Goal: Task Accomplishment & Management: Manage account settings

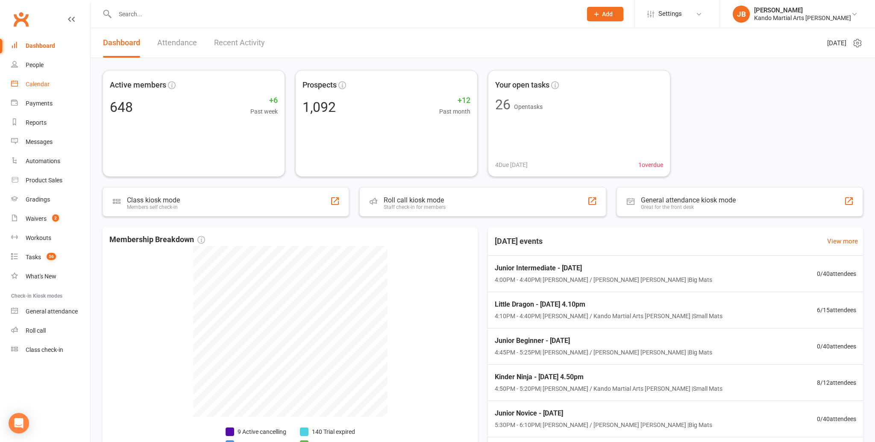
click at [50, 83] on link "Calendar" at bounding box center [50, 84] width 79 height 19
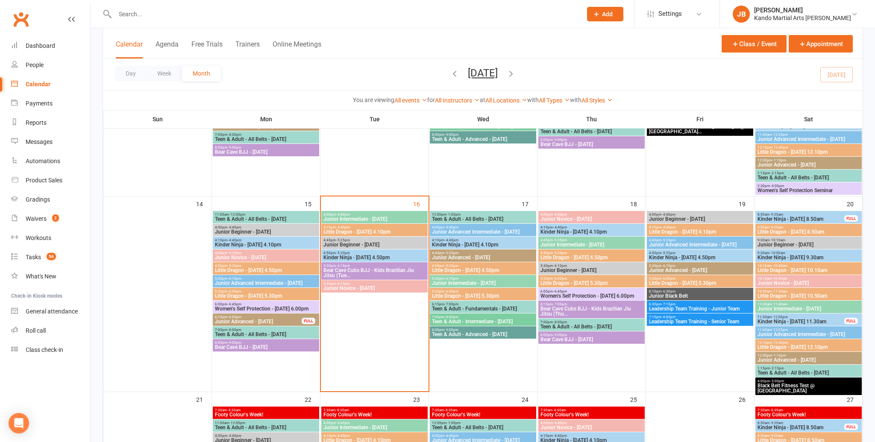
scroll to position [381, 0]
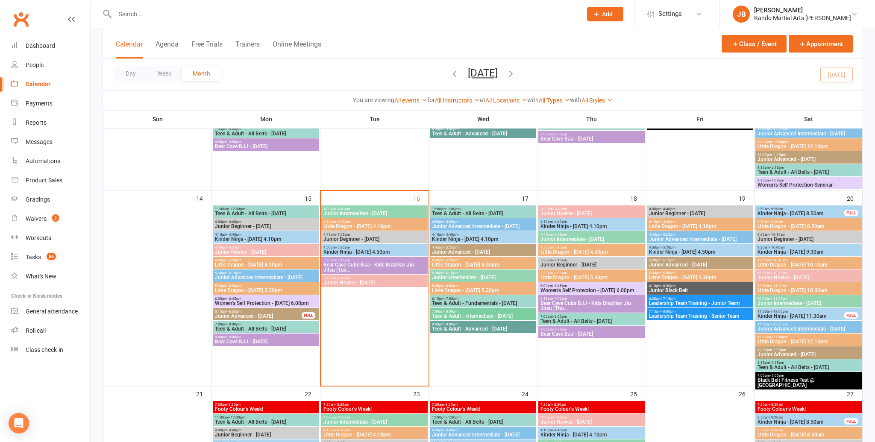
click at [269, 306] on div "6:00pm - 6:45pm Women's Self Protection - [DATE] 6.00pm" at bounding box center [266, 301] width 106 height 12
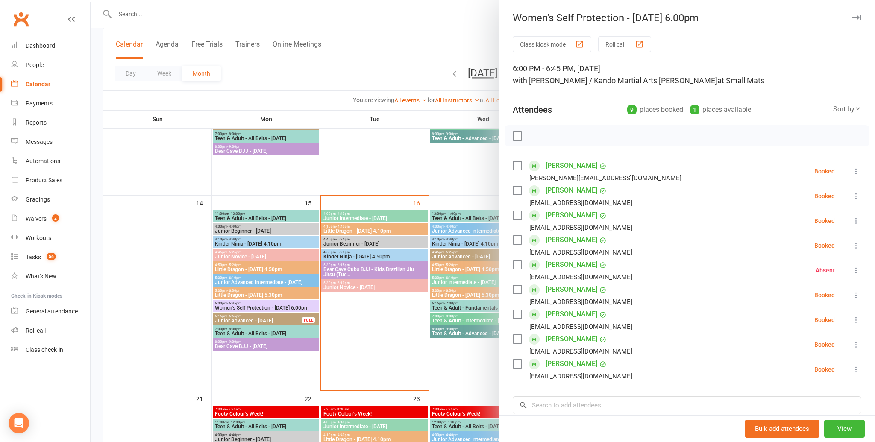
click at [520, 164] on label at bounding box center [517, 165] width 9 height 9
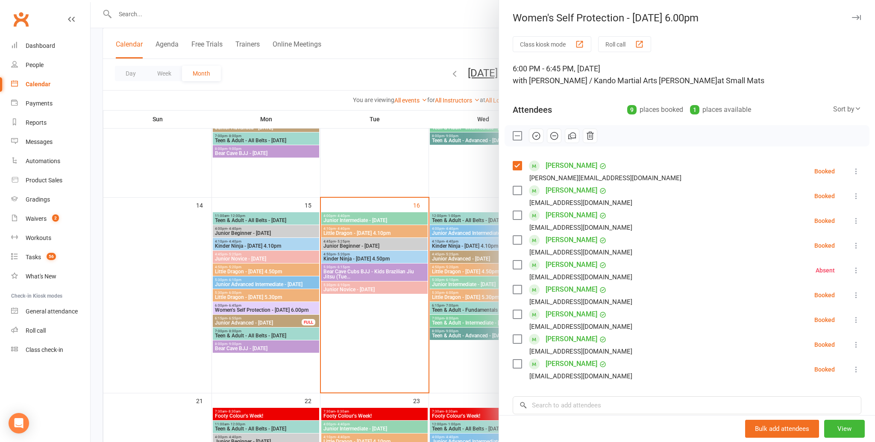
click at [516, 289] on label at bounding box center [517, 289] width 9 height 9
drag, startPoint x: 519, startPoint y: 313, endPoint x: 522, endPoint y: 344, distance: 31.3
click at [519, 313] on label at bounding box center [517, 314] width 9 height 9
click at [520, 363] on label at bounding box center [517, 364] width 9 height 9
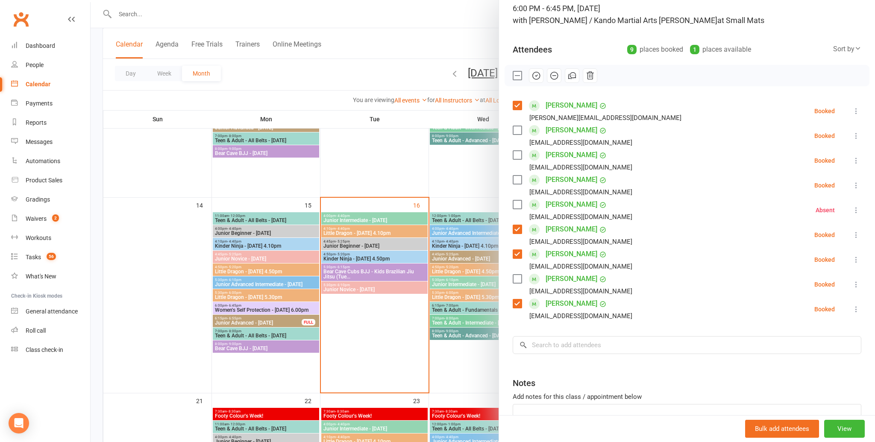
scroll to position [64, 0]
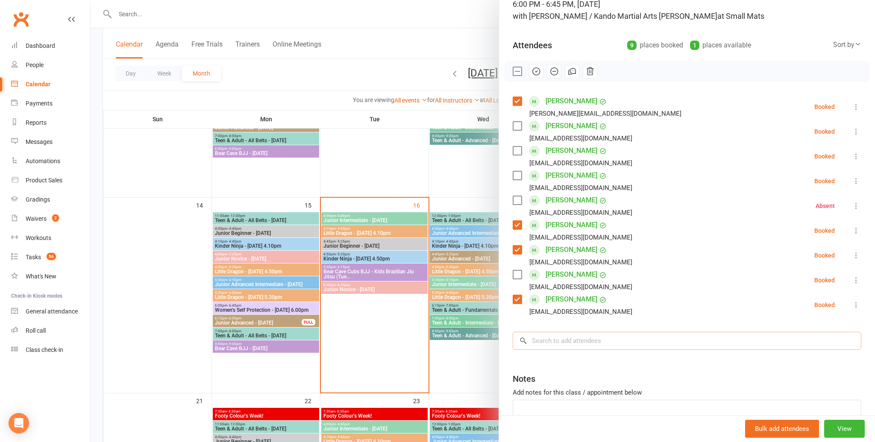
click at [539, 339] on input "search" at bounding box center [687, 341] width 349 height 18
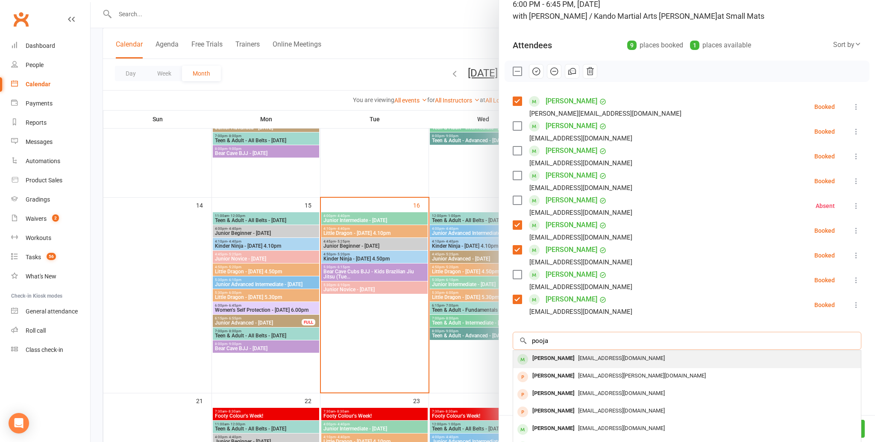
type input "pooja"
click at [543, 362] on div "Pooja Remani" at bounding box center [553, 358] width 49 height 12
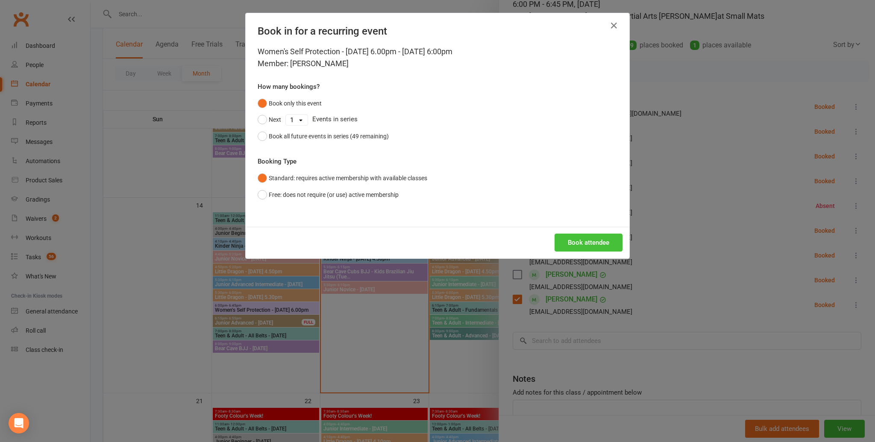
click at [598, 245] on button "Book attendee" at bounding box center [588, 243] width 68 height 18
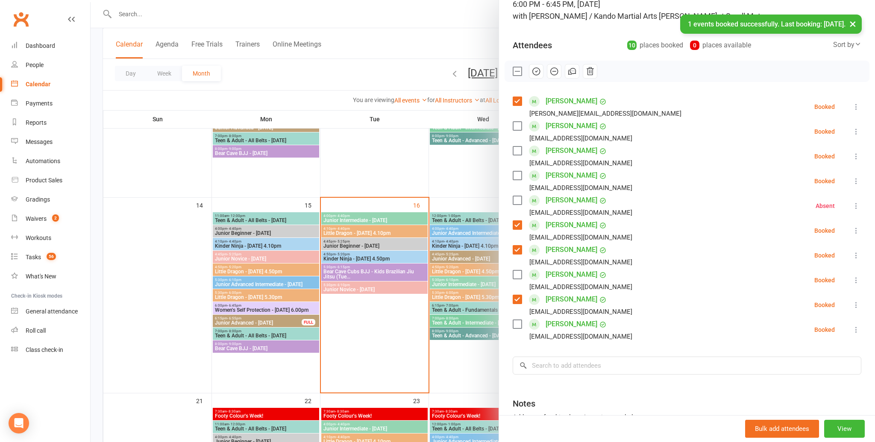
click at [514, 325] on label at bounding box center [517, 324] width 9 height 9
click at [535, 75] on icon "button" at bounding box center [535, 71] width 7 height 7
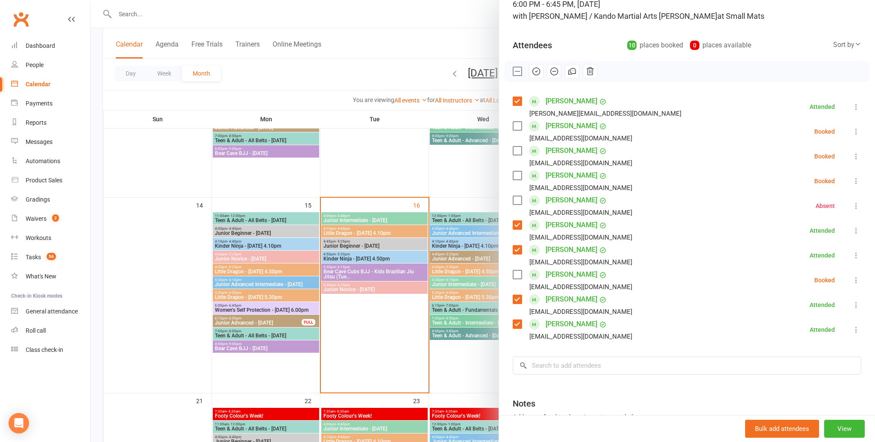
click at [854, 130] on icon at bounding box center [856, 131] width 9 height 9
click at [816, 195] on link "Mark absent" at bounding box center [815, 199] width 92 height 17
click at [855, 159] on icon at bounding box center [856, 156] width 9 height 9
click at [811, 221] on link "Mark absent" at bounding box center [815, 224] width 92 height 17
click at [853, 181] on icon at bounding box center [856, 181] width 9 height 9
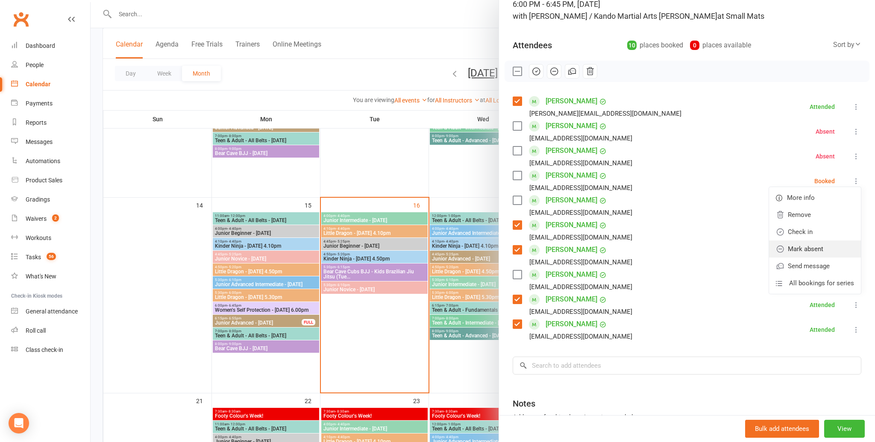
drag, startPoint x: 815, startPoint y: 247, endPoint x: 821, endPoint y: 241, distance: 8.5
click at [815, 247] on link "Mark absent" at bounding box center [815, 248] width 92 height 17
click at [859, 283] on icon at bounding box center [856, 279] width 9 height 9
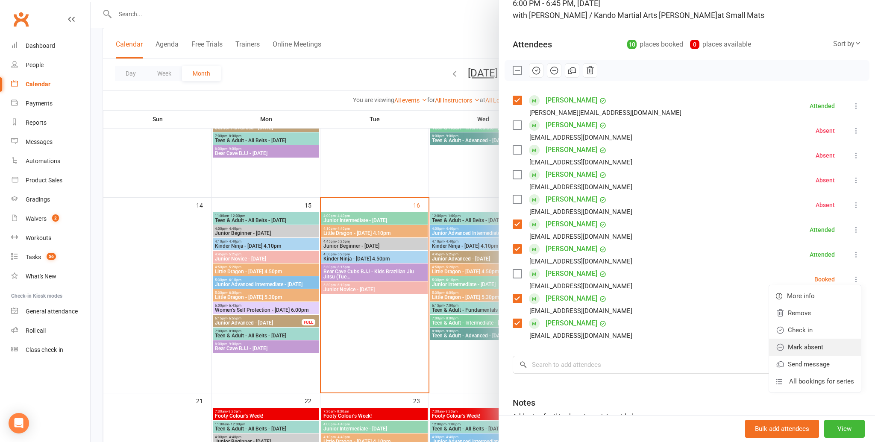
click at [834, 345] on link "Mark absent" at bounding box center [815, 347] width 92 height 17
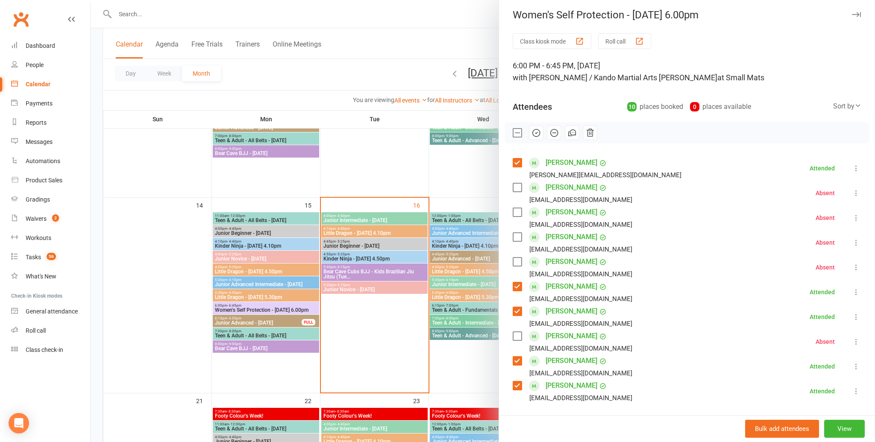
scroll to position [0, 0]
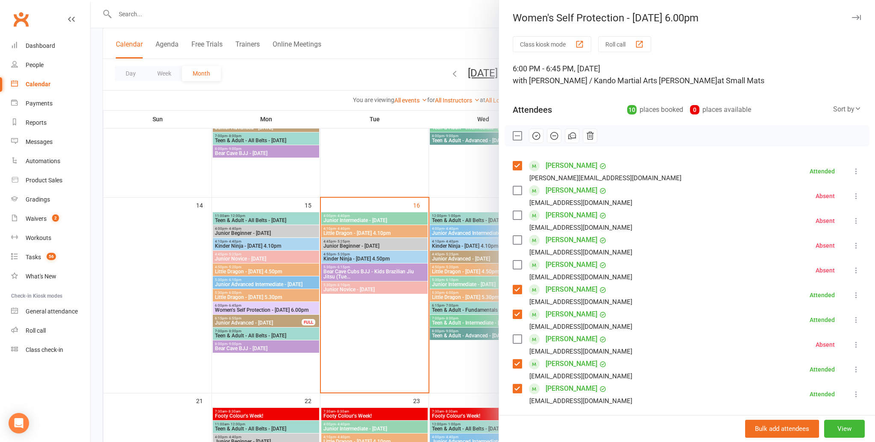
click at [855, 18] on icon "button" at bounding box center [856, 17] width 9 height 5
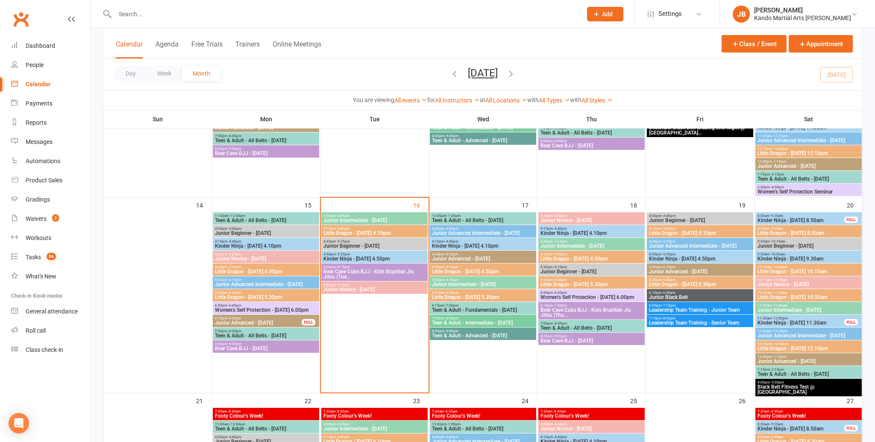
click at [141, 6] on div at bounding box center [339, 14] width 473 height 28
click at [132, 10] on input "text" at bounding box center [343, 14] width 463 height 12
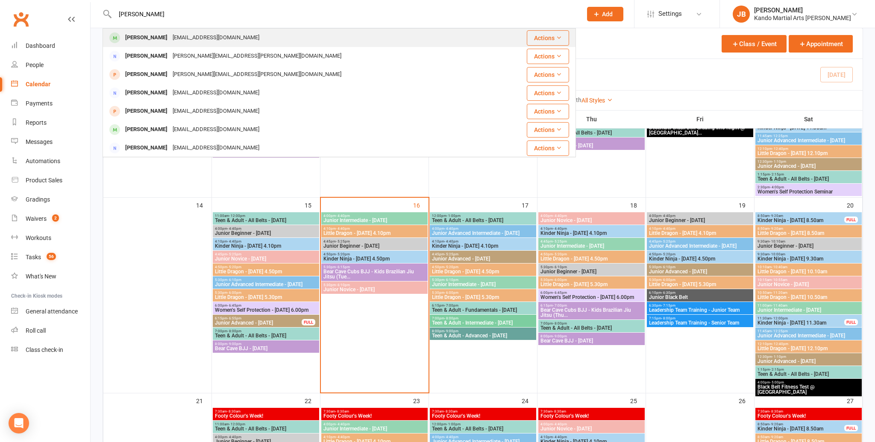
type input "danielle clarke"
click at [147, 36] on div "Danielle Clark" at bounding box center [146, 38] width 47 height 12
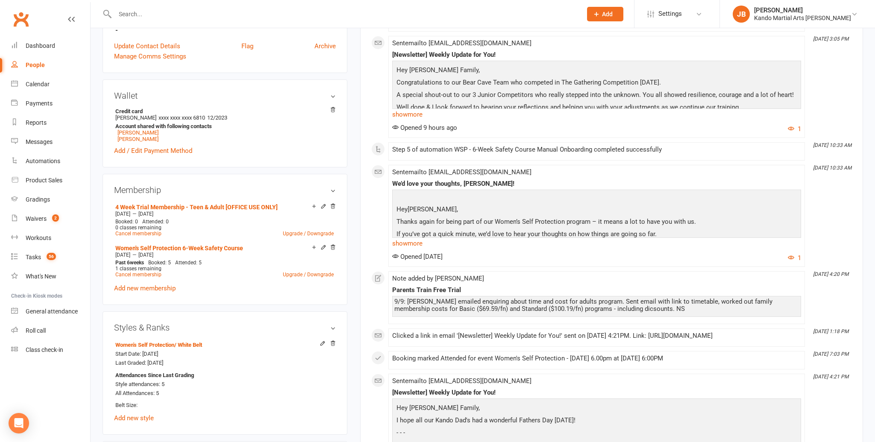
scroll to position [347, 0]
click at [147, 285] on link "Add new membership" at bounding box center [145, 287] width 62 height 8
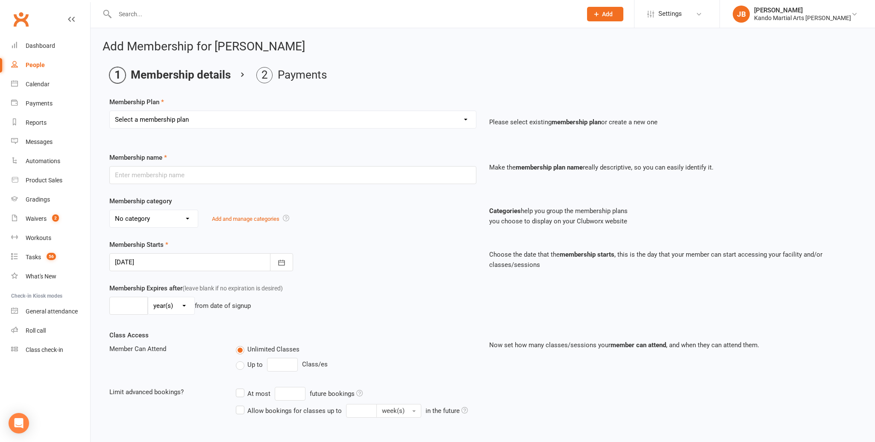
click at [154, 124] on select "Select a membership plan Create new Membership Plan 12 Months - Kinder Ninja in…" at bounding box center [293, 119] width 366 height 17
select select "151"
click at [110, 111] on select "Select a membership plan Create new Membership Plan 12 Months - Kinder Ninja in…" at bounding box center [293, 119] width 366 height 17
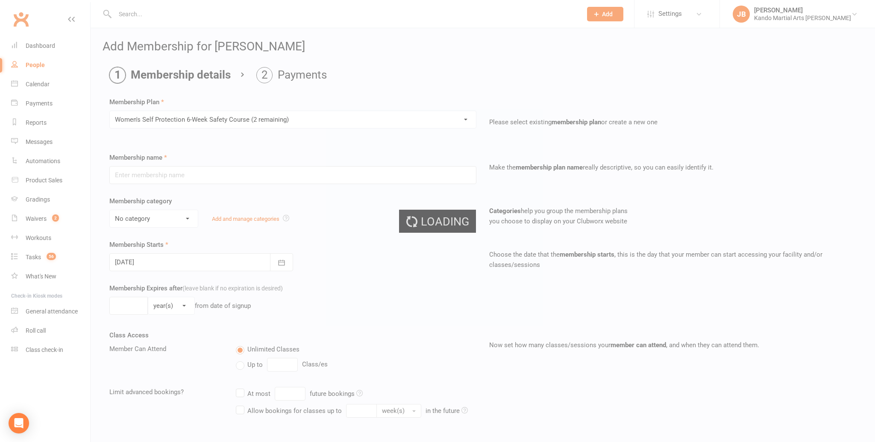
type input "Women's Self Protection 6-Week Safety Course"
select select "22"
type input "21 Aug 2025"
type input "6"
select select "1"
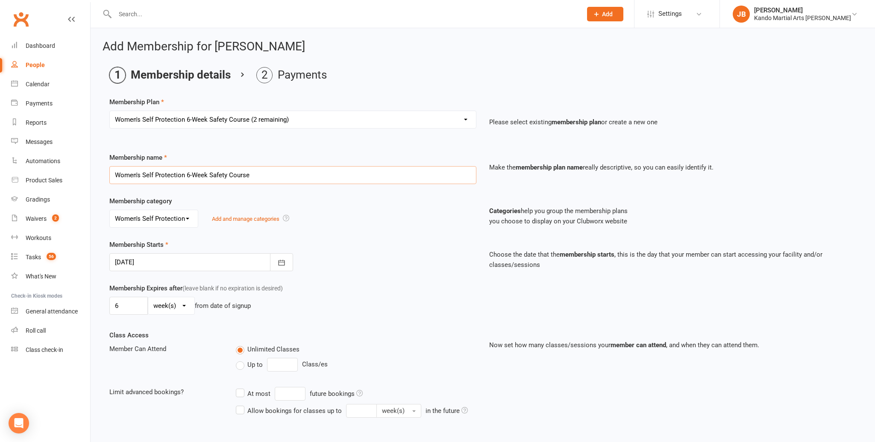
click at [188, 174] on input "Women's Self Protection 6-Week Safety Course" at bounding box center [292, 175] width 367 height 18
click at [209, 174] on input "Women's Self Protection 4-Week Safety Course" at bounding box center [292, 175] width 367 height 18
type input "Women's Self Protection 4-Week Advanced Safety Course"
drag, startPoint x: 196, startPoint y: 259, endPoint x: 193, endPoint y: 252, distance: 8.0
click at [197, 259] on div at bounding box center [201, 262] width 184 height 18
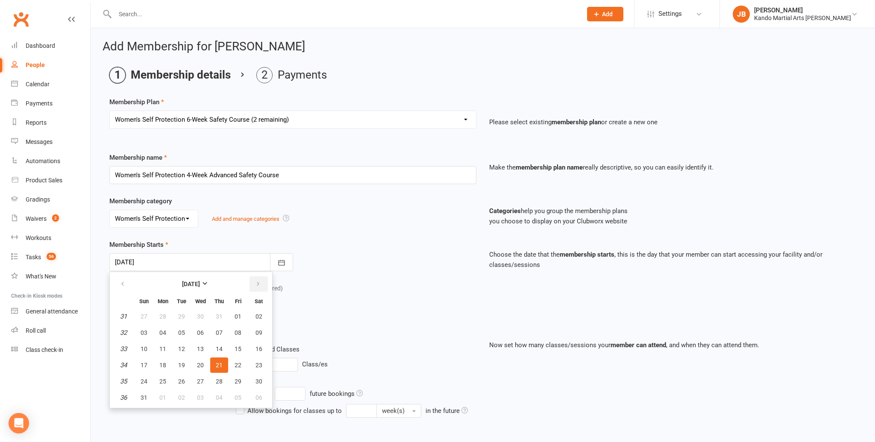
click at [254, 279] on button "button" at bounding box center [258, 283] width 18 height 15
click at [163, 329] on span "06" at bounding box center [162, 332] width 7 height 7
type input "06 Oct 2025"
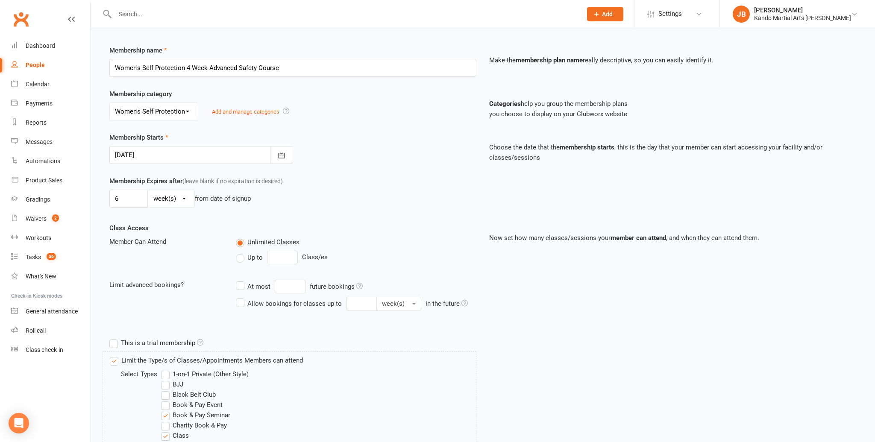
scroll to position [105, 0]
click at [127, 199] on input "6" at bounding box center [128, 201] width 38 height 18
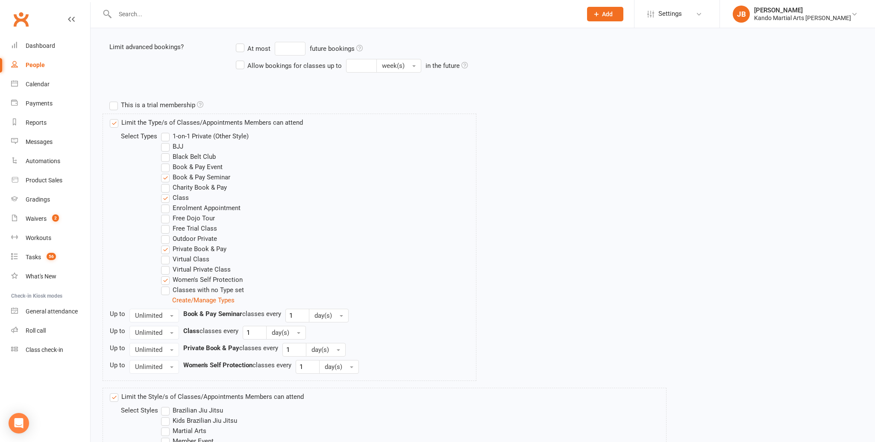
scroll to position [445, 0]
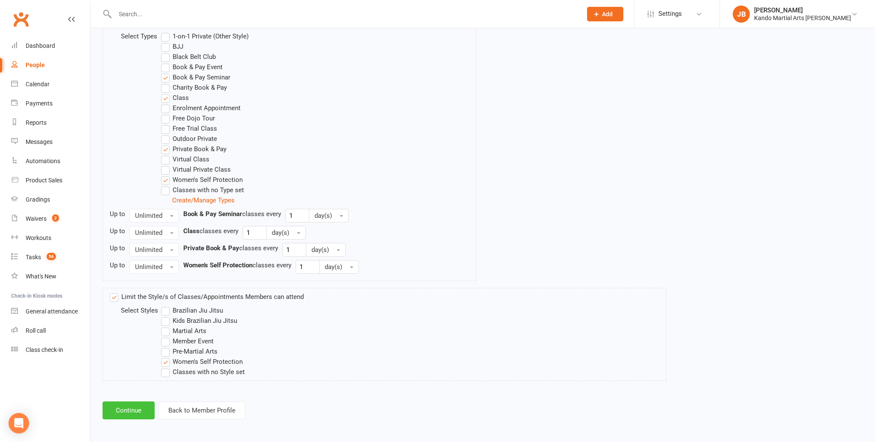
type input "4"
click at [133, 411] on button "Continue" at bounding box center [129, 410] width 52 height 18
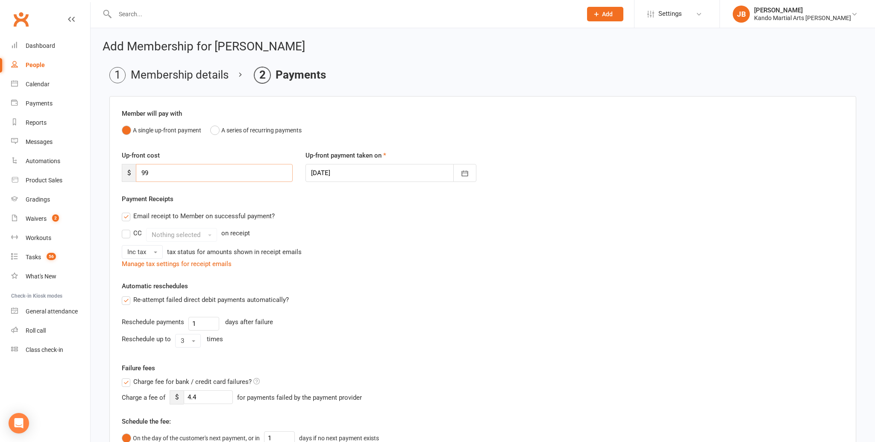
click at [158, 172] on input "99" at bounding box center [214, 173] width 157 height 18
type input "9"
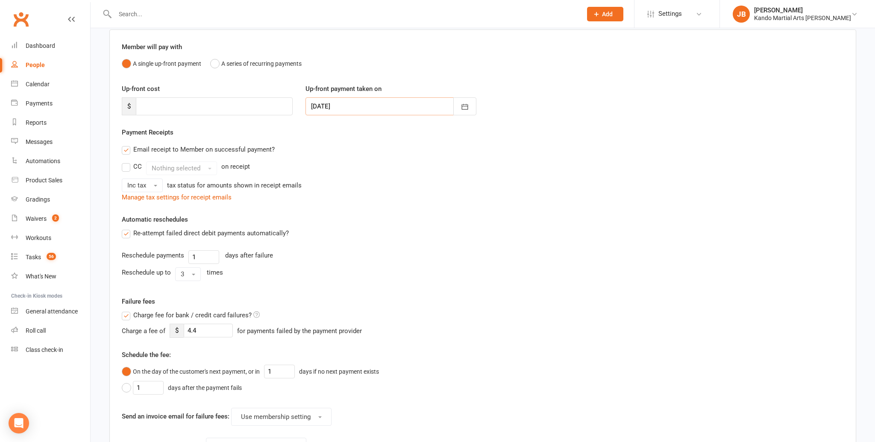
scroll to position [203, 0]
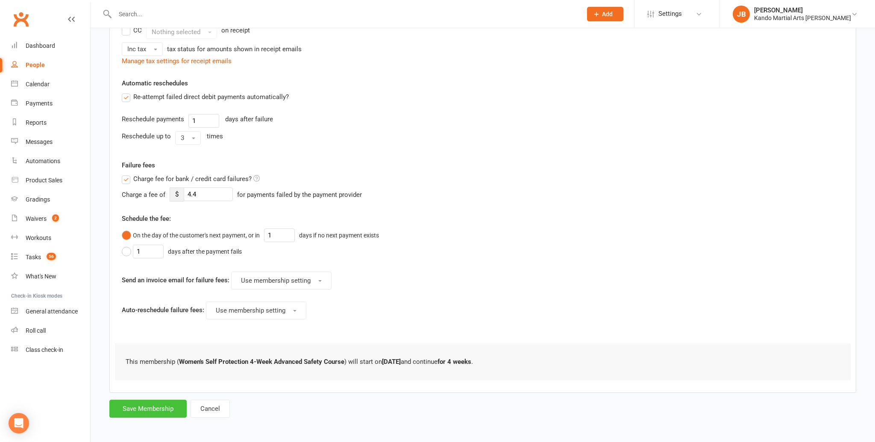
click at [144, 402] on button "Save Membership" at bounding box center [147, 409] width 77 height 18
type input "0"
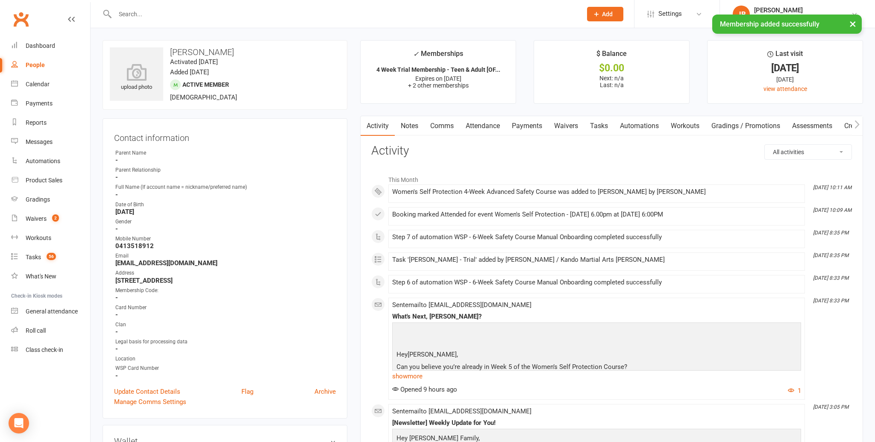
click at [498, 125] on link "Attendance" at bounding box center [483, 126] width 46 height 20
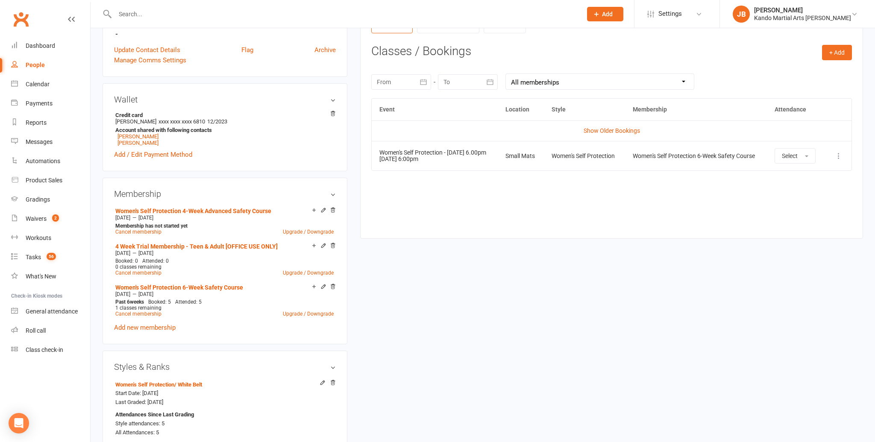
scroll to position [390, 0]
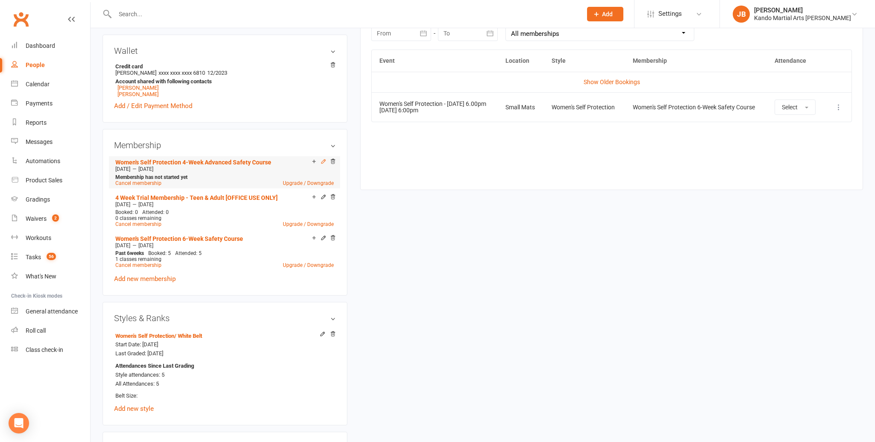
click at [324, 159] on icon at bounding box center [324, 161] width 4 height 4
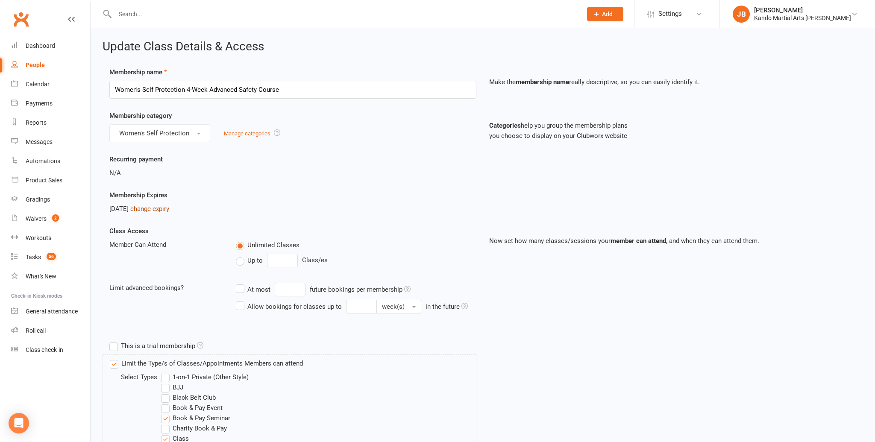
click at [158, 208] on link "change expiry" at bounding box center [149, 209] width 39 height 8
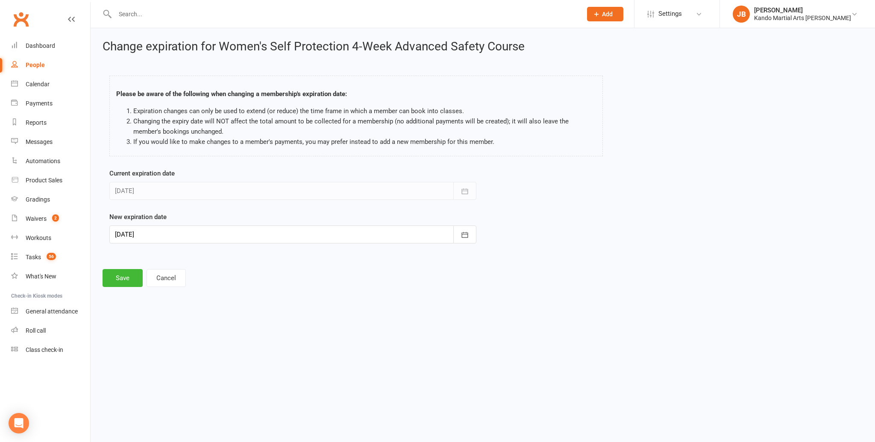
click at [141, 237] on div at bounding box center [292, 235] width 367 height 18
click at [237, 289] on span "31" at bounding box center [237, 288] width 7 height 7
type input "31 Oct 2025"
click at [120, 277] on button "Save" at bounding box center [123, 278] width 40 height 18
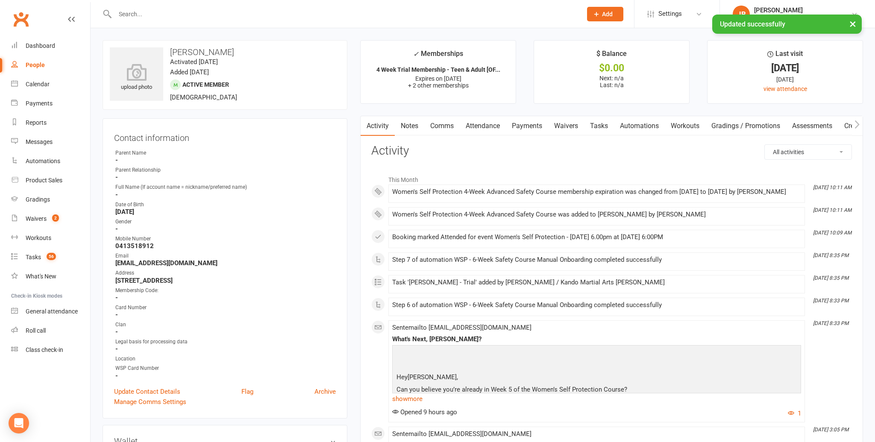
click at [497, 129] on link "Attendance" at bounding box center [483, 126] width 46 height 20
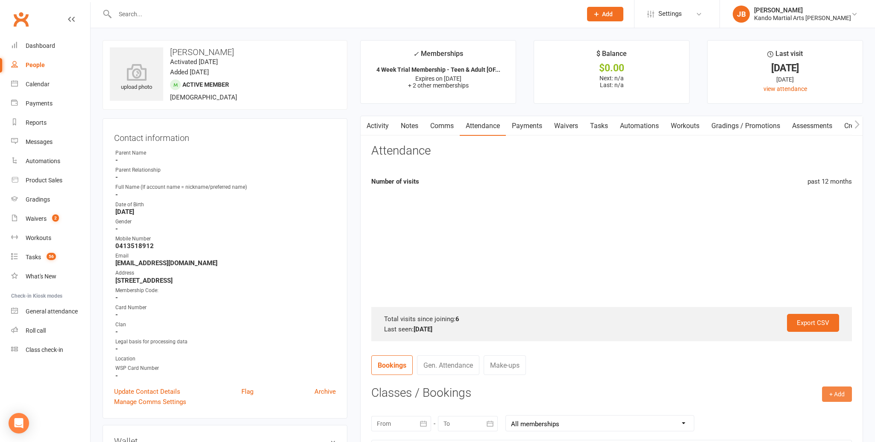
click at [844, 398] on button "+ Add" at bounding box center [837, 394] width 30 height 15
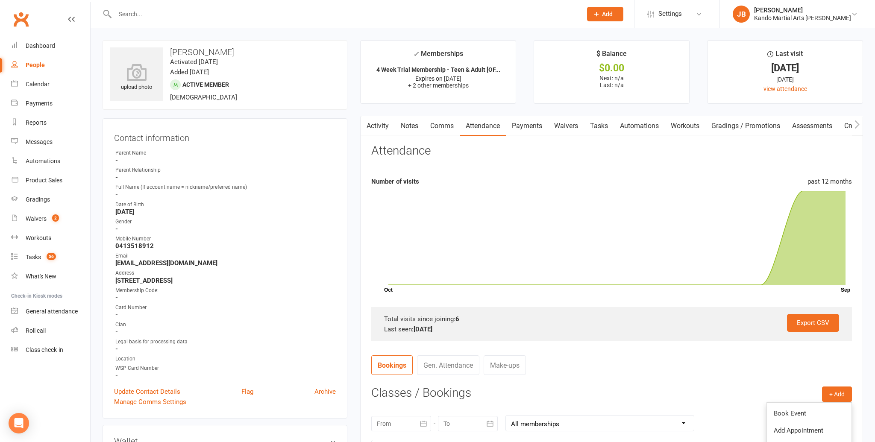
drag, startPoint x: 819, startPoint y: 409, endPoint x: 773, endPoint y: 387, distance: 51.4
click at [819, 409] on link "Book Event" at bounding box center [809, 413] width 85 height 17
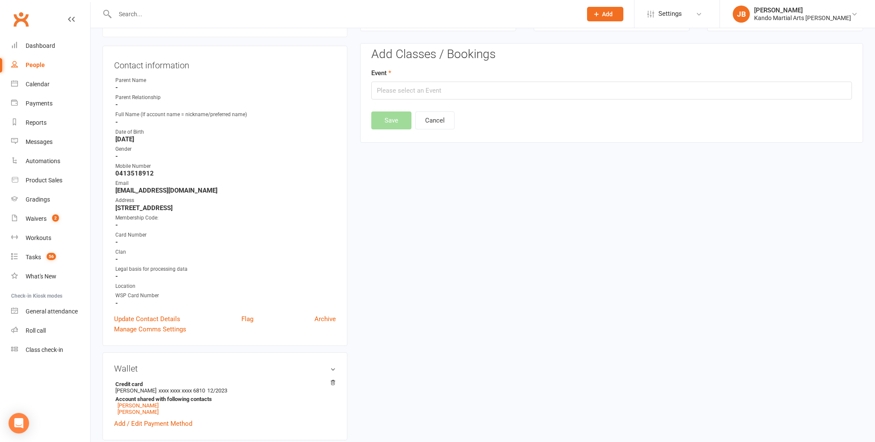
scroll to position [73, 0]
click at [492, 79] on div "Event" at bounding box center [611, 83] width 480 height 32
click at [491, 85] on input "text" at bounding box center [611, 90] width 480 height 18
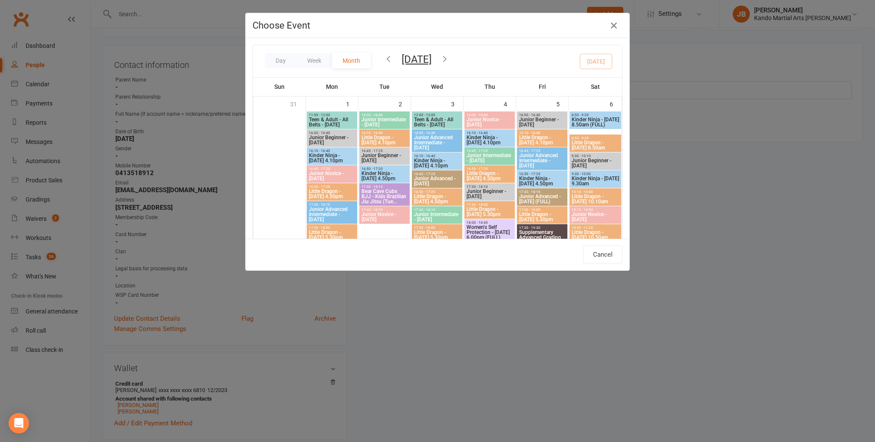
click at [449, 60] on icon "button" at bounding box center [444, 58] width 9 height 9
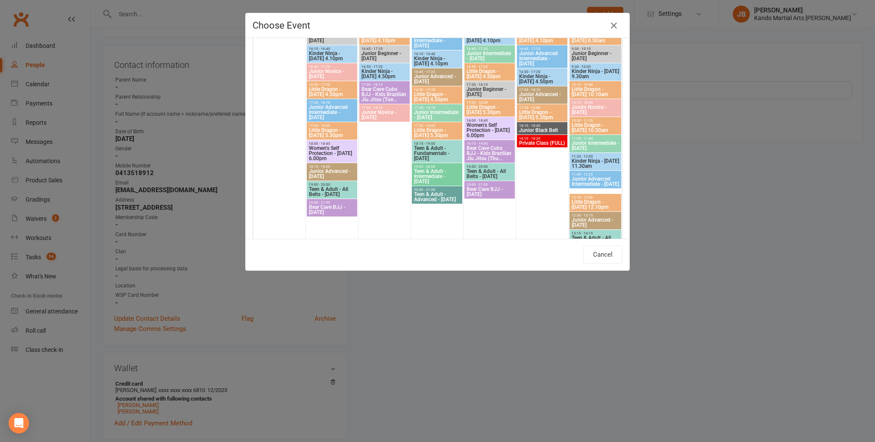
scroll to position [140, 0]
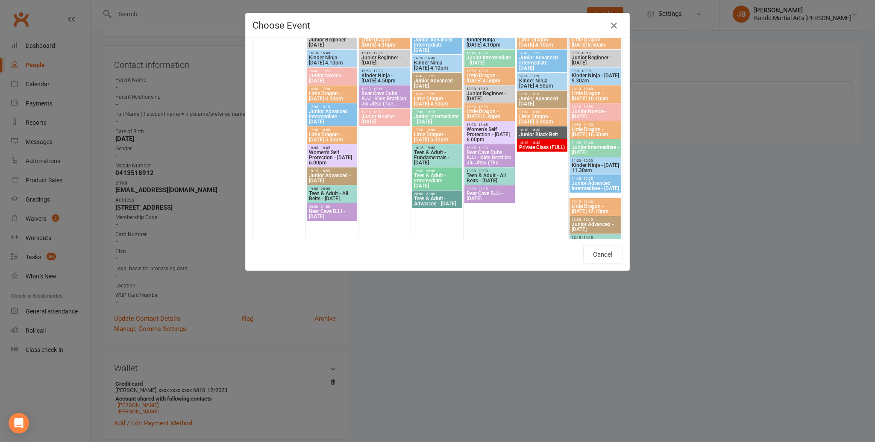
click at [343, 159] on span "Women's Self Protection - Monday 6.00pm" at bounding box center [331, 157] width 47 height 15
type input "Women's Self Protection - Monday 6.00pm - Oct 6, 2025 6:00:00 PM"
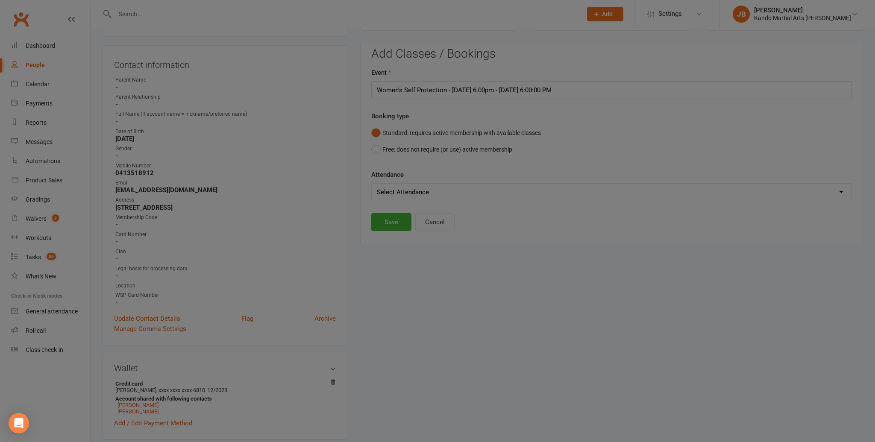
scroll to position [138, 0]
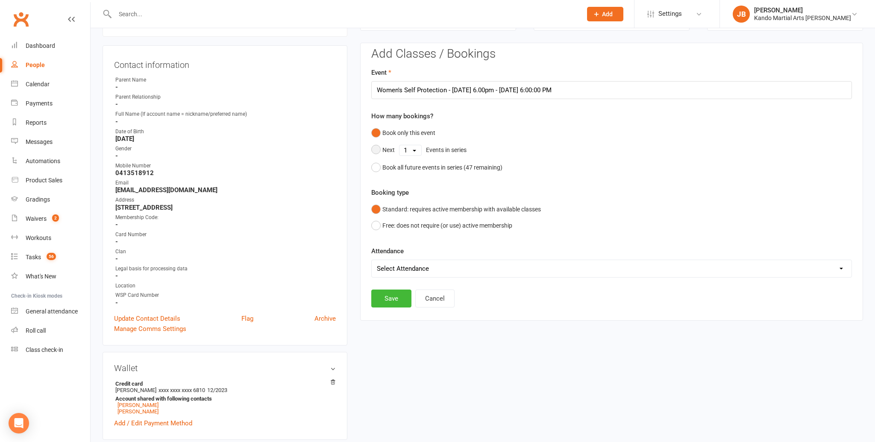
click at [414, 150] on select "1 2 3 4 5 6 7 8 9 10 11 12 13 14 15 16 17 18 19 20 21 22 23 24 25 26 27 28 29 3…" at bounding box center [410, 150] width 22 height 10
select select "4"
click at [399, 145] on select "1 2 3 4 5 6 7 8 9 10 11 12 13 14 15 16 17 18 19 20 21 22 23 24 25 26 27 28 29 3…" at bounding box center [410, 150] width 22 height 10
click at [401, 251] on button "Save" at bounding box center [391, 255] width 40 height 18
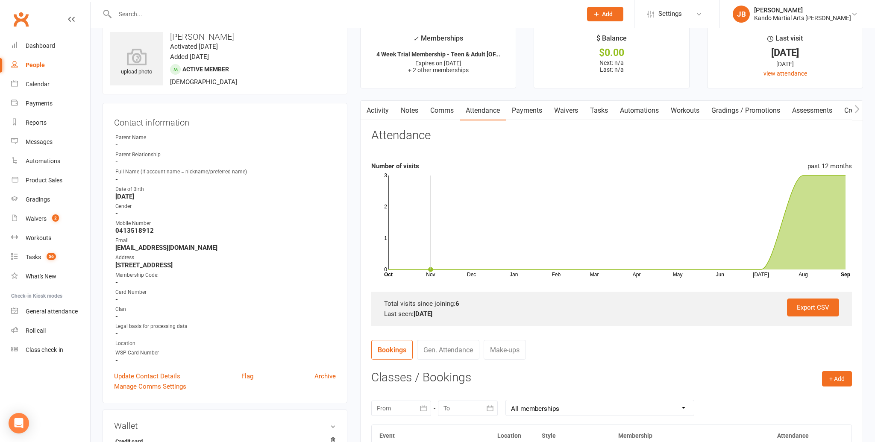
scroll to position [0, 0]
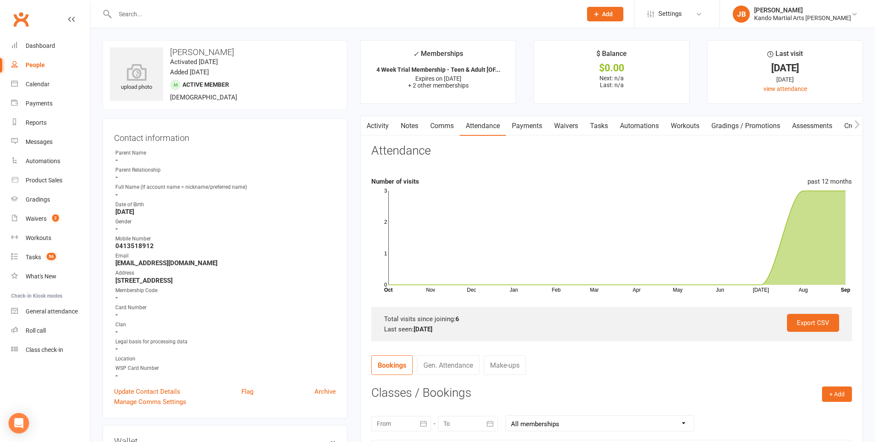
drag, startPoint x: 583, startPoint y: 128, endPoint x: 595, endPoint y: 129, distance: 11.6
click at [584, 128] on link "Waivers" at bounding box center [566, 126] width 36 height 20
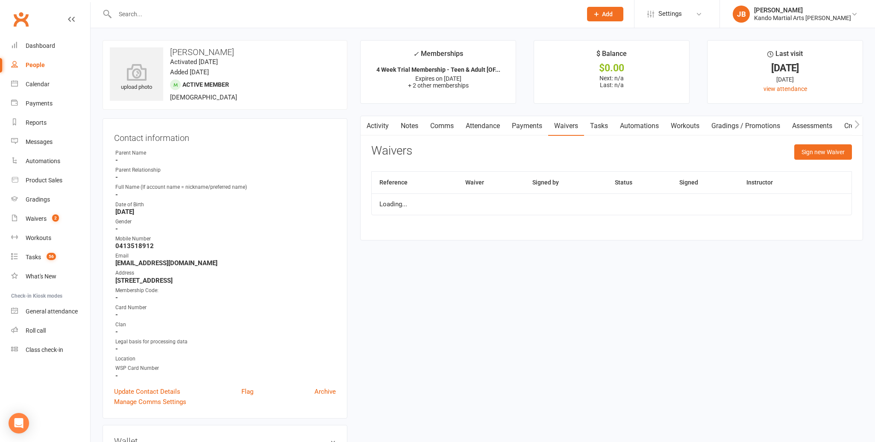
click at [600, 129] on link "Tasks" at bounding box center [599, 126] width 30 height 20
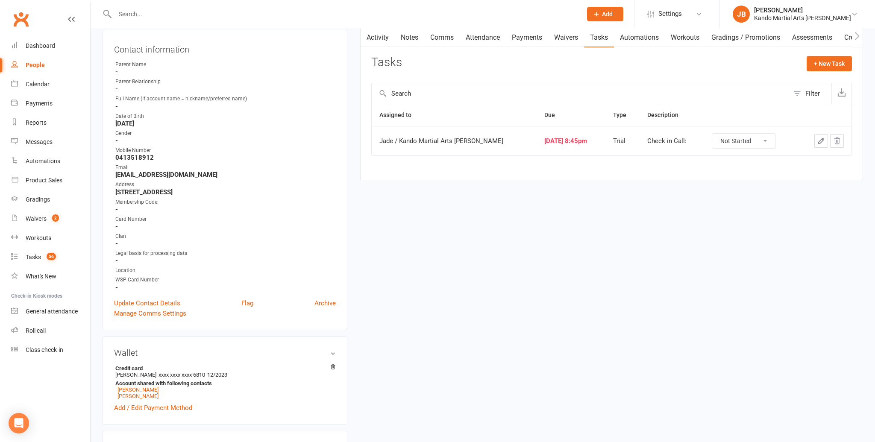
scroll to position [89, 0]
click at [716, 139] on select "Not Started In Progress Waiting Complete" at bounding box center [743, 140] width 63 height 15
click at [712, 133] on select "Not Started In Progress Waiting Complete" at bounding box center [743, 140] width 63 height 15
select select "unstarted"
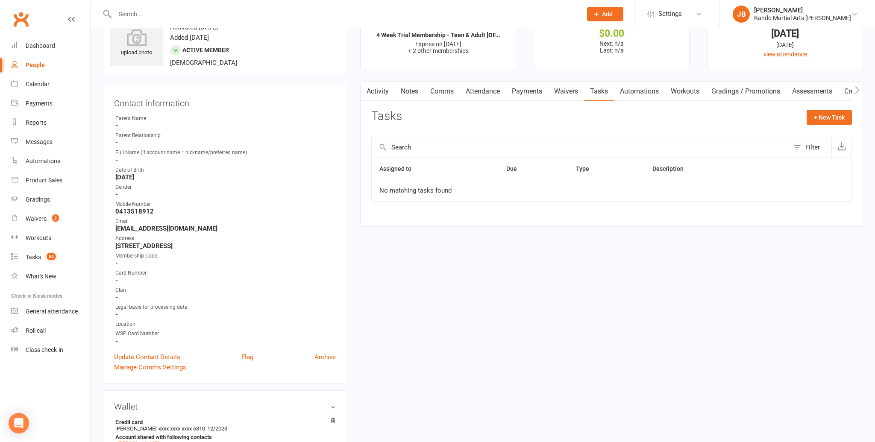
scroll to position [0, 0]
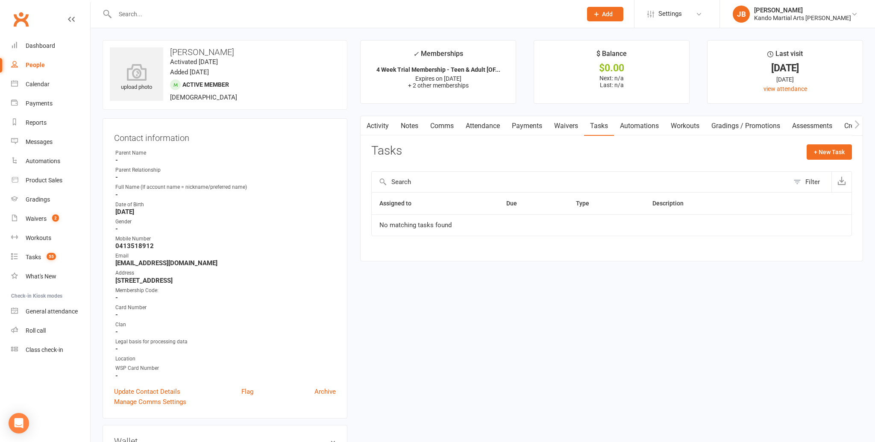
click at [130, 17] on input "text" at bounding box center [343, 14] width 463 height 12
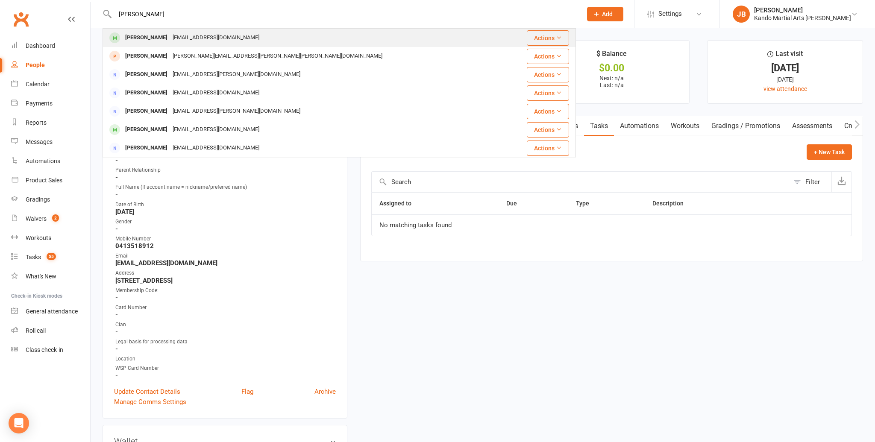
type input "varin"
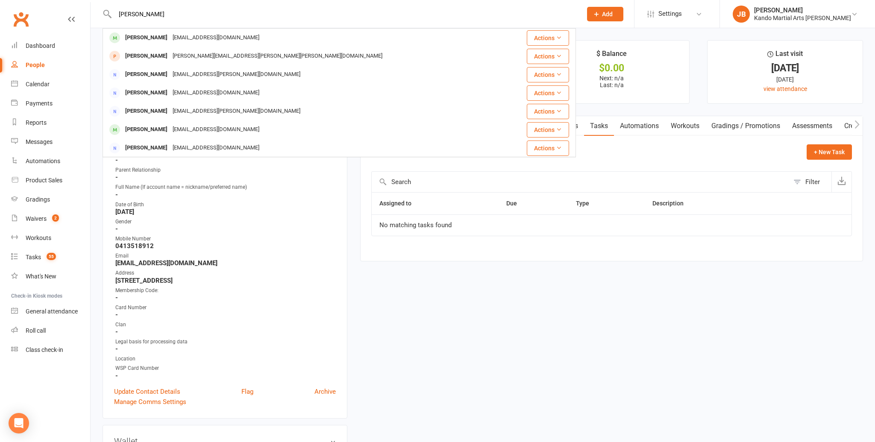
click at [136, 33] on div "Varin Khlaikaew" at bounding box center [146, 38] width 47 height 12
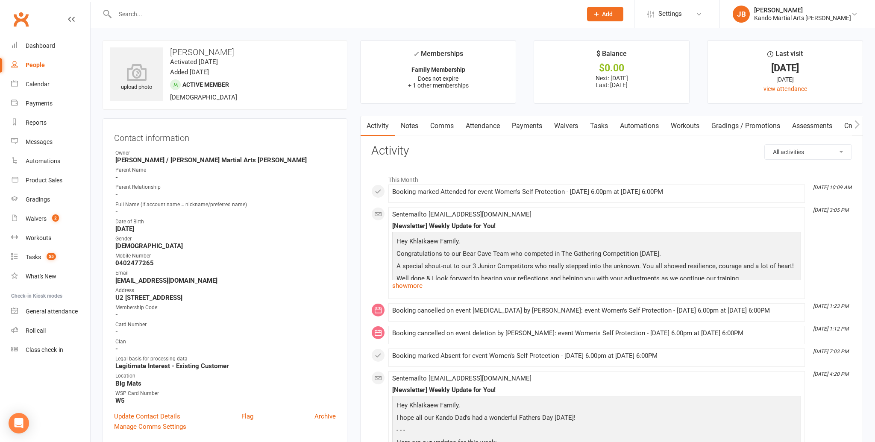
click at [132, 15] on input "text" at bounding box center [343, 14] width 463 height 12
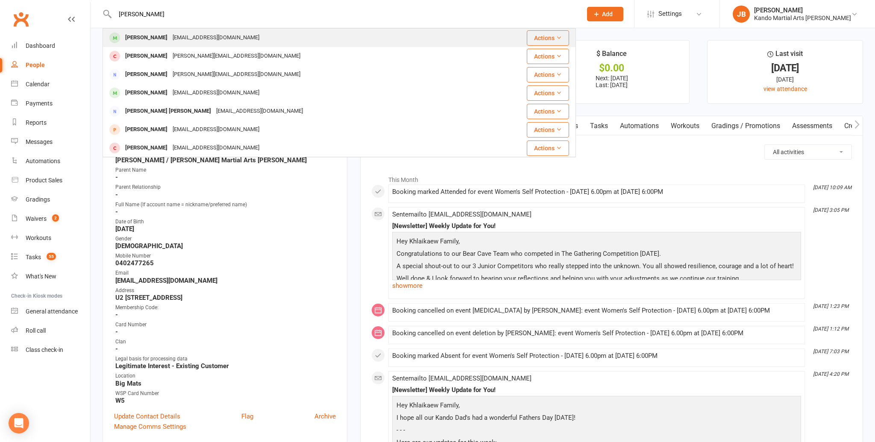
type input "olivia ho"
click at [149, 35] on div "Olivia Ho oliviaho77@yahoo.com.au" at bounding box center [192, 38] width 139 height 12
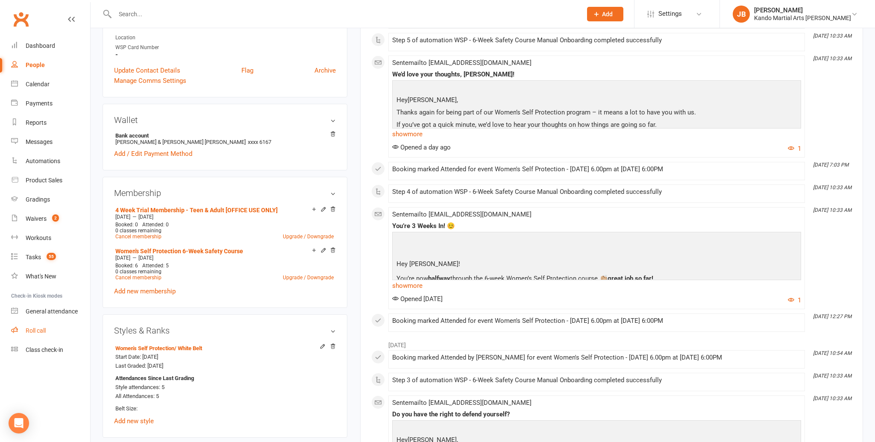
scroll to position [341, 0]
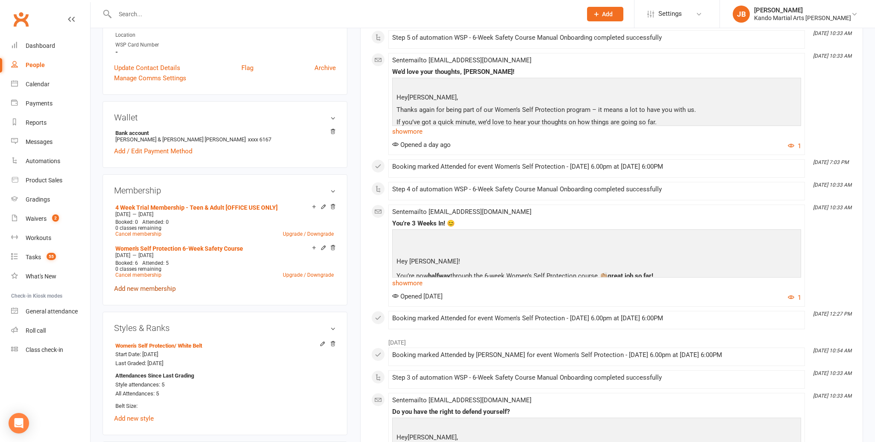
click at [126, 287] on link "Add new membership" at bounding box center [145, 289] width 62 height 8
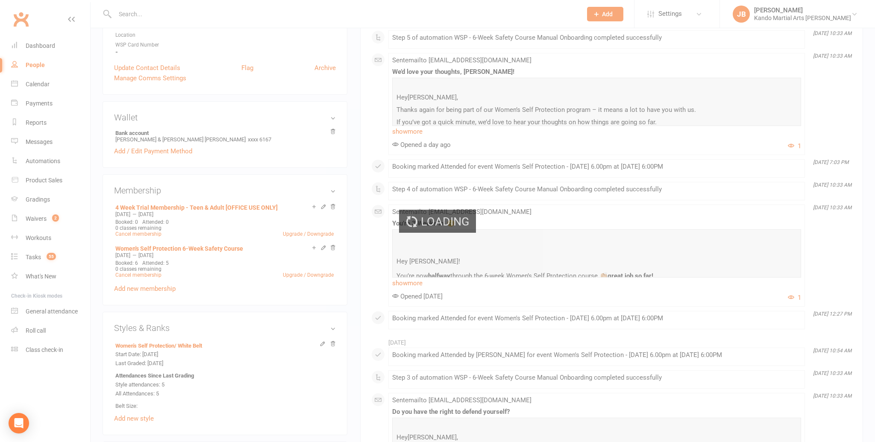
scroll to position [335, 0]
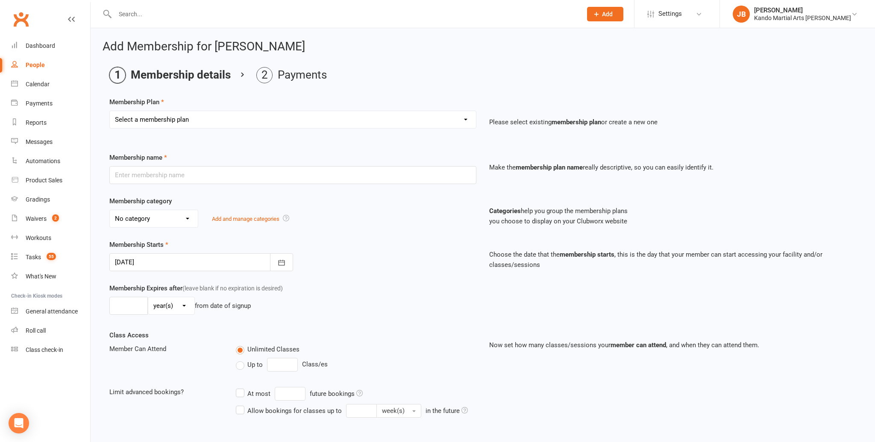
click at [154, 125] on select "Select a membership plan Create new Membership Plan 12 Months - Kinder Ninja in…" at bounding box center [293, 119] width 366 height 17
select select "151"
click at [110, 111] on select "Select a membership plan Create new Membership Plan 12 Months - Kinder Ninja in…" at bounding box center [293, 119] width 366 height 17
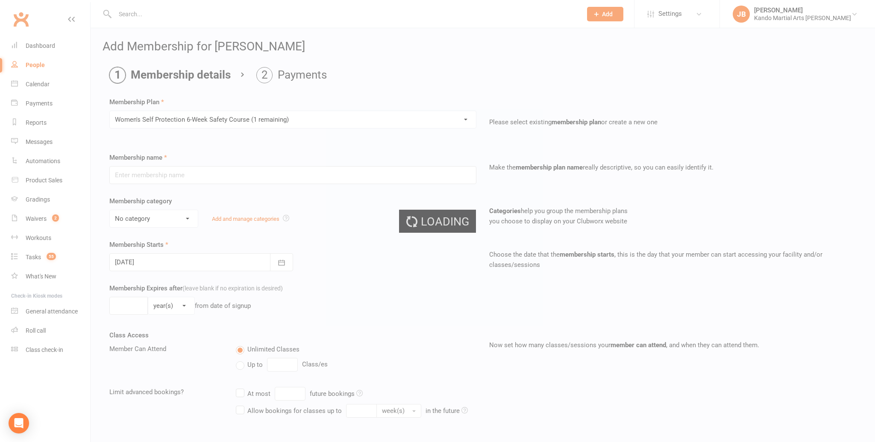
type input "Women's Self Protection 6-Week Safety Course"
select select "22"
type input "21 Aug 2025"
type input "6"
select select "1"
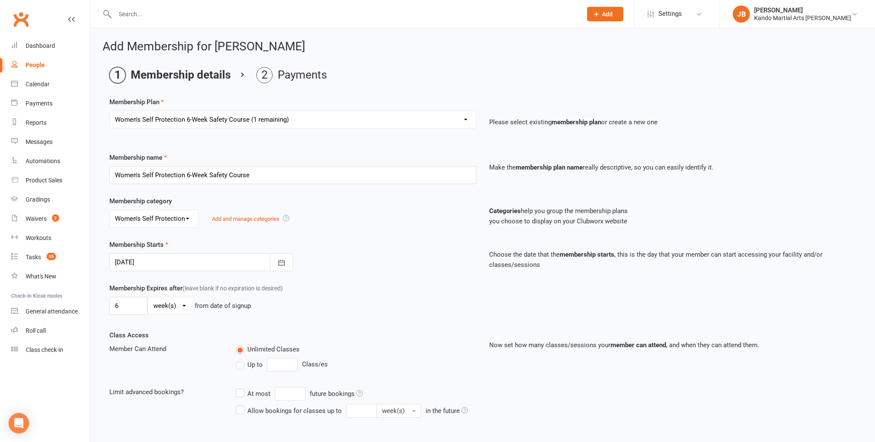
click at [138, 261] on div at bounding box center [201, 262] width 184 height 18
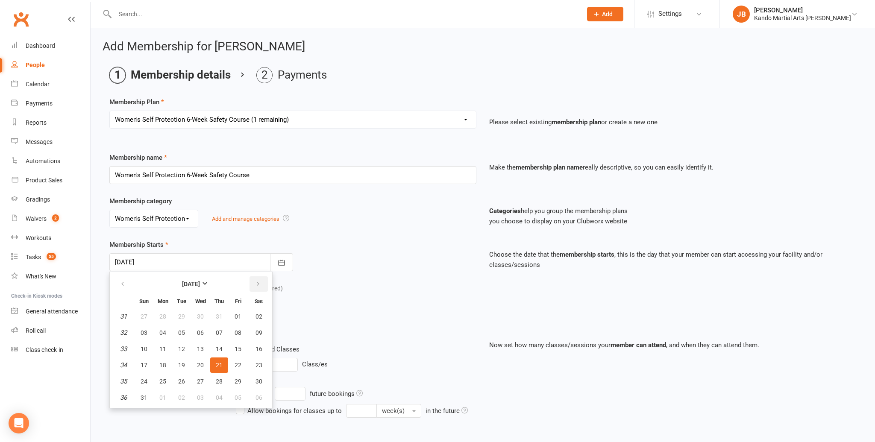
click at [263, 279] on button "button" at bounding box center [258, 283] width 18 height 15
click at [262, 279] on button "button" at bounding box center [258, 283] width 18 height 15
click at [158, 330] on button "06" at bounding box center [163, 332] width 18 height 15
type input "06 Oct 2025"
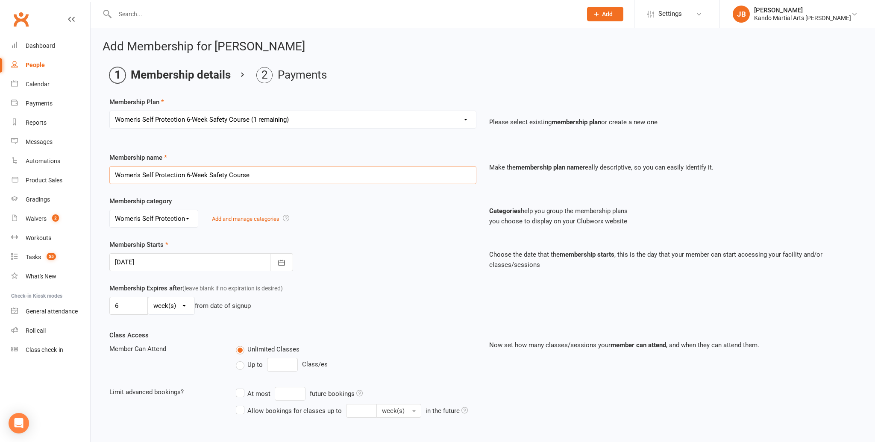
click at [187, 176] on input "Women's Self Protection 6-Week Safety Course" at bounding box center [292, 175] width 367 height 18
click at [209, 174] on input "Women's Self Protection 4-Week Safety Course" at bounding box center [292, 175] width 367 height 18
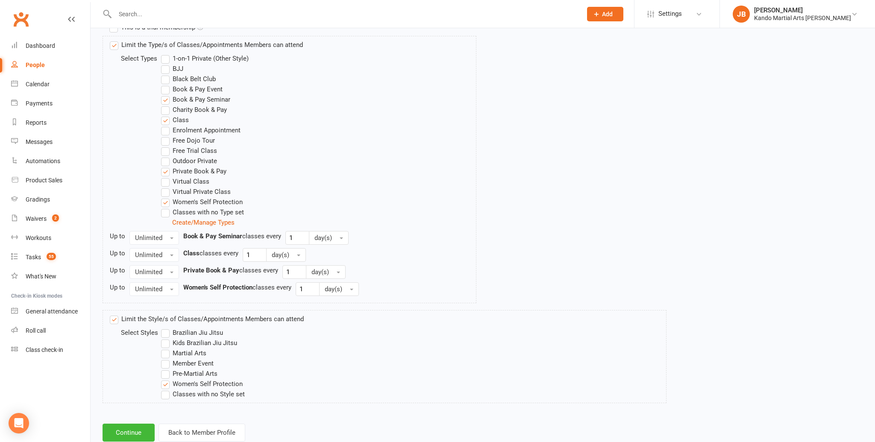
scroll to position [445, 0]
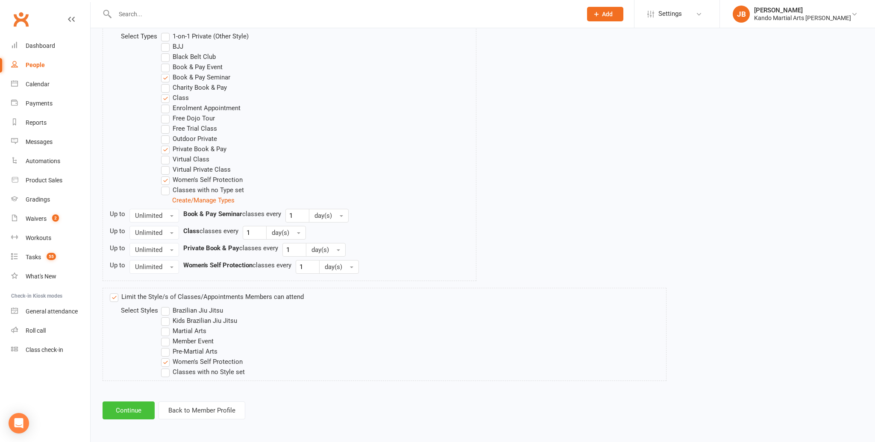
type input "Women's Self Protection 4-Week Advanced Safety Course"
click at [132, 406] on button "Continue" at bounding box center [129, 410] width 52 height 18
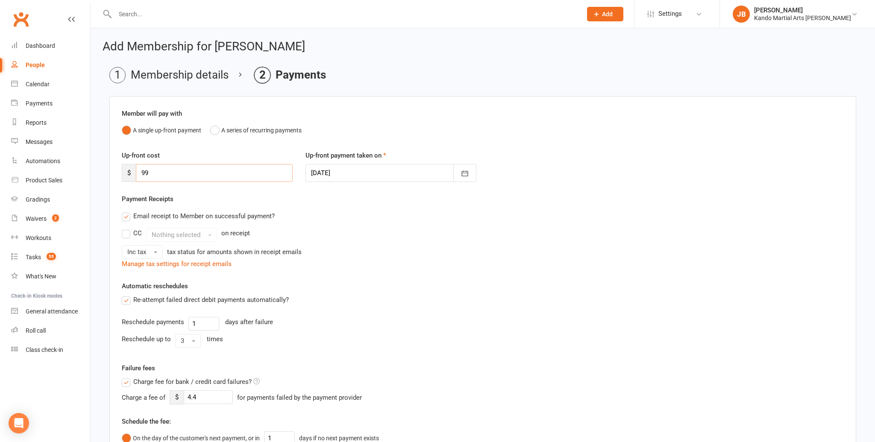
click at [167, 169] on input "99" at bounding box center [214, 173] width 157 height 18
type input "9"
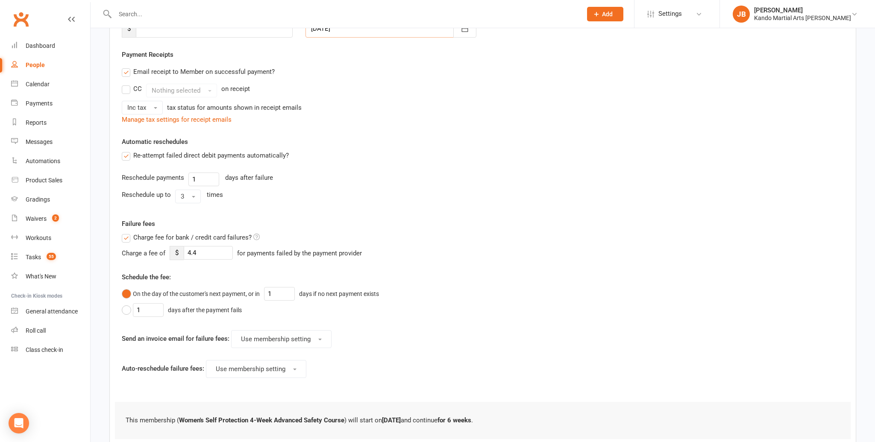
scroll to position [203, 0]
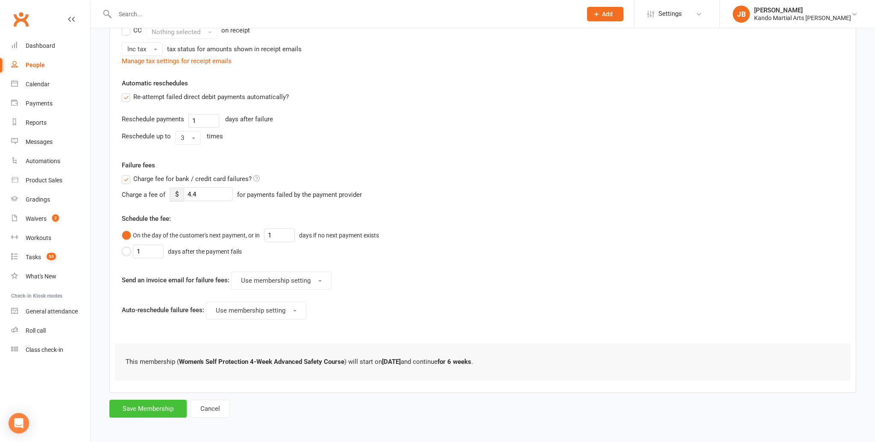
click at [145, 404] on button "Save Membership" at bounding box center [147, 409] width 77 height 18
type input "0"
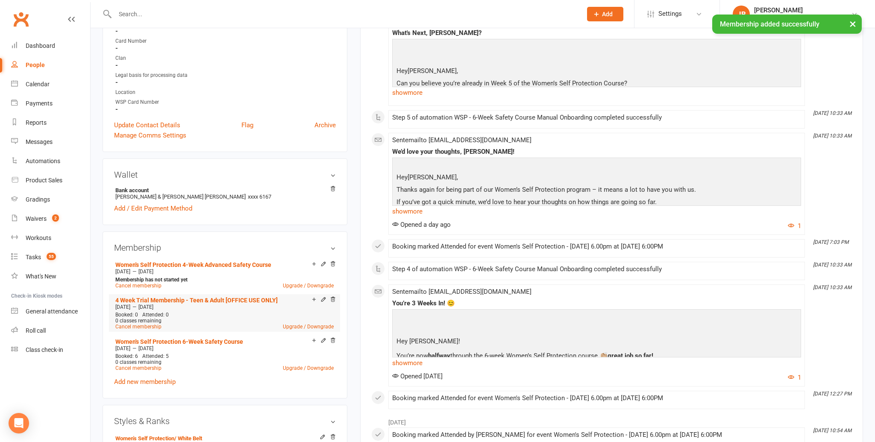
scroll to position [413, 0]
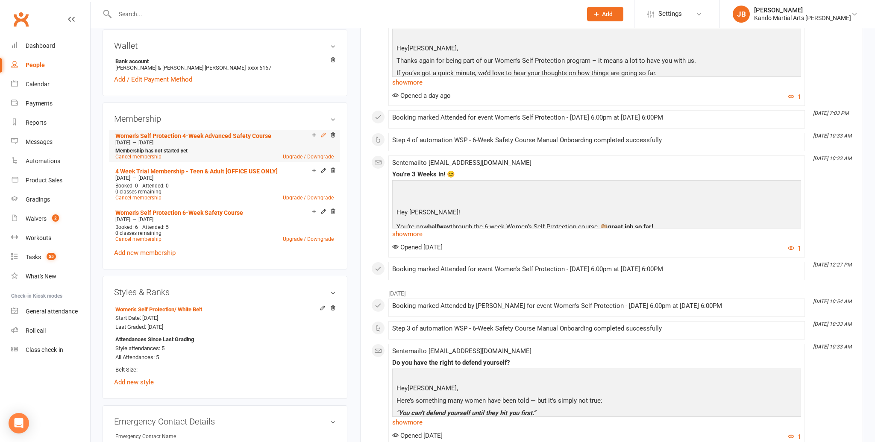
click at [323, 133] on icon at bounding box center [323, 135] width 6 height 6
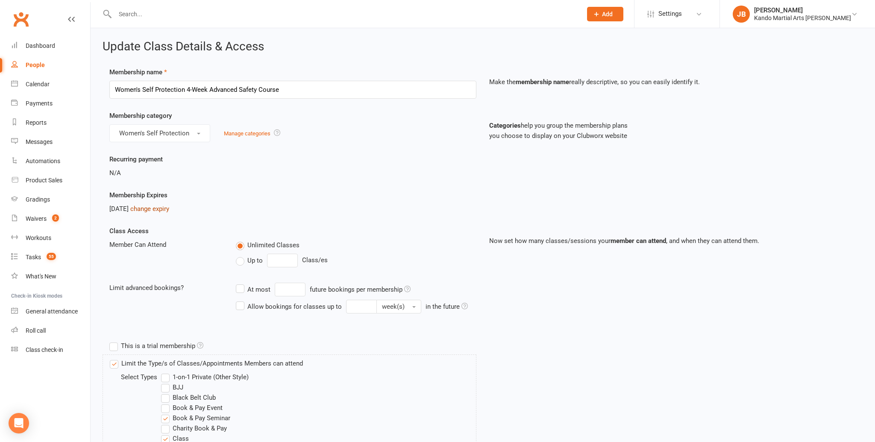
click at [165, 208] on link "change expiry" at bounding box center [149, 209] width 39 height 8
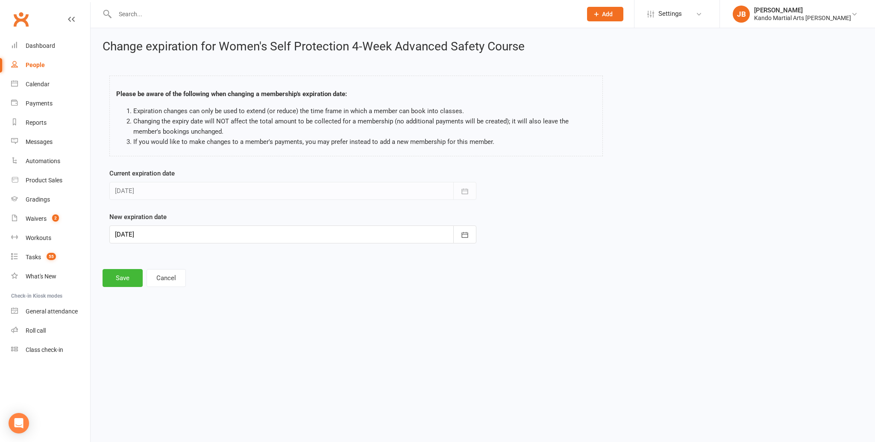
click at [161, 233] on div at bounding box center [292, 235] width 367 height 18
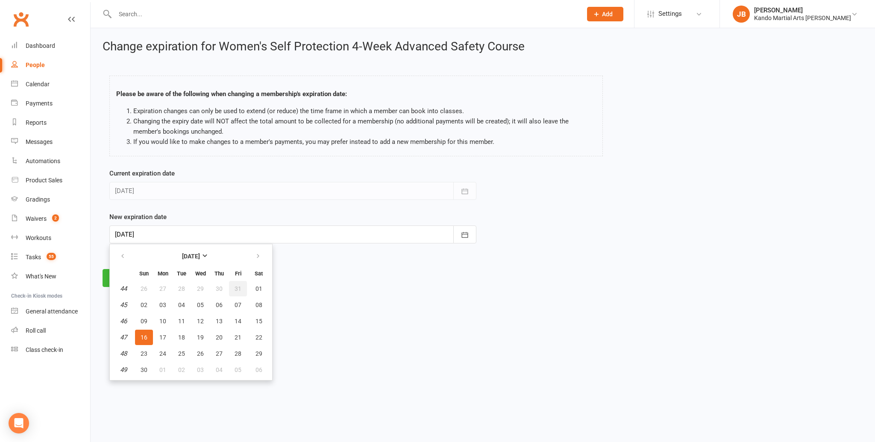
click at [236, 288] on span "31" at bounding box center [237, 288] width 7 height 7
type input "31 Oct 2025"
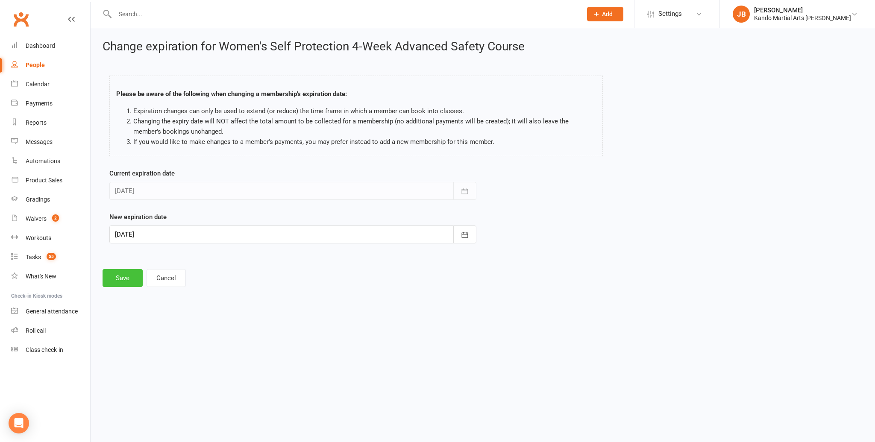
click at [117, 283] on button "Save" at bounding box center [123, 278] width 40 height 18
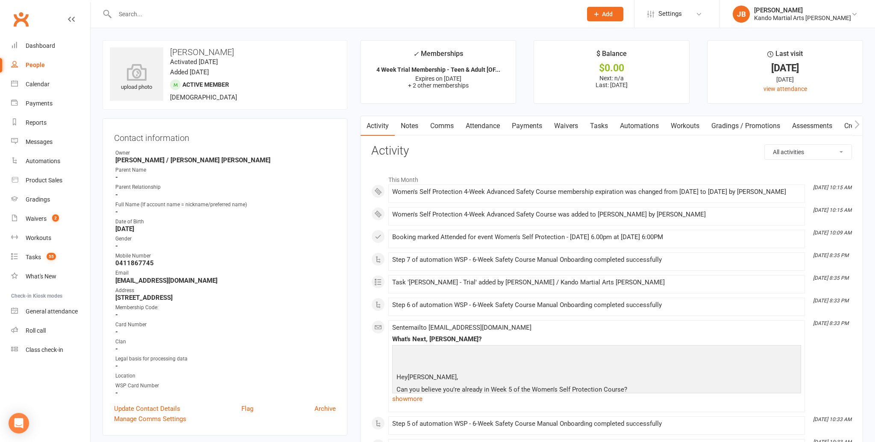
click at [149, 16] on input "text" at bounding box center [343, 14] width 463 height 12
type input "j"
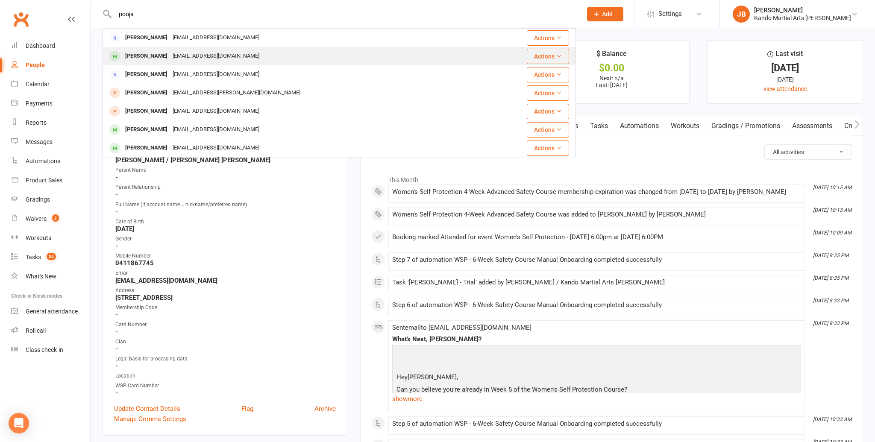
type input "pooja"
click at [147, 50] on div "Pooja Remani" at bounding box center [146, 56] width 47 height 12
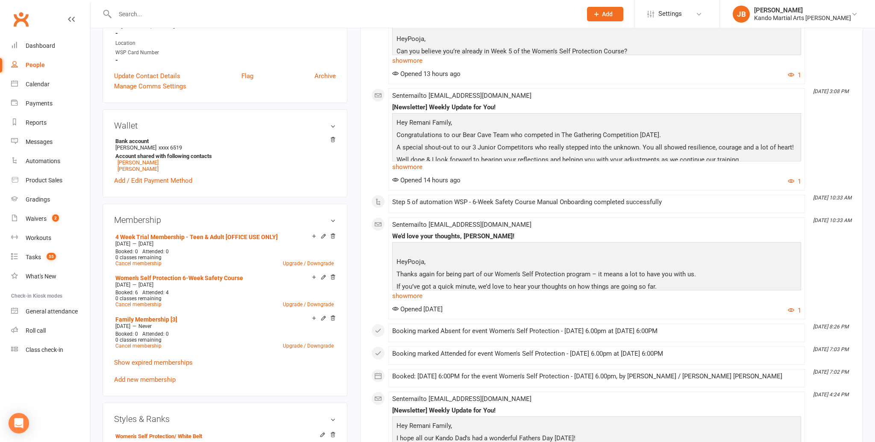
scroll to position [316, 0]
click at [139, 377] on link "Add new membership" at bounding box center [145, 379] width 62 height 8
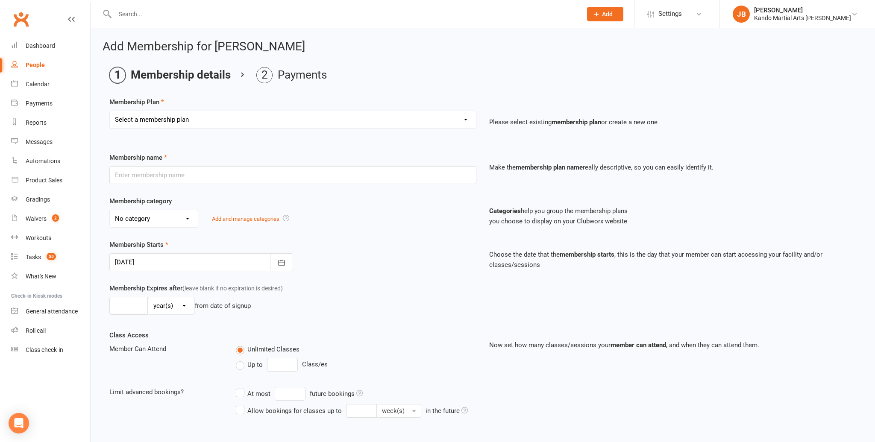
click at [176, 117] on select "Select a membership plan Create new Membership Plan 12 Months - Kinder Ninja in…" at bounding box center [293, 119] width 366 height 17
select select "151"
click at [110, 111] on select "Select a membership plan Create new Membership Plan 12 Months - Kinder Ninja in…" at bounding box center [293, 119] width 366 height 17
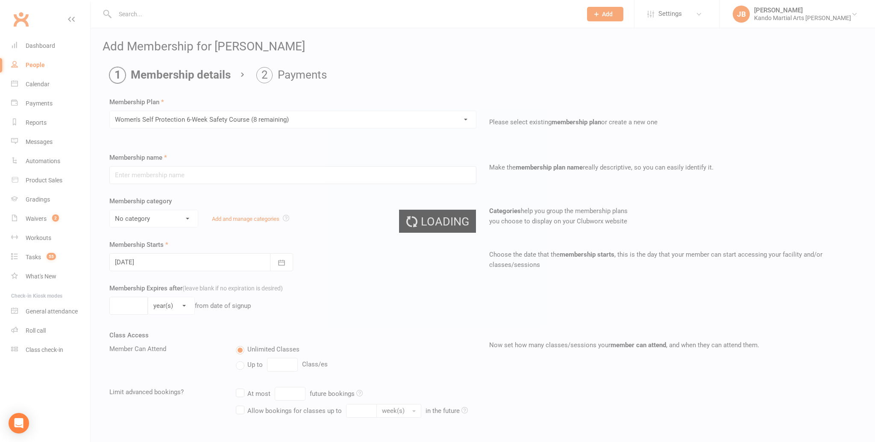
type input "Women's Self Protection 6-Week Safety Course"
select select "22"
type input "21 Aug 2025"
type input "6"
select select "1"
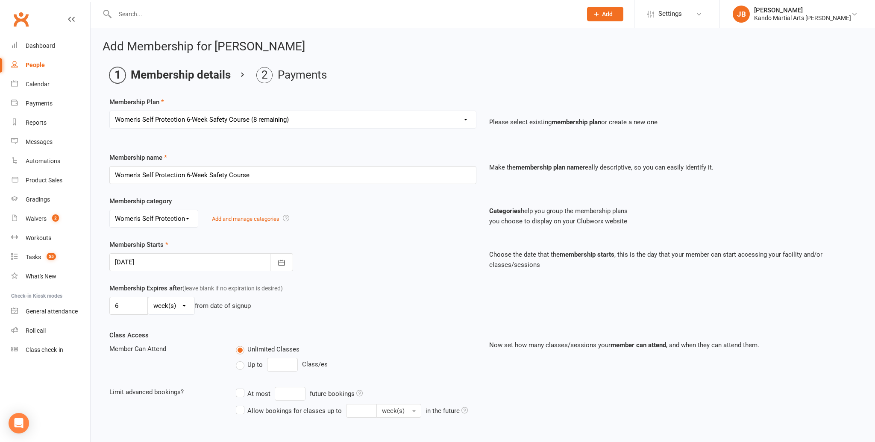
click at [146, 260] on div at bounding box center [201, 262] width 184 height 18
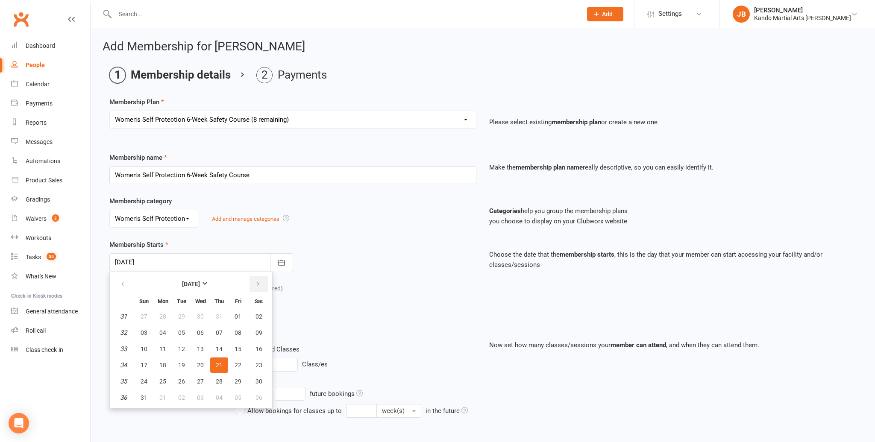
click at [259, 282] on icon "button" at bounding box center [258, 284] width 6 height 7
click at [158, 329] on button "06" at bounding box center [163, 332] width 18 height 15
type input "06 Oct 2025"
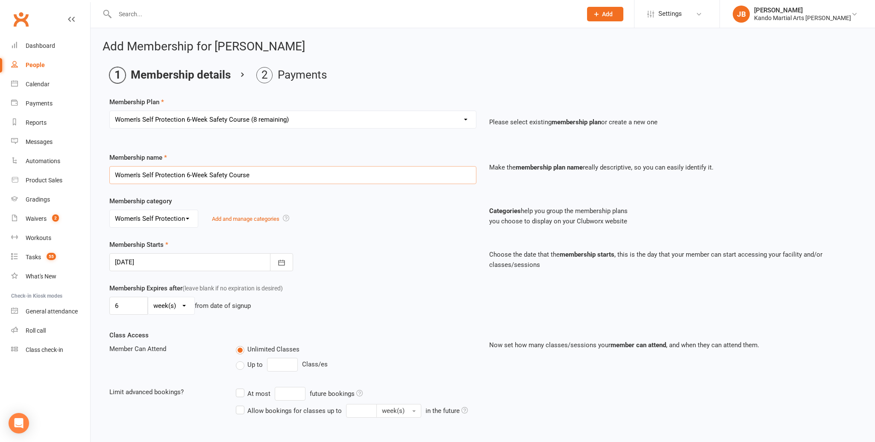
click at [187, 174] on input "Women's Self Protection 6-Week Safety Course" at bounding box center [292, 175] width 367 height 18
drag, startPoint x: 207, startPoint y: 174, endPoint x: 226, endPoint y: 176, distance: 19.3
click at [212, 175] on input "Women's Self Protection 4-Week Safety Course" at bounding box center [292, 175] width 367 height 18
type input "Women's Self Protection 4-Week Advanced Safety Course"
drag, startPoint x: 115, startPoint y: 302, endPoint x: 133, endPoint y: 309, distance: 18.8
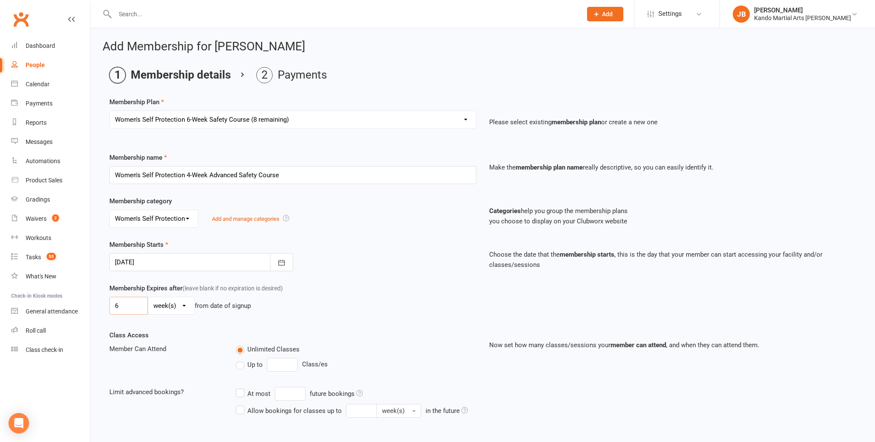
click at [115, 302] on input "6" at bounding box center [128, 306] width 38 height 18
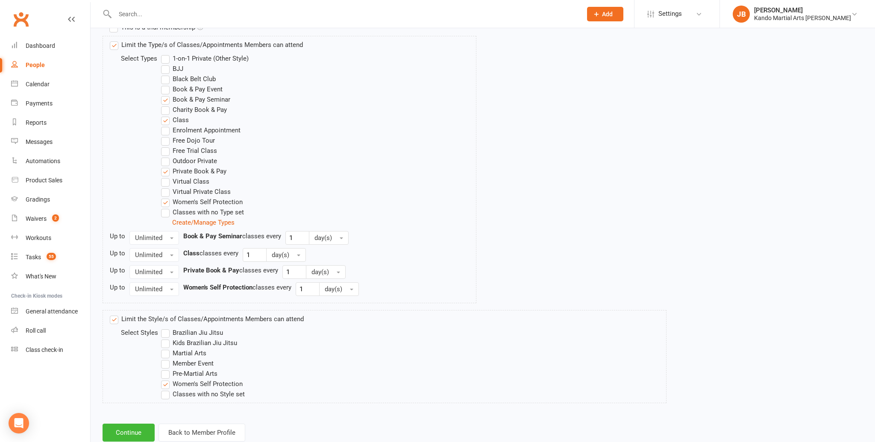
scroll to position [445, 0]
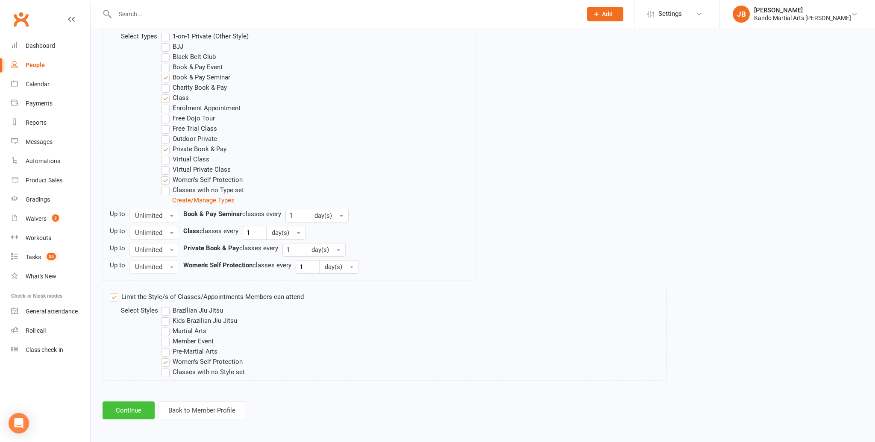
type input "4"
click at [117, 412] on button "Continue" at bounding box center [129, 410] width 52 height 18
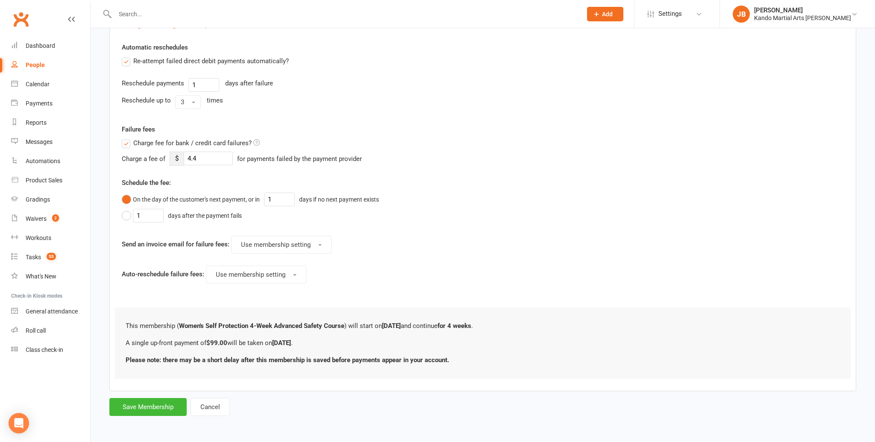
scroll to position [0, 0]
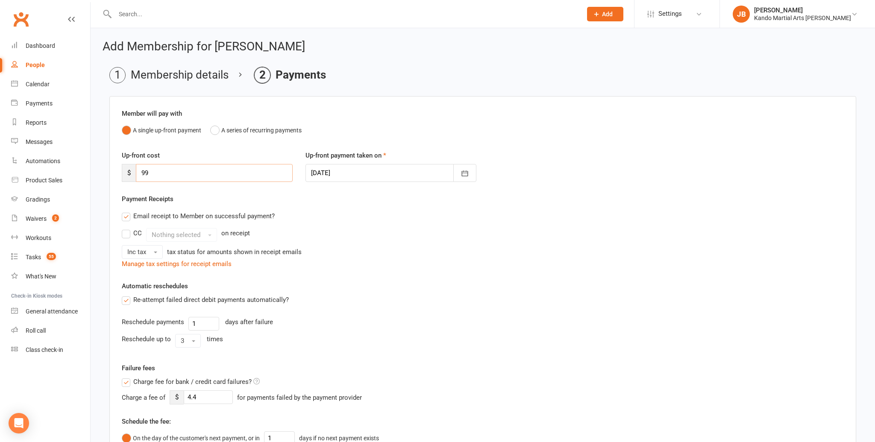
drag, startPoint x: 159, startPoint y: 176, endPoint x: 124, endPoint y: 167, distance: 36.7
click at [124, 167] on div "$ 99" at bounding box center [207, 173] width 171 height 18
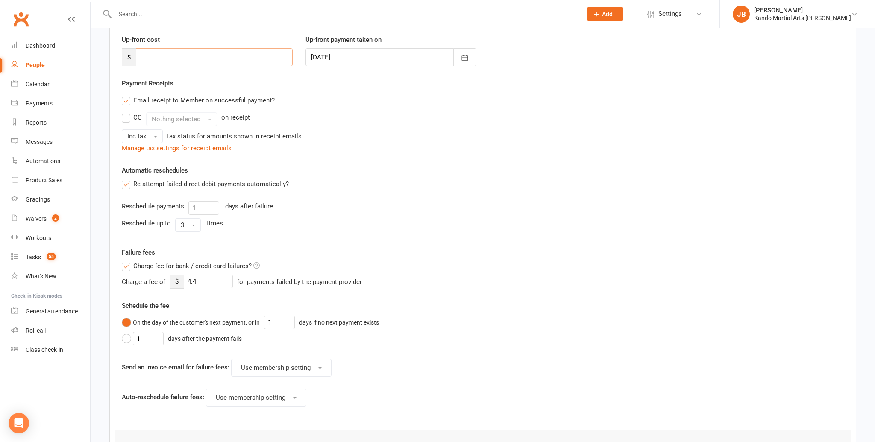
scroll to position [203, 0]
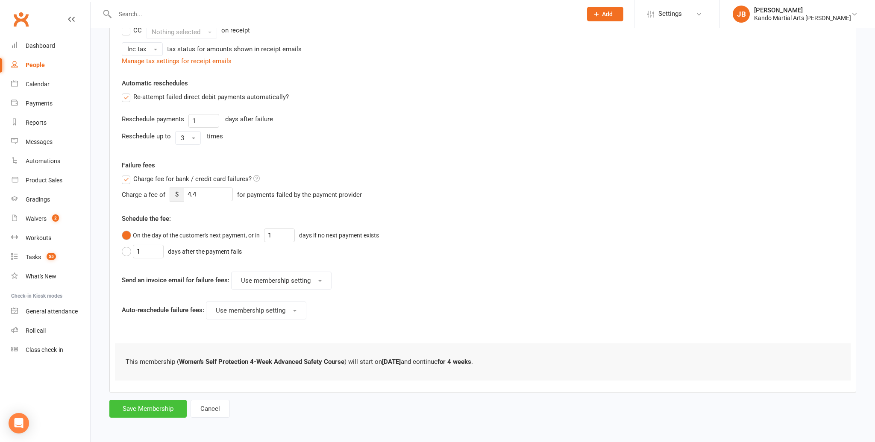
click at [155, 412] on button "Save Membership" at bounding box center [147, 409] width 77 height 18
type input "0"
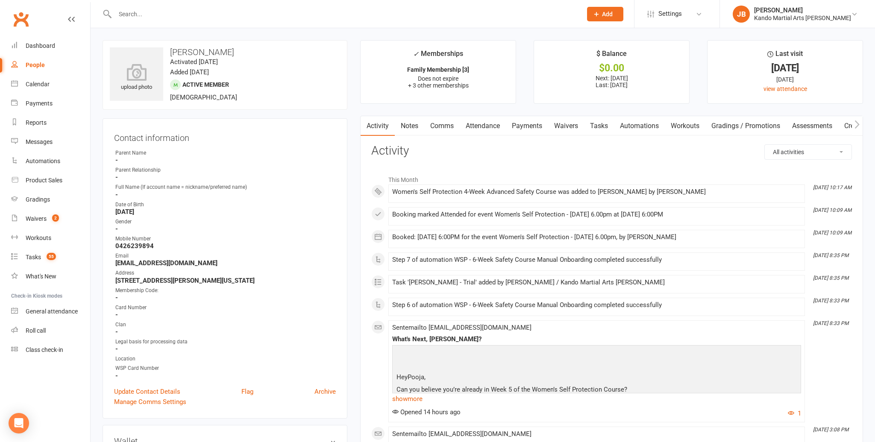
click at [485, 125] on link "Attendance" at bounding box center [483, 126] width 46 height 20
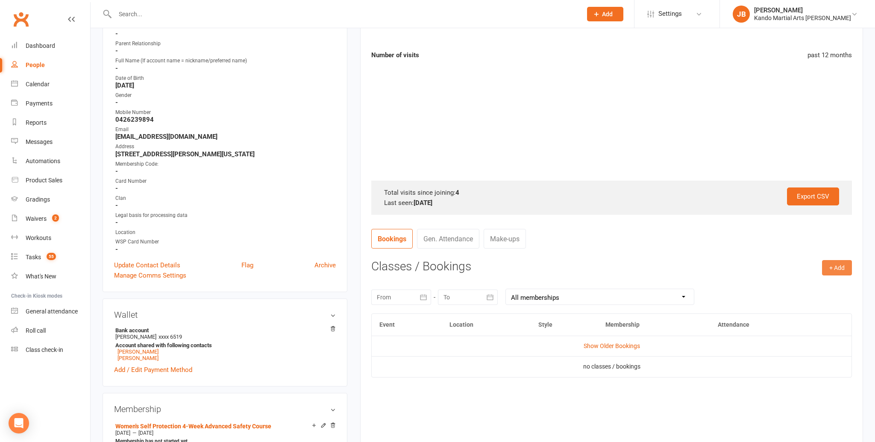
scroll to position [129, 0]
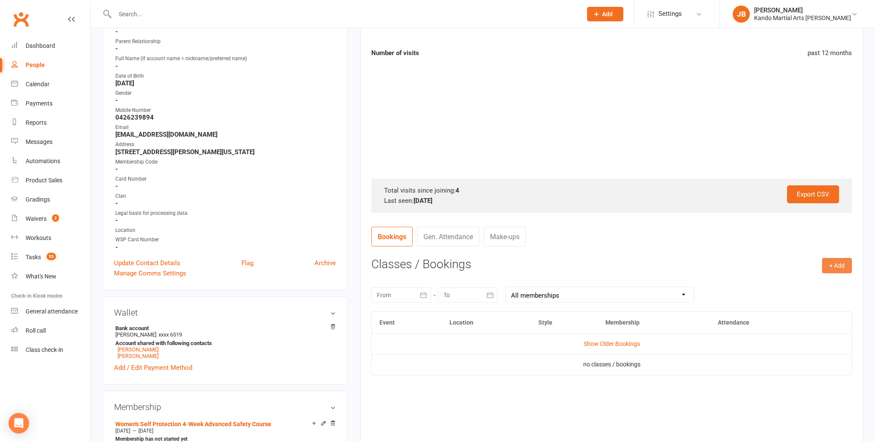
click at [835, 267] on button "+ Add" at bounding box center [837, 265] width 30 height 15
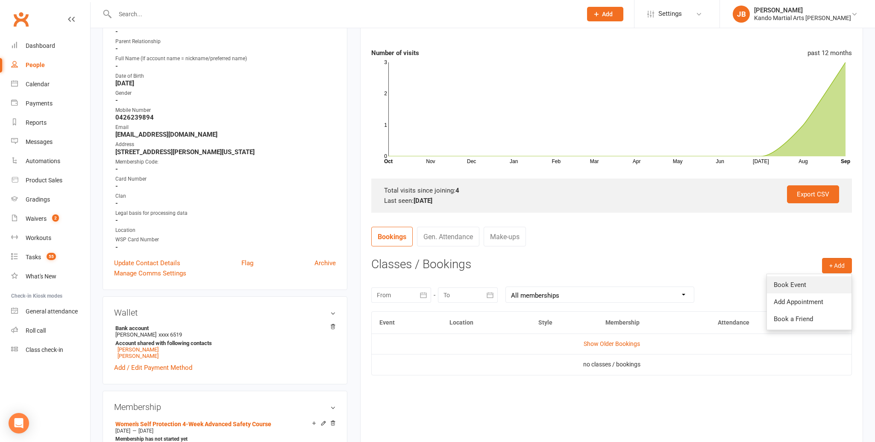
click at [824, 286] on link "Book Event" at bounding box center [809, 284] width 85 height 17
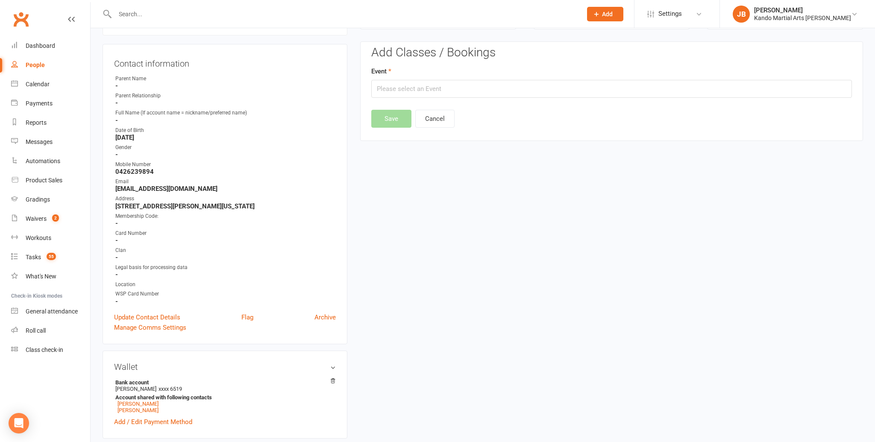
scroll to position [73, 0]
click at [417, 89] on input "text" at bounding box center [611, 90] width 480 height 18
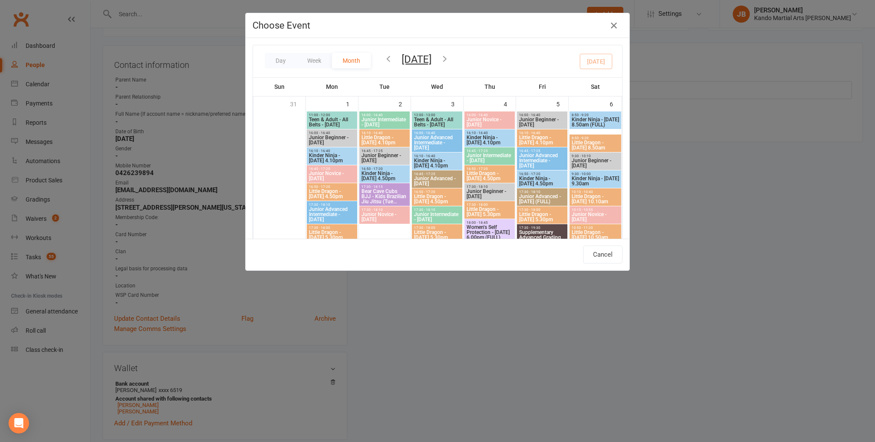
click at [449, 56] on icon "button" at bounding box center [444, 58] width 9 height 9
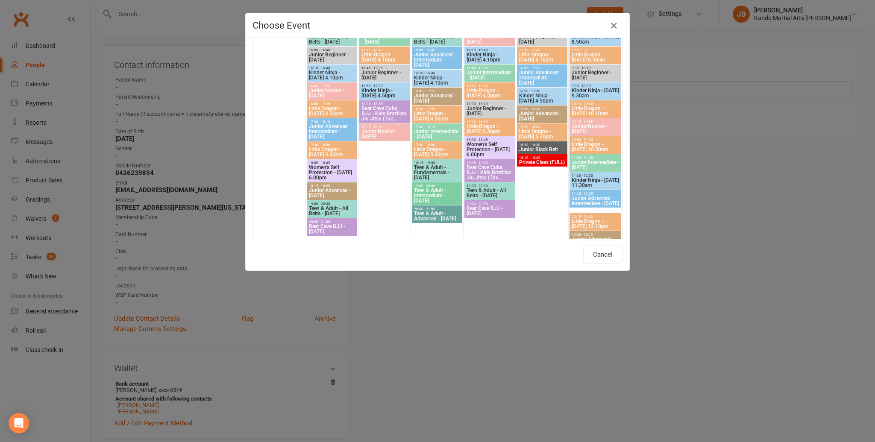
click at [324, 171] on span "Women's Self Protection - Monday 6.00pm" at bounding box center [331, 172] width 47 height 15
type input "Women's Self Protection - Monday 6.00pm - Oct 6, 2025 6:00:00 PM"
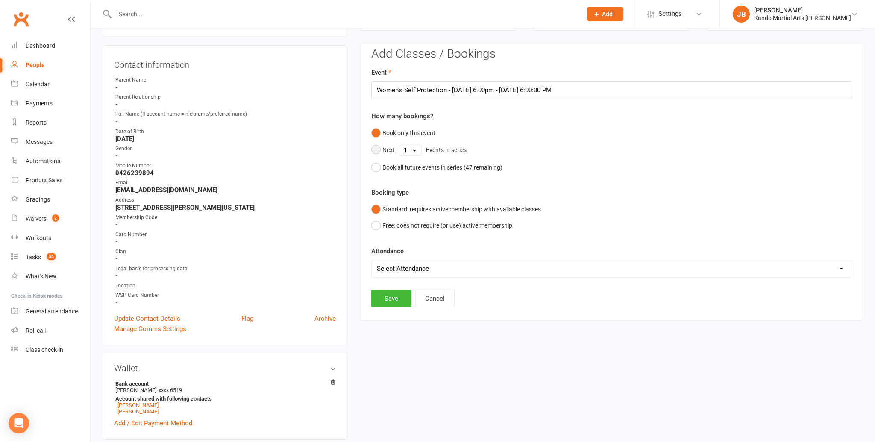
click at [410, 150] on select "1 2 3 4 5 6 7 8 9 10 11 12 13 14 15 16 17 18 19 20 21 22 23 24 25 26 27 28 29 3…" at bounding box center [410, 150] width 22 height 10
select select "4"
click at [399, 145] on select "1 2 3 4 5 6 7 8 9 10 11 12 13 14 15 16 17 18 19 20 21 22 23 24 25 26 27 28 29 3…" at bounding box center [410, 150] width 22 height 10
click at [387, 249] on button "Save" at bounding box center [391, 255] width 40 height 18
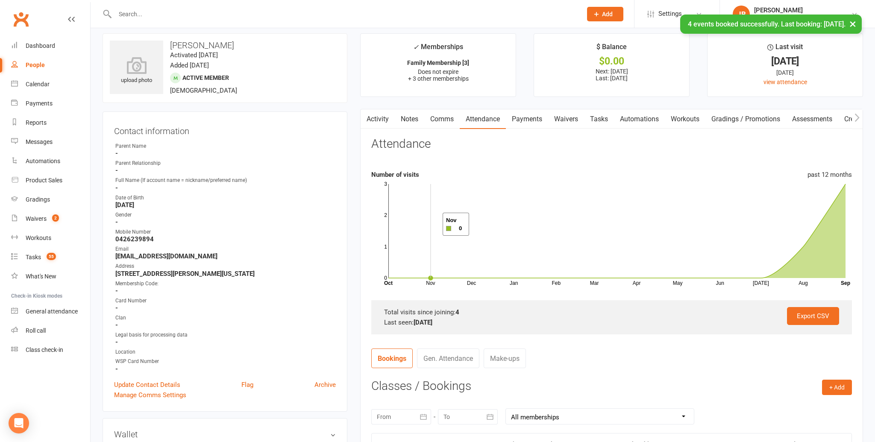
scroll to position [0, 0]
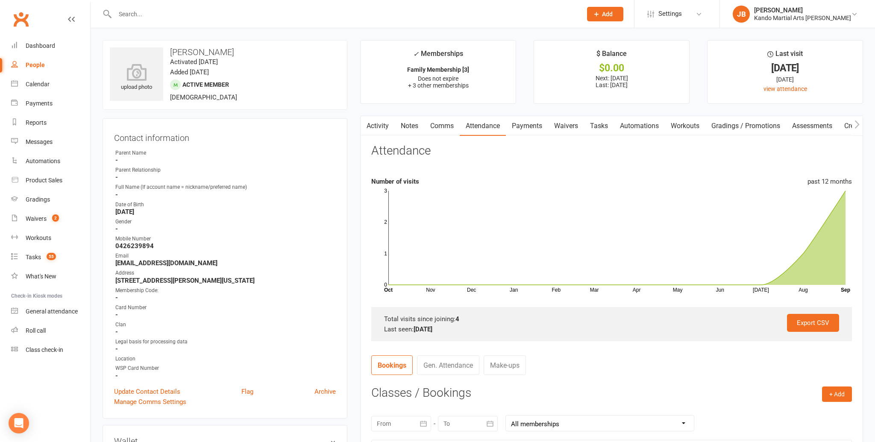
click at [625, 126] on link "Automations" at bounding box center [639, 126] width 51 height 20
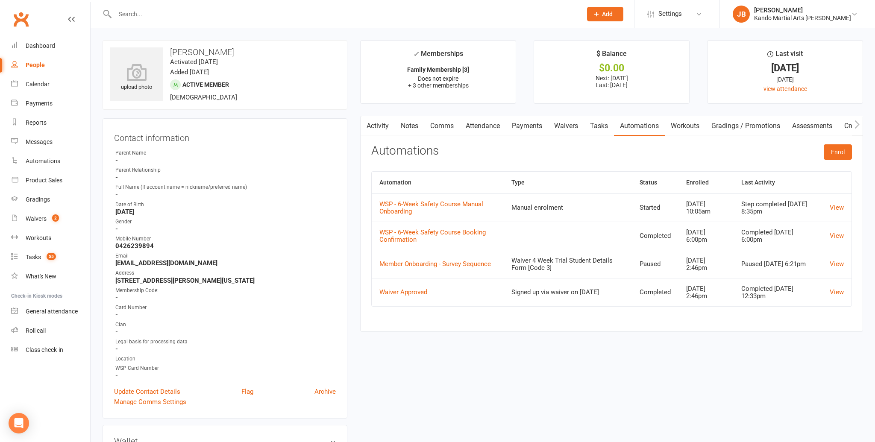
scroll to position [2, 0]
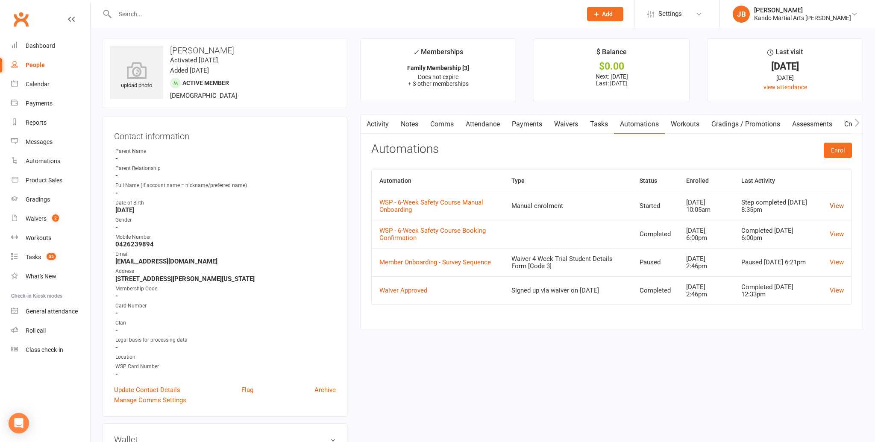
click at [830, 203] on link "View" at bounding box center [836, 206] width 14 height 8
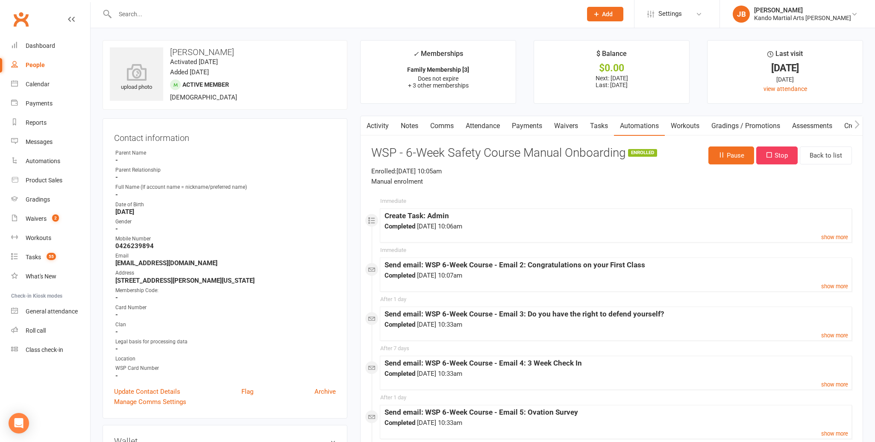
click at [367, 112] on main "✓ Memberships Family Membership [3] Does not expire + 3 other memberships $ Bal…" at bounding box center [612, 337] width 516 height 595
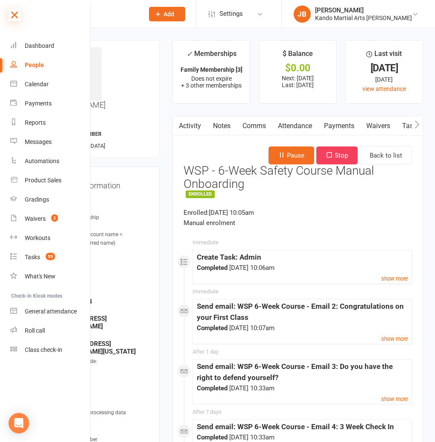
drag, startPoint x: 13, startPoint y: 15, endPoint x: 39, endPoint y: 21, distance: 26.3
click at [13, 15] on icon at bounding box center [15, 15] width 12 height 12
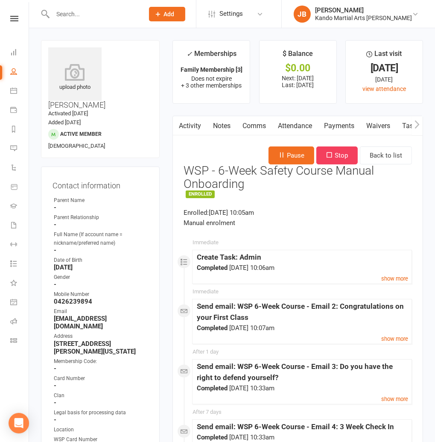
click at [68, 16] on input "text" at bounding box center [94, 14] width 88 height 12
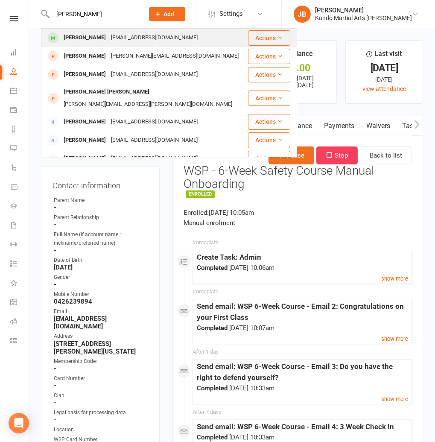
type input "corrine"
click at [76, 37] on div "Corrine Zhang" at bounding box center [84, 38] width 47 height 12
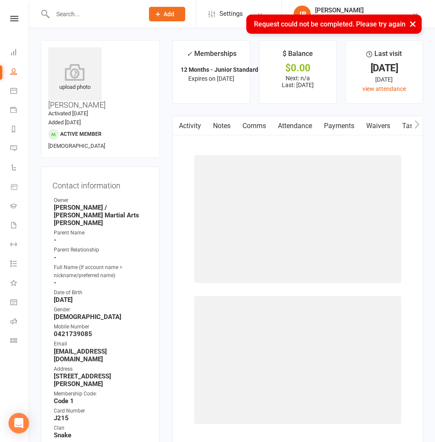
drag, startPoint x: 231, startPoint y: 127, endPoint x: 216, endPoint y: 123, distance: 16.4
click at [231, 127] on link "Notes" at bounding box center [221, 126] width 29 height 20
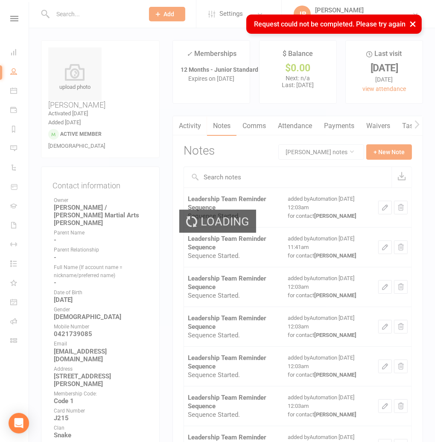
click at [392, 156] on div "Loading" at bounding box center [217, 221] width 435 height 442
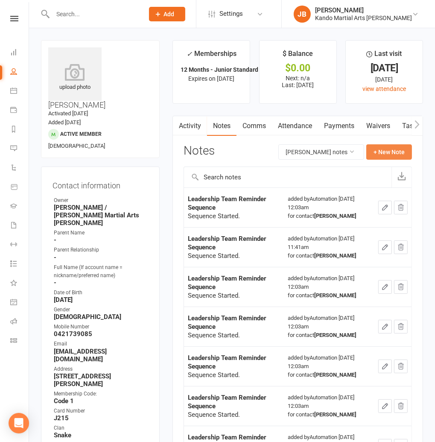
click at [392, 155] on button "+ New Note" at bounding box center [389, 151] width 46 height 15
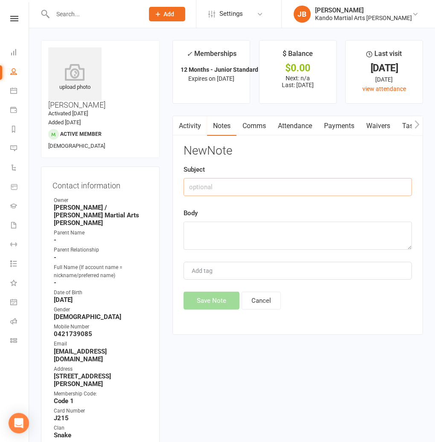
click at [209, 191] on input "text" at bounding box center [298, 187] width 229 height 18
type input "Membership Suspension"
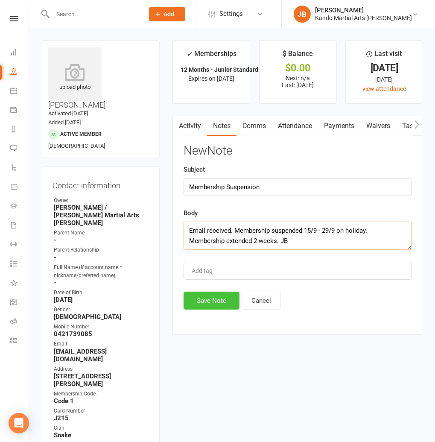
type textarea "Email received. Membership suspended 15/9 - 29/9 on holiday. Membership extende…"
click at [202, 301] on button "Save Note" at bounding box center [212, 301] width 56 height 18
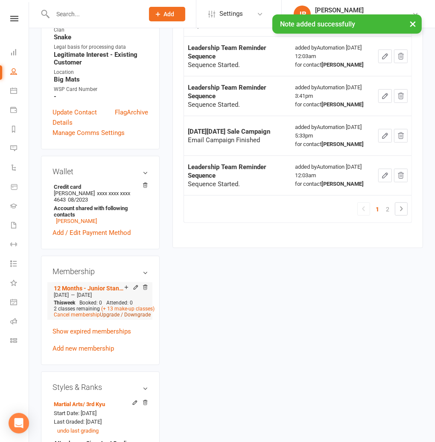
scroll to position [399, 0]
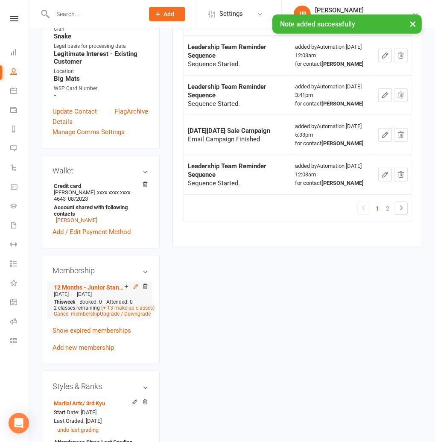
click at [138, 284] on icon at bounding box center [136, 286] width 4 height 4
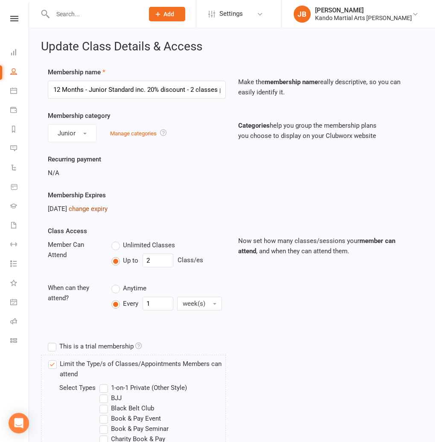
click at [101, 206] on link "change expiry" at bounding box center [88, 209] width 39 height 8
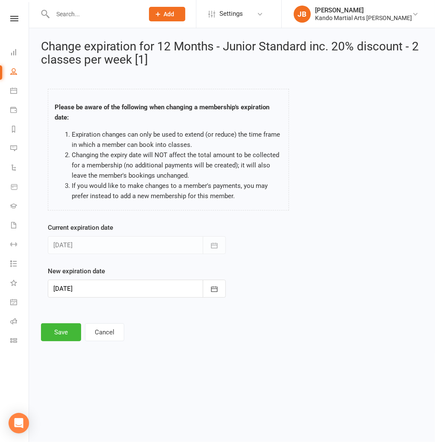
click at [98, 287] on div at bounding box center [137, 289] width 178 height 18
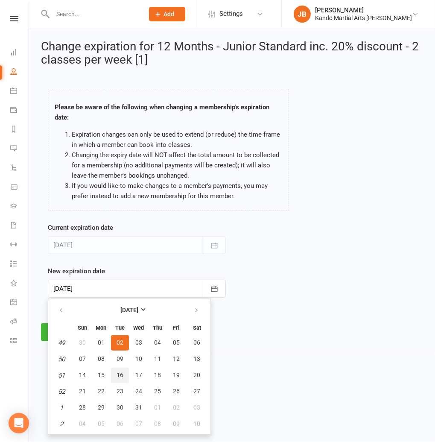
click at [123, 376] on span "16" at bounding box center [120, 375] width 7 height 7
type input "16 Dec 2025"
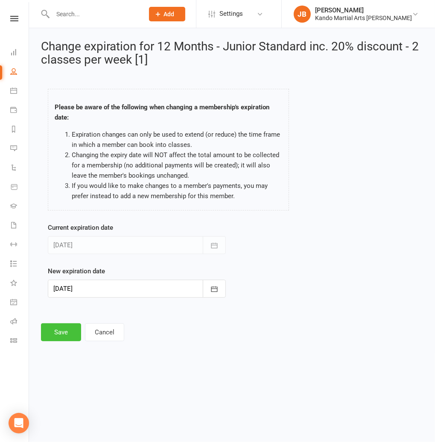
click at [53, 336] on button "Save" at bounding box center [61, 332] width 40 height 18
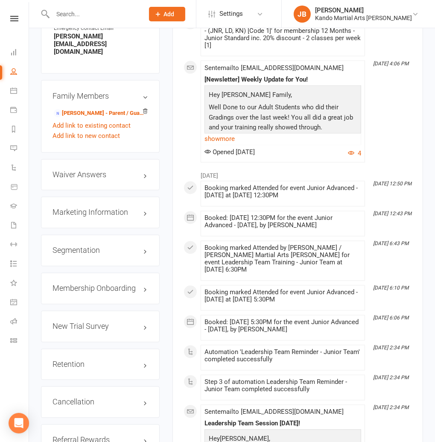
scroll to position [996, 0]
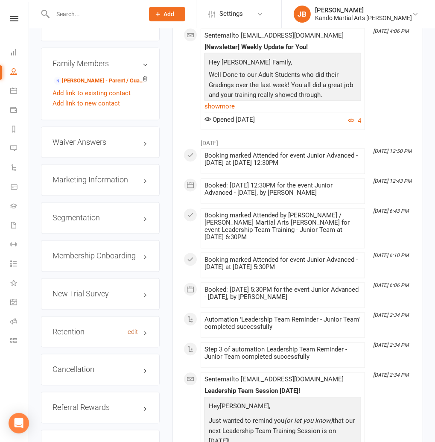
click at [132, 329] on link "edit" at bounding box center [133, 332] width 10 height 7
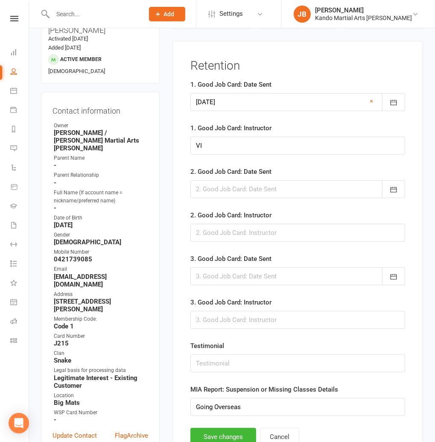
scroll to position [73, 0]
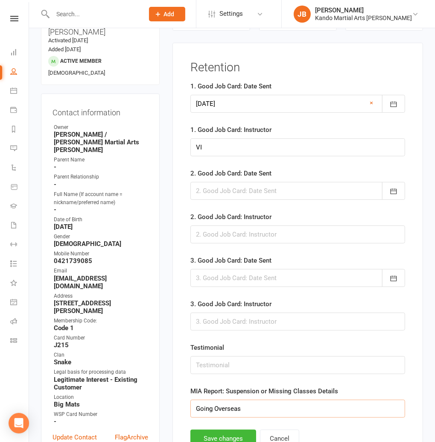
drag, startPoint x: 245, startPoint y: 407, endPoint x: 161, endPoint y: 401, distance: 84.8
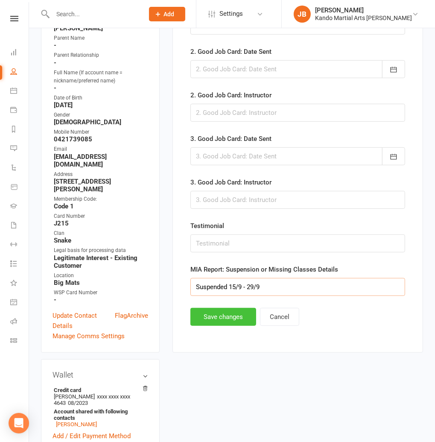
scroll to position [196, 0]
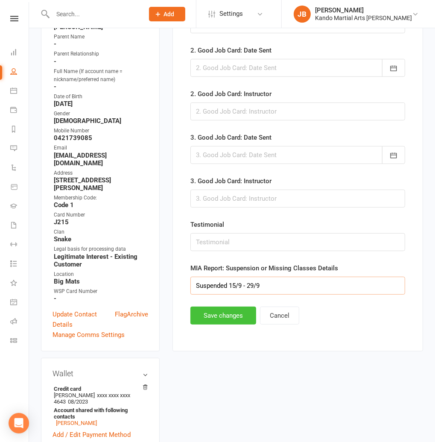
type input "Suspended 15/9 - 29/9"
click at [219, 318] on button "Save changes" at bounding box center [223, 316] width 66 height 18
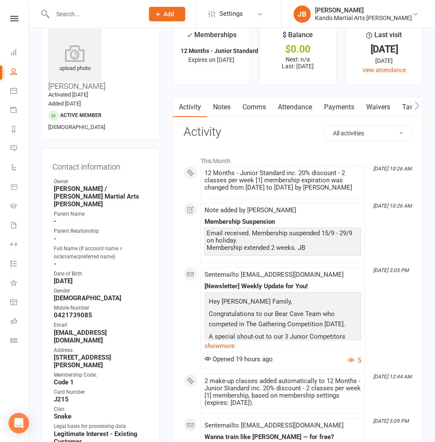
scroll to position [0, 0]
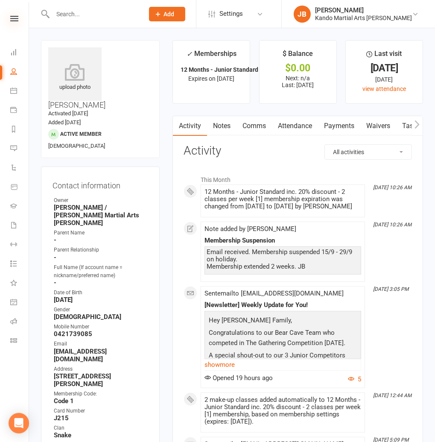
click at [18, 18] on icon at bounding box center [14, 19] width 8 height 6
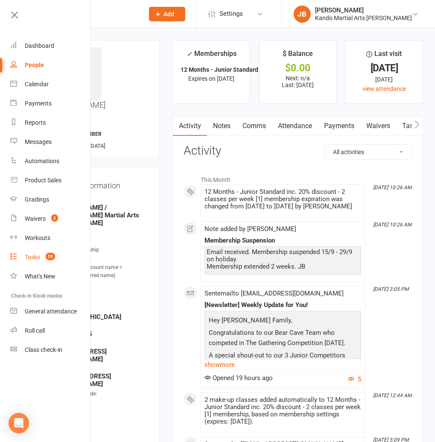
click at [35, 255] on div "Tasks" at bounding box center [32, 257] width 15 height 7
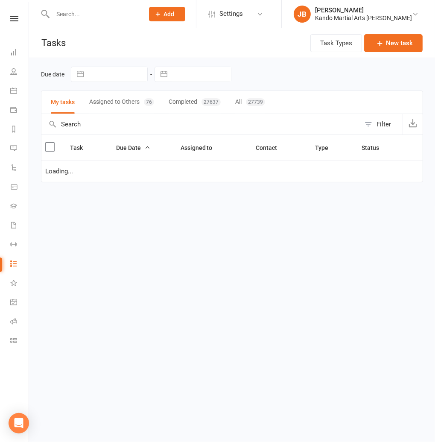
select select "started"
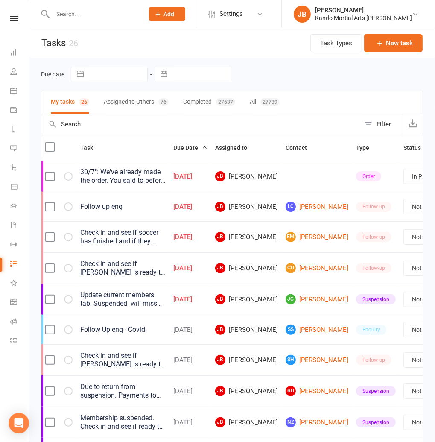
click at [269, 99] on div "27739" at bounding box center [270, 102] width 19 height 8
select select "started"
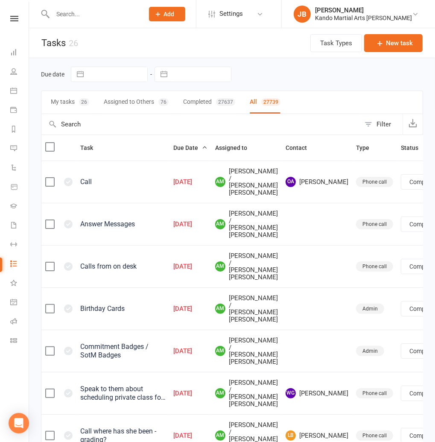
select select "finished"
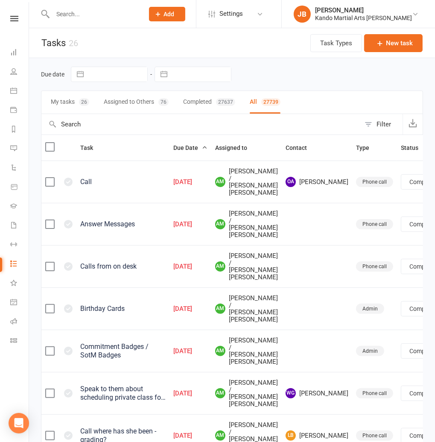
select select "finished"
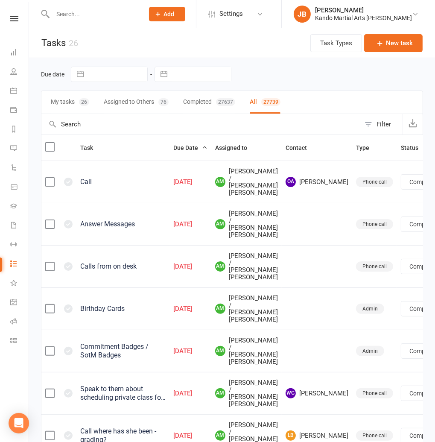
select select "finished"
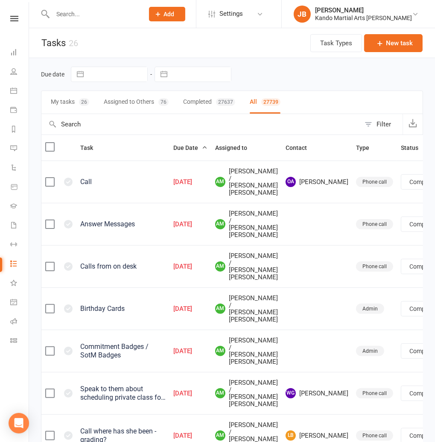
select select "finished"
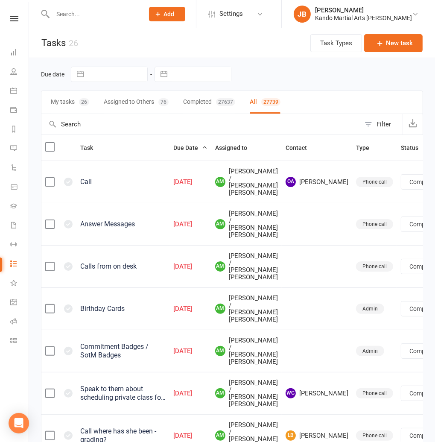
select select "finished"
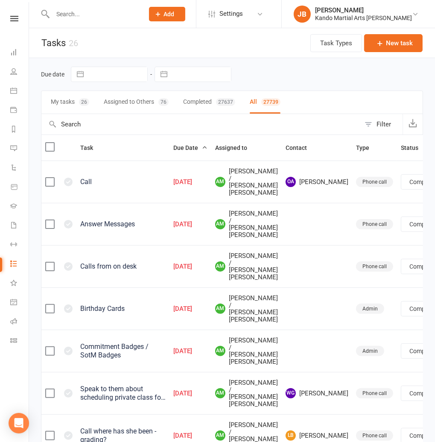
select select "finished"
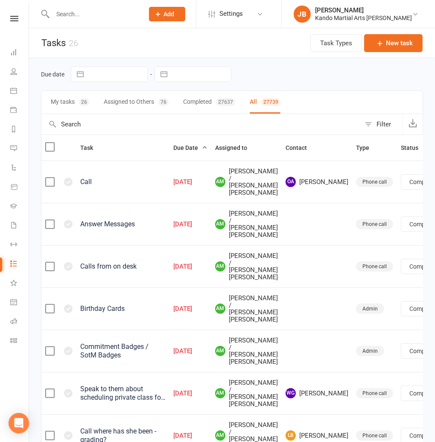
select select "finished"
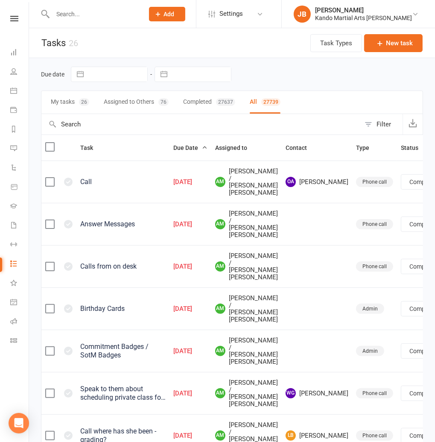
select select "finished"
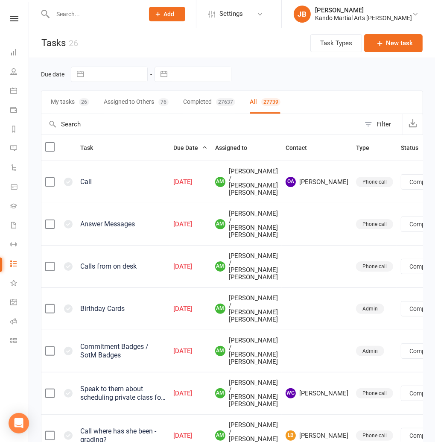
select select "finished"
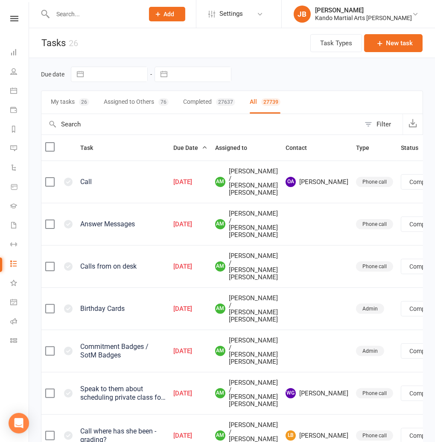
select select "finished"
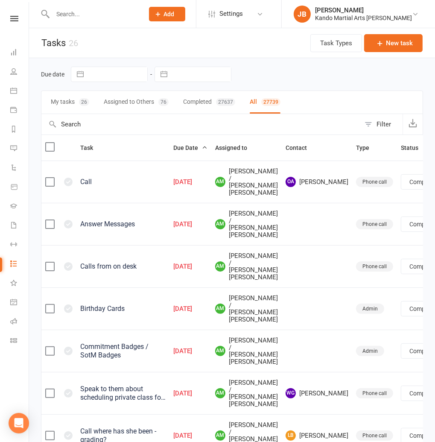
click at [391, 125] on div "Filter" at bounding box center [384, 124] width 15 height 10
select select "finished"
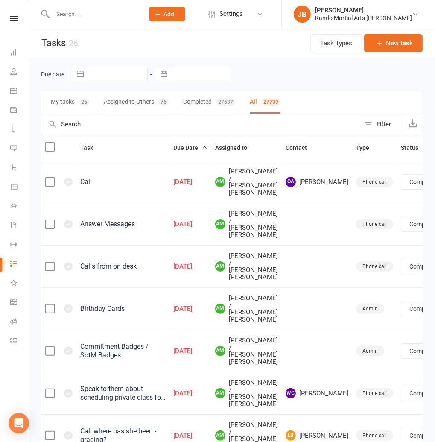
select select "finished"
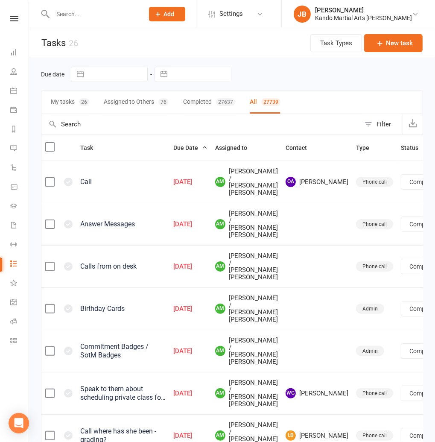
select select "finished"
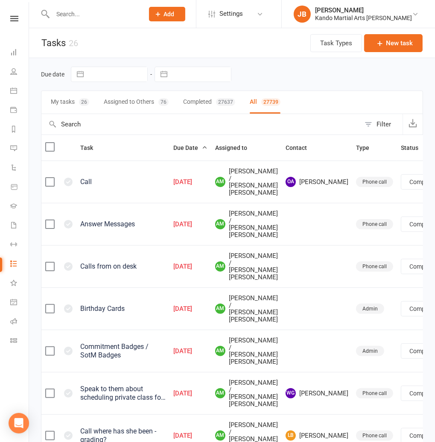
select select "finished"
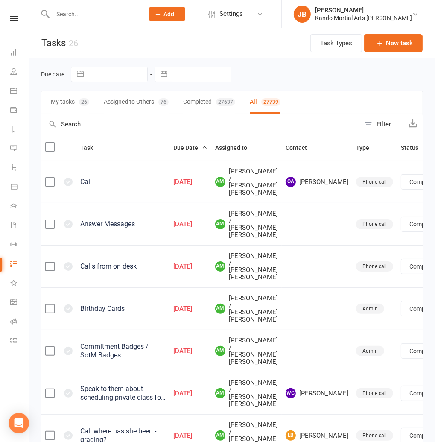
select select "finished"
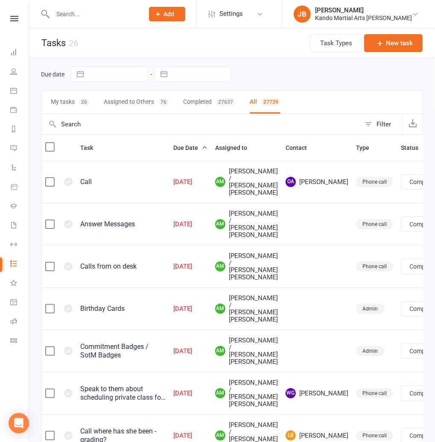
select select "finished"
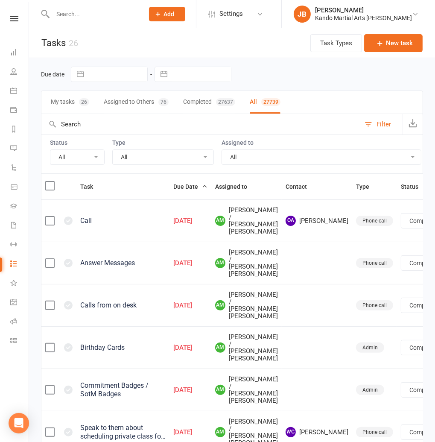
click at [96, 156] on select "All Incomplete Not Started In Progress Waiting Complete" at bounding box center [77, 157] width 54 height 15
select select "incomplete"
click at [50, 150] on select "All Incomplete Not Started In Progress Waiting Complete" at bounding box center [77, 157] width 54 height 15
select select "finished"
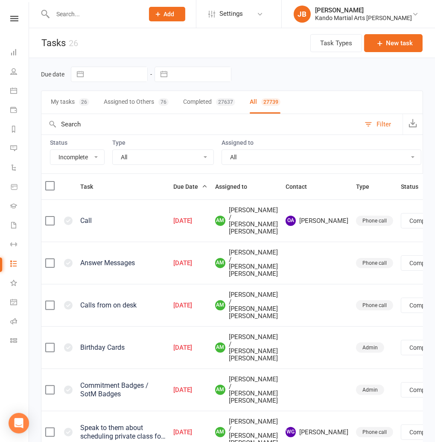
select select "finished"
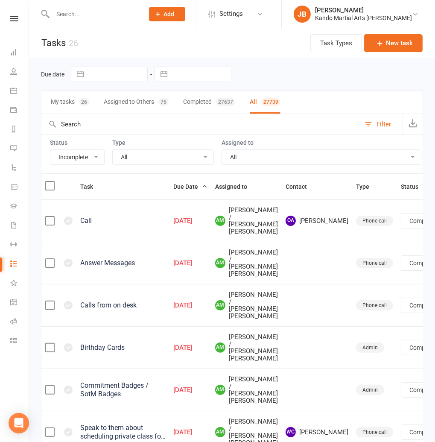
select select "finished"
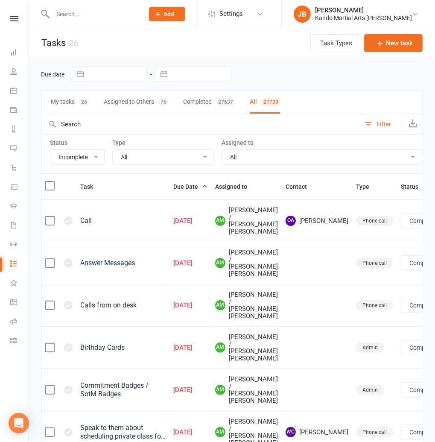
select select "finished"
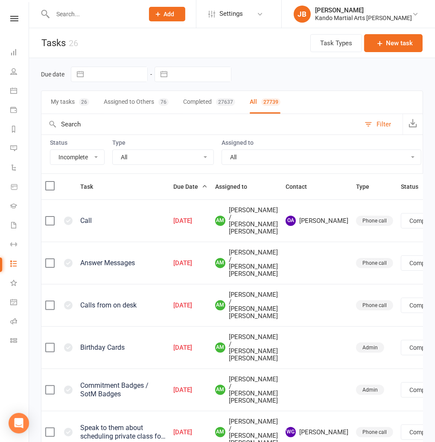
select select "finished"
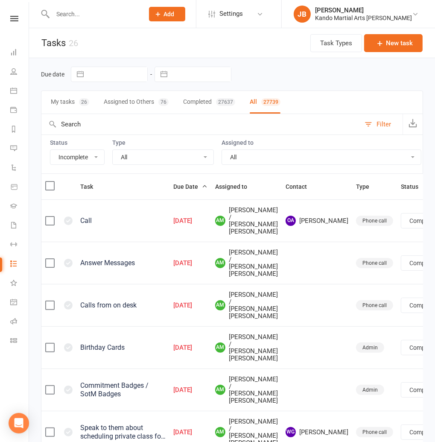
select select "finished"
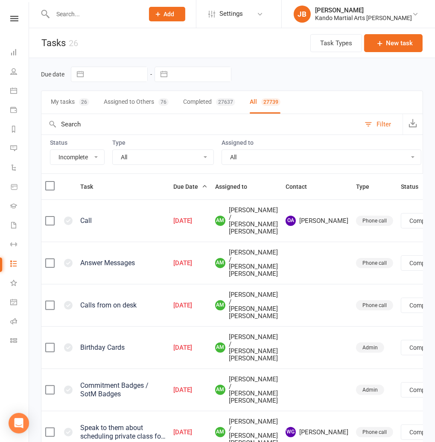
select select "finished"
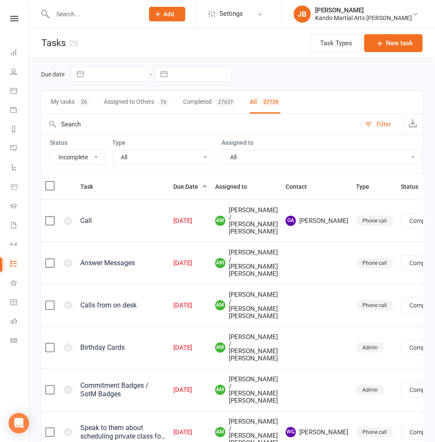
select select "finished"
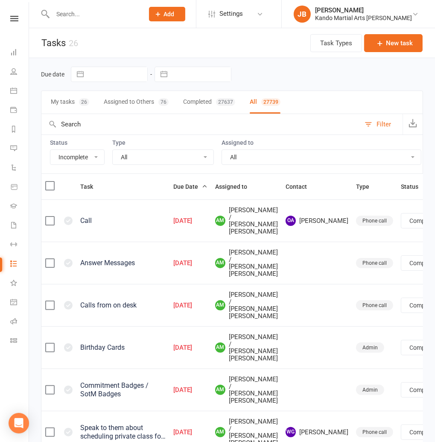
select select "finished"
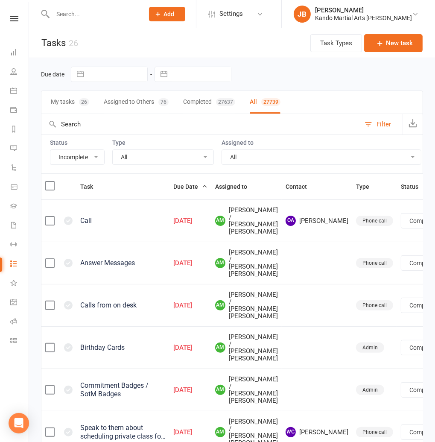
select select "finished"
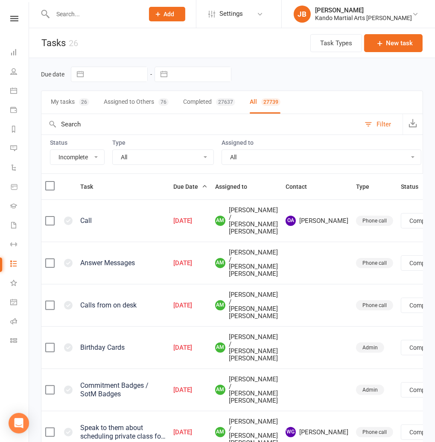
select select "finished"
click at [128, 154] on select "All Admin Bbpc - black belt prep course Cancellation Enquiry Follow-up In-class…" at bounding box center [163, 157] width 101 height 15
select select "finished"
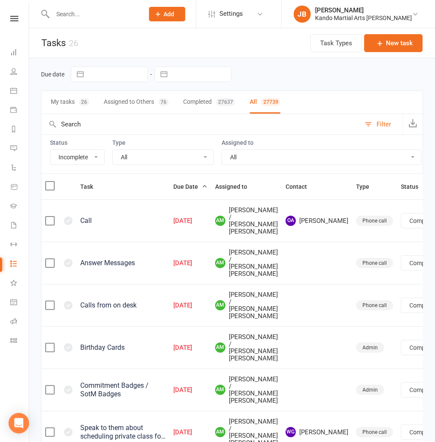
select select "finished"
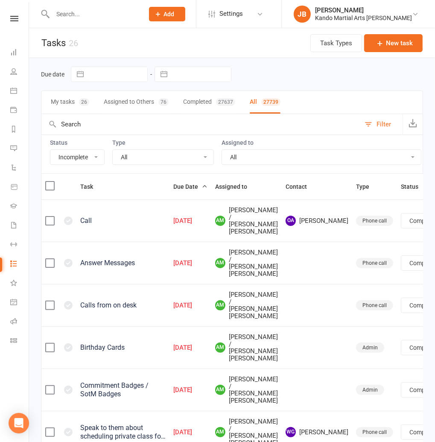
select select "finished"
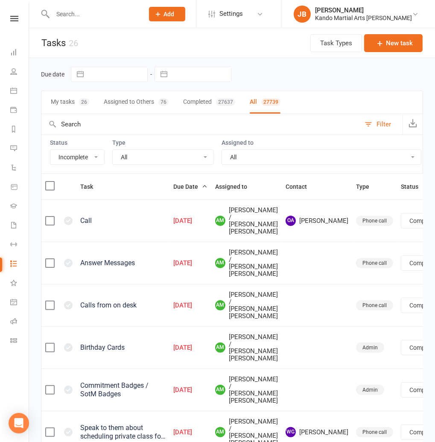
select select "finished"
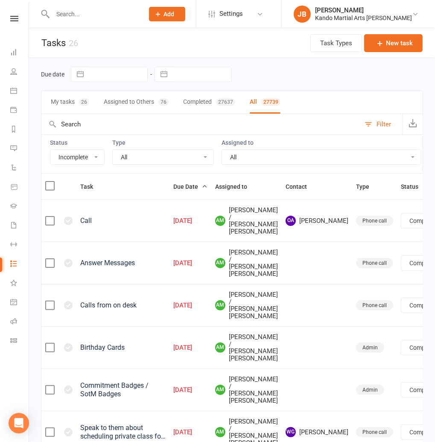
select select "finished"
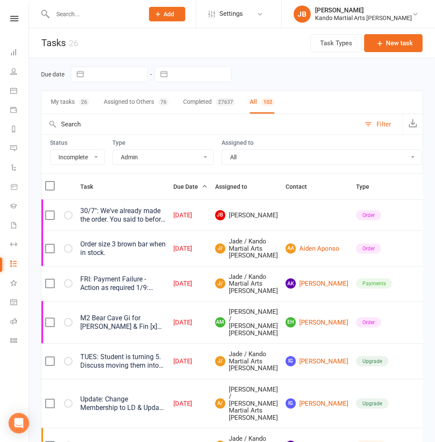
click at [113, 150] on select "All Admin Bbpc - black belt prep course Cancellation Enquiry Follow-up In-class…" at bounding box center [163, 157] width 101 height 15
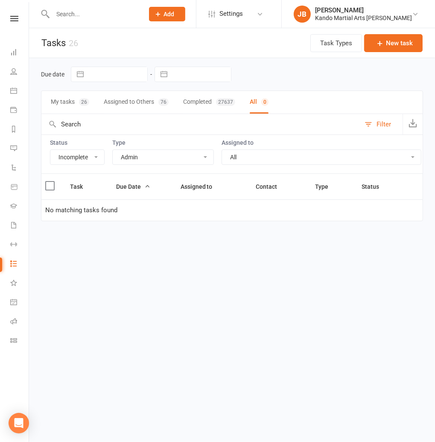
click at [131, 160] on select "All Admin Bbpc - black belt prep course Cancellation Enquiry Follow-up In-class…" at bounding box center [163, 157] width 101 height 15
click at [113, 150] on select "All Admin Bbpc - black belt prep course Cancellation Enquiry Follow-up In-class…" at bounding box center [163, 157] width 101 height 15
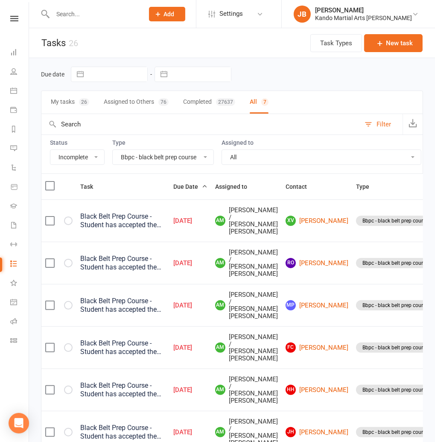
click at [126, 161] on select "All Admin Bbpc - black belt prep course Cancellation Enquiry Follow-up In-class…" at bounding box center [163, 157] width 101 height 15
click at [113, 150] on select "All Admin Bbpc - black belt prep course Cancellation Enquiry Follow-up In-class…" at bounding box center [163, 157] width 101 height 15
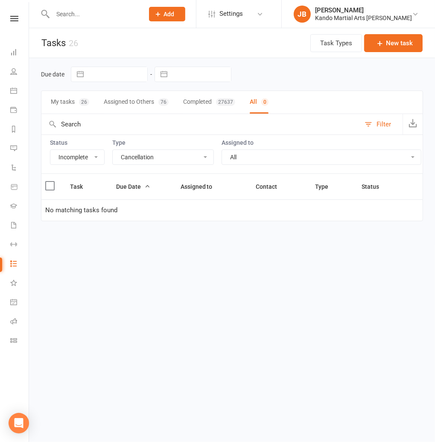
click at [137, 161] on select "All Admin Bbpc - black belt prep course Cancellation Enquiry Follow-up In-class…" at bounding box center [163, 157] width 101 height 15
click at [113, 150] on select "All Admin Bbpc - black belt prep course Cancellation Enquiry Follow-up In-class…" at bounding box center [163, 157] width 101 height 15
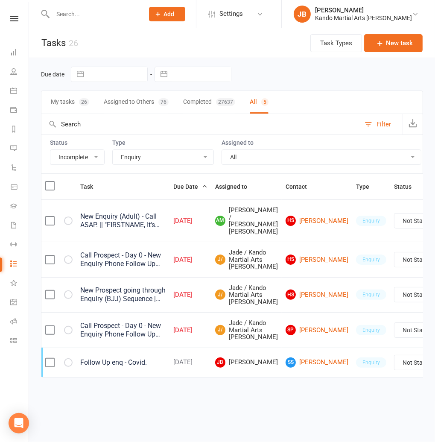
scroll to position [0, 3]
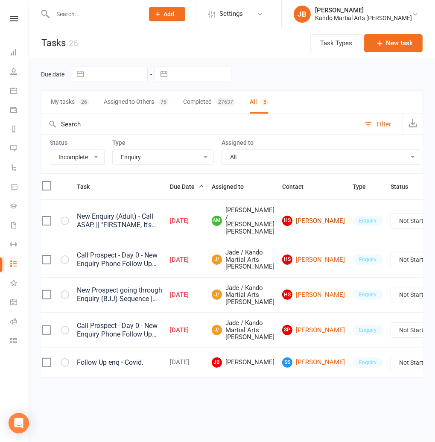
click at [284, 216] on link "HS Hayden Spicer" at bounding box center [313, 221] width 63 height 10
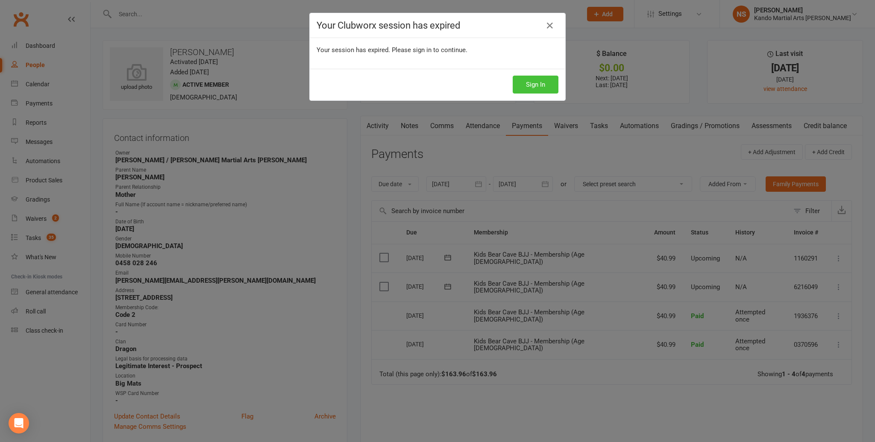
click at [533, 82] on button "Sign In" at bounding box center [536, 85] width 46 height 18
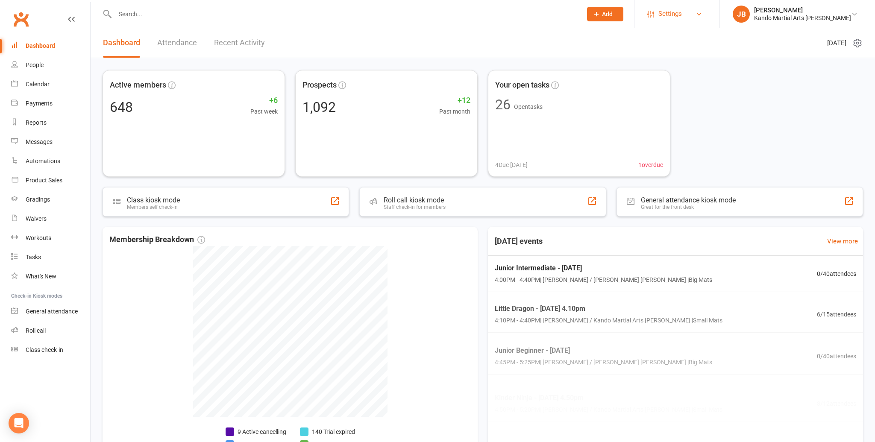
click at [682, 16] on span "Settings" at bounding box center [669, 13] width 23 height 19
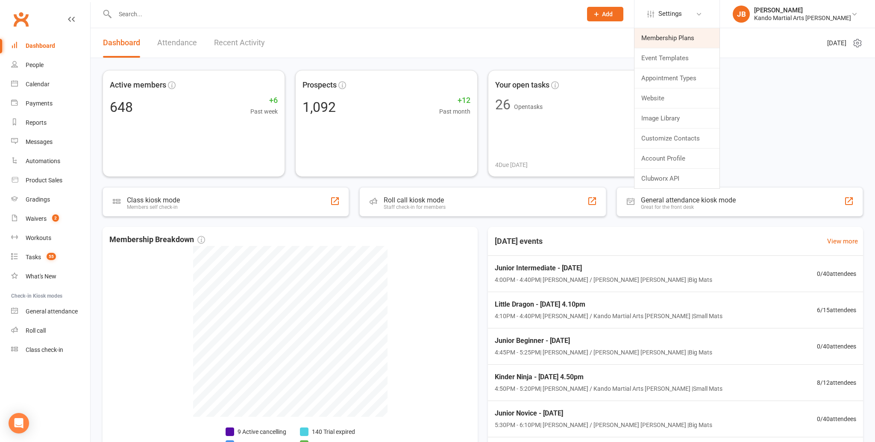
click at [685, 39] on link "Membership Plans" at bounding box center [676, 38] width 85 height 20
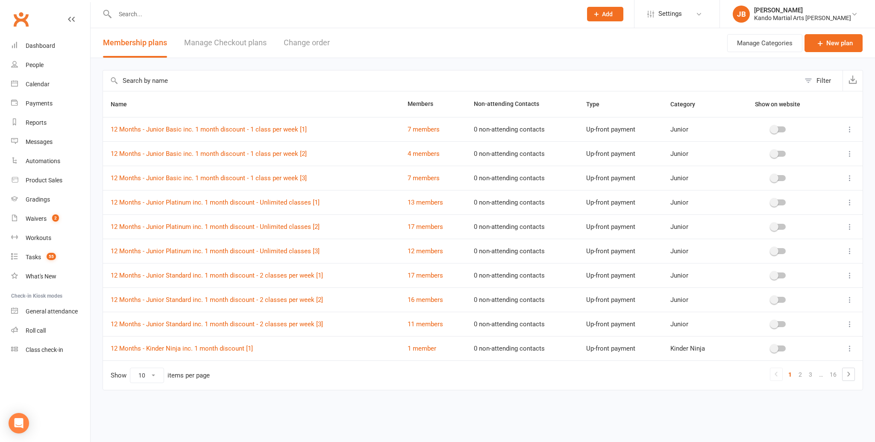
click at [162, 83] on input "text" at bounding box center [451, 80] width 697 height 21
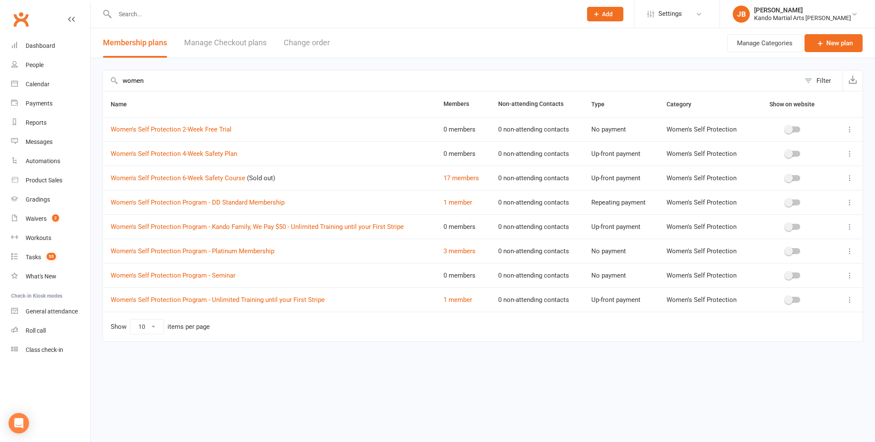
type input "women"
click at [848, 178] on icon at bounding box center [849, 178] width 9 height 9
click at [791, 193] on link "Edit" at bounding box center [812, 193] width 85 height 17
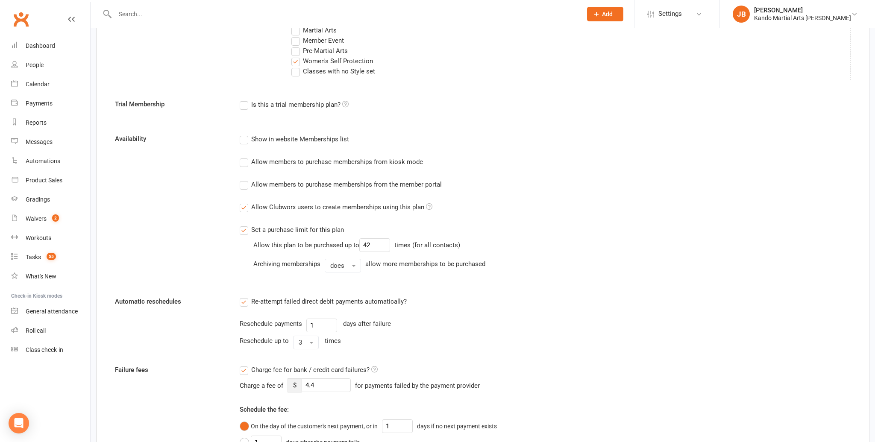
scroll to position [680, 0]
drag, startPoint x: 373, startPoint y: 246, endPoint x: 364, endPoint y: 244, distance: 9.1
click at [364, 244] on input "42" at bounding box center [374, 245] width 31 height 14
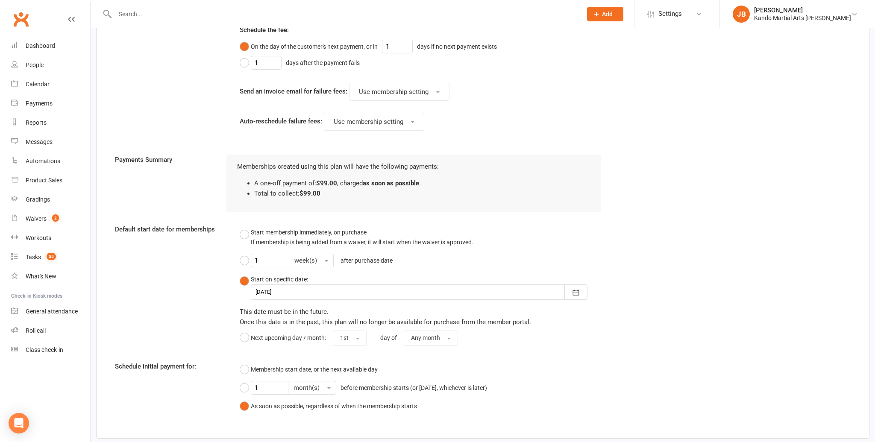
scroll to position [1117, 0]
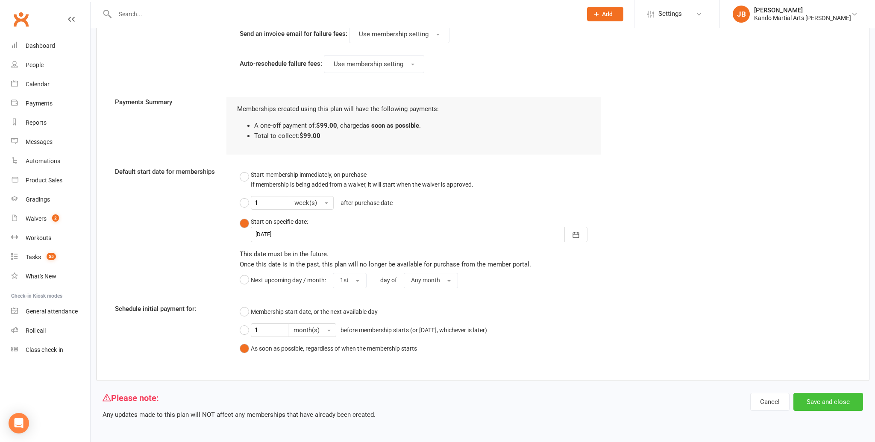
type input "50"
click at [810, 398] on button "Save and close" at bounding box center [828, 402] width 70 height 18
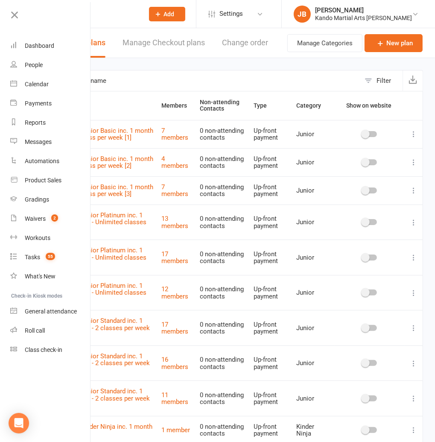
click at [15, 17] on icon at bounding box center [15, 15] width 12 height 12
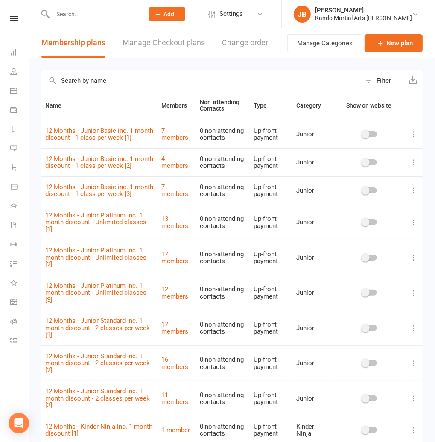
click at [66, 8] on input "text" at bounding box center [94, 14] width 88 height 12
paste input "sanaz.parsaei.au@gmail.com"
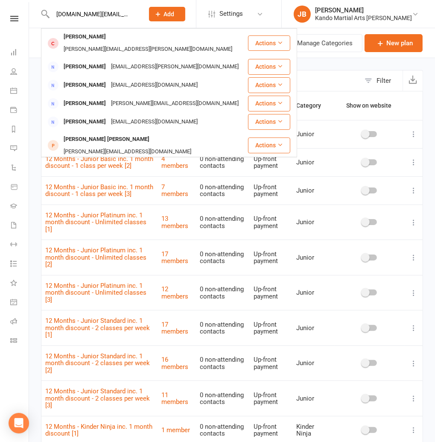
type input "sanaz.parsaei.au@gmail.com"
click at [162, 12] on icon at bounding box center [159, 14] width 8 height 8
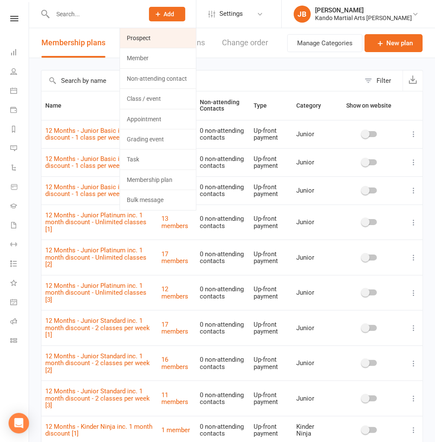
click at [179, 39] on link "Prospect" at bounding box center [158, 38] width 76 height 20
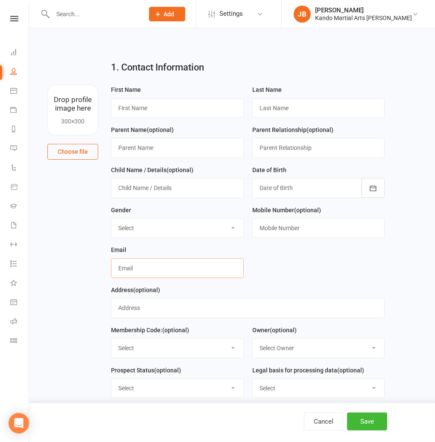
click at [135, 269] on input "text" at bounding box center [177, 268] width 133 height 20
paste input "sanaz.parsaei.au@gmail.com"
type input "sanaz.parsaei.au@gmail.com"
click at [268, 229] on input "text" at bounding box center [318, 228] width 133 height 20
paste input "0451467090"
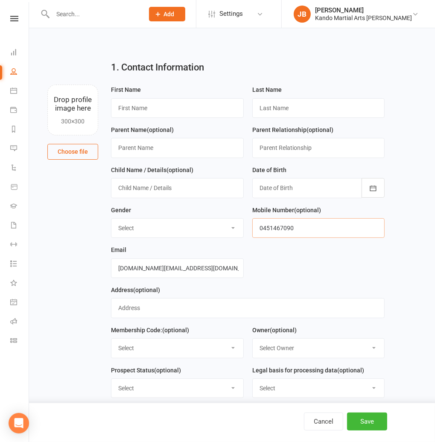
click at [283, 228] on input "0451467090" at bounding box center [318, 228] width 133 height 20
click at [272, 229] on input "0451467 090" at bounding box center [318, 228] width 133 height 20
type input "0451 467 090"
click at [128, 106] on input "text" at bounding box center [177, 108] width 133 height 20
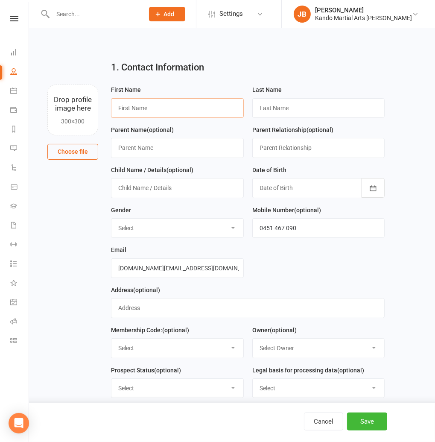
paste input "Sanaz parsaei"
drag, startPoint x: 136, startPoint y: 108, endPoint x: 195, endPoint y: 110, distance: 59.0
click at [195, 110] on input "Sanaz parsaei" at bounding box center [177, 108] width 133 height 20
type input "Sanaz"
click at [290, 110] on input "text" at bounding box center [318, 108] width 133 height 20
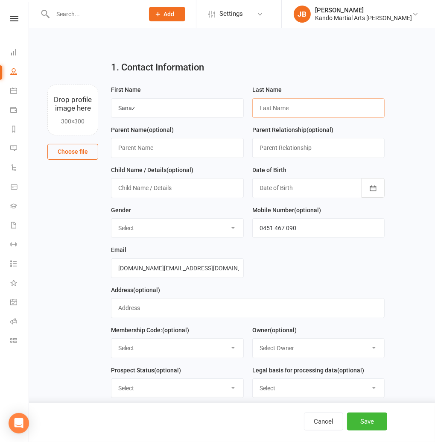
paste input "parsaei"
click at [264, 109] on input "parsaei" at bounding box center [318, 108] width 133 height 20
type input "Parsaei"
click at [293, 187] on div at bounding box center [318, 188] width 133 height 20
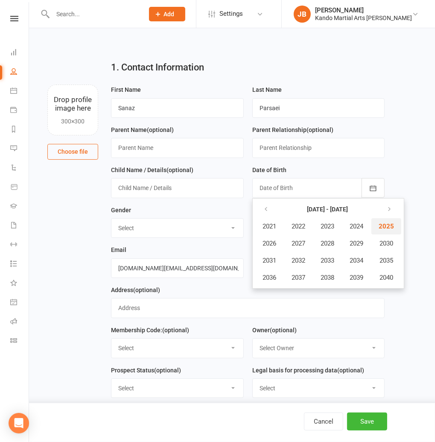
click at [387, 228] on span "2025" at bounding box center [386, 227] width 15 height 8
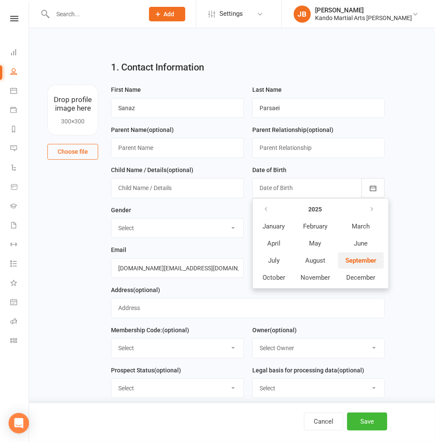
click at [352, 258] on span "September" at bounding box center [361, 261] width 31 height 8
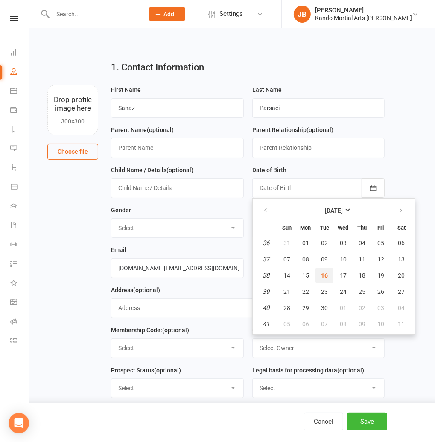
click at [329, 276] on button "16" at bounding box center [325, 275] width 18 height 15
type input "16 Sep 2025"
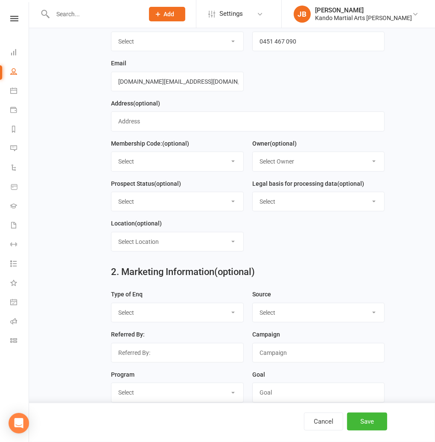
scroll to position [189, 0]
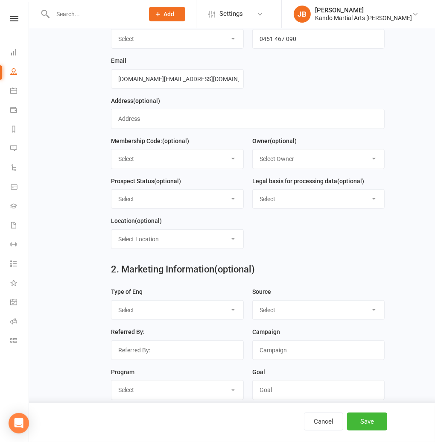
click at [158, 163] on select "Select Code 1 Code 2 Code 3" at bounding box center [177, 158] width 132 height 19
select select "Code 3"
click at [111, 150] on select "Select Code 1 Code 2 Code 3" at bounding box center [177, 158] width 132 height 19
click at [278, 166] on select "Select Owner Andy Muser / Kando Knox Sonya Watz Jade Brownlie Neve Sharry Jade …" at bounding box center [319, 158] width 132 height 19
select select "4"
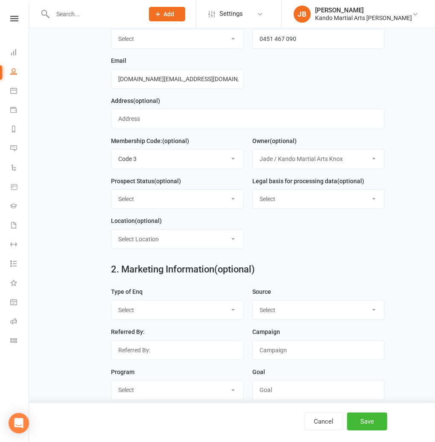
click at [253, 150] on select "Select Owner Andy Muser / Kando Knox Sonya Watz Jade Brownlie Neve Sharry Jade …" at bounding box center [319, 158] width 132 height 19
click at [146, 193] on select "Select Initial Contact Receiving Email Engine Finished Email Engine - SLO Email…" at bounding box center [177, 199] width 132 height 19
select select "Initial Contact"
click at [111, 190] on select "Select Initial Contact Receiving Email Engine Finished Email Engine - SLO Email…" at bounding box center [177, 199] width 132 height 19
click at [280, 191] on select "Select Consent provided by contact Legitimate Interest - Existing Customer Legi…" at bounding box center [319, 199] width 132 height 19
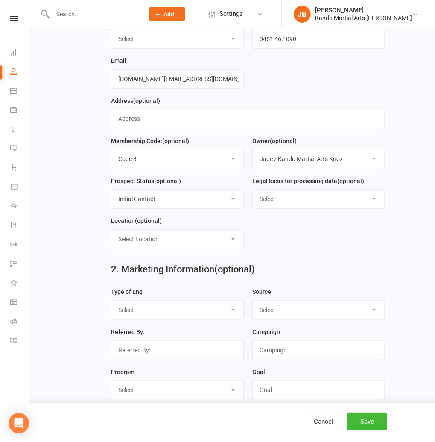
select select "Consent provided by contact"
click at [253, 190] on select "Select Consent provided by contact Legitimate Interest - Existing Customer Legi…" at bounding box center [319, 199] width 132 height 19
click at [142, 240] on select "Select Location Big Mats Desk Outdoor Small Mats Virtual" at bounding box center [177, 239] width 132 height 19
select select "3"
click at [111, 230] on select "Select Location Big Mats Desk Outdoor Small Mats Virtual" at bounding box center [177, 239] width 132 height 19
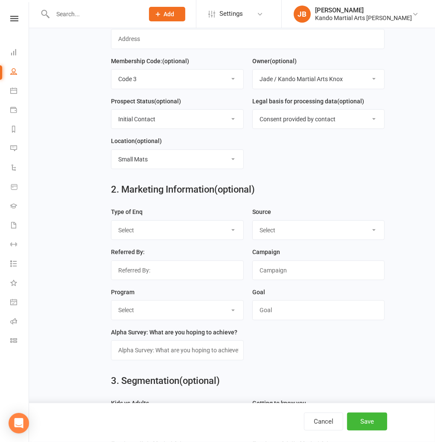
scroll to position [276, 0]
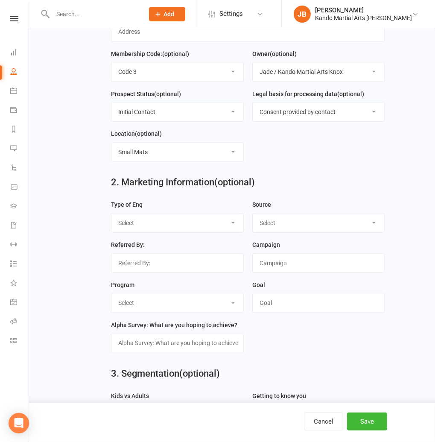
click at [134, 229] on select "Select Call Email Walk FB Enq FB Form Web (Spark) Web (Other) Purchase Instagra…" at bounding box center [177, 223] width 132 height 19
select select "Web (Other)"
click at [111, 214] on select "Select Call Email Walk FB Enq FB Form Web (Spark) Web (Other) Purchase Instagra…" at bounding box center [177, 223] width 132 height 19
click at [275, 220] on select "Select FB IG Google Referral VIP Family Flyer / Pamphlet Walk in Within Kando K…" at bounding box center [319, 223] width 132 height 19
select select "Other"
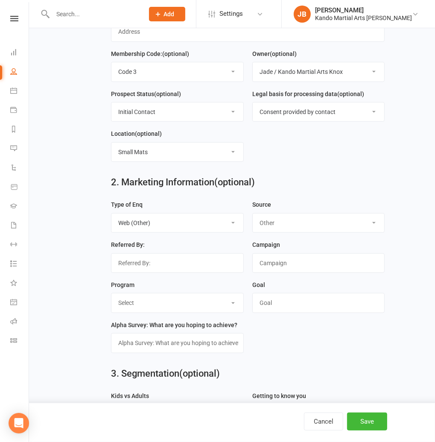
click at [253, 214] on select "Select FB IG Google Referral VIP Family Flyer / Pamphlet Walk in Within Kando K…" at bounding box center [319, 223] width 132 height 19
click at [153, 265] on input "text" at bounding box center [177, 263] width 133 height 20
click at [130, 299] on select "Select KN LD JNR T&A BJJ Online Fit Women's Self Protection" at bounding box center [177, 302] width 132 height 19
select select "KN"
click at [111, 295] on select "Select KN LD JNR T&A BJJ Online Fit Women's Self Protection" at bounding box center [177, 302] width 132 height 19
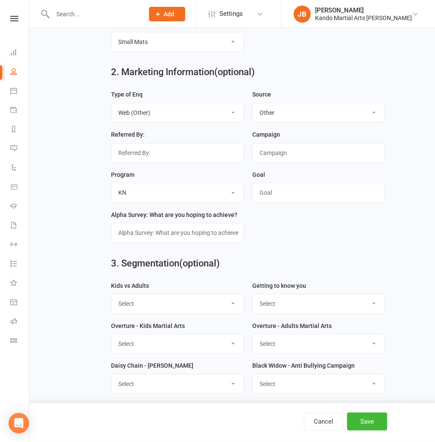
scroll to position [388, 0]
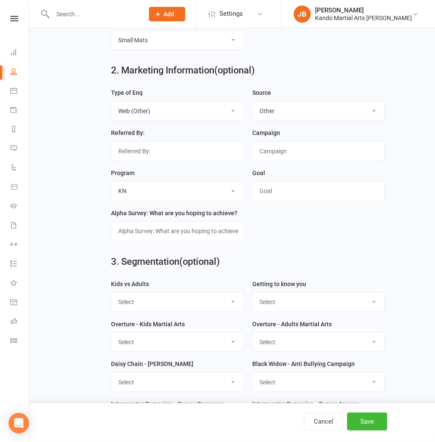
click at [143, 297] on select "Select Kids Martial Arts Adults Martial Arts Both" at bounding box center [177, 302] width 132 height 19
select select "Kids Martial Arts"
click at [111, 293] on select "Select Kids Martial Arts Adults Martial Arts Both" at bounding box center [177, 302] width 132 height 19
click at [373, 419] on button "Save" at bounding box center [367, 422] width 40 height 18
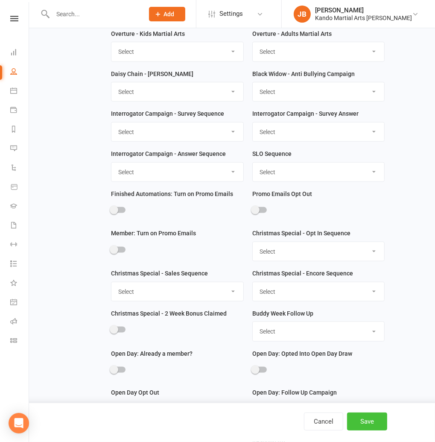
scroll to position [727, 0]
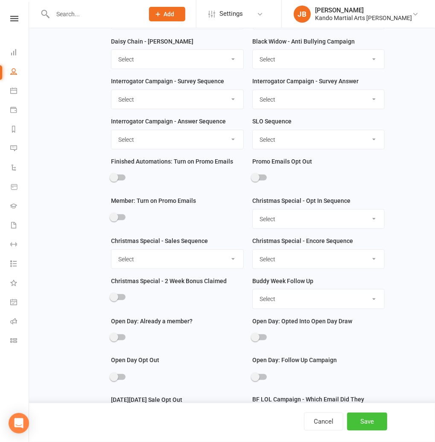
click at [374, 430] on button "Save" at bounding box center [367, 422] width 40 height 18
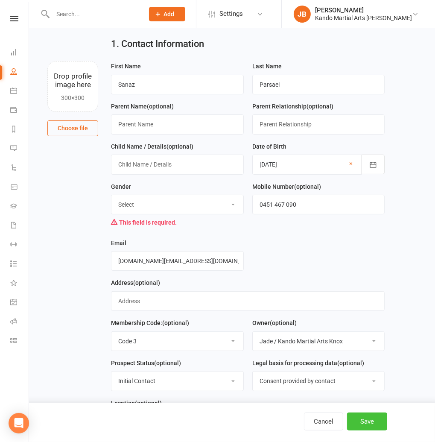
scroll to position [0, 0]
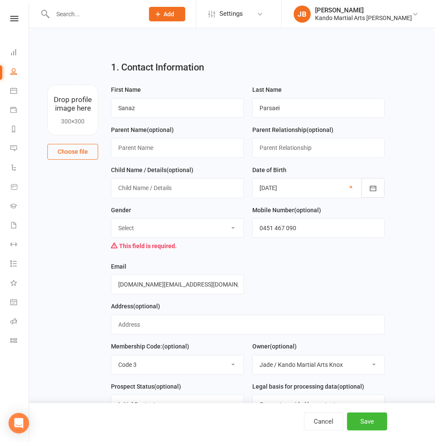
click at [159, 233] on select "Select Male Female" at bounding box center [177, 228] width 132 height 19
select select "Male"
click at [111, 219] on select "Select Male Female" at bounding box center [177, 228] width 132 height 19
click at [370, 420] on button "Save" at bounding box center [367, 422] width 40 height 18
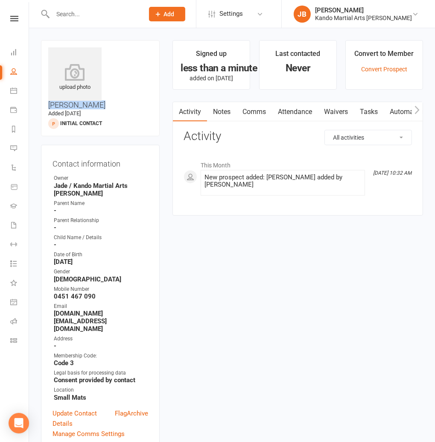
drag, startPoint x: 138, startPoint y: 60, endPoint x: 109, endPoint y: 49, distance: 30.3
click at [109, 49] on h3 "Sanaz Parsaei" at bounding box center [100, 78] width 104 height 62
copy h3 "Sanaz Parsaei"
click at [262, 113] on link "Comms" at bounding box center [254, 112] width 35 height 20
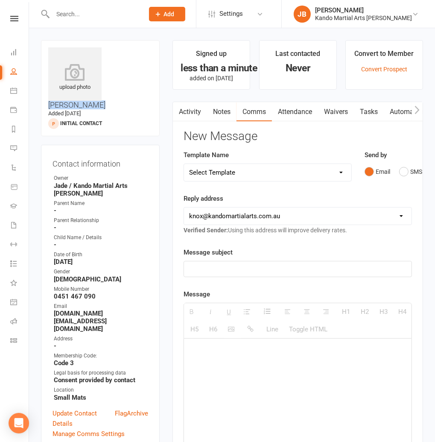
click at [214, 170] on select "Select Template [Email] 5 Class Pass Renewal - Used 4/5 classes [Email] 5 Class…" at bounding box center [267, 172] width 167 height 17
select select "563"
click at [184, 164] on select "Select Template [Email] 5 Class Pass Renewal - Used 4/5 classes [Email] 5 Class…" at bounding box center [267, 172] width 167 height 17
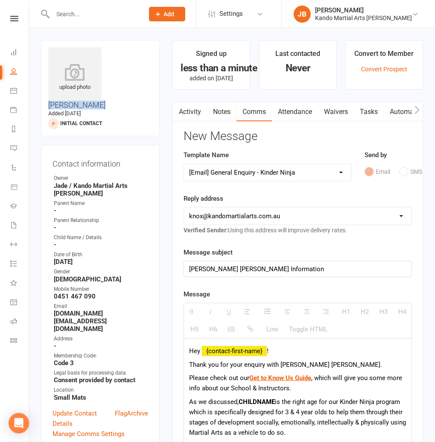
click at [131, 53] on h3 "Sanaz Parsaei" at bounding box center [100, 78] width 104 height 62
drag, startPoint x: 132, startPoint y: 51, endPoint x: 107, endPoint y: 52, distance: 25.2
click at [106, 52] on h3 "Sanaz Parsaei" at bounding box center [100, 78] width 104 height 62
copy h3 "Sanaz"
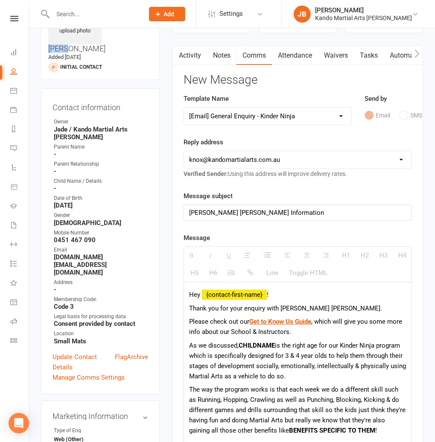
scroll to position [66, 0]
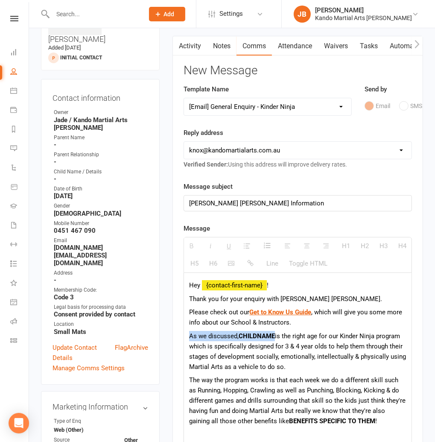
drag, startPoint x: 276, startPoint y: 337, endPoint x: 184, endPoint y: 331, distance: 92.4
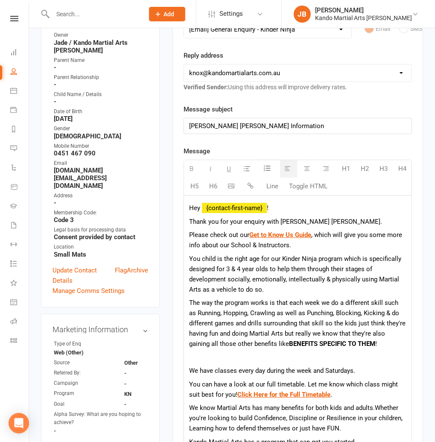
scroll to position [144, 0]
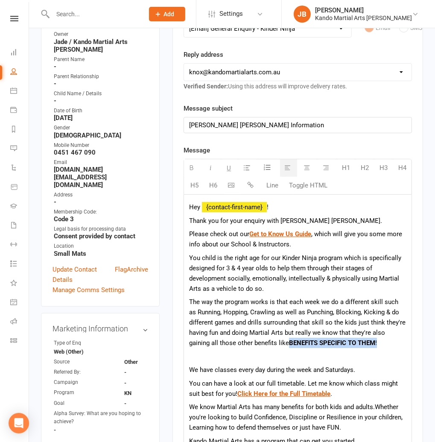
drag, startPoint x: 290, startPoint y: 342, endPoint x: 378, endPoint y: 341, distance: 88.0
click at [378, 341] on p "The way the program works is that each week we do a different skill such as Run…" at bounding box center [297, 322] width 217 height 51
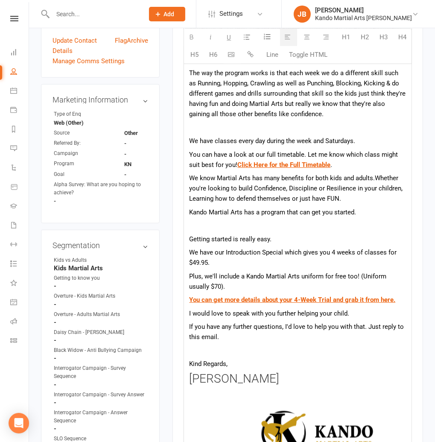
scroll to position [371, 0]
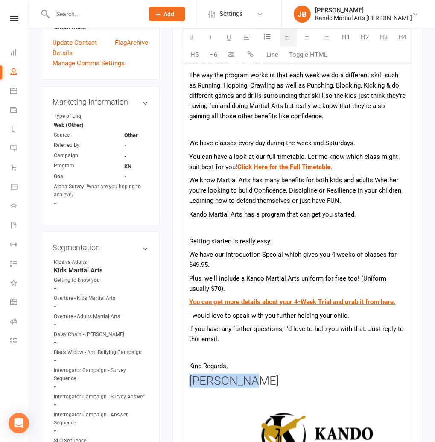
drag, startPoint x: 253, startPoint y: 383, endPoint x: 190, endPoint y: 383, distance: 62.8
click at [190, 383] on h3 "Andy Muser" at bounding box center [297, 381] width 217 height 13
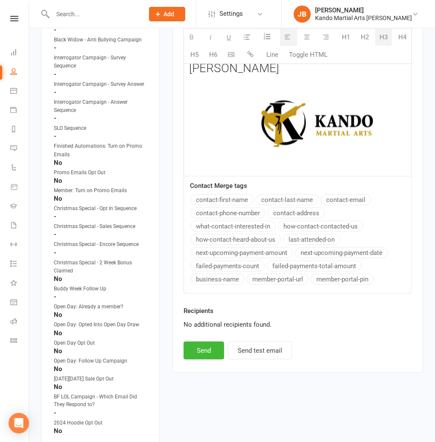
scroll to position [691, 0]
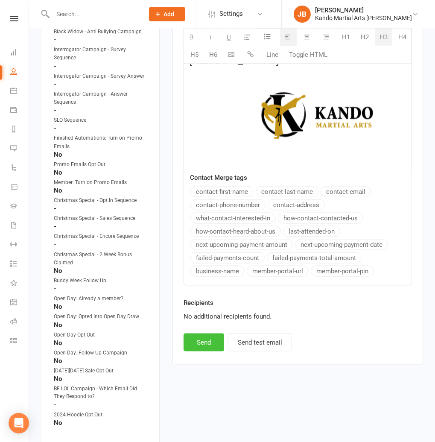
click at [207, 342] on button "Send" at bounding box center [204, 343] width 41 height 18
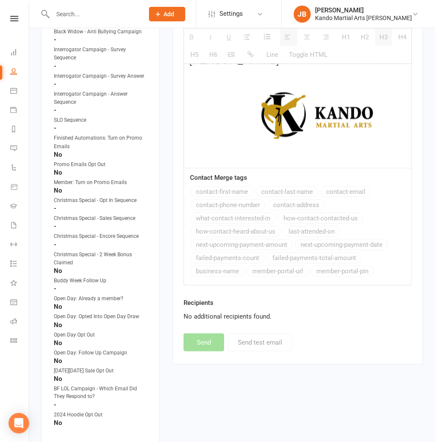
scroll to position [691, 0]
select select
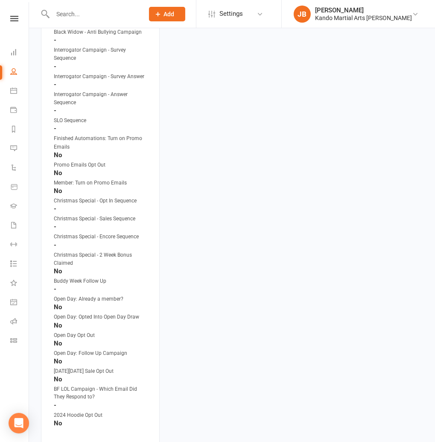
drag, startPoint x: 13, startPoint y: 19, endPoint x: 15, endPoint y: 24, distance: 5.9
click at [13, 19] on icon at bounding box center [14, 19] width 8 height 6
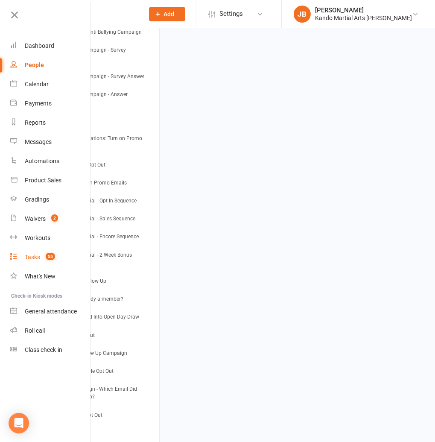
click at [30, 253] on link "Tasks 55" at bounding box center [50, 257] width 81 height 19
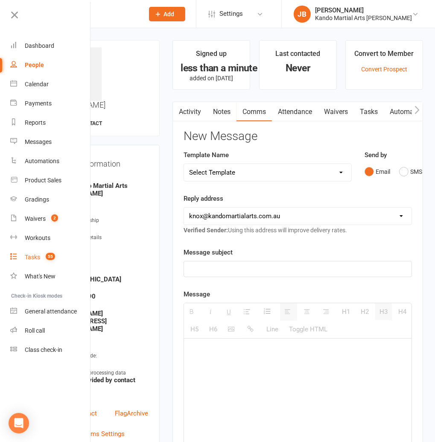
select select "incomplete"
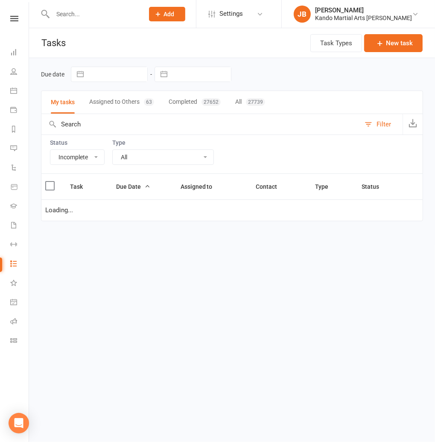
select select "started"
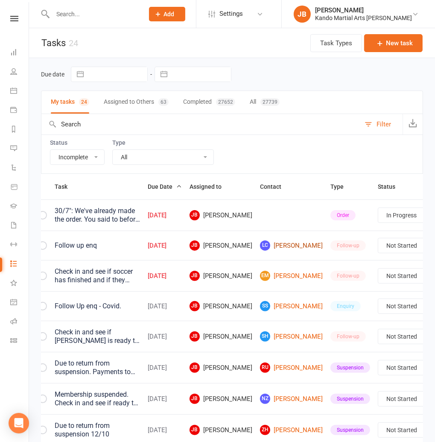
scroll to position [0, 27]
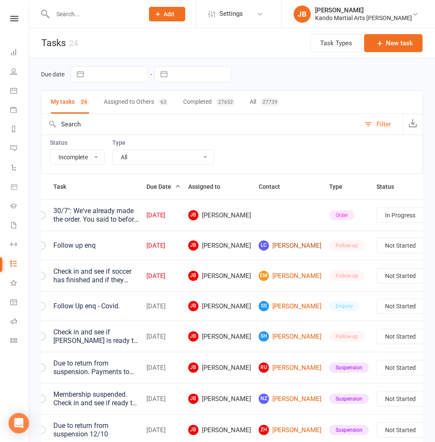
click at [264, 249] on link "LC Lucelyn Calanog" at bounding box center [290, 245] width 63 height 10
click at [13, 19] on icon at bounding box center [14, 19] width 8 height 6
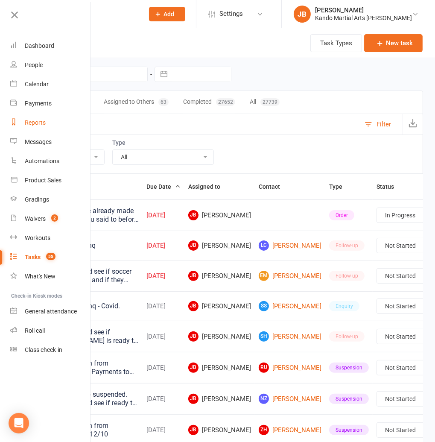
scroll to position [0, 0]
click at [134, 155] on select "All Admin Bbpc - black belt prep course Cancellation Enquiry Follow-up In-class…" at bounding box center [163, 157] width 101 height 15
select select "21718"
click at [113, 150] on select "All Admin Bbpc - black belt prep course Cancellation Enquiry Follow-up In-class…" at bounding box center [163, 157] width 101 height 15
select select "started"
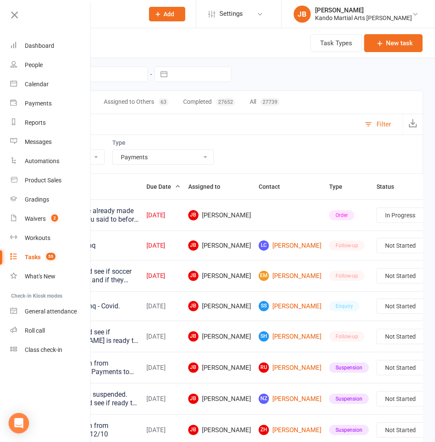
select select "started"
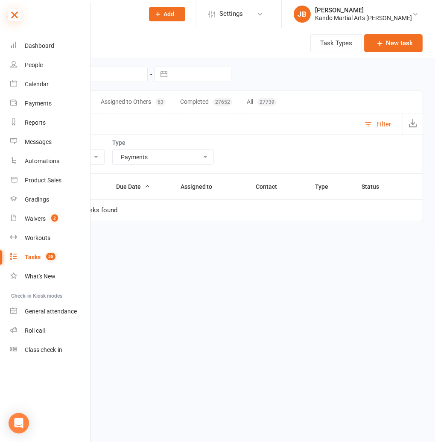
click at [14, 18] on icon at bounding box center [15, 15] width 12 height 12
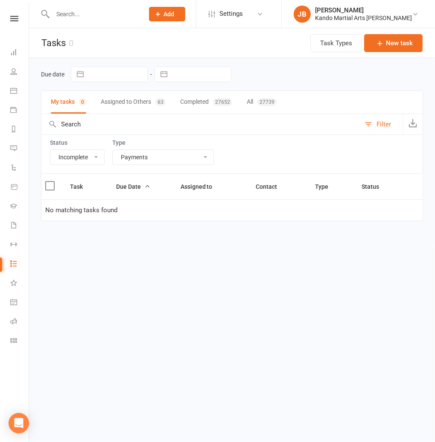
click at [261, 101] on div "27739" at bounding box center [267, 102] width 19 height 8
select select "23766"
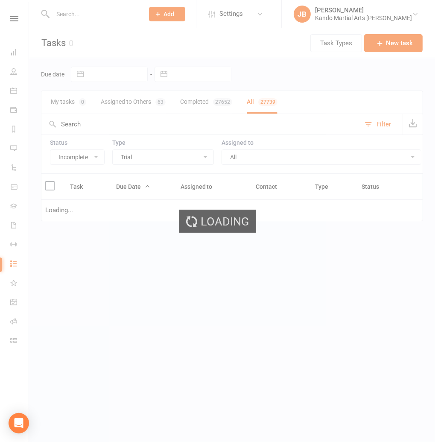
select select "waiting"
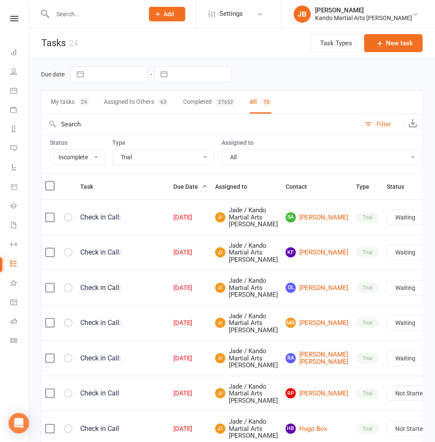
select select "waiting"
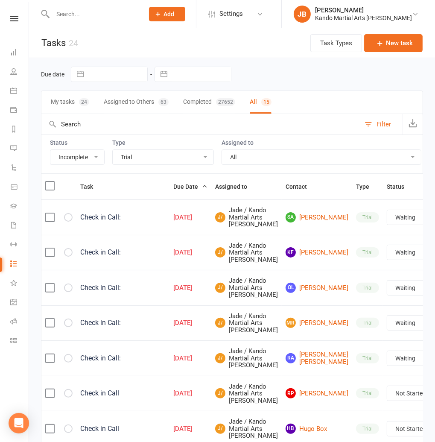
click at [132, 158] on select "All Admin Bbpc - black belt prep course Cancellation Enquiry Follow-up In-class…" at bounding box center [163, 157] width 101 height 15
select select "21718"
click at [113, 150] on select "All Admin Bbpc - black belt prep course Cancellation Enquiry Follow-up In-class…" at bounding box center [163, 157] width 101 height 15
select select "waiting"
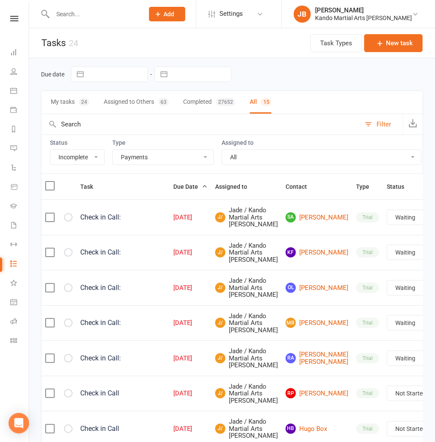
select select "waiting"
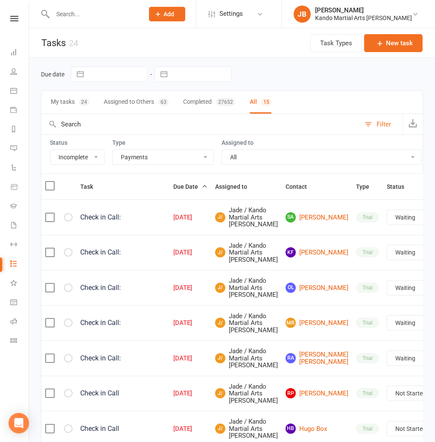
select select "waiting"
select select "started"
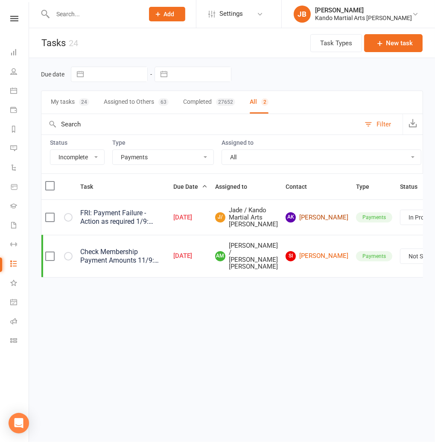
click at [289, 223] on link "AK Aditya Kakkadi" at bounding box center [317, 217] width 63 height 10
click at [147, 155] on select "All Admin Bbpc - black belt prep course Cancellation Enquiry Follow-up In-class…" at bounding box center [163, 157] width 101 height 15
select select "20650"
click at [113, 150] on select "All Admin Bbpc - black belt prep course Cancellation Enquiry Follow-up In-class…" at bounding box center [163, 157] width 101 height 15
select select "started"
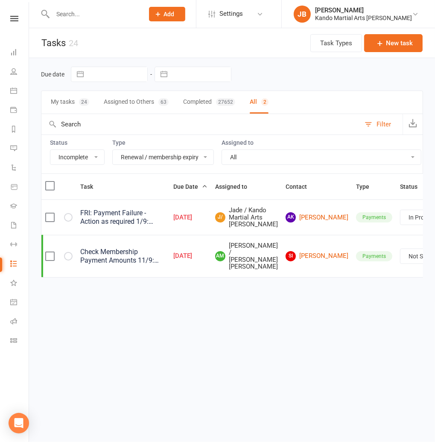
select select "started"
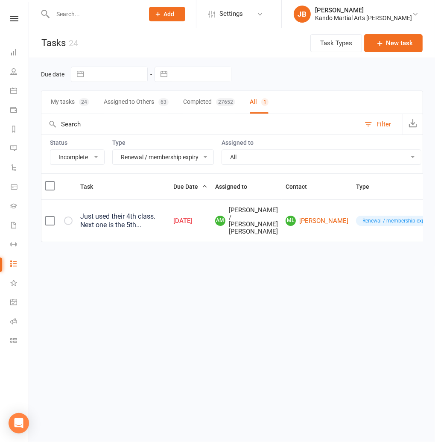
click at [136, 156] on select "All Admin Bbpc - black belt prep course Cancellation Enquiry Follow-up In-class…" at bounding box center [163, 157] width 101 height 15
select select "19237"
click at [113, 150] on select "All Admin Bbpc - black belt prep course Cancellation Enquiry Follow-up In-class…" at bounding box center [163, 157] width 101 height 15
select select "waiting"
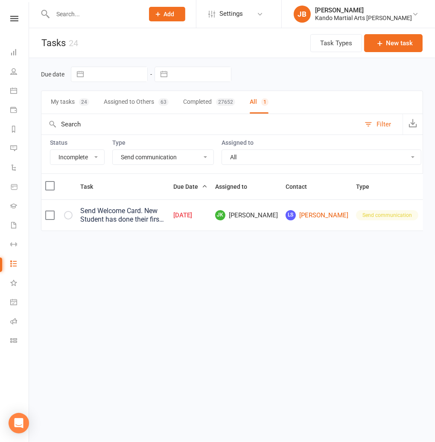
click at [131, 157] on select "All Admin Bbpc - black belt prep course Cancellation Enquiry Follow-up In-class…" at bounding box center [163, 157] width 101 height 15
select select "24292"
click at [113, 150] on select "All Admin Bbpc - black belt prep course Cancellation Enquiry Follow-up In-class…" at bounding box center [163, 157] width 101 height 15
select select "waiting"
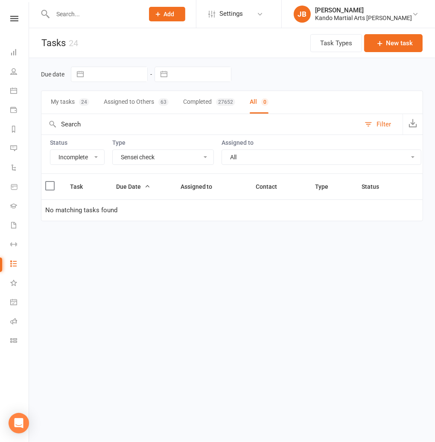
click at [135, 157] on select "All Admin Bbpc - black belt prep course Cancellation Enquiry Follow-up In-class…" at bounding box center [163, 157] width 101 height 15
click at [113, 150] on select "All Admin Bbpc - black belt prep course Cancellation Enquiry Follow-up In-class…" at bounding box center [163, 157] width 101 height 15
click at [147, 157] on select "All Admin Bbpc - black belt prep course Cancellation Enquiry Follow-up In-class…" at bounding box center [163, 157] width 101 height 15
click at [113, 150] on select "All Admin Bbpc - black belt prep course Cancellation Enquiry Follow-up In-class…" at bounding box center [163, 157] width 101 height 15
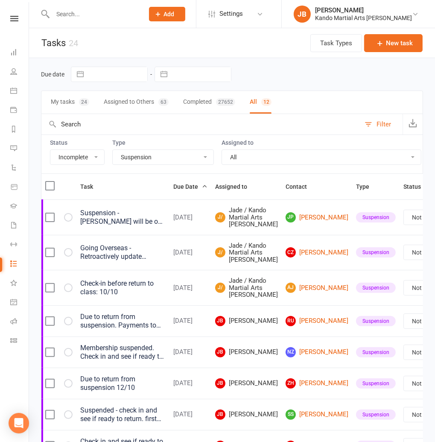
click at [152, 159] on select "All Admin Bbpc - black belt prep course Cancellation Enquiry Follow-up In-class…" at bounding box center [163, 157] width 101 height 15
select select "23766"
click at [113, 150] on select "All Admin Bbpc - black belt prep course Cancellation Enquiry Follow-up In-class…" at bounding box center [163, 157] width 101 height 15
select select "waiting"
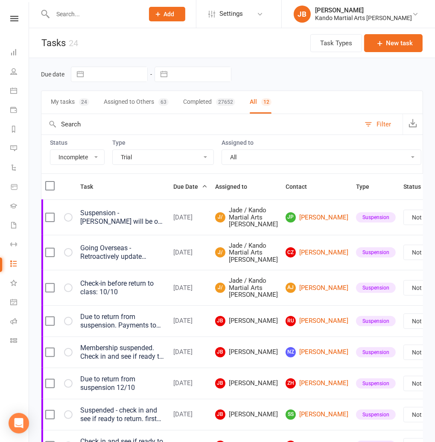
select select "waiting"
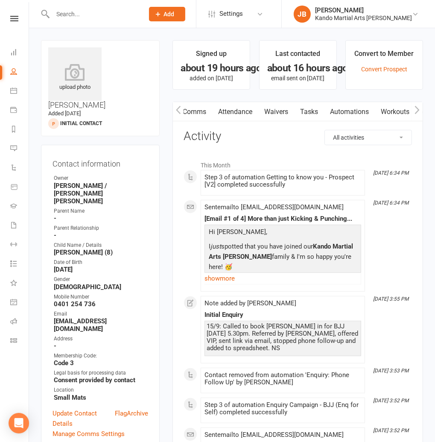
scroll to position [0, 108]
click at [303, 112] on link "Automations" at bounding box center [304, 112] width 51 height 20
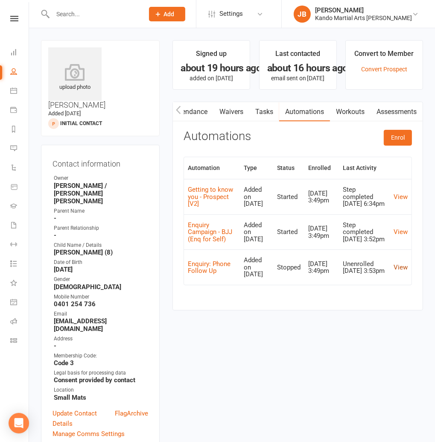
click at [402, 271] on link "View" at bounding box center [401, 268] width 14 height 8
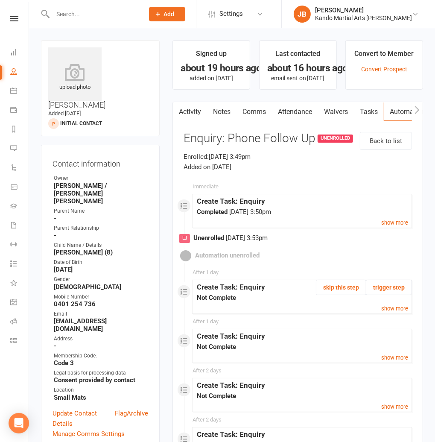
click at [365, 111] on link "Tasks" at bounding box center [369, 112] width 30 height 20
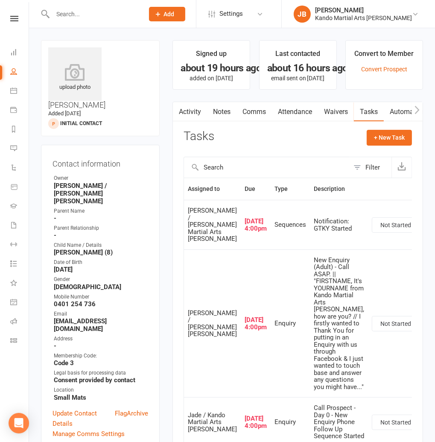
click at [372, 229] on select "Not Started In Progress Waiting Complete" at bounding box center [403, 225] width 63 height 15
click at [372, 223] on select "Not Started In Progress Waiting Complete" at bounding box center [403, 225] width 63 height 15
select select "unstarted"
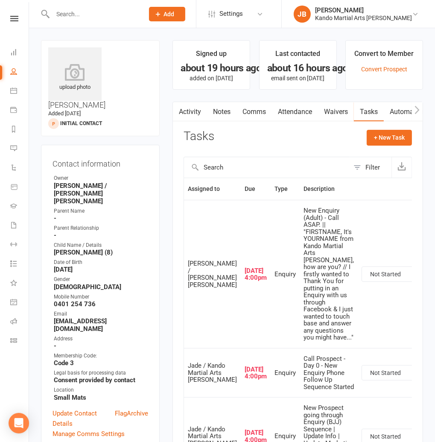
click at [362, 281] on select "Not Started In Progress Waiting Complete" at bounding box center [393, 274] width 63 height 15
select select "unstarted"
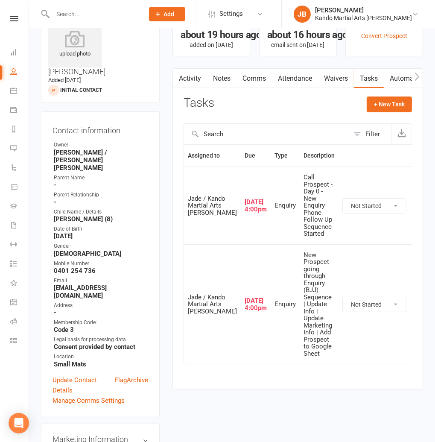
scroll to position [33, 0]
click at [343, 208] on select "Not Started In Progress Waiting Complete" at bounding box center [374, 206] width 63 height 15
click at [343, 204] on select "Not Started In Progress Waiting Complete" at bounding box center [374, 206] width 63 height 15
select select "unstarted"
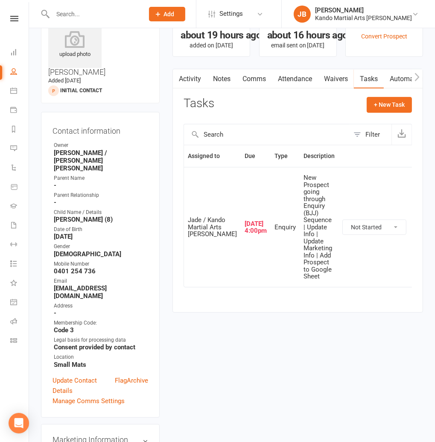
click at [343, 233] on select "Not Started In Progress Waiting Complete" at bounding box center [374, 227] width 63 height 15
click at [343, 226] on select "Not Started In Progress Waiting Complete" at bounding box center [374, 227] width 63 height 15
select select "unstarted"
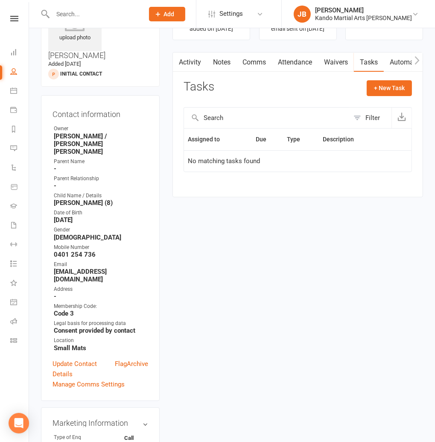
scroll to position [0, 0]
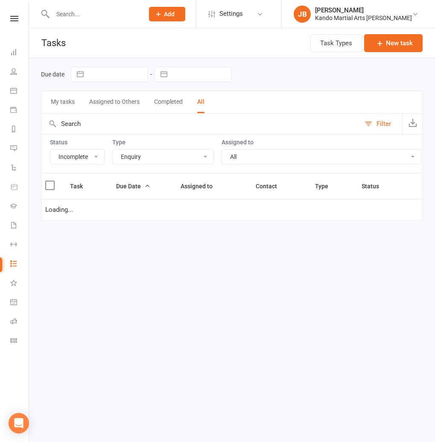
select select "incomplete"
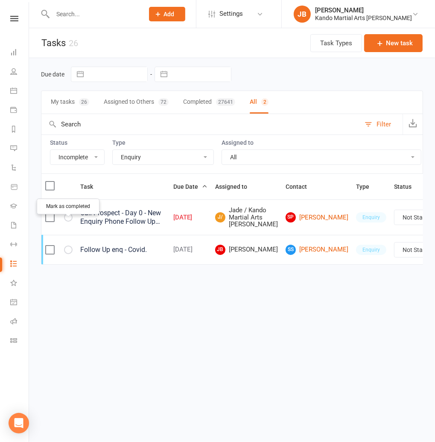
click at [71, 222] on button "button" at bounding box center [68, 217] width 9 height 9
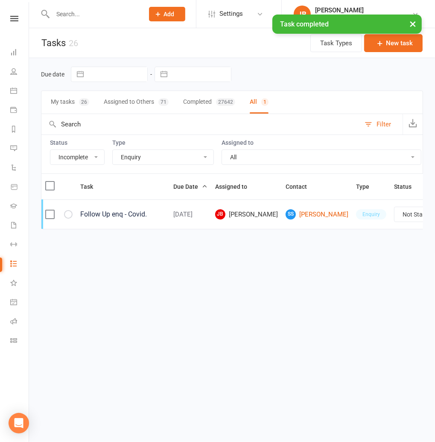
click at [122, 155] on select "All Admin Bbpc - black belt prep course Cancellation Enquiry Follow-up In-class…" at bounding box center [163, 157] width 101 height 15
click at [113, 150] on select "All Admin Bbpc - black belt prep course Cancellation Enquiry Follow-up In-class…" at bounding box center [163, 157] width 101 height 15
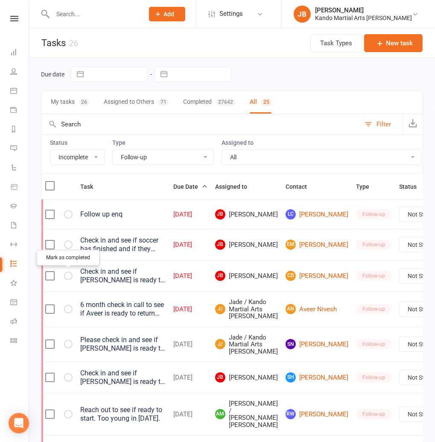
click at [0, 0] on icon "button" at bounding box center [0, 0] width 0 height 0
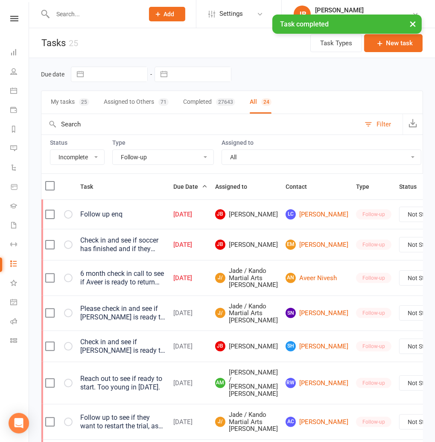
click at [145, 157] on select "All Admin Bbpc - black belt prep course Cancellation Enquiry Follow-up In-class…" at bounding box center [163, 157] width 101 height 15
click at [113, 150] on select "All Admin Bbpc - black belt prep course Cancellation Enquiry Follow-up In-class…" at bounding box center [163, 157] width 101 height 15
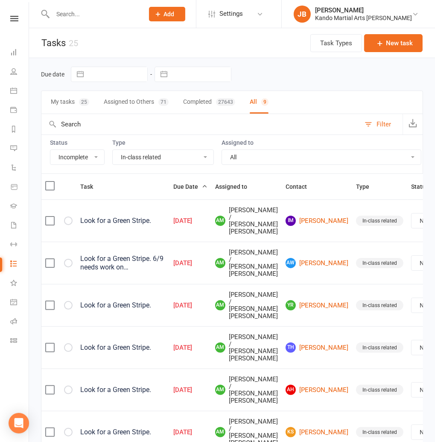
click at [139, 158] on select "All Admin Bbpc - black belt prep course Cancellation Enquiry Follow-up In-class…" at bounding box center [163, 157] width 101 height 15
select select "28119"
click at [113, 150] on select "All Admin Bbpc - black belt prep course Cancellation Enquiry Follow-up In-class…" at bounding box center [163, 157] width 101 height 15
select select "started"
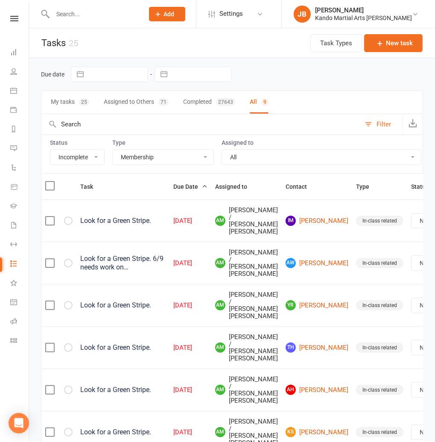
select select "started"
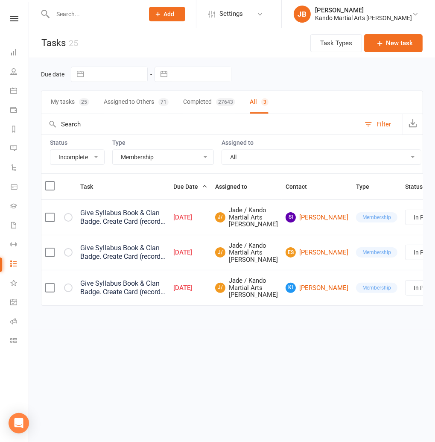
click at [136, 160] on select "All Admin Bbpc - black belt prep course Cancellation Enquiry Follow-up In-class…" at bounding box center [163, 157] width 101 height 15
select select "23793"
click at [113, 150] on select "All Admin Bbpc - black belt prep course Cancellation Enquiry Follow-up In-class…" at bounding box center [163, 157] width 101 height 15
select select "started"
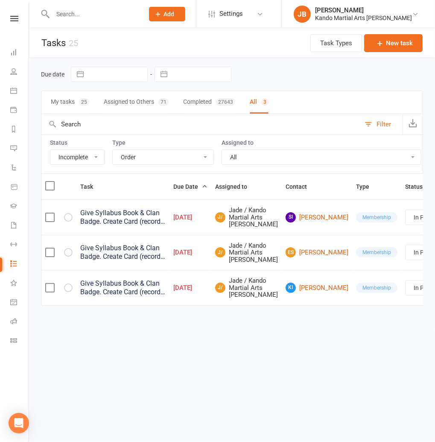
select select "started"
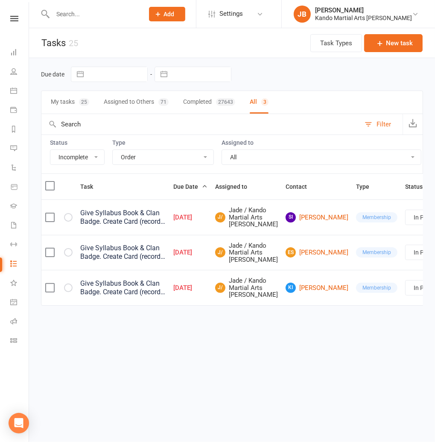
select select "started"
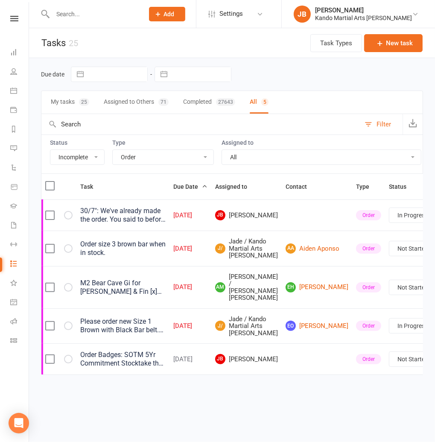
click at [132, 160] on select "All Admin Bbpc - black belt prep course Cancellation Enquiry Follow-up In-class…" at bounding box center [163, 157] width 101 height 15
select select "21718"
click at [113, 150] on select "All Admin Bbpc - black belt prep course Cancellation Enquiry Follow-up In-class…" at bounding box center [163, 157] width 101 height 15
select select "started"
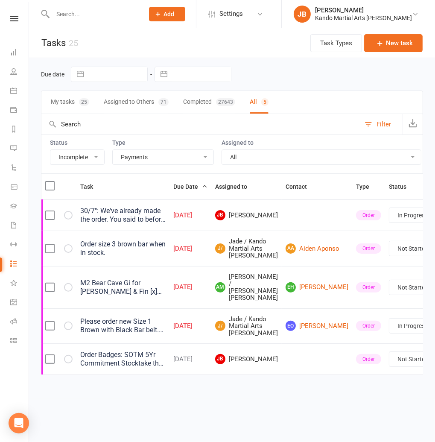
select select "started"
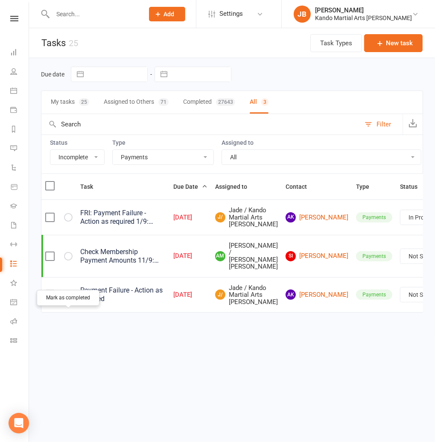
click at [0, 0] on icon "button" at bounding box center [0, 0] width 0 height 0
select select "started"
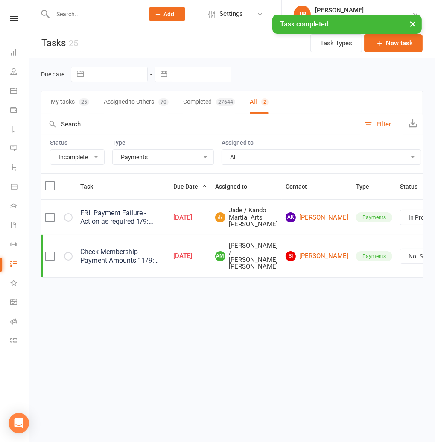
click at [135, 156] on select "All Admin Bbpc - black belt prep course Cancellation Enquiry Follow-up In-class…" at bounding box center [163, 157] width 101 height 15
select select "20650"
click at [113, 150] on select "All Admin Bbpc - black belt prep course Cancellation Enquiry Follow-up In-class…" at bounding box center [163, 157] width 101 height 15
select select "started"
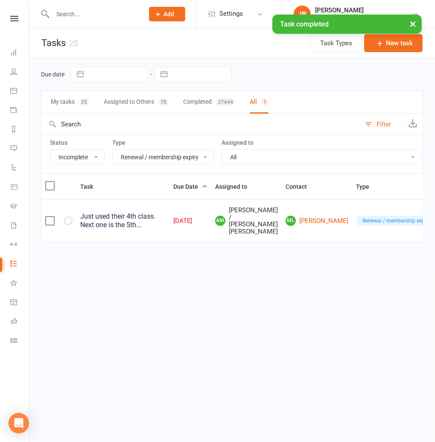
click at [131, 154] on select "All Admin Bbpc - black belt prep course Cancellation Enquiry Follow-up In-class…" at bounding box center [163, 157] width 101 height 15
select select "19237"
click at [113, 150] on select "All Admin Bbpc - black belt prep course Cancellation Enquiry Follow-up In-class…" at bounding box center [163, 157] width 101 height 15
select select "waiting"
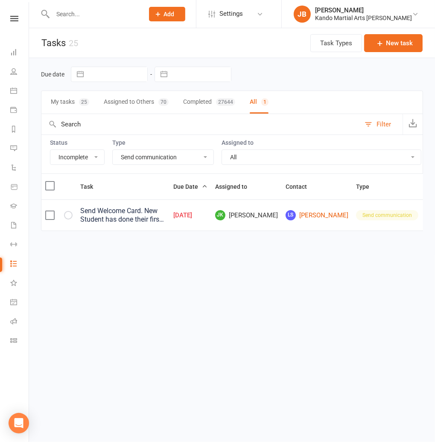
click at [134, 159] on select "All Admin Bbpc - black belt prep course Cancellation Enquiry Follow-up In-class…" at bounding box center [163, 157] width 101 height 15
select select "24292"
click at [113, 150] on select "All Admin Bbpc - black belt prep course Cancellation Enquiry Follow-up In-class…" at bounding box center [163, 157] width 101 height 15
select select "waiting"
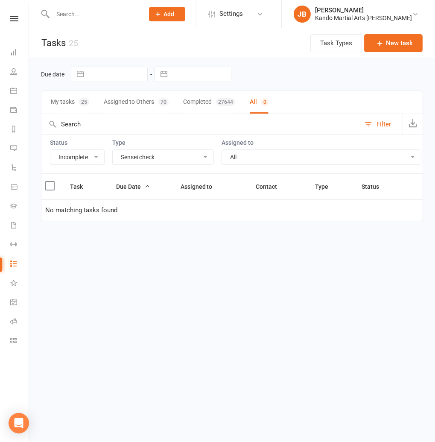
click at [133, 161] on select "All Admin Bbpc - black belt prep course Cancellation Enquiry Follow-up In-class…" at bounding box center [163, 157] width 101 height 15
select select "20654"
click at [113, 150] on select "All Admin Bbpc - black belt prep course Cancellation Enquiry Follow-up In-class…" at bounding box center [163, 157] width 101 height 15
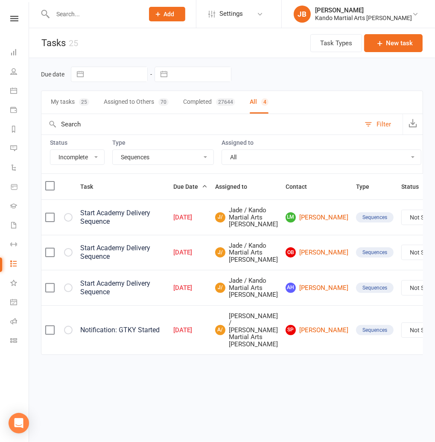
click at [70, 334] on div at bounding box center [58, 330] width 27 height 9
click at [286, 293] on link "AH Aiden Hou" at bounding box center [317, 288] width 63 height 10
click at [288, 258] on link "OB Ophelia Betts" at bounding box center [317, 252] width 63 height 10
click at [286, 223] on link "LM Leo Malcolm" at bounding box center [317, 217] width 63 height 10
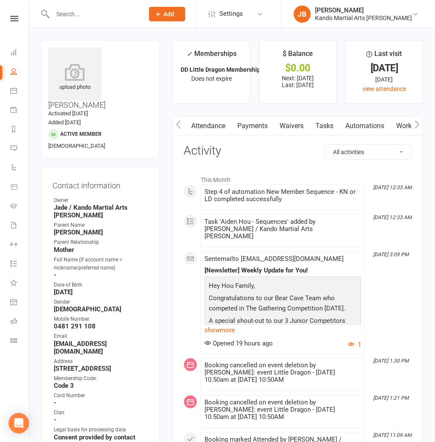
scroll to position [0, 89]
click at [365, 126] on link "Automations" at bounding box center [362, 126] width 51 height 20
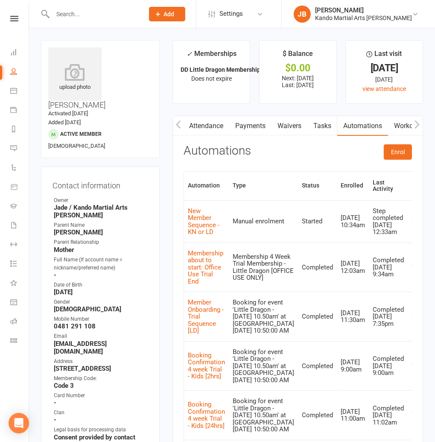
click at [396, 142] on div "Activity Notes Comms Attendance Payments Waivers Tasks Automations Workouts Gra…" at bounding box center [298, 333] width 251 height 434
click at [393, 152] on button "Enrol" at bounding box center [398, 151] width 28 height 15
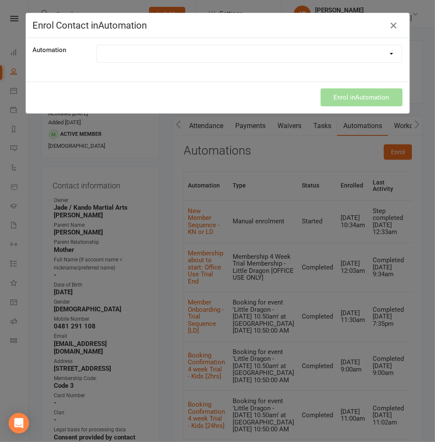
click at [106, 51] on select at bounding box center [249, 53] width 305 height 17
select select "6999"
click at [97, 45] on select "$1 Trial Flash Sale - Express Campaign [2025 Final Day] [DATE][DATE] 20% Sale 2…" at bounding box center [249, 53] width 305 height 17
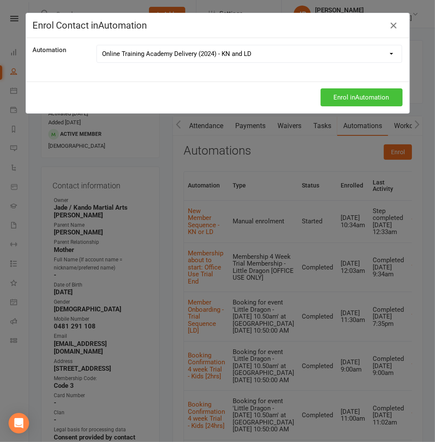
click at [332, 97] on button "Enrol in Automation" at bounding box center [362, 97] width 82 height 18
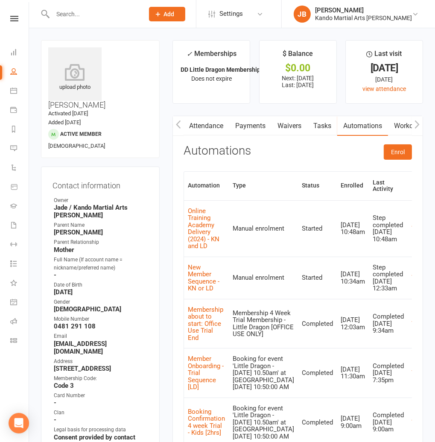
drag, startPoint x: 322, startPoint y: 123, endPoint x: 316, endPoint y: 124, distance: 6.5
click at [322, 123] on link "Tasks" at bounding box center [323, 126] width 30 height 20
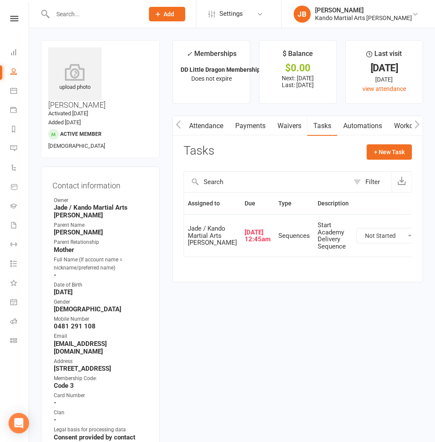
click at [357, 243] on select "Not Started In Progress Waiting Complete" at bounding box center [388, 236] width 63 height 15
click at [357, 238] on select "Not Started In Progress Waiting Complete" at bounding box center [388, 236] width 63 height 15
select select "unstarted"
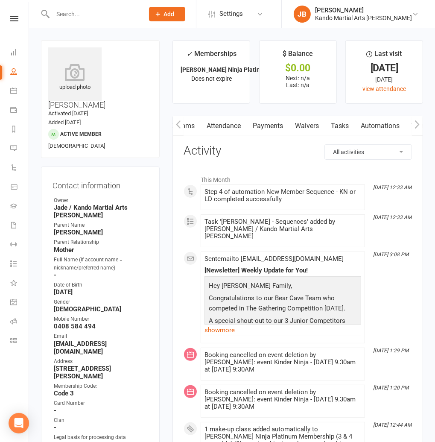
scroll to position [0, 73]
click at [391, 126] on link "Automations" at bounding box center [379, 126] width 51 height 20
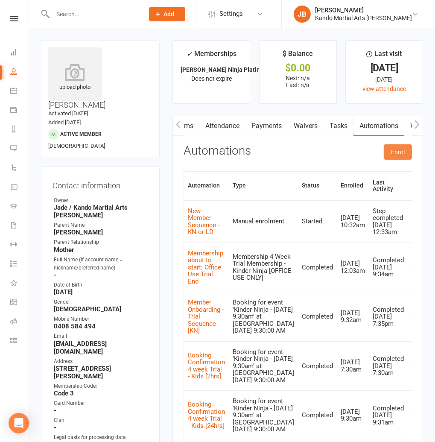
click at [404, 152] on button "Enrol" at bounding box center [398, 151] width 28 height 15
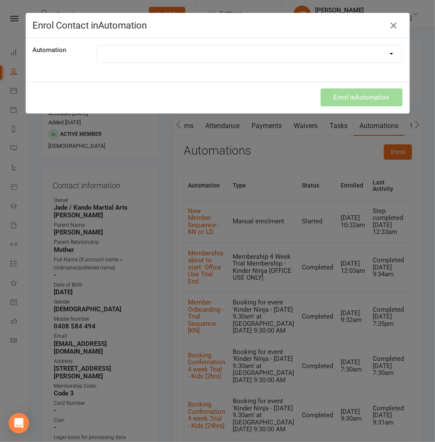
click at [161, 58] on select at bounding box center [249, 53] width 305 height 17
select select "6999"
click at [97, 45] on select "$1 Trial Flash Sale - Express Campaign [2025 Final Day] [DATE][DATE] 20% Sale 2…" at bounding box center [249, 53] width 305 height 17
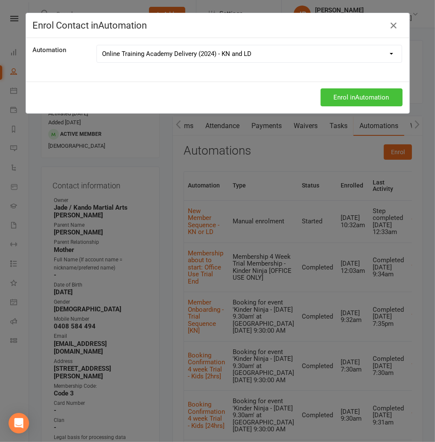
click at [364, 96] on button "Enrol in Automation" at bounding box center [362, 97] width 82 height 18
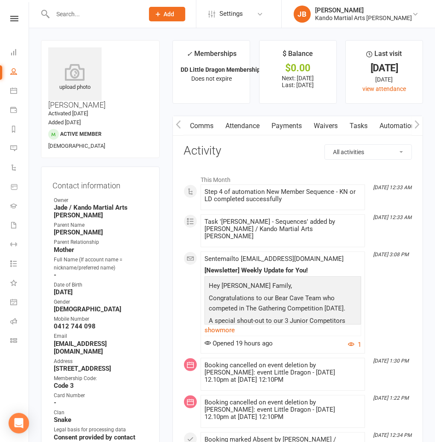
scroll to position [0, 52]
click at [382, 123] on link "Automations" at bounding box center [400, 126] width 51 height 20
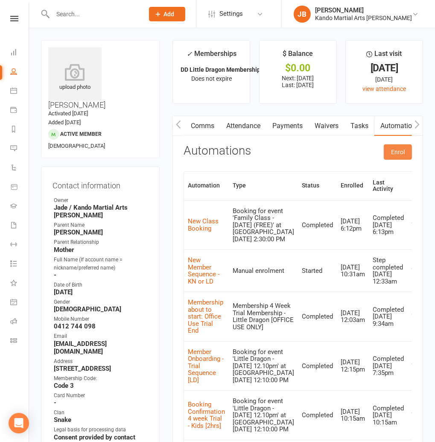
click at [394, 152] on button "Enrol" at bounding box center [398, 151] width 28 height 15
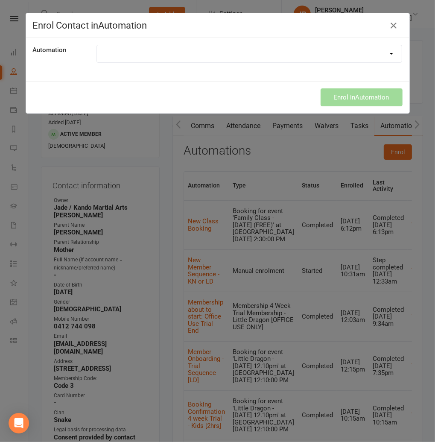
click at [130, 56] on select at bounding box center [249, 53] width 305 height 17
select select "6999"
click at [97, 45] on select "$1 Trial Flash Sale - Express Campaign [2025 Final Day] 2024 Black Friday 20% S…" at bounding box center [249, 53] width 305 height 17
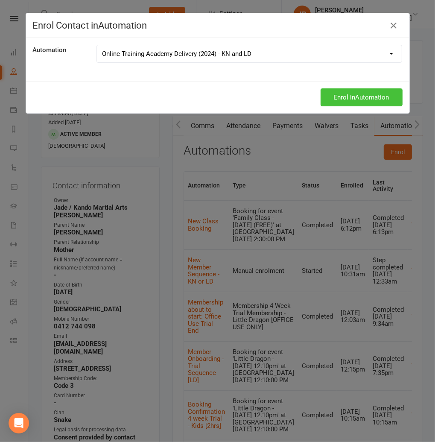
click at [367, 102] on button "Enrol in Automation" at bounding box center [362, 97] width 82 height 18
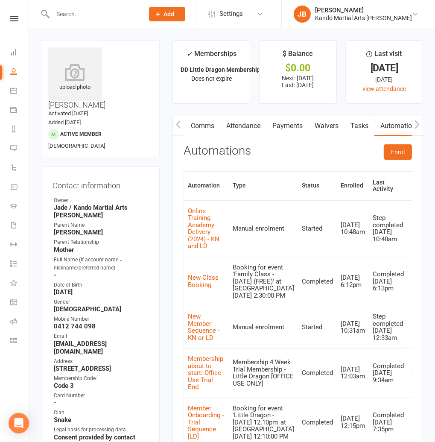
drag, startPoint x: 372, startPoint y: 128, endPoint x: 365, endPoint y: 124, distance: 8.0
click at [372, 128] on link "Tasks" at bounding box center [360, 126] width 30 height 20
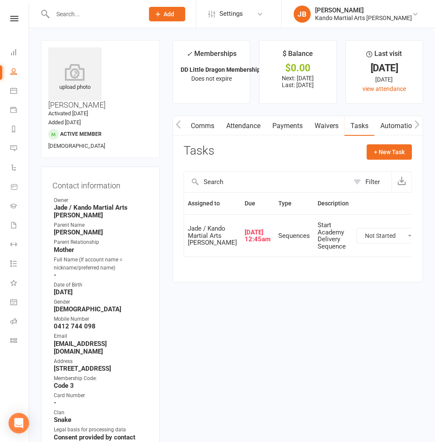
click at [357, 243] on select "Not Started In Progress Waiting Complete" at bounding box center [388, 236] width 63 height 15
click at [357, 238] on select "Not Started In Progress Waiting Complete" at bounding box center [388, 236] width 63 height 15
select select "unstarted"
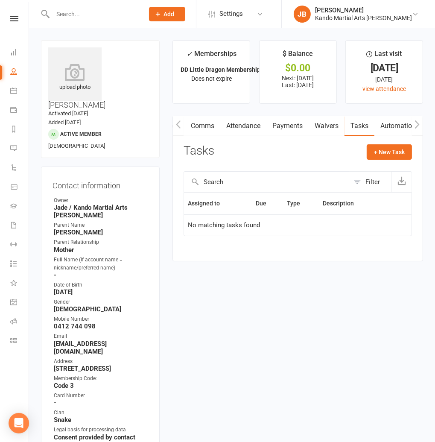
click at [167, 157] on main "✓ Memberships DD Little Dragon Membership (5 & 6 year ol... Does not expire $ B…" at bounding box center [298, 155] width 264 height 230
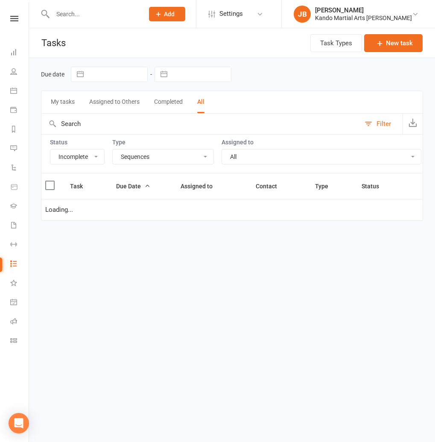
select select "incomplete"
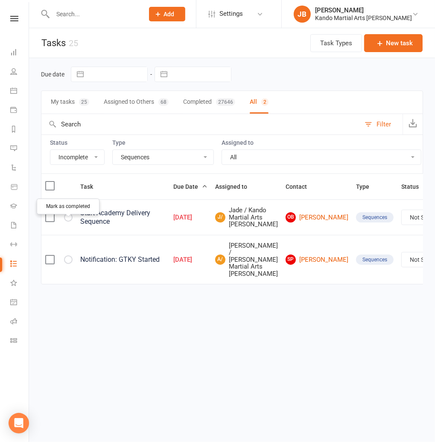
click at [0, 0] on icon "button" at bounding box center [0, 0] width 0 height 0
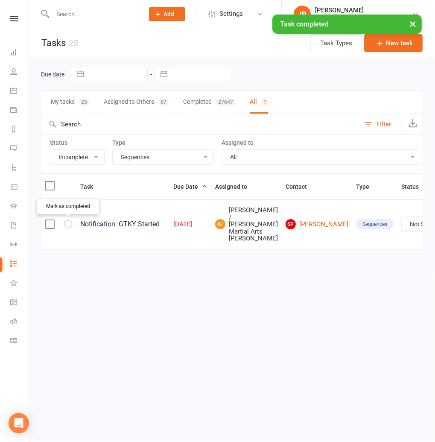
click at [0, 0] on icon "button" at bounding box center [0, 0] width 0 height 0
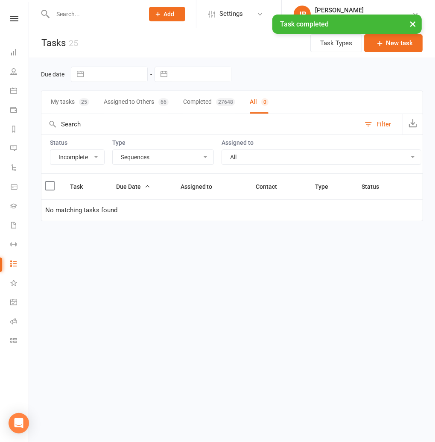
click at [152, 156] on select "All Admin Bbpc - black belt prep course Cancellation Enquiry Follow-up In-class…" at bounding box center [163, 157] width 101 height 15
click at [113, 150] on select "All Admin Bbpc - black belt prep course Cancellation Enquiry Follow-up In-class…" at bounding box center [163, 157] width 101 height 15
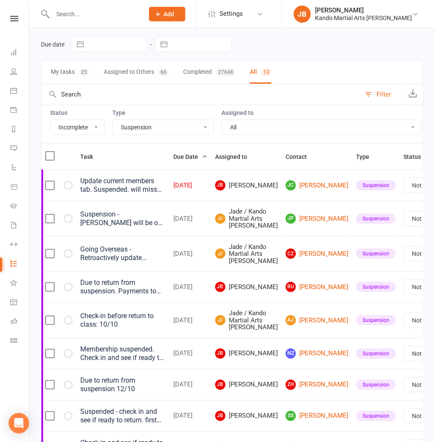
scroll to position [29, 0]
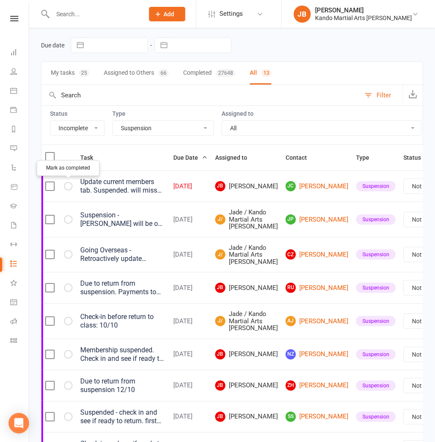
click at [0, 0] on icon "button" at bounding box center [0, 0] width 0 height 0
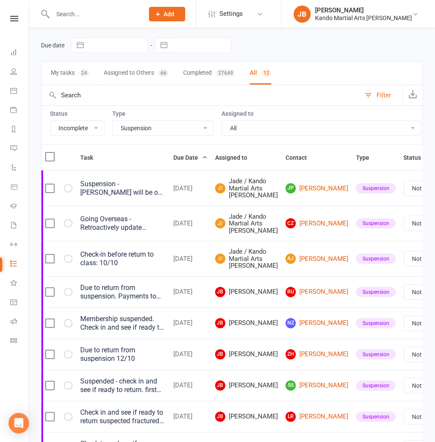
click at [155, 127] on select "All Admin Bbpc - black belt prep course Cancellation Enquiry Follow-up In-class…" at bounding box center [163, 128] width 101 height 15
select select "23766"
click at [113, 121] on select "All Admin Bbpc - black belt prep course Cancellation Enquiry Follow-up In-class…" at bounding box center [163, 128] width 101 height 15
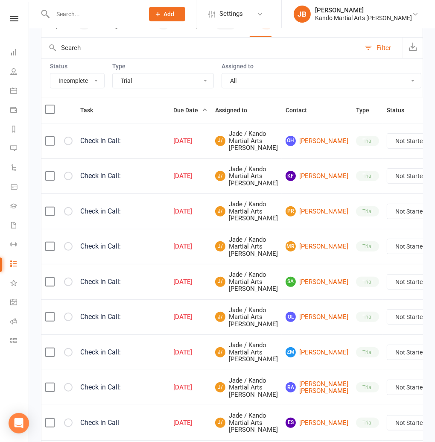
scroll to position [77, 0]
click at [0, 0] on icon "button" at bounding box center [0, 0] width 0 height 0
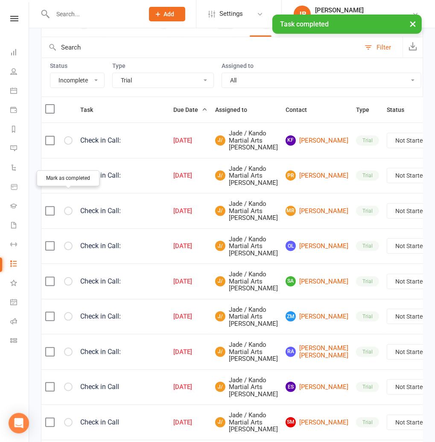
click at [0, 0] on icon "button" at bounding box center [0, 0] width 0 height 0
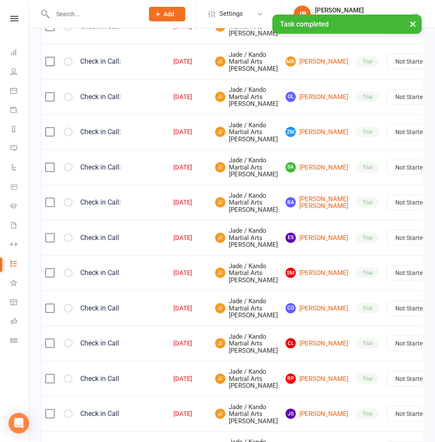
scroll to position [191, 0]
click at [0, 0] on icon "button" at bounding box center [0, 0] width 0 height 0
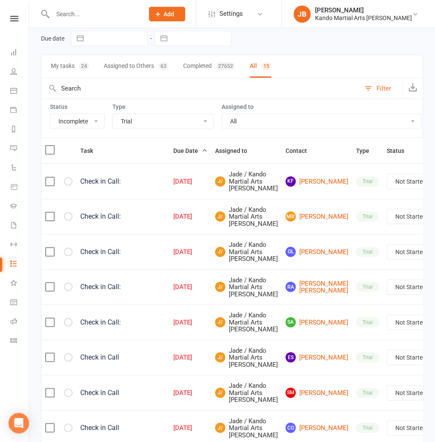
scroll to position [35, 0]
click at [387, 189] on select "Not Started In Progress Waiting Complete" at bounding box center [418, 182] width 63 height 15
click at [387, 180] on select "Not Started In Progress Waiting Complete" at bounding box center [418, 182] width 63 height 15
select select "unstarted"
click at [387, 224] on select "Not Started In Progress Waiting Complete" at bounding box center [418, 217] width 63 height 15
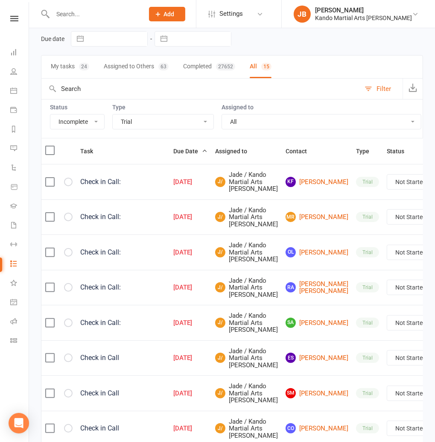
select select "waiting"
click at [387, 186] on select "Not Started In Progress Waiting Complete" at bounding box center [418, 182] width 63 height 15
click at [387, 180] on select "Not Started In Progress Waiting Complete" at bounding box center [418, 182] width 63 height 15
select select "unstarted"
select select "waiting"
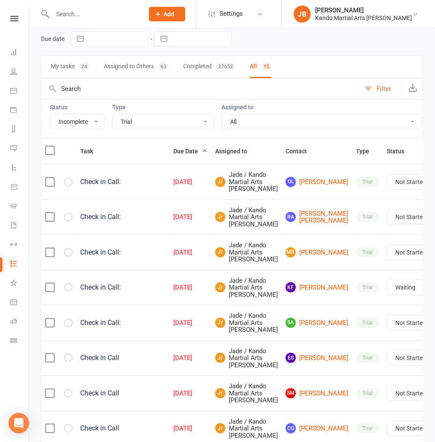
select select "waiting"
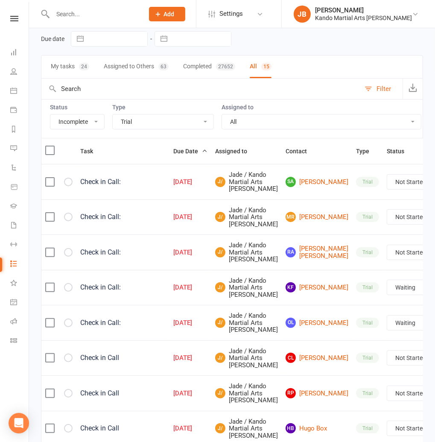
click at [387, 187] on select "Not Started In Progress Waiting Complete" at bounding box center [418, 182] width 63 height 15
click at [387, 180] on select "Not Started In Progress Waiting Complete" at bounding box center [418, 182] width 63 height 15
select select "unstarted"
select select "waiting"
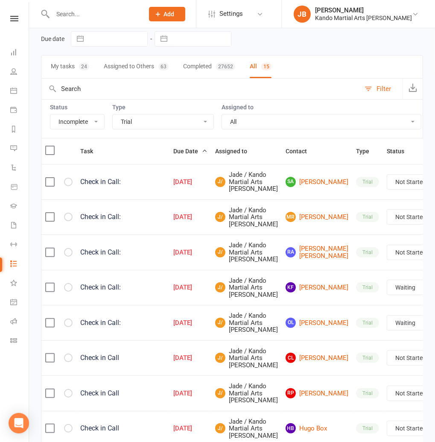
select select "waiting"
click at [387, 224] on select "Not Started In Progress Waiting Complete" at bounding box center [418, 217] width 63 height 15
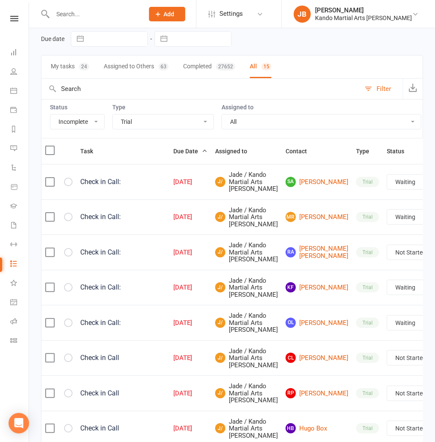
select select "unstarted"
select select "waiting"
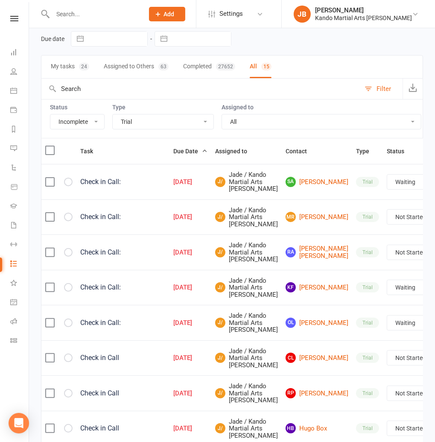
select select "waiting"
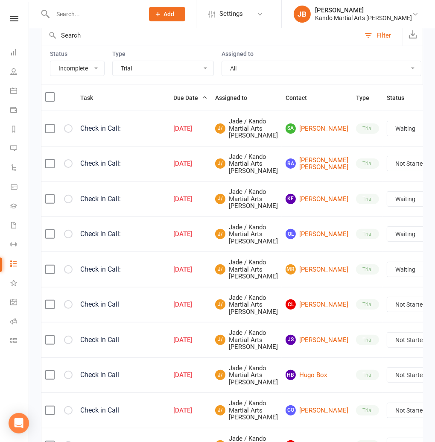
scroll to position [89, 0]
click at [387, 171] on div "Not Started In Progress Waiting Complete" at bounding box center [419, 162] width 64 height 15
click at [387, 170] on select "Not Started In Progress Waiting Complete" at bounding box center [418, 163] width 63 height 15
select select "unstarted"
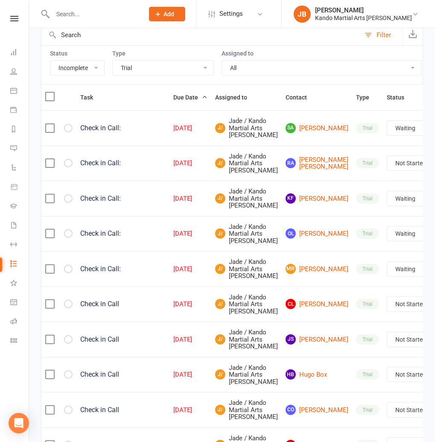
select select "waiting"
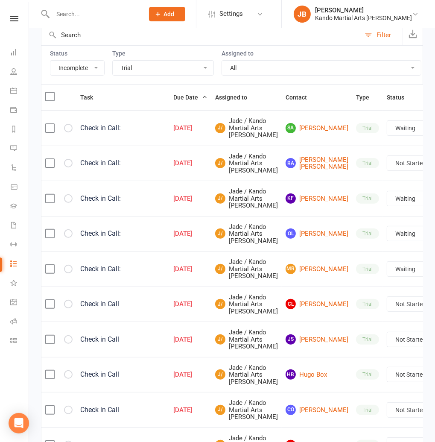
select select "waiting"
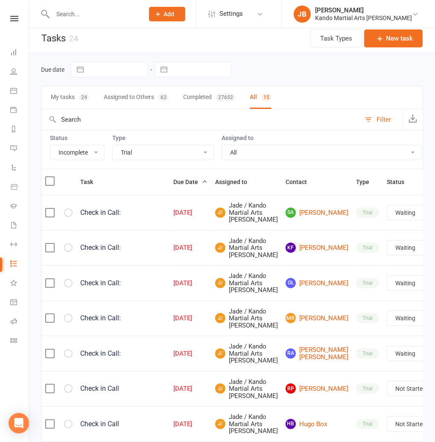
scroll to position [0, 0]
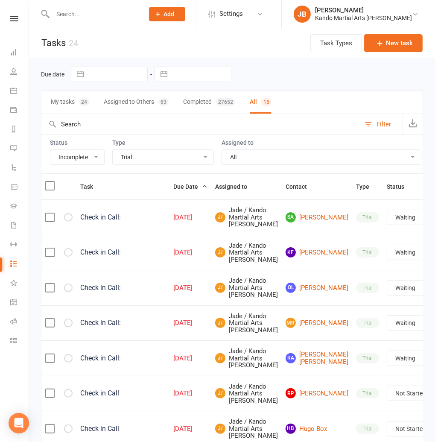
click at [100, 42] on header "Tasks 24 Task Types New task" at bounding box center [232, 43] width 406 height 30
click at [84, 14] on input "text" at bounding box center [94, 14] width 88 height 12
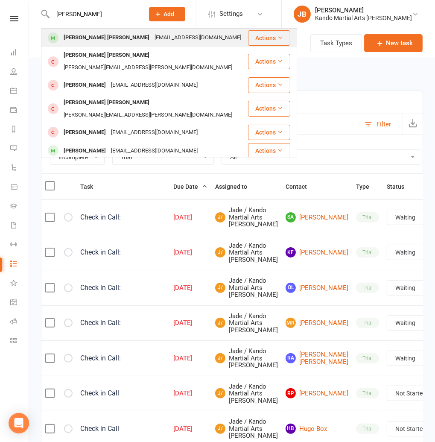
type input "hudson"
click at [81, 41] on div "Hudson Hodges" at bounding box center [106, 38] width 91 height 12
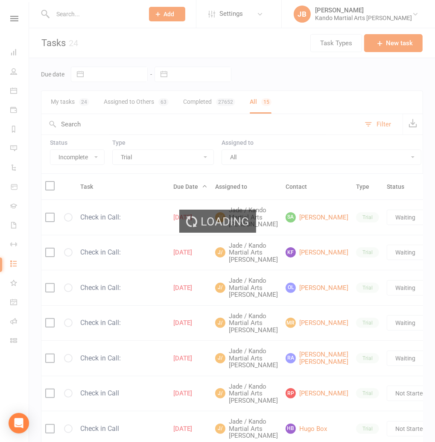
click at [71, 14] on div "Loading" at bounding box center [217, 221] width 435 height 442
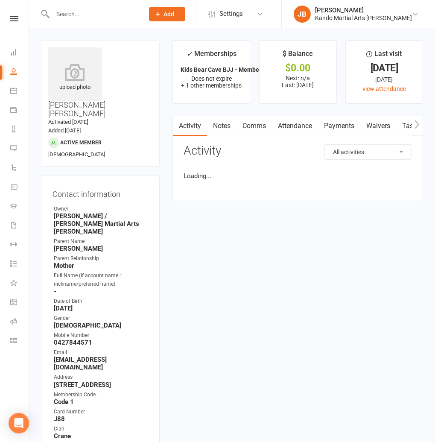
click at [65, 14] on input "text" at bounding box center [94, 14] width 88 height 12
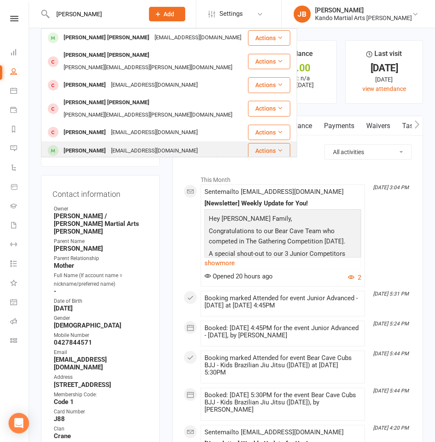
type input "hudson"
click at [101, 145] on div "Hudson Chung" at bounding box center [84, 151] width 47 height 12
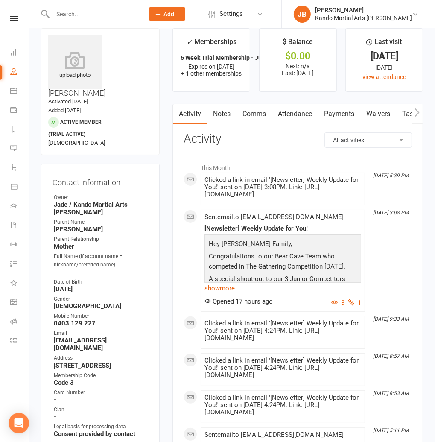
drag, startPoint x: 308, startPoint y: 111, endPoint x: 306, endPoint y: 115, distance: 5.0
click at [308, 111] on link "Attendance" at bounding box center [295, 114] width 46 height 20
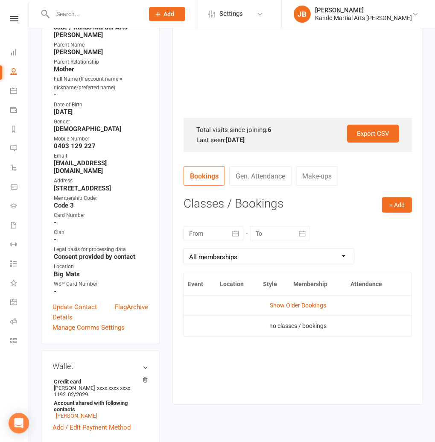
scroll to position [191, 0]
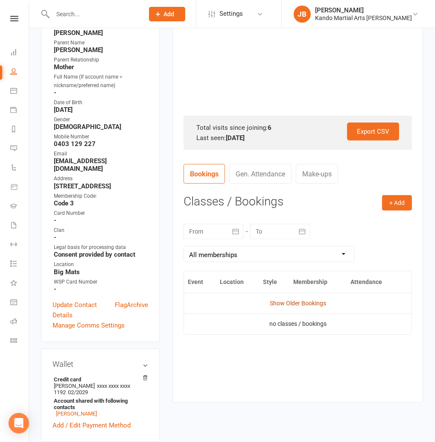
click at [294, 305] on link "Show Older Bookings" at bounding box center [298, 303] width 56 height 7
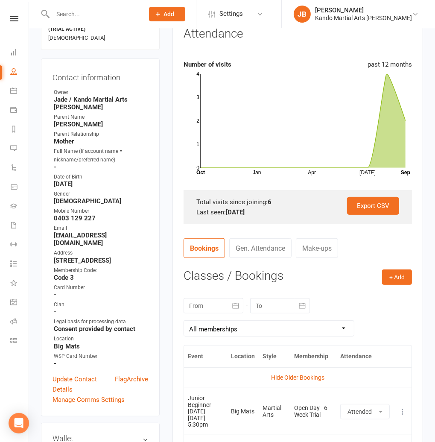
scroll to position [0, 0]
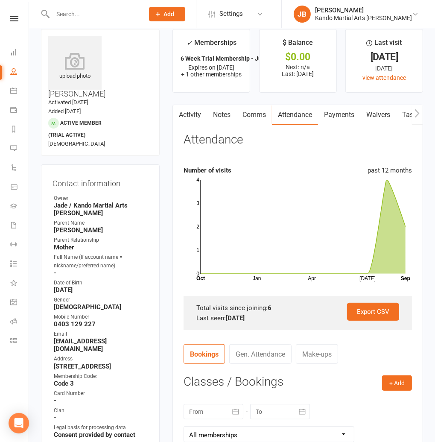
scroll to position [12, 0]
drag, startPoint x: 259, startPoint y: 116, endPoint x: 255, endPoint y: 118, distance: 4.4
click at [258, 116] on link "Comms" at bounding box center [254, 115] width 35 height 20
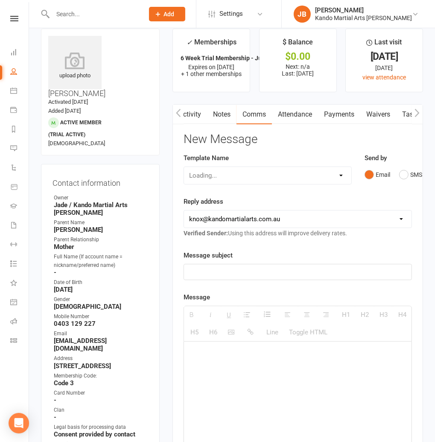
scroll to position [0, 0]
click at [412, 175] on button "SMS" at bounding box center [410, 175] width 23 height 16
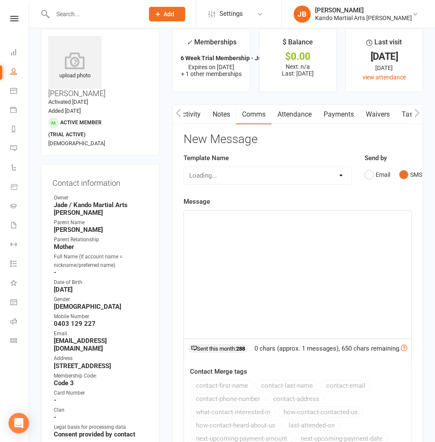
click at [194, 223] on p at bounding box center [297, 220] width 217 height 10
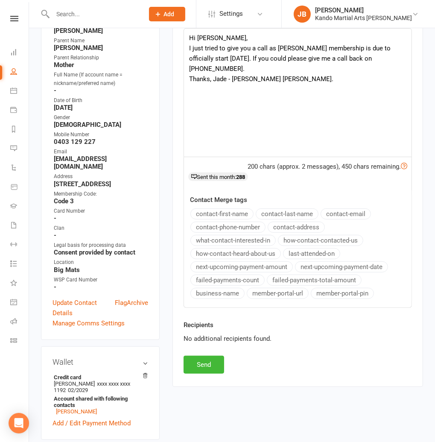
scroll to position [202, 0]
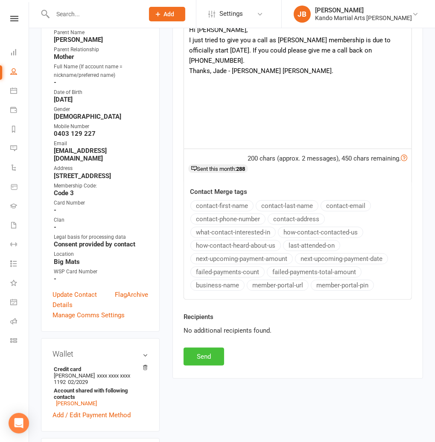
click at [204, 357] on button "Send" at bounding box center [204, 357] width 41 height 18
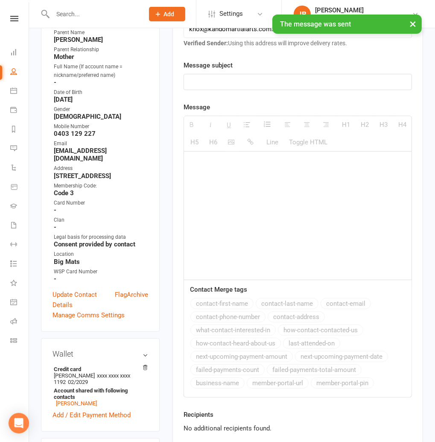
scroll to position [0, 0]
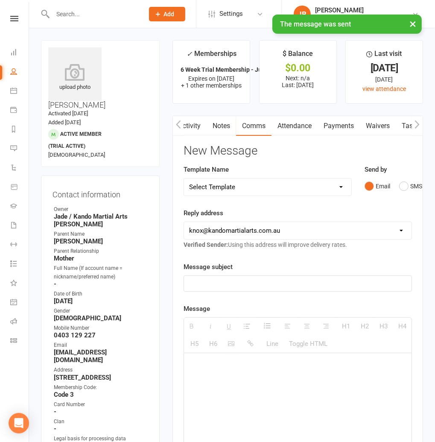
click at [400, 122] on link "Tasks" at bounding box center [411, 126] width 30 height 20
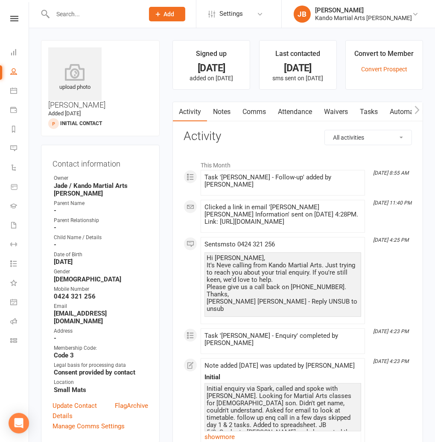
click at [217, 112] on link "Notes" at bounding box center [221, 112] width 29 height 20
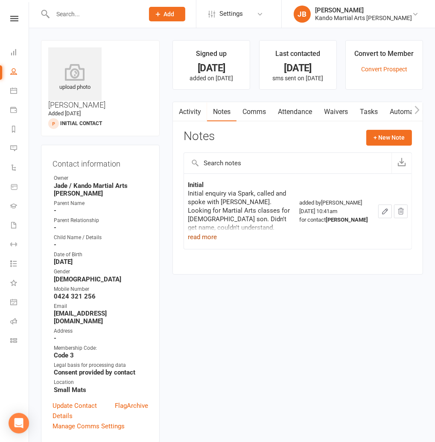
click at [201, 236] on button "read more" at bounding box center [202, 237] width 29 height 10
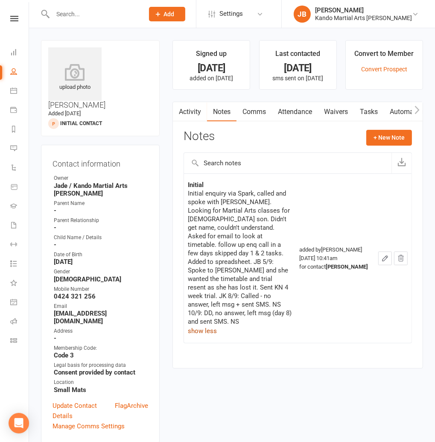
scroll to position [1, 0]
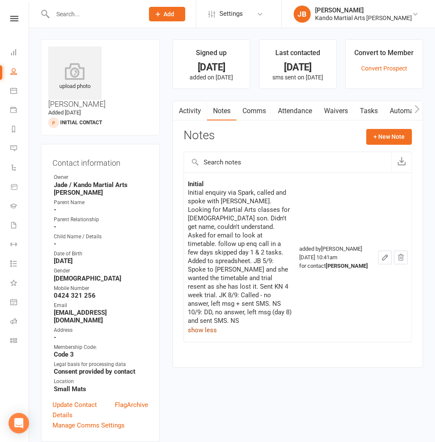
click at [378, 109] on link "Tasks" at bounding box center [369, 111] width 30 height 20
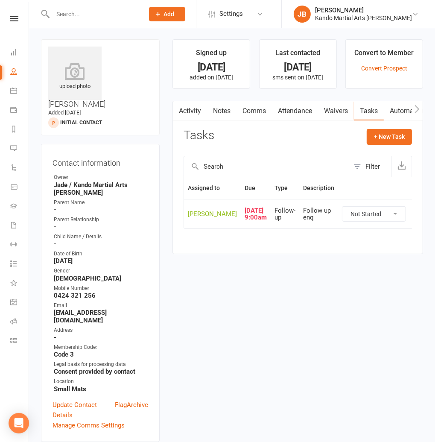
click at [343, 221] on select "Not Started In Progress Waiting Complete" at bounding box center [374, 214] width 63 height 15
click at [343, 215] on select "Not Started In Progress Waiting Complete" at bounding box center [374, 214] width 63 height 15
click at [414, 221] on button "button" at bounding box center [421, 214] width 14 height 14
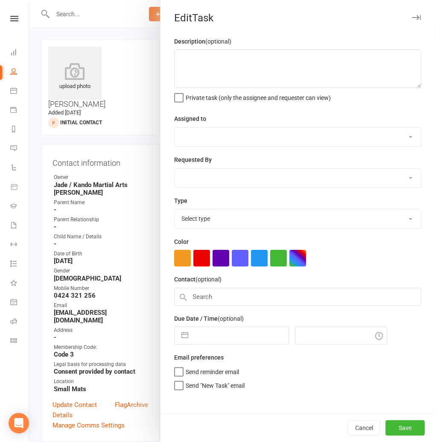
select select "started"
type textarea "Follow up enq"
select select "48590"
type input "[DATE]"
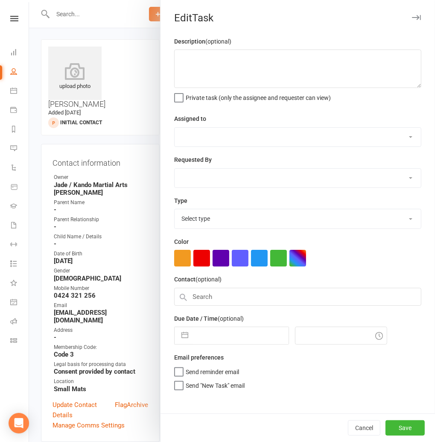
type input "9:00am"
select select "28118"
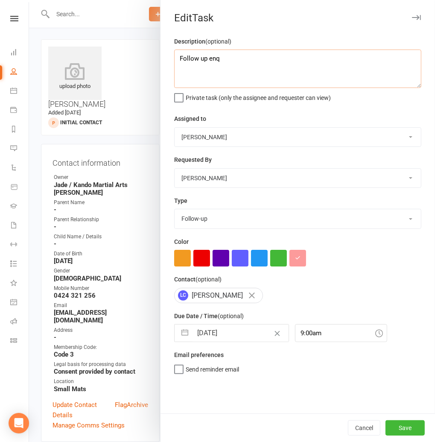
click at [249, 57] on textarea "Follow up enq" at bounding box center [297, 69] width 247 height 38
type textarea "Follow up enq 16/9: Called. Left message. JB"
click at [404, 432] on button "Save" at bounding box center [405, 427] width 39 height 15
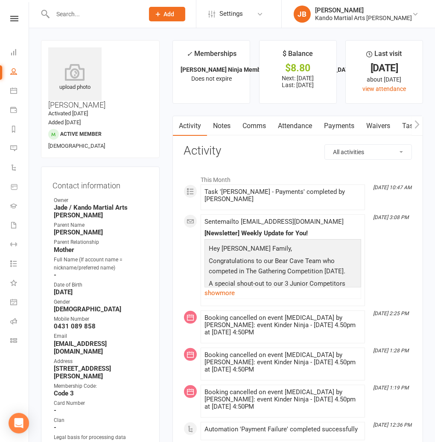
click at [334, 128] on link "Payments" at bounding box center [339, 126] width 42 height 20
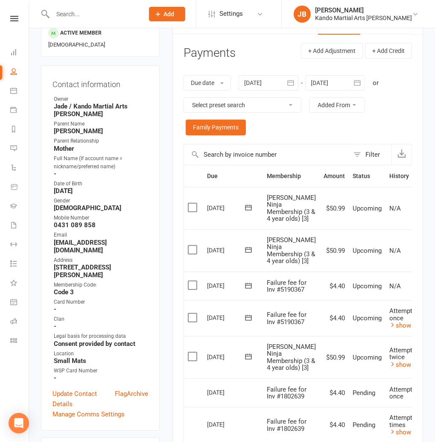
scroll to position [96, 0]
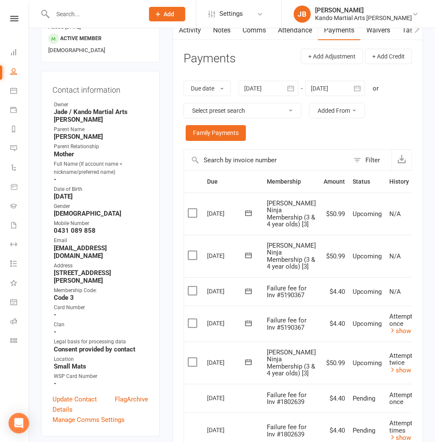
click at [254, 88] on div at bounding box center [269, 88] width 60 height 15
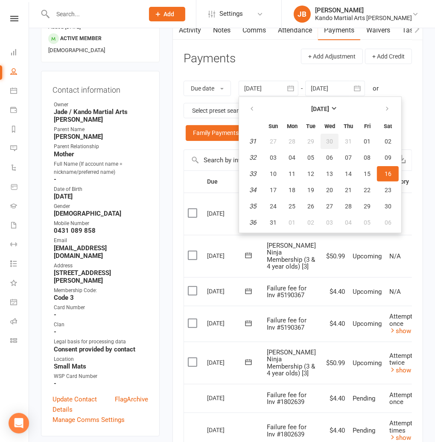
click at [330, 136] on button "30" at bounding box center [330, 141] width 18 height 15
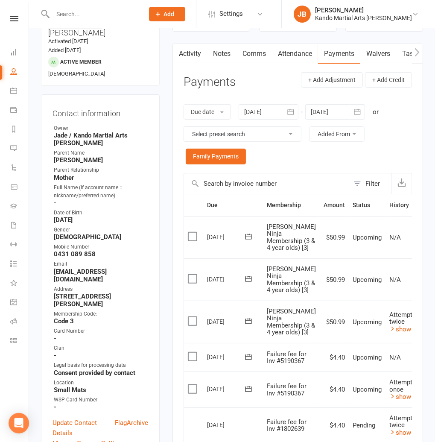
scroll to position [0, 0]
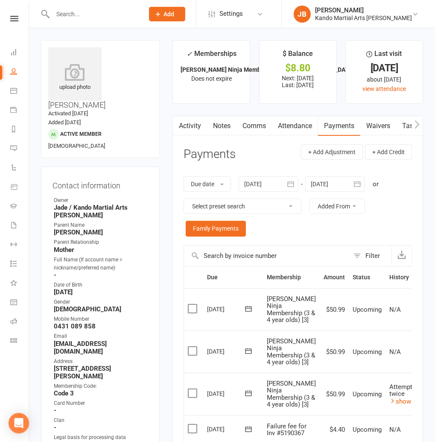
click at [269, 187] on div at bounding box center [269, 183] width 60 height 15
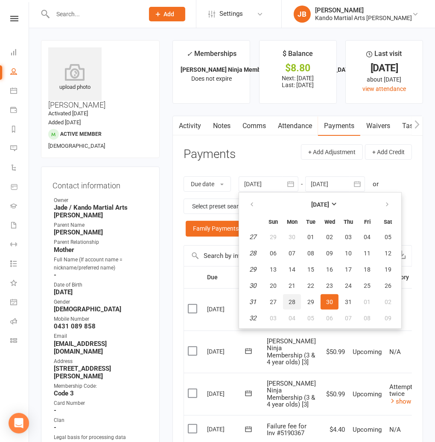
click at [295, 299] on span "28" at bounding box center [292, 302] width 7 height 7
type input "[DATE]"
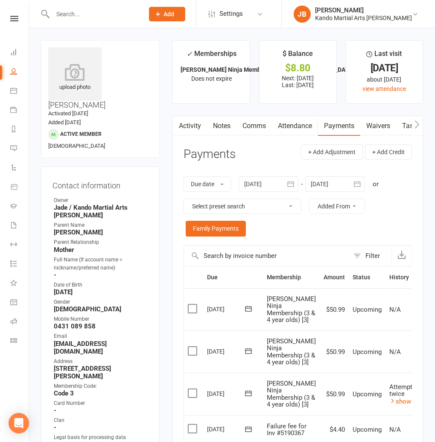
click at [337, 182] on div at bounding box center [335, 183] width 60 height 15
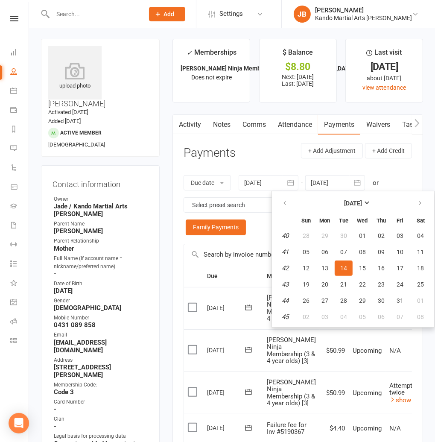
click at [277, 202] on th at bounding box center [286, 203] width 22 height 19
click at [282, 202] on button "button" at bounding box center [285, 203] width 18 height 15
click at [343, 266] on span "16" at bounding box center [343, 268] width 7 height 7
type input "[DATE]"
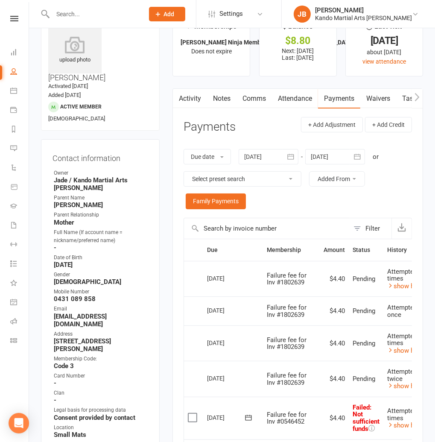
scroll to position [0, 0]
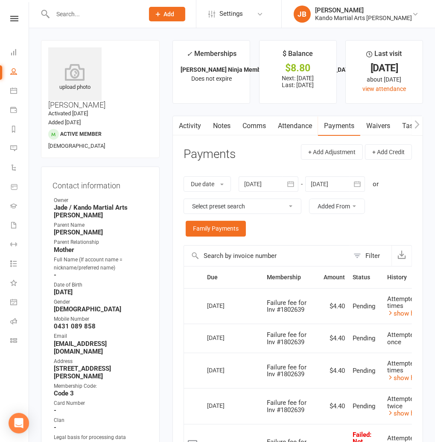
click at [261, 185] on div at bounding box center [269, 183] width 60 height 15
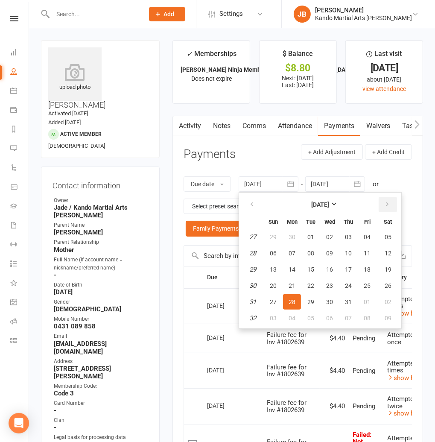
click at [389, 205] on icon "button" at bounding box center [387, 204] width 6 height 7
drag, startPoint x: 352, startPoint y: 302, endPoint x: 326, endPoint y: 300, distance: 26.1
click at [352, 301] on span "28" at bounding box center [348, 302] width 7 height 7
type input "28 Aug 2025"
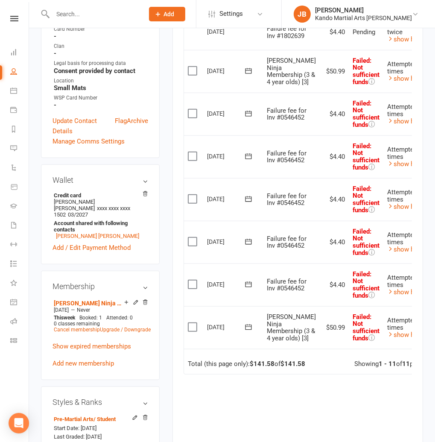
scroll to position [385, 0]
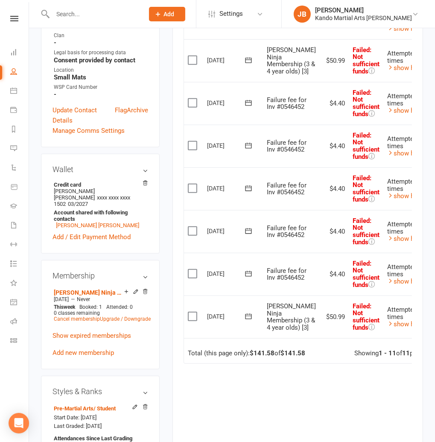
drag, startPoint x: 284, startPoint y: 370, endPoint x: 312, endPoint y: 369, distance: 28.2
click at [312, 364] on td "Total (this page only): $141.58 of $141.58 Showing 1 - 11 of 11 payments" at bounding box center [318, 351] width 268 height 26
drag, startPoint x: 306, startPoint y: 371, endPoint x: 302, endPoint y: 371, distance: 4.3
click at [305, 357] on strong "$141.58" at bounding box center [293, 353] width 25 height 8
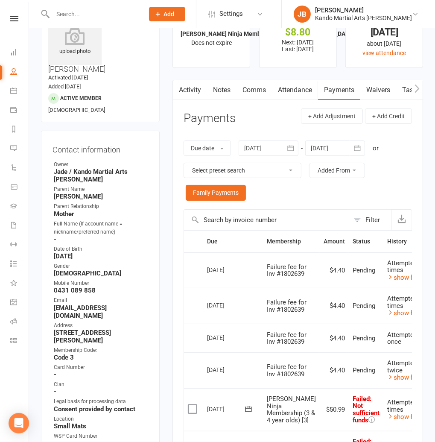
scroll to position [0, 0]
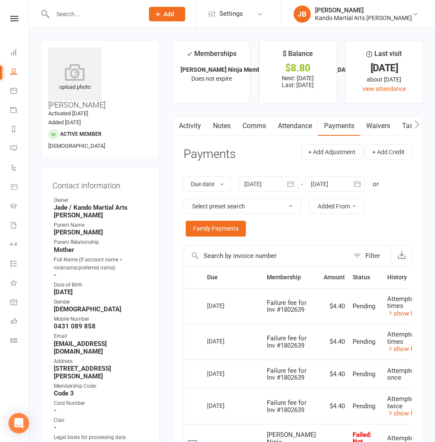
click at [403, 125] on link "Tasks" at bounding box center [411, 126] width 30 height 20
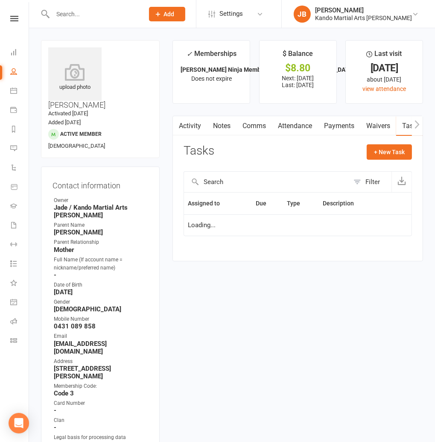
select select "started"
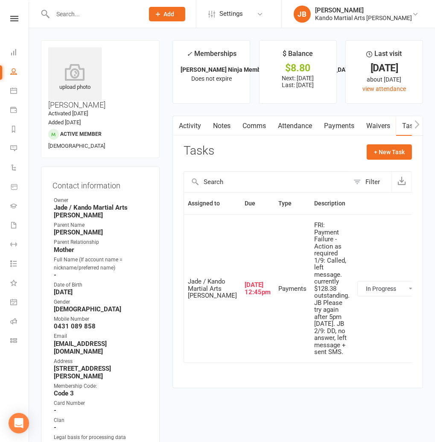
click at [432, 292] on icon "button" at bounding box center [436, 289] width 8 height 8
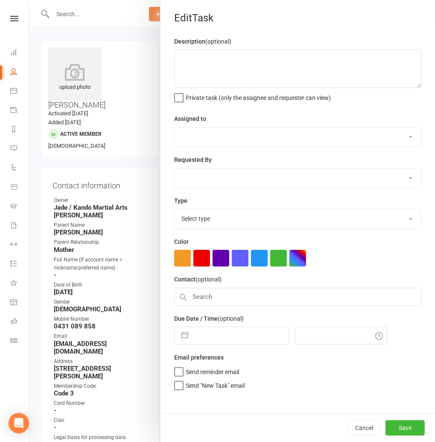
type textarea "FRI: Payment Failure - Action as required 1/9: Called, left message. currently …"
select select "33331"
type input "28 Aug 2025"
type input "12:45pm"
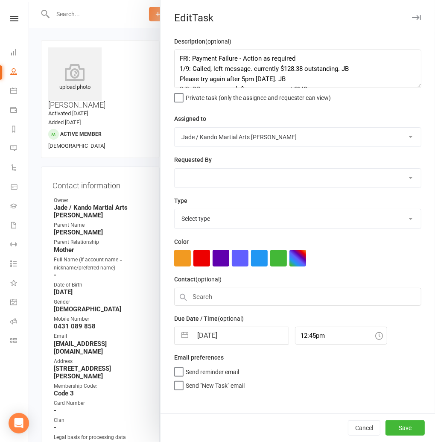
select select "21718"
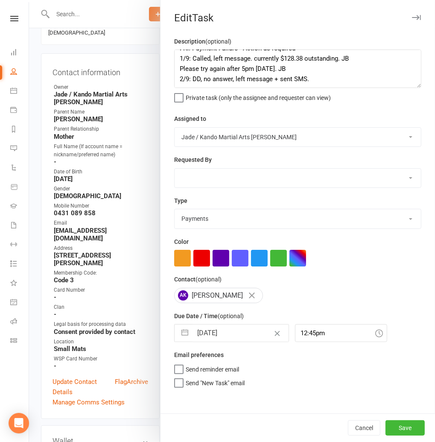
scroll to position [116, 0]
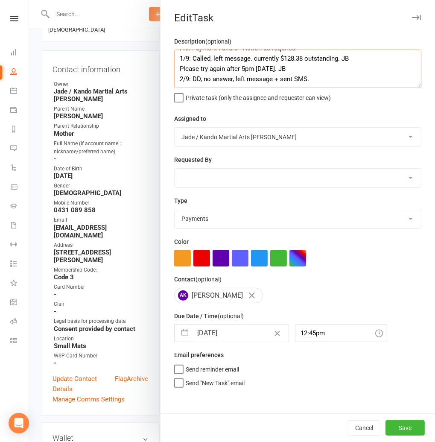
click at [316, 79] on textarea "FRI: Payment Failure - Action as required 1/9: Called, left message. currently …" at bounding box center [297, 69] width 247 height 38
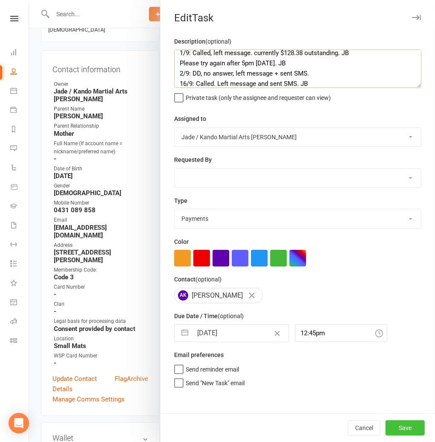
type textarea "FRI: Payment Failure - Action as required 1/9: Called, left message. currently …"
click at [397, 432] on button "Save" at bounding box center [405, 427] width 39 height 15
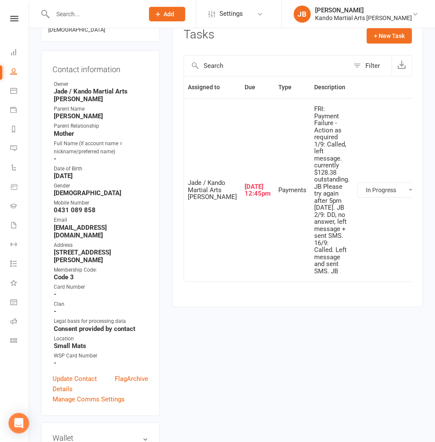
scroll to position [0, 0]
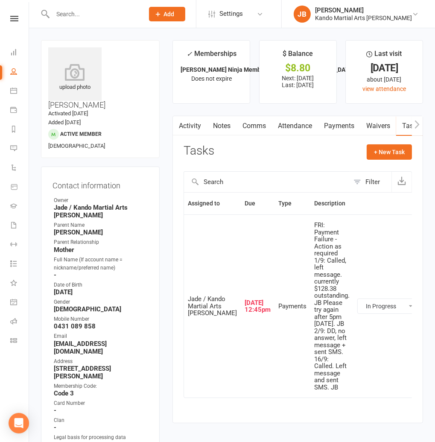
click at [250, 126] on link "Comms" at bounding box center [254, 126] width 35 height 20
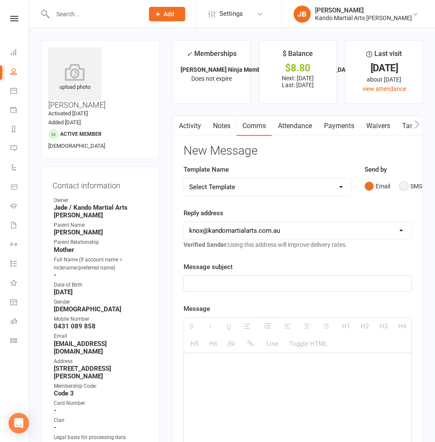
click at [413, 187] on button "SMS" at bounding box center [410, 186] width 23 height 16
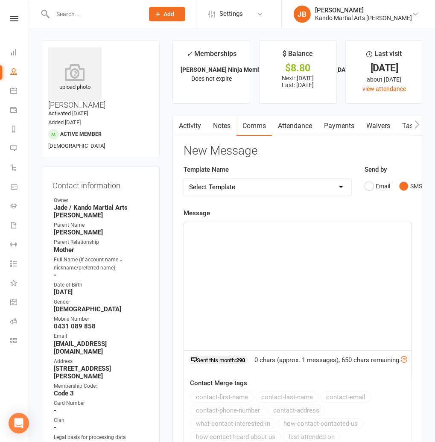
click at [210, 238] on div at bounding box center [298, 286] width 228 height 128
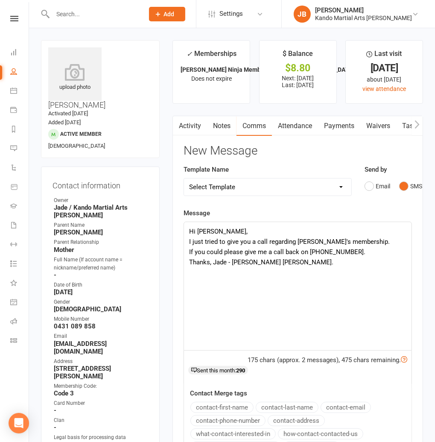
click at [249, 226] on div "Hi Suparna, I just tried to give you a call regarding Aditya's membership. If y…" at bounding box center [298, 286] width 228 height 128
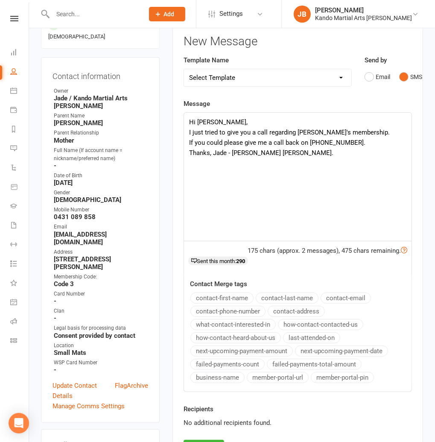
scroll to position [113, 0]
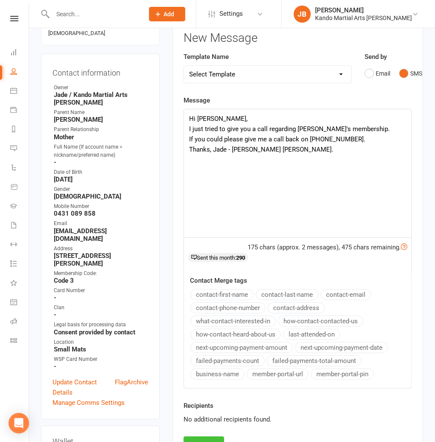
click at [208, 437] on button "Send" at bounding box center [204, 446] width 41 height 18
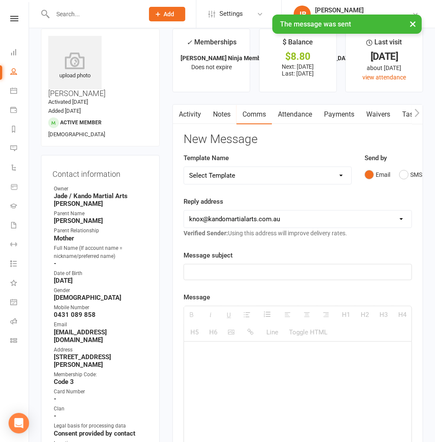
scroll to position [0, 0]
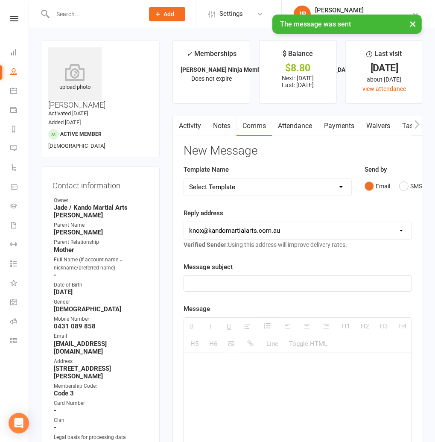
click at [219, 185] on select "Select Template [Email] 5 Class Pass Renewal - Used 4/5 classes [Email] 5 Class…" at bounding box center [267, 187] width 167 height 17
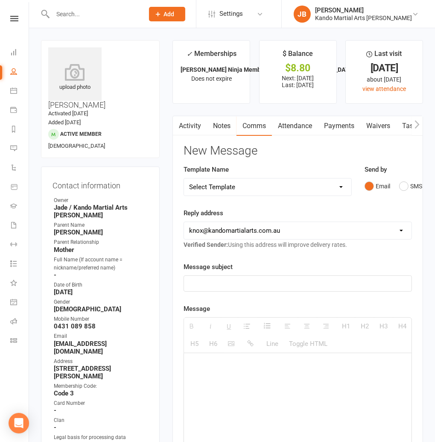
select select "996"
click at [184, 179] on select "Select Template [Email] 5 Class Pass Renewal - Used 4/5 classes [Email] 5 Class…" at bounding box center [267, 187] width 167 height 17
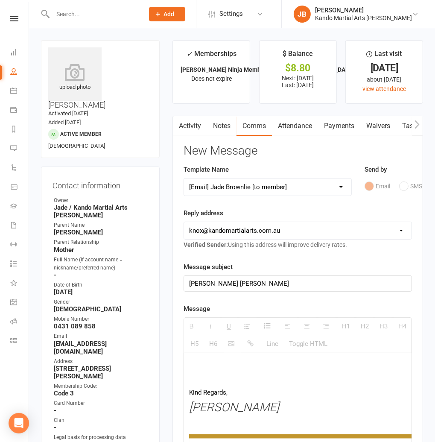
click at [234, 287] on div "Kando Knox" at bounding box center [298, 283] width 228 height 15
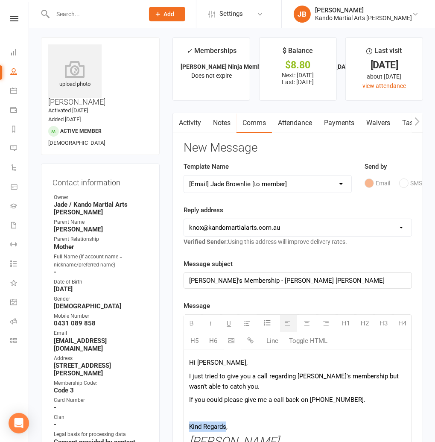
drag, startPoint x: 226, startPoint y: 427, endPoint x: 189, endPoint y: 426, distance: 37.6
click at [189, 426] on p "Kind Regards," at bounding box center [297, 427] width 217 height 10
click at [196, 424] on p "Thanks," at bounding box center [297, 427] width 217 height 10
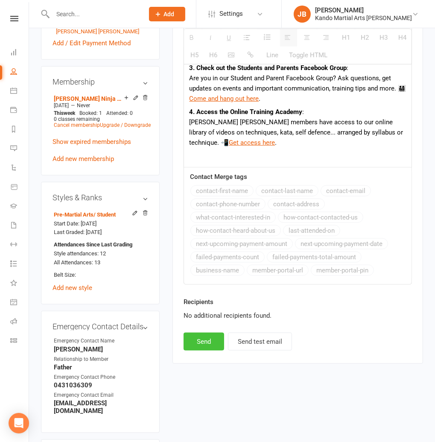
scroll to position [578, 0]
click at [208, 333] on button "Send" at bounding box center [204, 342] width 41 height 18
select select
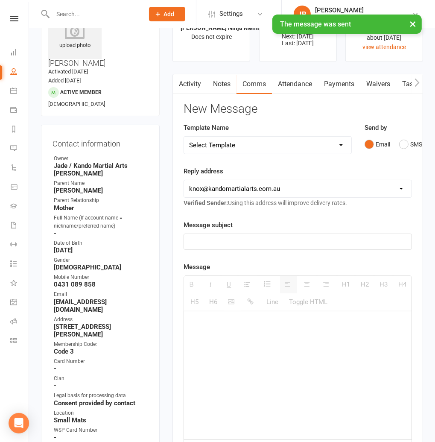
scroll to position [0, 0]
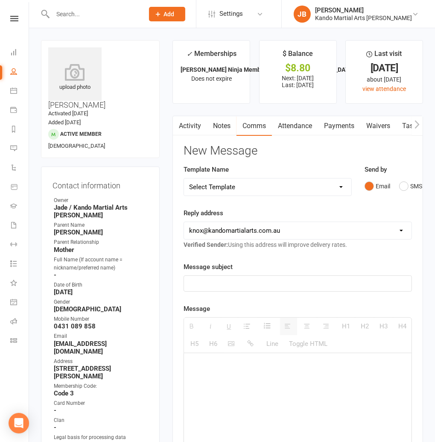
click at [403, 121] on link "Tasks" at bounding box center [411, 126] width 30 height 20
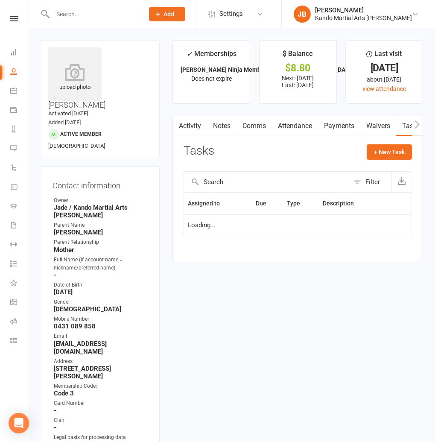
select select "started"
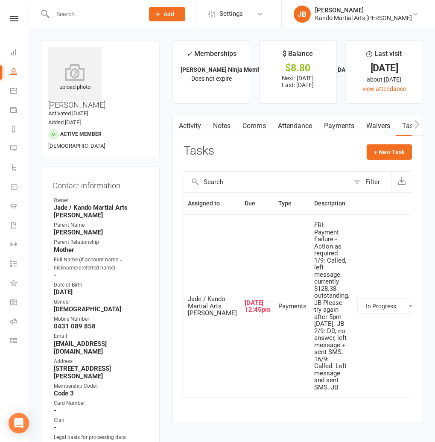
click at [223, 126] on link "Notes" at bounding box center [221, 126] width 29 height 20
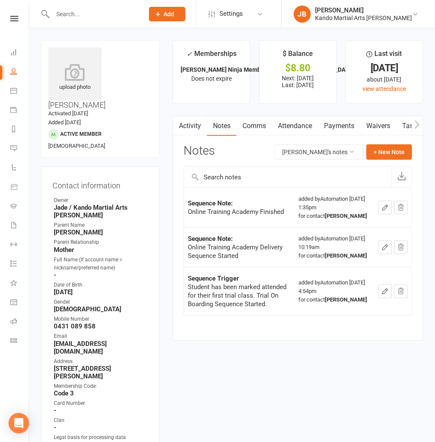
click at [90, 15] on input "text" at bounding box center [94, 14] width 88 height 12
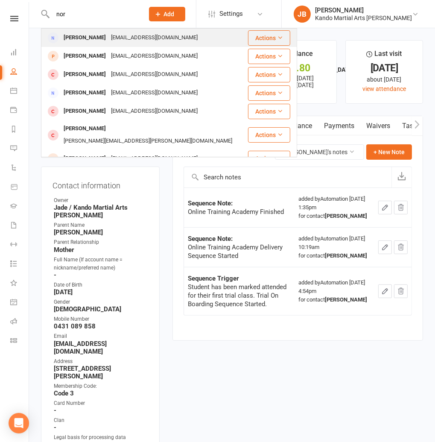
type input "nor"
click at [88, 39] on div "Nor adam" at bounding box center [84, 38] width 47 height 12
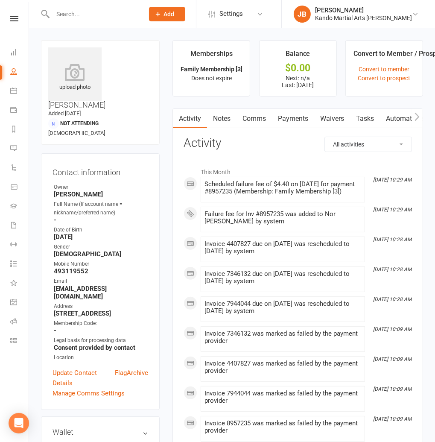
click at [284, 117] on link "Payments" at bounding box center [293, 119] width 42 height 20
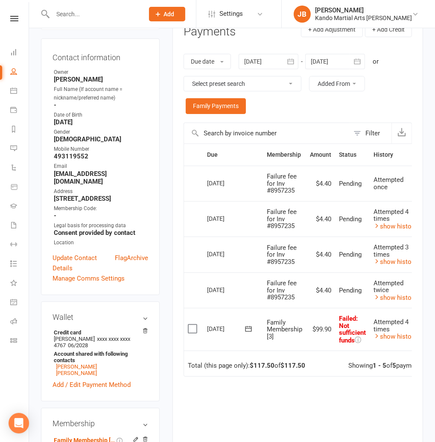
scroll to position [114, 0]
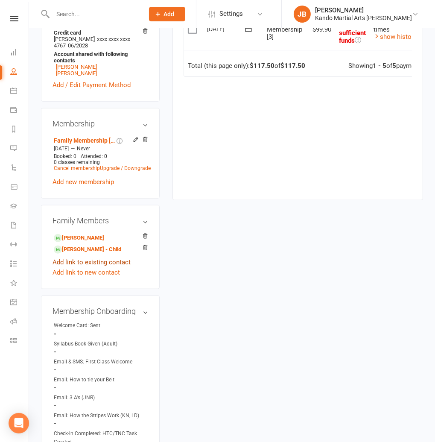
scroll to position [415, 0]
click at [91, 245] on link "Vijay Thileepan - Child" at bounding box center [87, 249] width 67 height 9
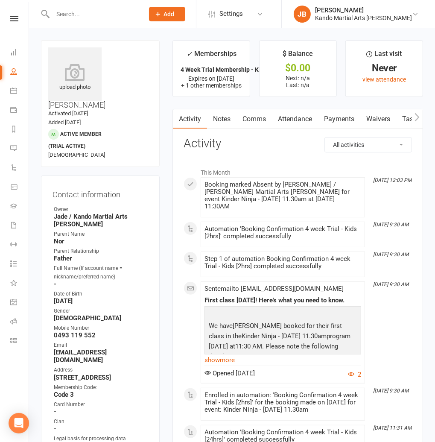
click at [91, 149] on contact-information "upload photo Vijay Thileepan Activated 1 September, 2025 Added 30 August, 2025 …" at bounding box center [100, 286] width 119 height 493
click at [276, 120] on link "Attendance" at bounding box center [295, 119] width 46 height 20
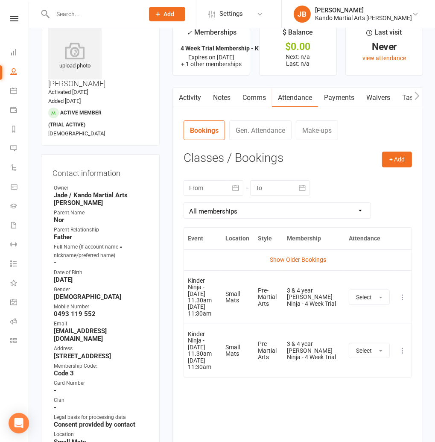
scroll to position [42, 0]
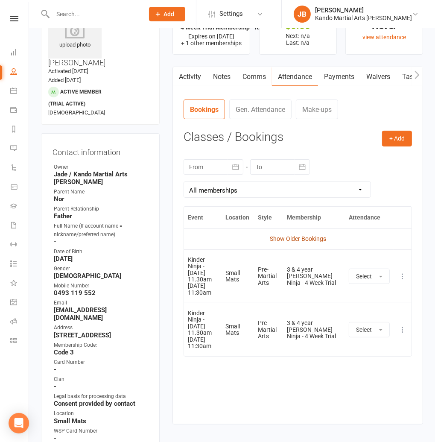
click at [275, 237] on link "Show Older Bookings" at bounding box center [298, 238] width 56 height 7
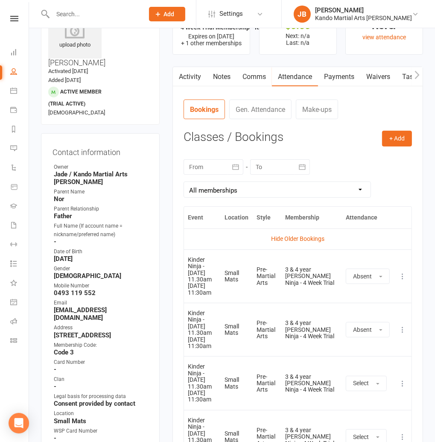
click at [167, 232] on main "✓ Memberships 4 Week Trial Membership - Kinder Ninja [OF... Expires on 10th Oct…" at bounding box center [298, 269] width 264 height 542
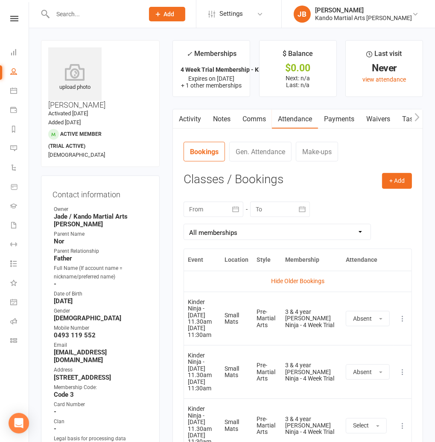
click at [339, 120] on link "Payments" at bounding box center [339, 119] width 42 height 20
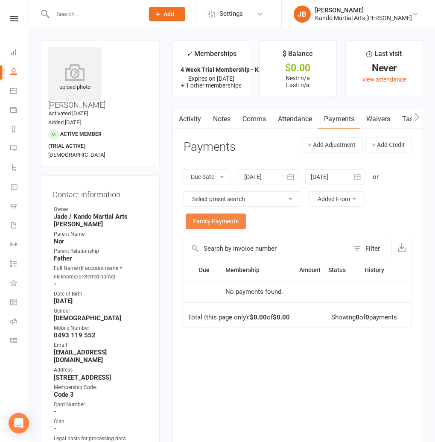
click at [224, 222] on link "Family Payments" at bounding box center [216, 221] width 60 height 15
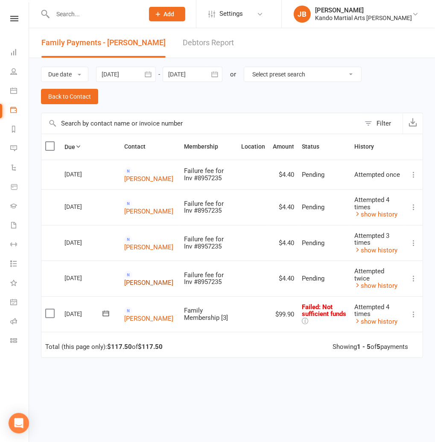
click at [142, 279] on link "Nor adam" at bounding box center [148, 283] width 49 height 8
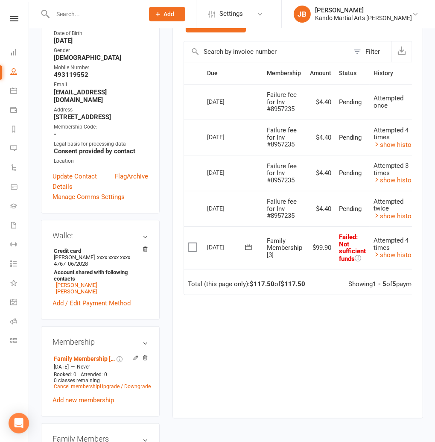
scroll to position [0, 28]
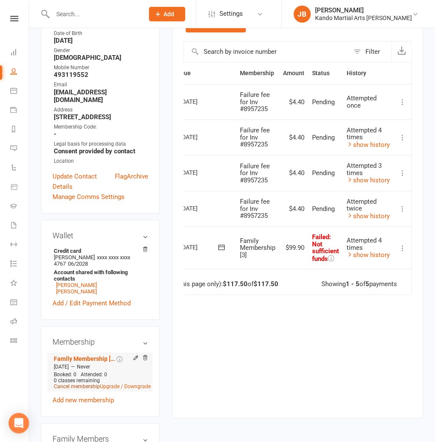
click at [79, 384] on link "Cancel membership" at bounding box center [77, 387] width 46 height 6
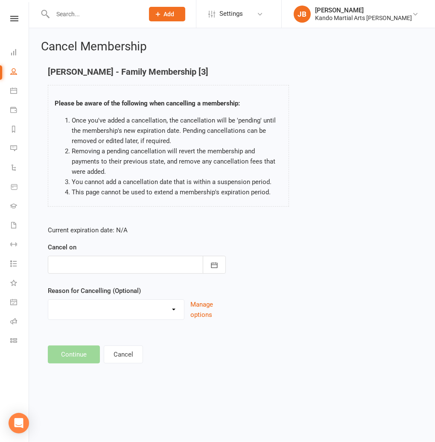
click at [110, 259] on div at bounding box center [137, 265] width 178 height 18
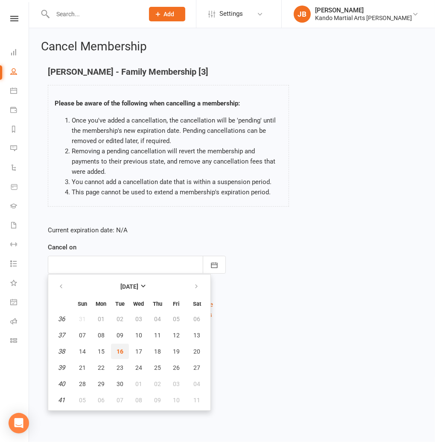
click at [118, 354] on button "16" at bounding box center [120, 351] width 18 height 15
type input "[DATE]"
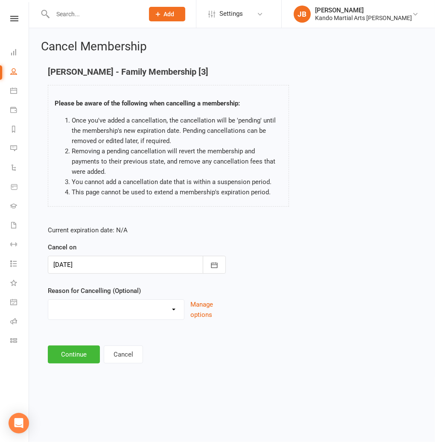
click at [81, 315] on select "Financial Holiday Injury Moving House Not Continuing After Trial Paid PIF Trans…" at bounding box center [116, 308] width 136 height 17
click at [48, 300] on select "Financial Holiday Injury Moving House Not Continuing After Trial Paid PIF Trans…" at bounding box center [116, 308] width 136 height 17
click at [71, 310] on select "Financial Holiday Injury Moving House Not Continuing After Trial Paid PIF Trans…" at bounding box center [116, 308] width 136 height 17
select select "8"
click at [48, 300] on select "Financial Holiday Injury Moving House Not Continuing After Trial Paid PIF Trans…" at bounding box center [116, 308] width 136 height 17
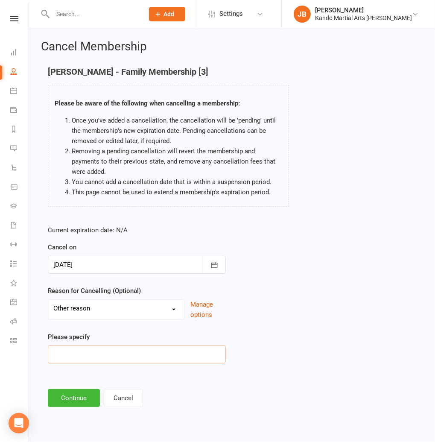
click at [67, 352] on input at bounding box center [137, 355] width 178 height 18
type input "T"
type input "TNC - Wait til next year"
click at [76, 398] on button "Continue" at bounding box center [74, 398] width 52 height 18
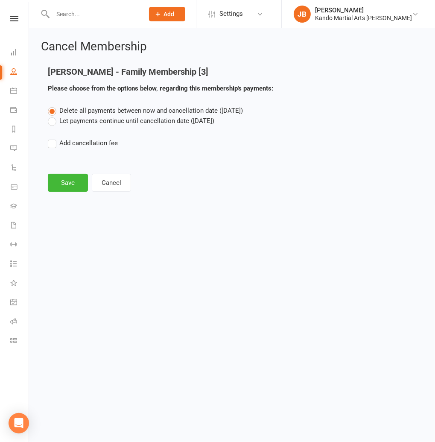
click at [80, 127] on div "Delete all payments between now and cancellation date (Sep 16, 2025) Let paymen…" at bounding box center [231, 132] width 381 height 55
click at [67, 185] on button "Save" at bounding box center [68, 183] width 40 height 18
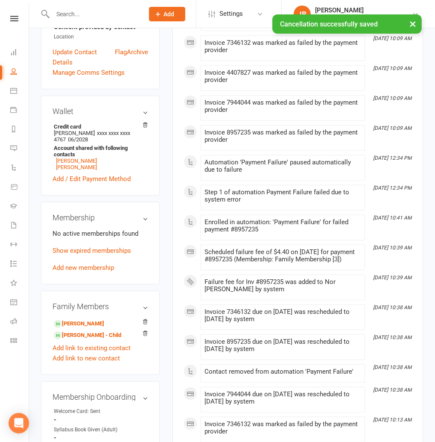
scroll to position [336, 0]
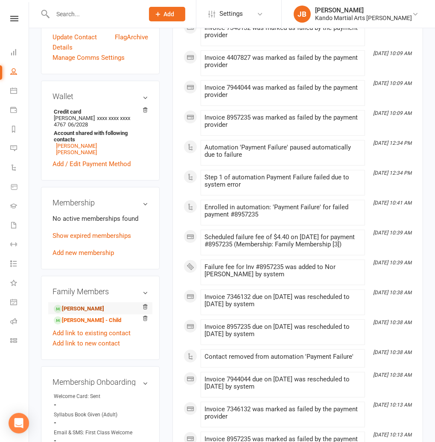
click at [93, 305] on link "Lunasha Shahrul Hamid - Child" at bounding box center [79, 309] width 50 height 9
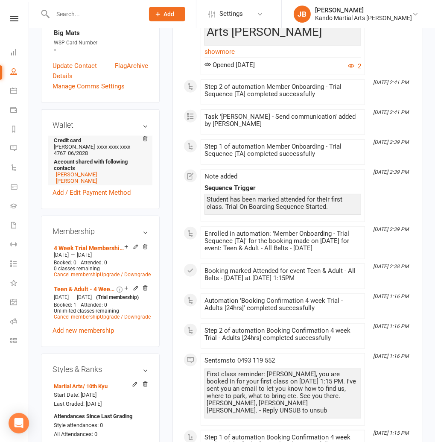
scroll to position [431, 0]
click at [69, 272] on link "Cancel membership" at bounding box center [77, 275] width 46 height 6
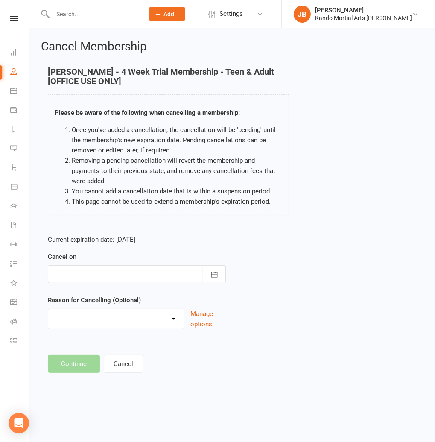
drag, startPoint x: 93, startPoint y: 286, endPoint x: 89, endPoint y: 281, distance: 6.2
click at [93, 285] on form "Current expiration date: Oct 10 2025 Cancel on September 2025 Sun Mon Tue Wed T…" at bounding box center [137, 281] width 178 height 95
click at [89, 279] on div at bounding box center [137, 274] width 178 height 18
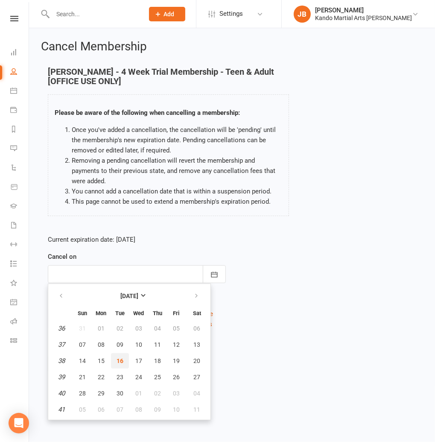
drag, startPoint x: 120, startPoint y: 357, endPoint x: 113, endPoint y: 351, distance: 10.0
click at [120, 357] on span "16" at bounding box center [120, 360] width 7 height 7
type input "[DATE]"
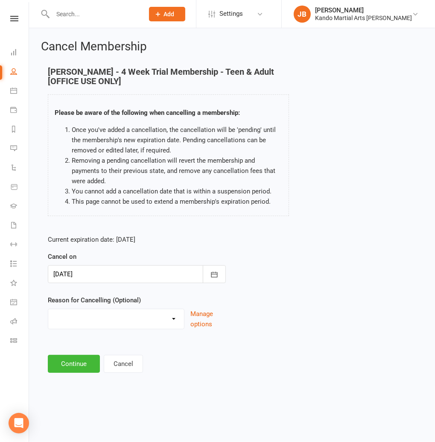
click at [70, 323] on select "Financial Holiday Injury Moving House Not Continuing After Trial Paid PIF Trans…" at bounding box center [116, 317] width 136 height 17
select select "8"
click at [48, 309] on select "Financial Holiday Injury Moving House Not Continuing After Trial Paid PIF Trans…" at bounding box center [116, 317] width 136 height 17
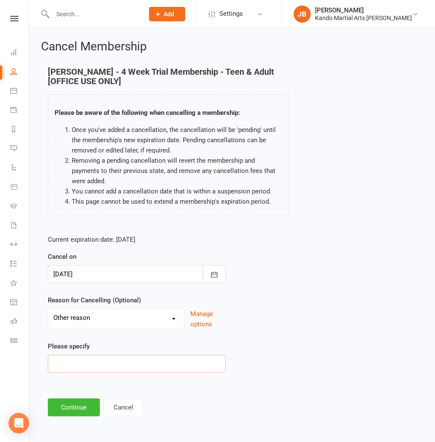
click at [58, 369] on input at bounding box center [137, 364] width 178 height 18
drag, startPoint x: 94, startPoint y: 366, endPoint x: 33, endPoint y: 358, distance: 61.5
click at [33, 358] on div "Cancel Membership Lunasha Shahrul Hamid - 4 Week Trial Membership - Teen & Adul…" at bounding box center [232, 229] width 406 height 402
type input "Trial cancelled"
click at [59, 413] on button "Continue" at bounding box center [74, 407] width 52 height 18
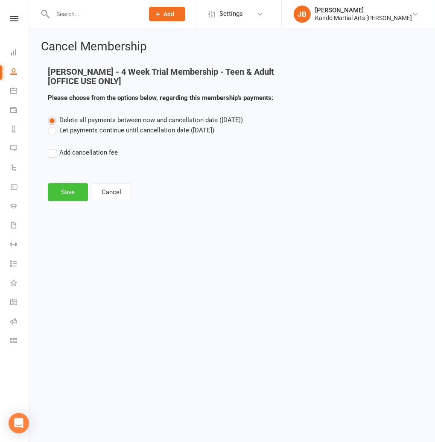
click at [66, 190] on button "Save" at bounding box center [68, 192] width 40 height 18
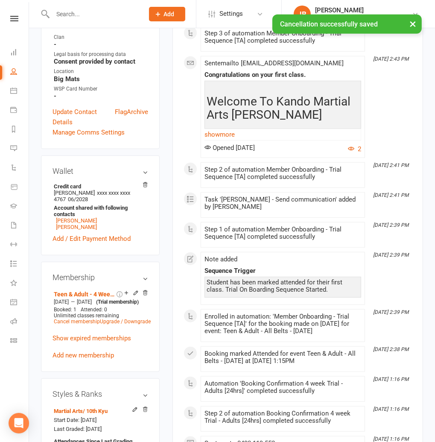
scroll to position [386, 0]
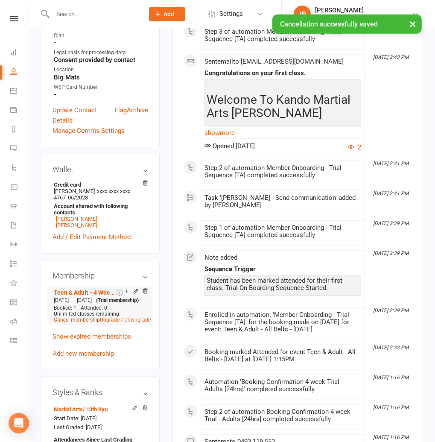
click at [93, 317] on link "Cancel membership" at bounding box center [77, 320] width 46 height 6
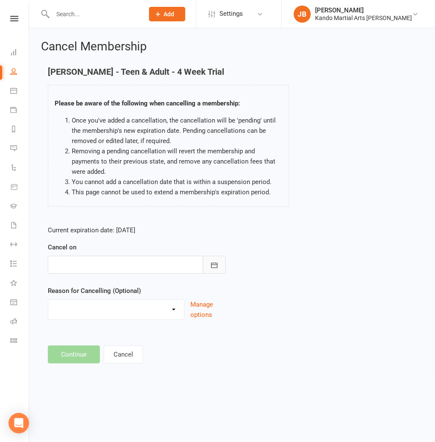
click at [208, 263] on button "button" at bounding box center [214, 265] width 23 height 18
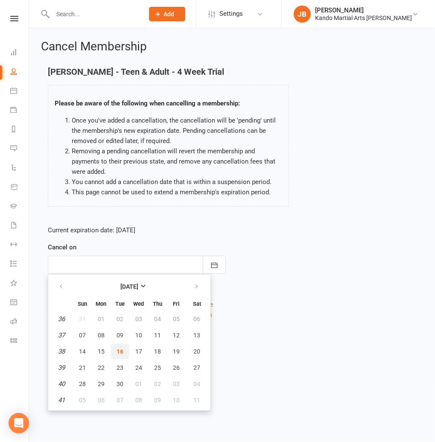
click at [116, 348] on button "16" at bounding box center [120, 351] width 18 height 15
type input "[DATE]"
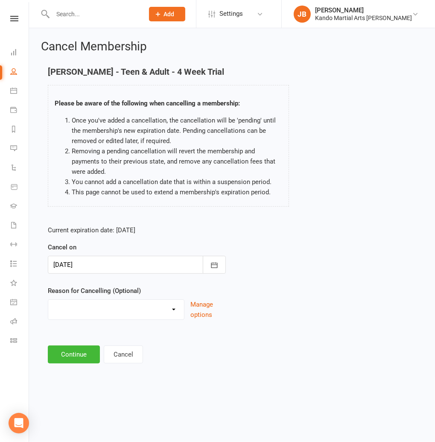
click at [65, 316] on select "Financial Holiday Injury Moving House Not Continuing After Trial Paid PIF Trans…" at bounding box center [116, 308] width 136 height 17
select select "8"
click at [48, 300] on select "Financial Holiday Injury Moving House Not Continuing After Trial Paid PIF Trans…" at bounding box center [116, 308] width 136 height 17
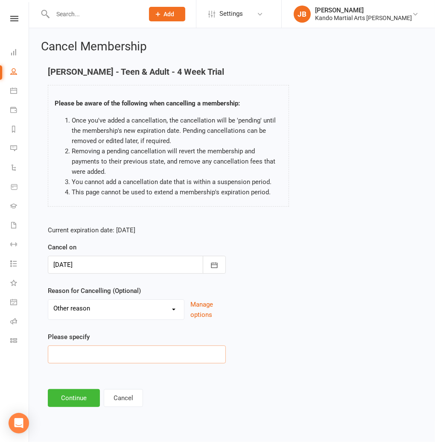
click at [79, 354] on input at bounding box center [137, 355] width 178 height 18
paste input "Trial cancelled"
type input "Trial cancelled"
click at [72, 393] on button "Continue" at bounding box center [74, 398] width 52 height 18
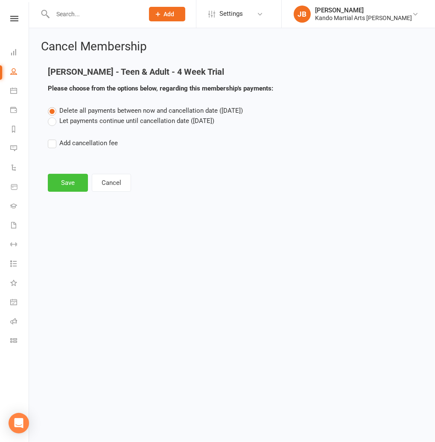
click at [59, 176] on button "Save" at bounding box center [68, 183] width 40 height 18
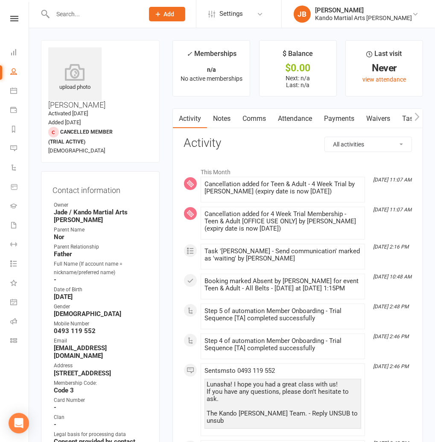
click at [404, 119] on link "Tasks" at bounding box center [411, 119] width 30 height 20
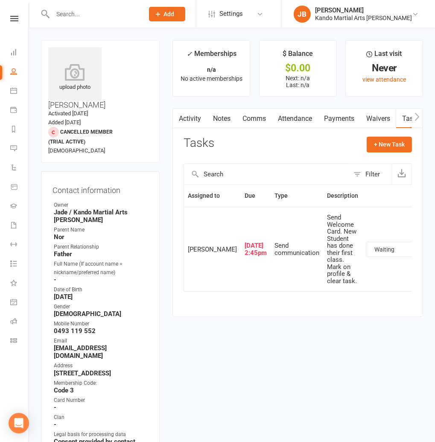
click at [366, 253] on select "Not Started In Progress Waiting Complete" at bounding box center [397, 249] width 63 height 15
click at [366, 248] on select "Not Started In Progress Waiting Complete" at bounding box center [397, 249] width 63 height 15
select select "waiting"
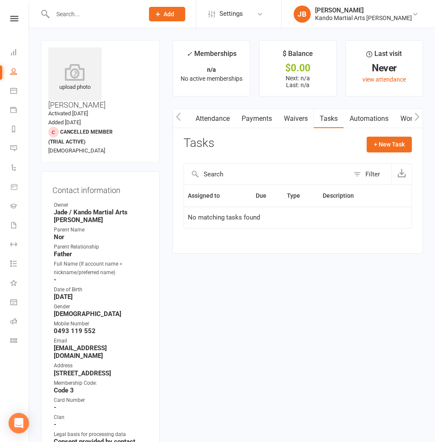
scroll to position [0, 81]
click at [366, 120] on link "Automations" at bounding box center [370, 119] width 51 height 20
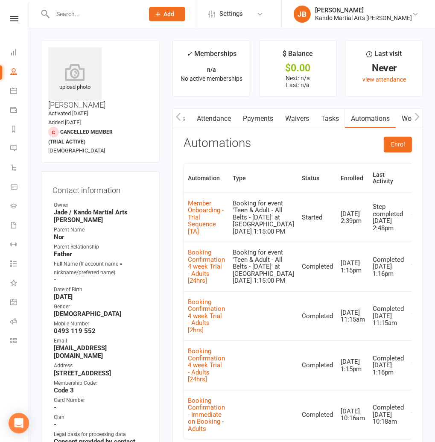
click at [412, 218] on link "View" at bounding box center [419, 218] width 14 height 8
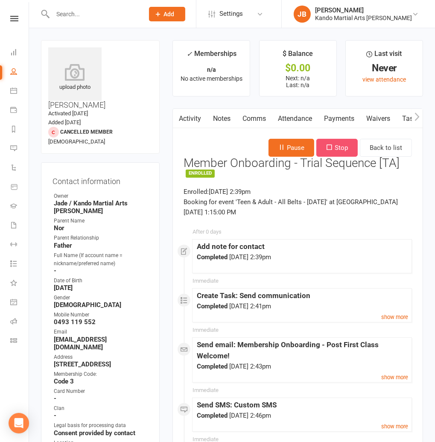
click at [348, 149] on button "Stop" at bounding box center [336, 148] width 41 height 18
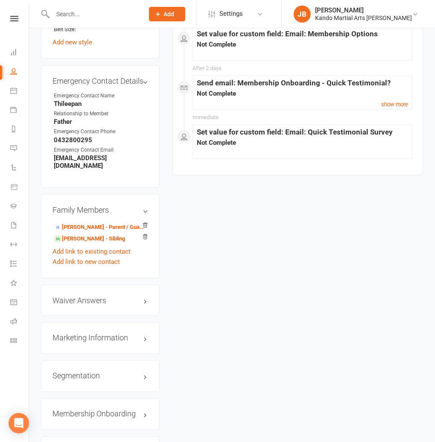
scroll to position [861, 0]
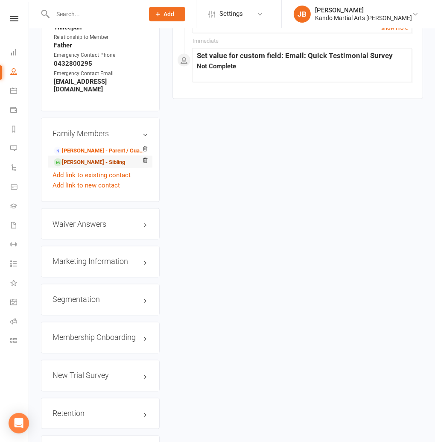
click at [74, 158] on link "Vijay Thileepan - Sibling" at bounding box center [89, 162] width 71 height 9
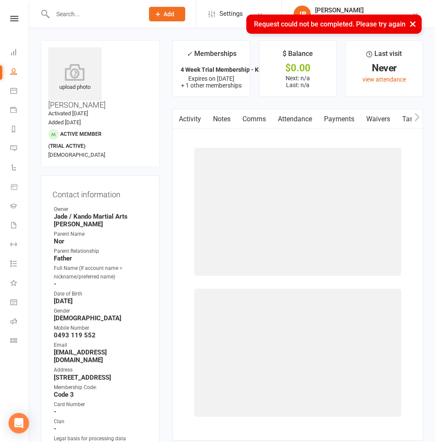
drag, startPoint x: 298, startPoint y: 106, endPoint x: 294, endPoint y: 119, distance: 12.8
click at [298, 107] on main "✓ Memberships 4 Week Trial Membership - Kinder Ninja [OF... Expires on 10th Oct…" at bounding box center [298, 244] width 264 height 409
click at [294, 119] on link "Attendance" at bounding box center [295, 119] width 46 height 20
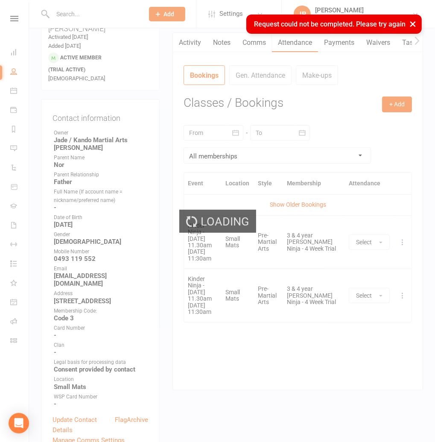
scroll to position [76, 0]
click at [399, 237] on div "Loading" at bounding box center [217, 221] width 435 height 442
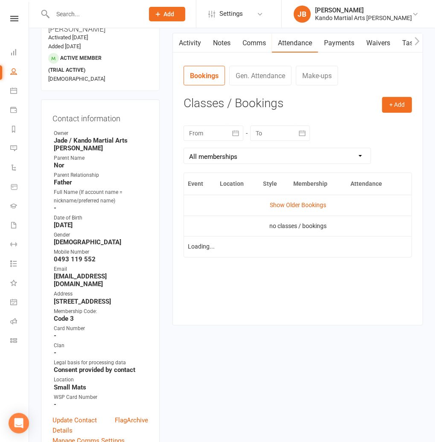
scroll to position [0, 0]
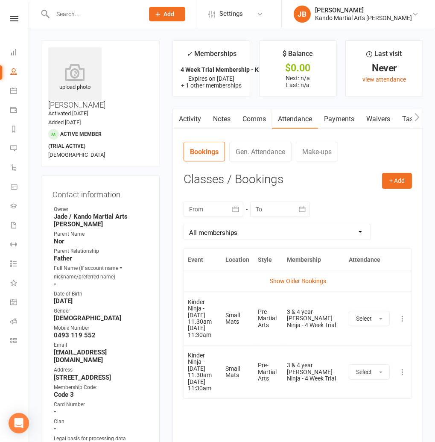
click at [398, 316] on icon at bounding box center [402, 318] width 9 height 9
click at [357, 363] on link "Remove booking" at bounding box center [365, 369] width 85 height 17
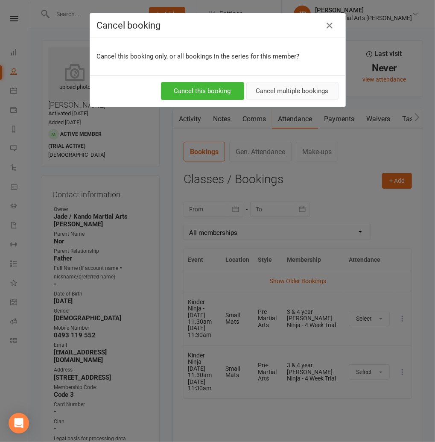
click at [270, 96] on button "Cancel multiple bookings" at bounding box center [292, 91] width 92 height 18
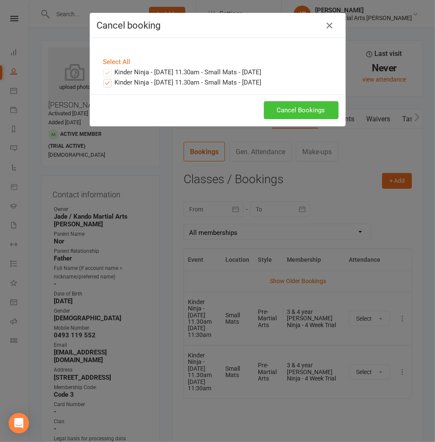
click at [294, 109] on button "Cancel Bookings" at bounding box center [301, 110] width 75 height 18
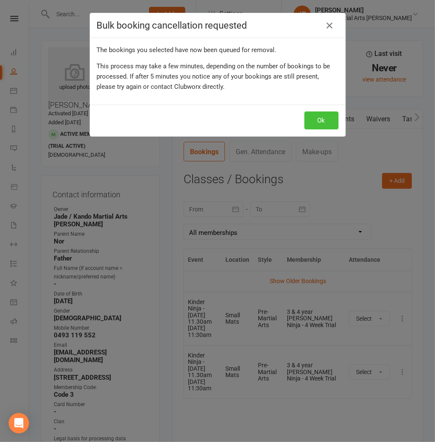
click at [320, 120] on button "Ok" at bounding box center [322, 120] width 34 height 18
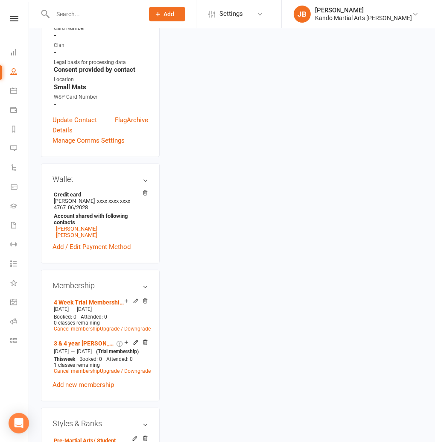
scroll to position [396, 0]
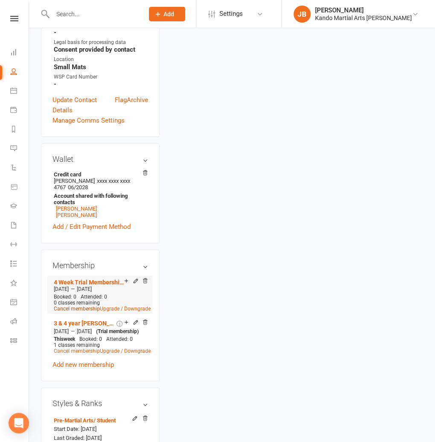
click at [82, 306] on link "Cancel membership" at bounding box center [77, 309] width 46 height 6
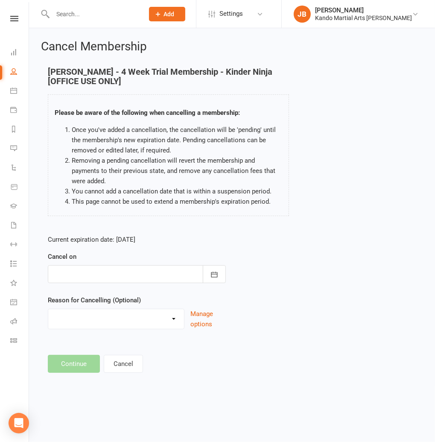
click at [139, 278] on div at bounding box center [137, 274] width 178 height 18
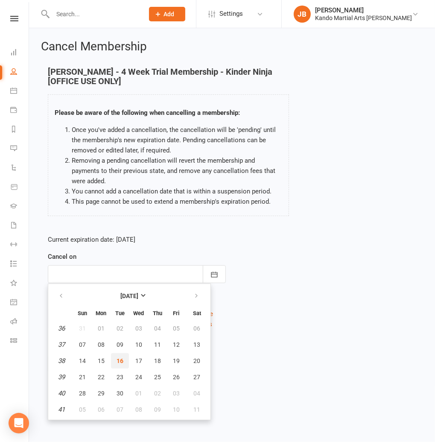
click at [119, 361] on span "16" at bounding box center [120, 360] width 7 height 7
type input "16 Sep 2025"
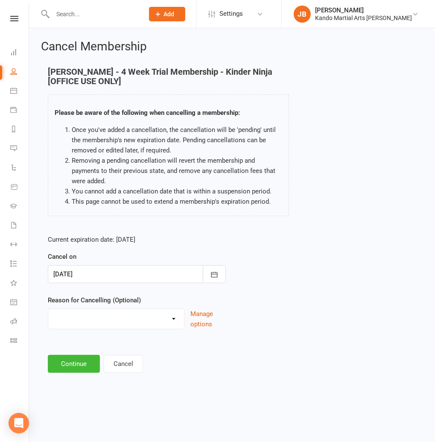
click at [72, 322] on select "Financial Holiday Injury Moving House Not Continuing After Trial Paid PIF Trans…" at bounding box center [116, 317] width 136 height 17
select select "8"
click at [48, 309] on select "Financial Holiday Injury Moving House Not Continuing After Trial Paid PIF Trans…" at bounding box center [116, 317] width 136 height 17
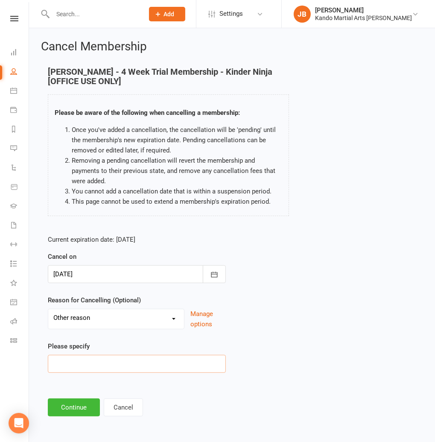
click at [56, 371] on input at bounding box center [137, 364] width 178 height 18
paste input "Trial cancelled"
type input "Trial cancelled"
click at [67, 401] on button "Continue" at bounding box center [74, 407] width 52 height 18
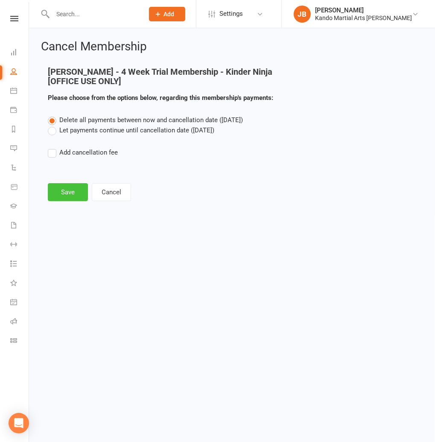
click at [75, 198] on button "Save" at bounding box center [68, 192] width 40 height 18
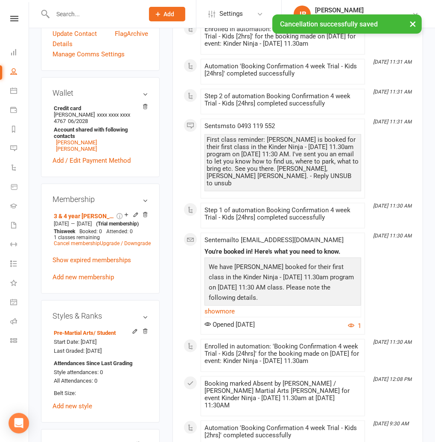
scroll to position [472, 0]
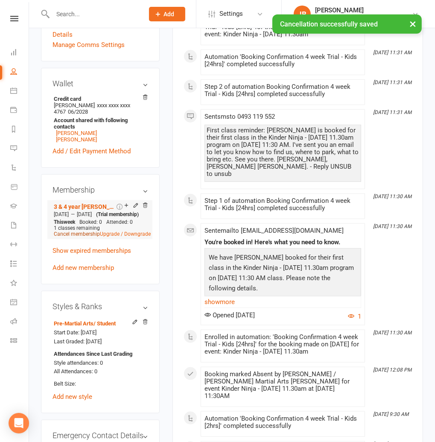
click at [82, 231] on link "Cancel membership" at bounding box center [77, 234] width 46 height 6
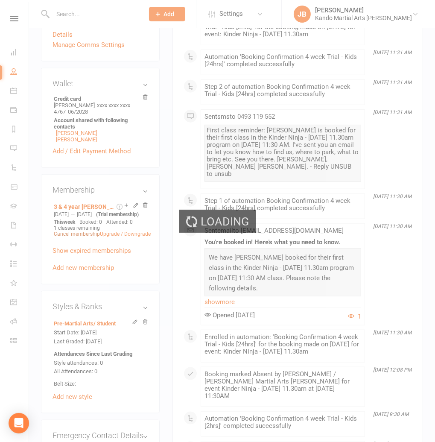
scroll to position [472, 0]
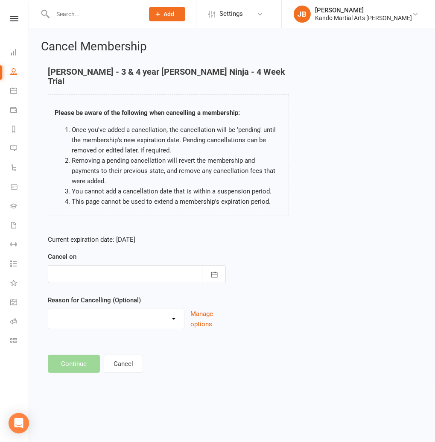
click at [88, 271] on div at bounding box center [137, 274] width 178 height 18
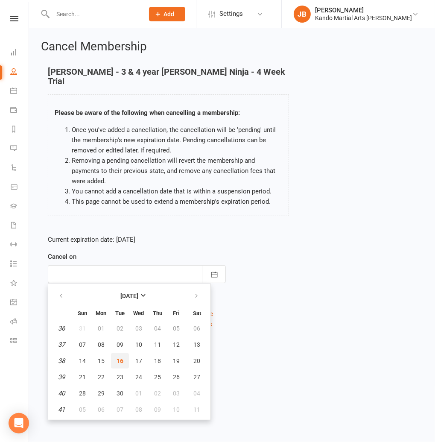
click at [123, 357] on span "16" at bounding box center [120, 360] width 7 height 7
type input "16 Sep 2025"
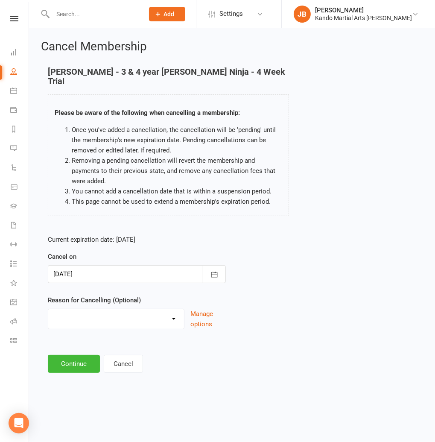
click at [71, 309] on select "Financial Holiday Injury Moving House Not Continuing After Trial Paid PIF Trans…" at bounding box center [116, 317] width 136 height 17
select select "8"
click at [48, 309] on select "Financial Holiday Injury Moving House Not Continuing After Trial Paid PIF Trans…" at bounding box center [116, 317] width 136 height 17
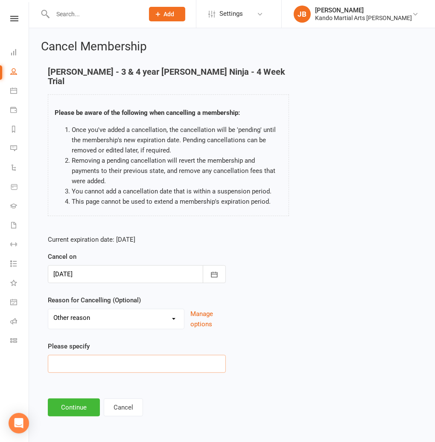
click at [69, 356] on input at bounding box center [137, 364] width 178 height 18
paste input "Trial cancelled"
type input "Trial cancelled"
click at [85, 400] on button "Continue" at bounding box center [74, 407] width 52 height 18
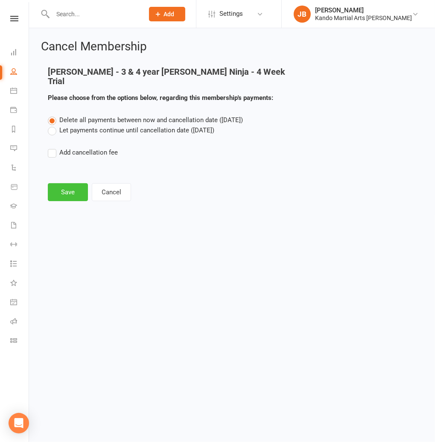
click at [60, 183] on button "Save" at bounding box center [68, 192] width 40 height 18
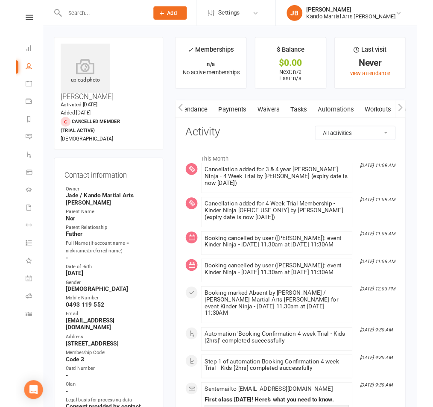
scroll to position [0, 113]
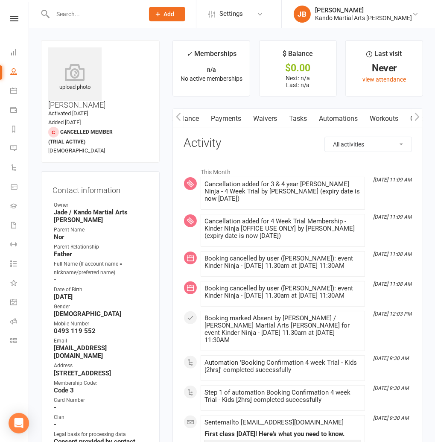
click at [307, 119] on link "Tasks" at bounding box center [298, 119] width 30 height 20
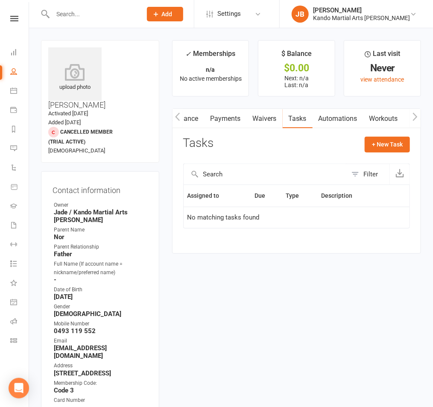
click at [67, 14] on input "text" at bounding box center [93, 14] width 86 height 12
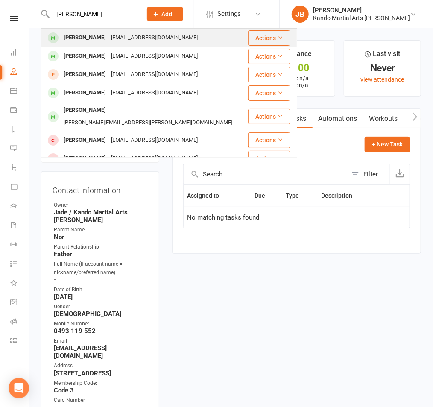
type input "ryan pre"
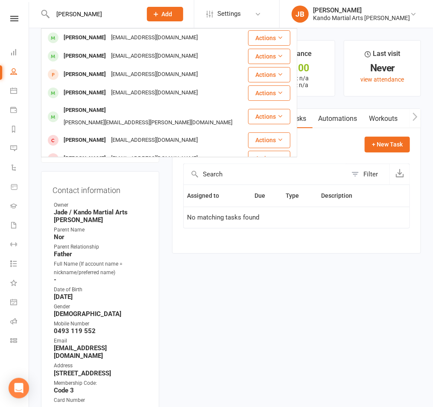
drag, startPoint x: 82, startPoint y: 35, endPoint x: 85, endPoint y: 38, distance: 4.5
click at [82, 35] on div "Ryan Precious" at bounding box center [84, 38] width 47 height 12
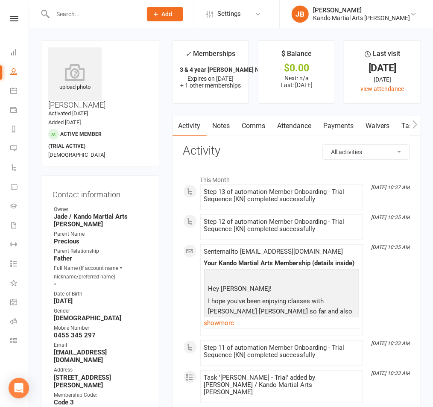
click at [291, 128] on link "Attendance" at bounding box center [295, 126] width 46 height 20
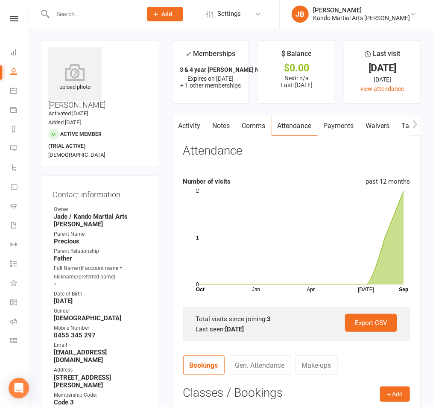
click at [76, 15] on input "text" at bounding box center [93, 14] width 86 height 12
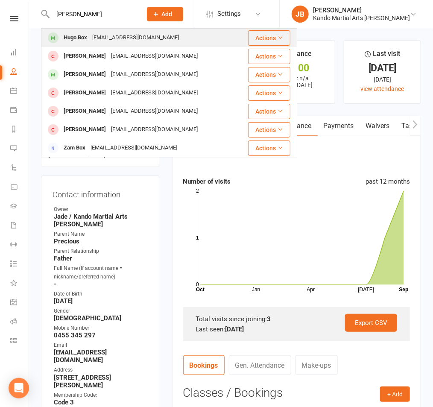
type input "hugo box"
click at [80, 38] on div "Hugo Box" at bounding box center [75, 38] width 29 height 12
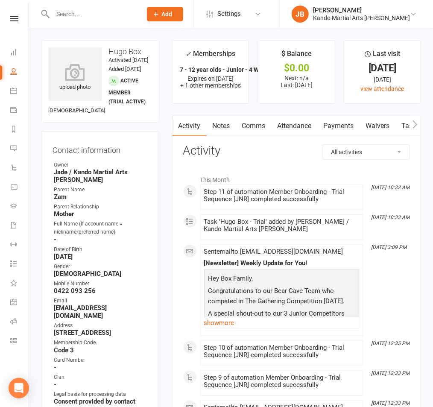
click at [291, 125] on link "Attendance" at bounding box center [295, 126] width 46 height 20
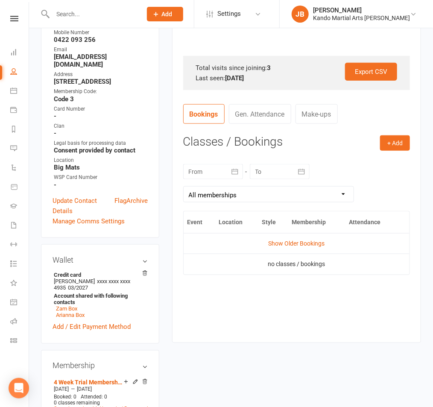
scroll to position [293, 0]
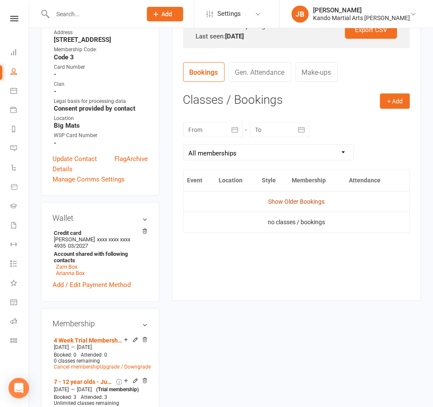
click at [278, 199] on link "Show Older Bookings" at bounding box center [296, 201] width 56 height 7
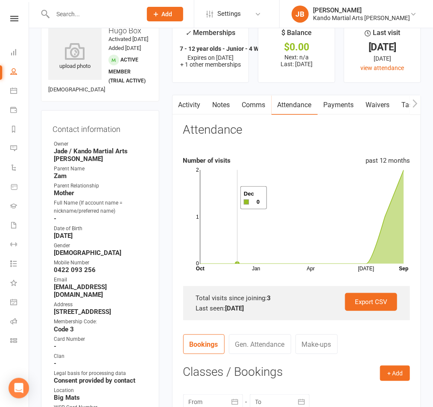
scroll to position [0, 0]
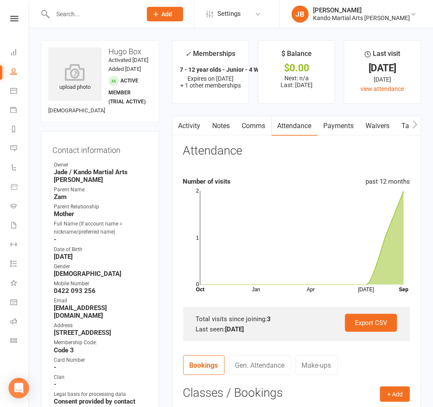
click at [70, 11] on input "text" at bounding box center [93, 14] width 86 height 12
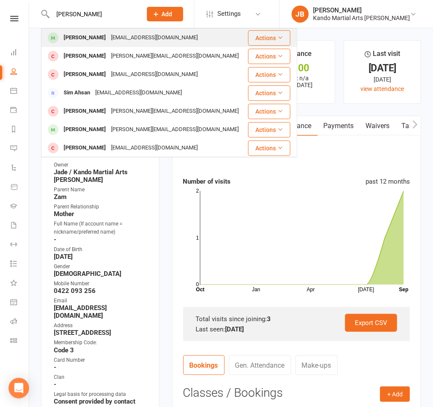
type input "evan sim"
click at [74, 37] on div "Evan Sim" at bounding box center [84, 38] width 47 height 12
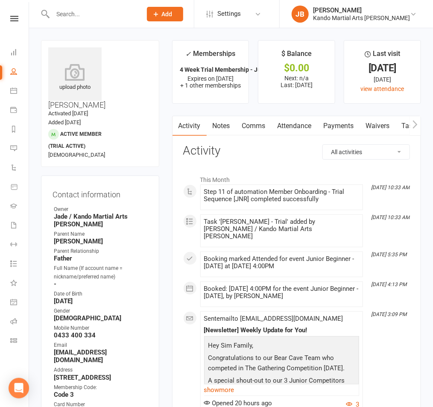
click at [287, 128] on link "Attendance" at bounding box center [295, 126] width 46 height 20
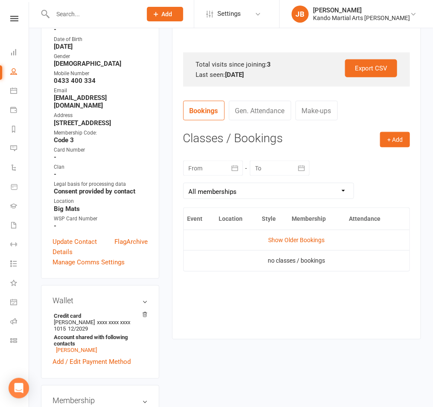
scroll to position [254, 0]
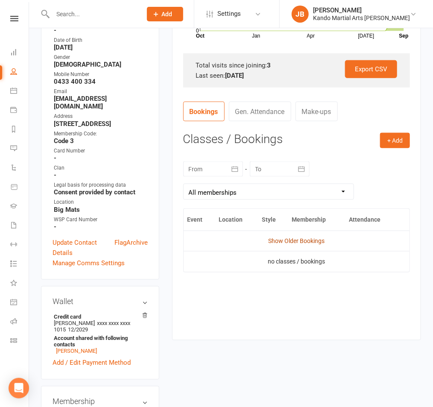
click at [278, 241] on link "Show Older Bookings" at bounding box center [296, 240] width 56 height 7
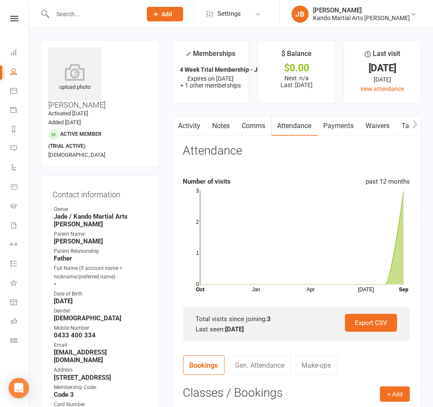
scroll to position [0, 0]
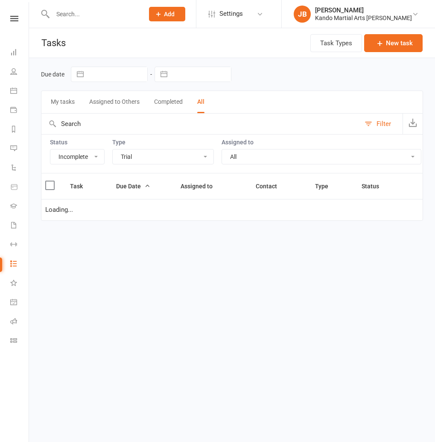
select select "incomplete"
select select "23766"
select select "waiting"
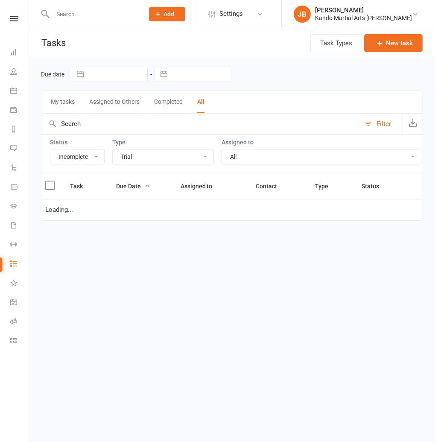
select select "waiting"
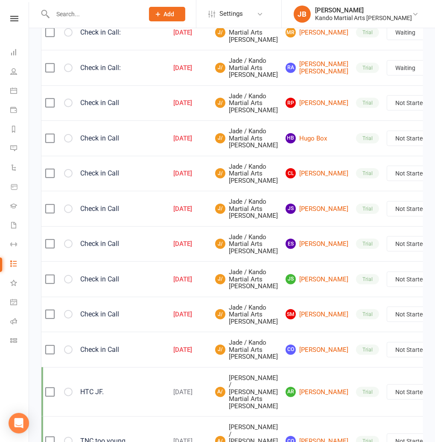
scroll to position [301, 0]
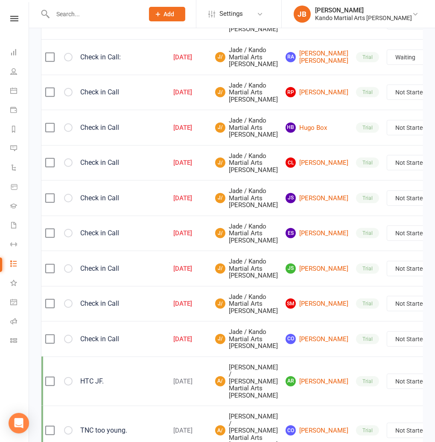
click at [384, 202] on link "Edit" at bounding box center [384, 202] width 85 height 17
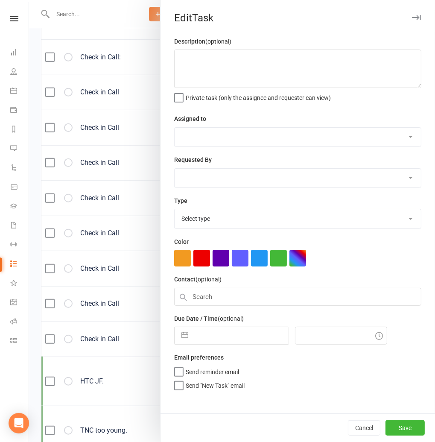
type textarea "Check in Call"
select select "33331"
type input "[DATE]"
type input "10:45am"
select select "23766"
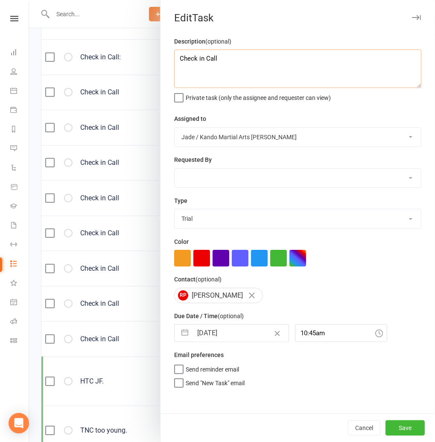
click at [180, 60] on textarea "Check in Call" at bounding box center [297, 69] width 247 height 38
type textarea "FRI: Check in Call"
click at [403, 426] on button "Save" at bounding box center [405, 427] width 39 height 15
select select "waiting"
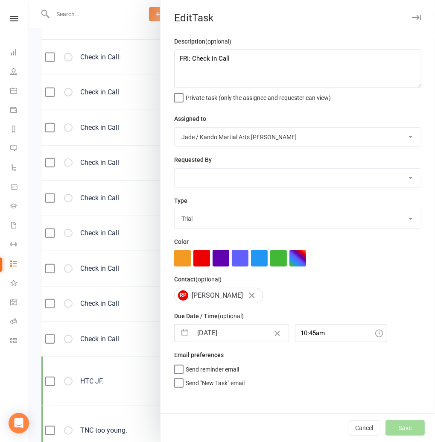
select select "waiting"
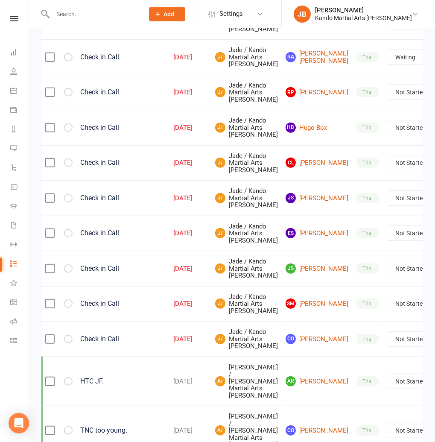
select select "waiting"
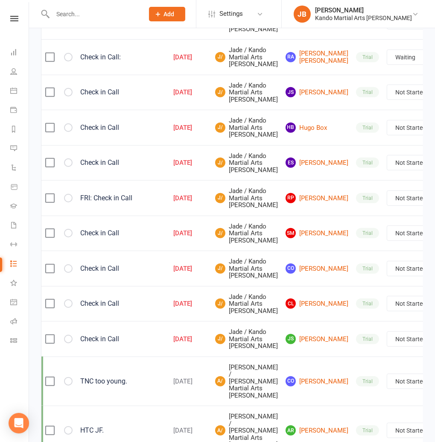
scroll to position [0, 7]
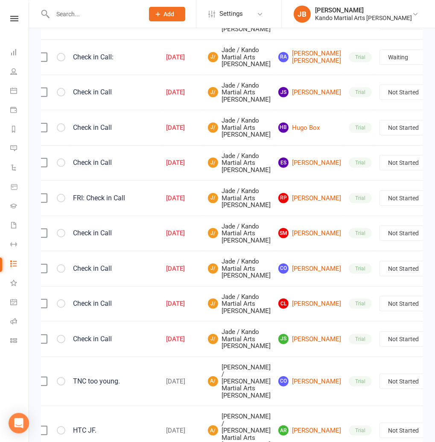
click at [363, 199] on link "Edit" at bounding box center [376, 202] width 85 height 17
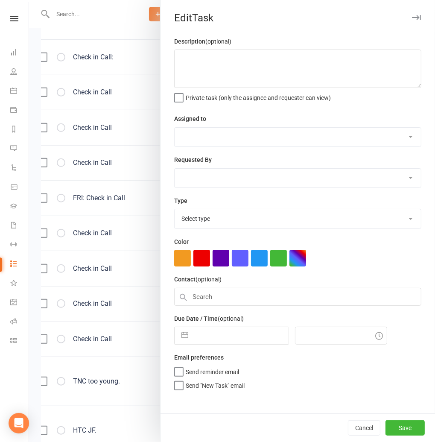
type textarea "Check in Call"
select select "33331"
type input "[DATE]"
type input "10:45am"
select select "23766"
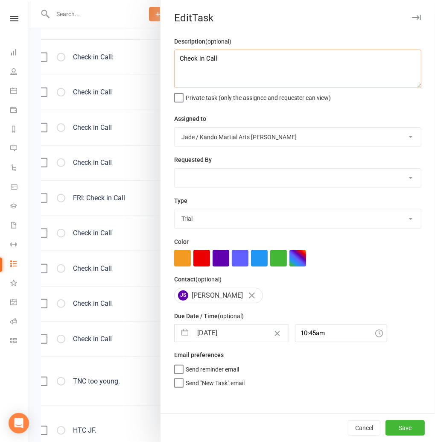
click at [179, 60] on textarea "Check in Call" at bounding box center [297, 69] width 247 height 38
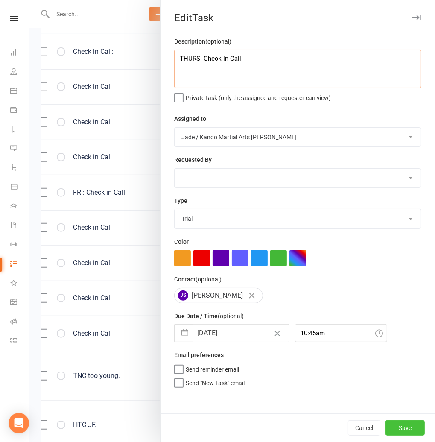
type textarea "THURS: Check in Call"
click at [404, 428] on button "Save" at bounding box center [405, 427] width 39 height 15
select select "waiting"
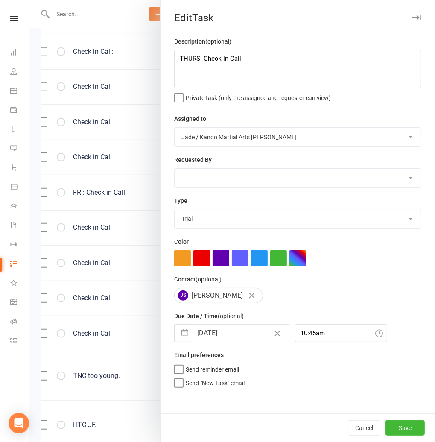
select select "waiting"
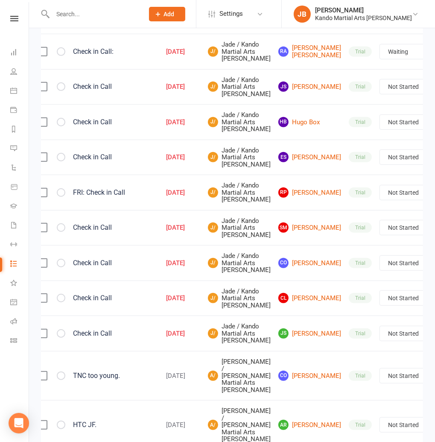
select select "waiting"
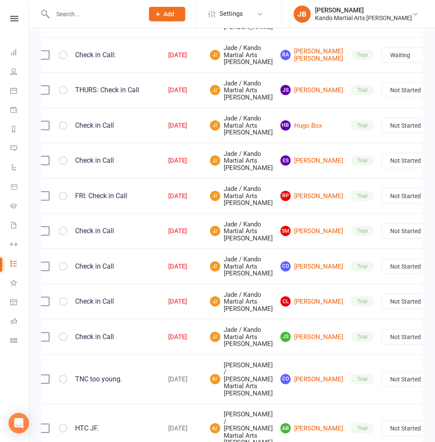
scroll to position [0, 0]
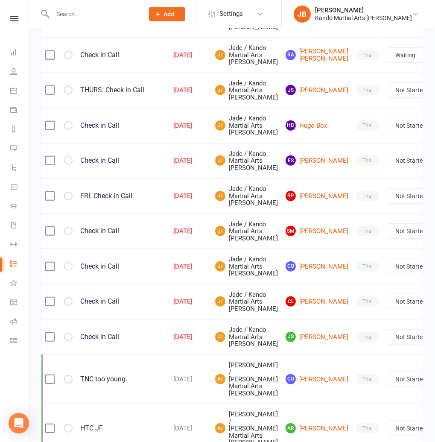
click at [375, 301] on link "Edit" at bounding box center [384, 298] width 85 height 17
select select "33331"
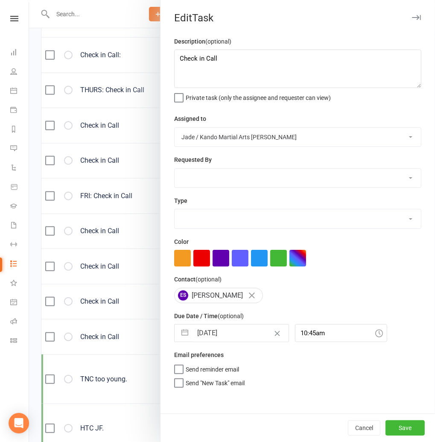
select select "23766"
drag, startPoint x: 183, startPoint y: 62, endPoint x: 176, endPoint y: 62, distance: 6.8
click at [181, 62] on textarea "Check in Call" at bounding box center [297, 69] width 247 height 38
click at [176, 62] on textarea "Check in Call" at bounding box center [297, 69] width 247 height 38
type textarea "MON: Check in Call"
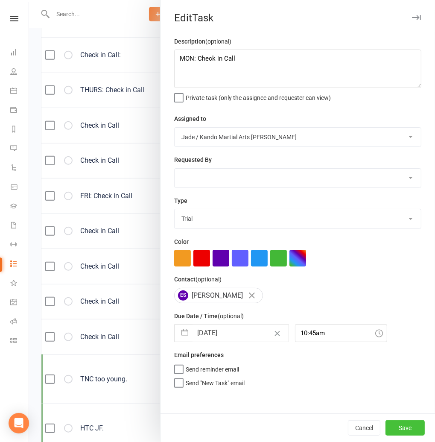
click at [396, 429] on button "Save" at bounding box center [405, 427] width 39 height 15
select select "waiting"
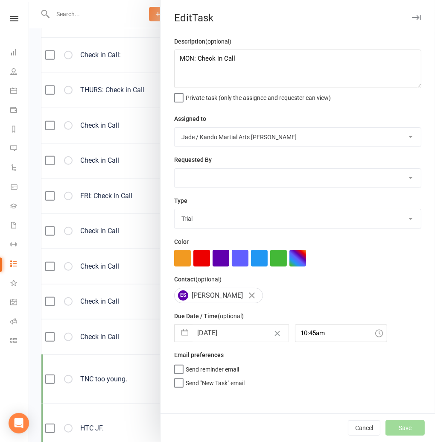
select select "waiting"
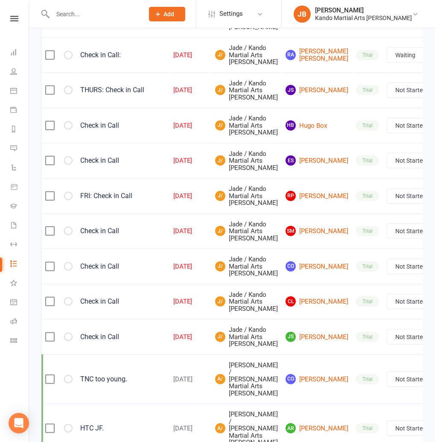
select select "waiting"
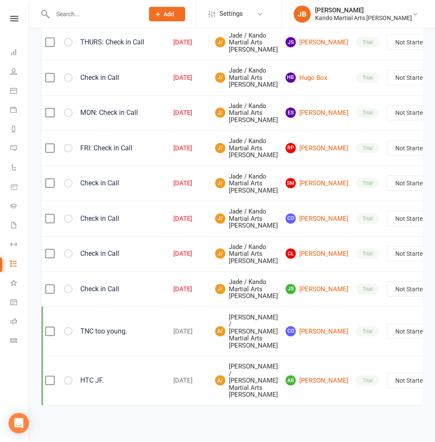
scroll to position [515, 0]
click at [0, 0] on icon "button" at bounding box center [0, 0] width 0 height 0
select select "waiting"
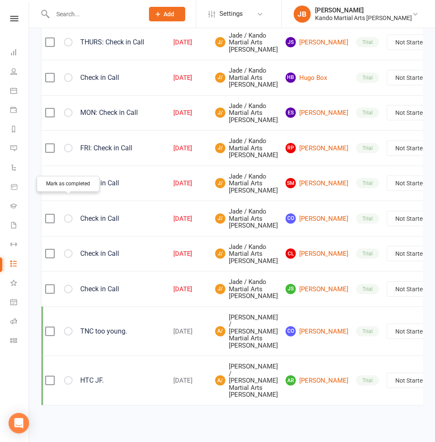
select select "waiting"
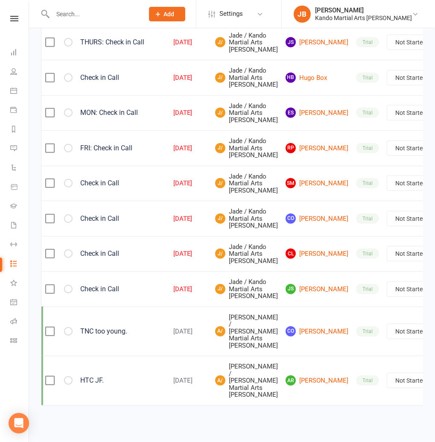
select select "waiting"
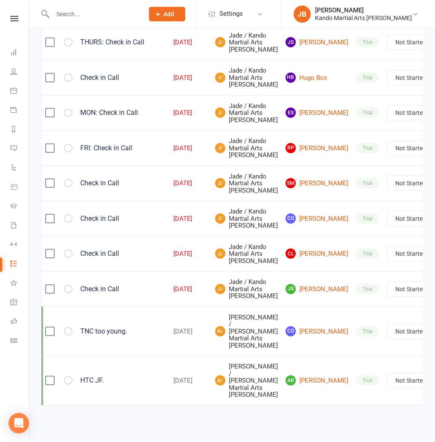
select select "waiting"
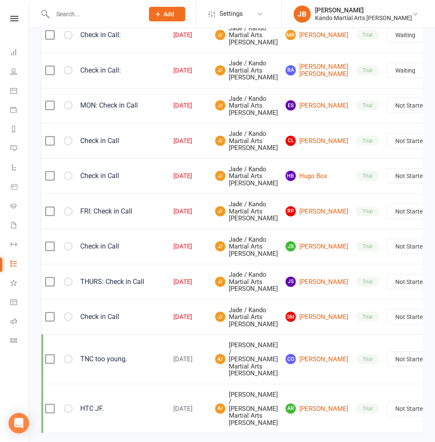
scroll to position [283, 0]
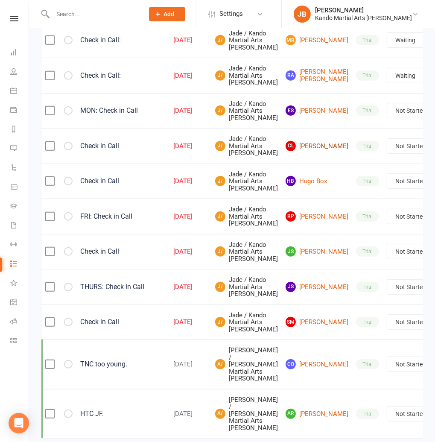
click at [289, 151] on link "CL [PERSON_NAME]" at bounding box center [317, 146] width 63 height 10
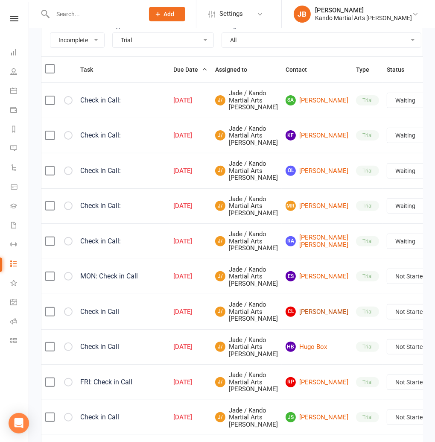
scroll to position [0, 0]
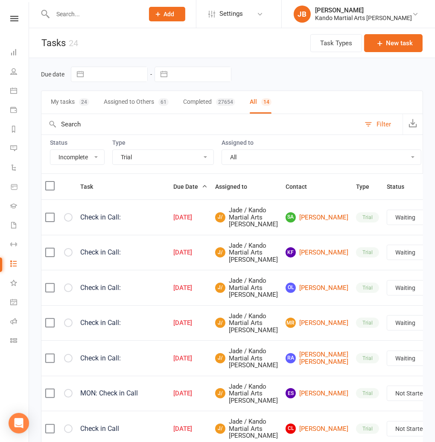
click at [140, 151] on select "All Admin Bbpc - black belt prep course Cancellation Enquiry Follow-up In-class…" at bounding box center [163, 157] width 101 height 15
select select "15398"
click at [113, 150] on select "All Admin Bbpc - black belt prep course Cancellation Enquiry Follow-up In-class…" at bounding box center [163, 157] width 101 height 15
select select "waiting"
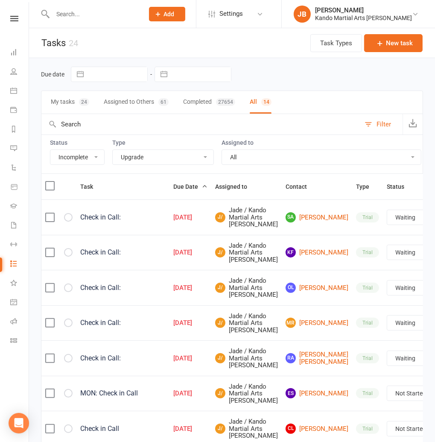
select select "waiting"
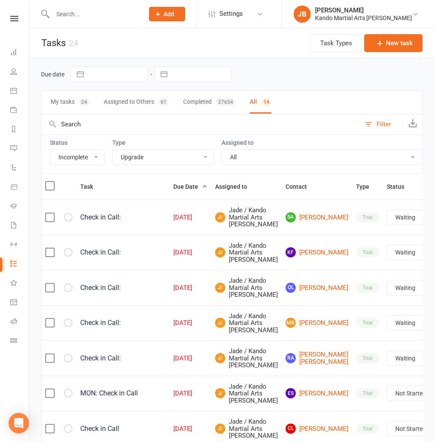
select select "waiting"
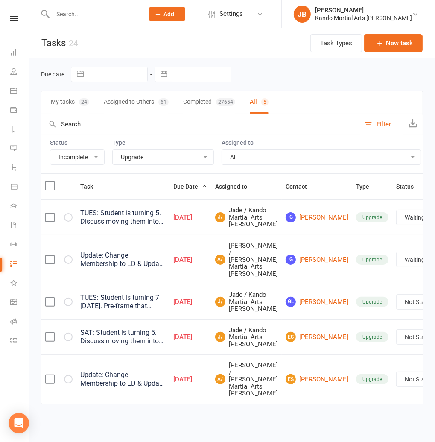
click at [123, 152] on select "All Admin Bbpc - black belt prep course Cancellation Enquiry Follow-up In-class…" at bounding box center [163, 157] width 101 height 15
select select "23766"
click at [113, 150] on select "All Admin Bbpc - black belt prep course Cancellation Enquiry Follow-up In-class…" at bounding box center [163, 157] width 101 height 15
select select "waiting"
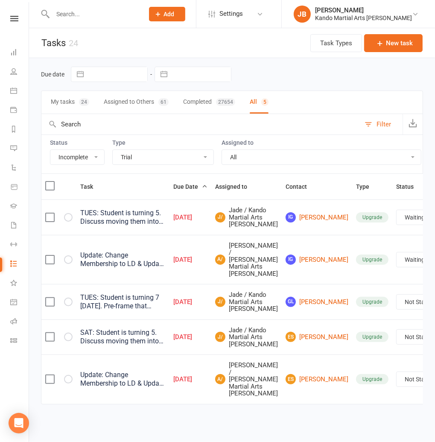
select select "waiting"
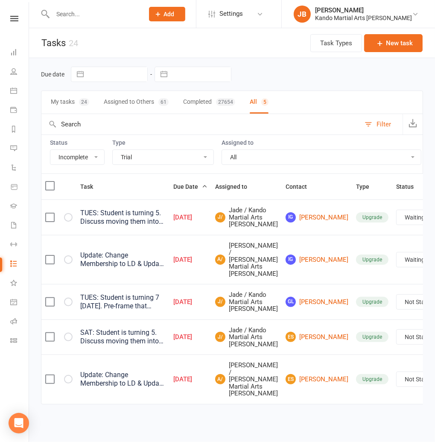
select select "waiting"
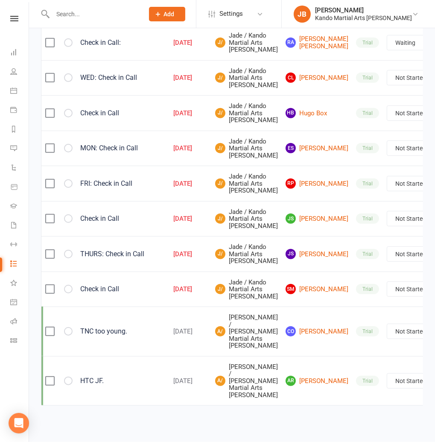
scroll to position [429, 0]
click at [379, 376] on link "Edit" at bounding box center [384, 384] width 85 height 17
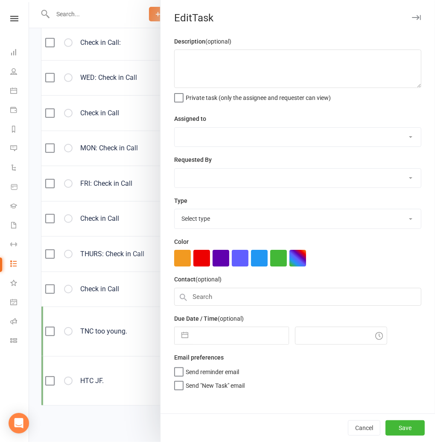
type textarea "Check in Call"
select select "33331"
type input "[DATE]"
type input "10:45am"
select select "23766"
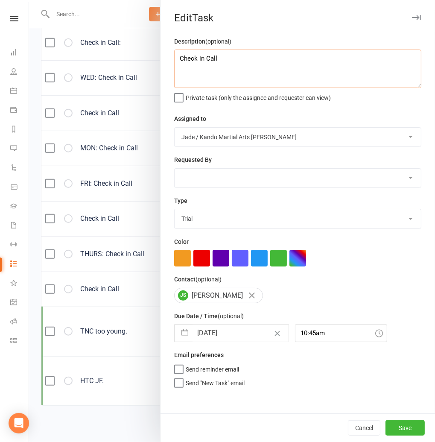
click at [176, 57] on textarea "Check in Call" at bounding box center [297, 69] width 247 height 38
type textarea "Thurs: Check in Call"
click at [401, 425] on button "Save" at bounding box center [405, 427] width 39 height 15
select select "waiting"
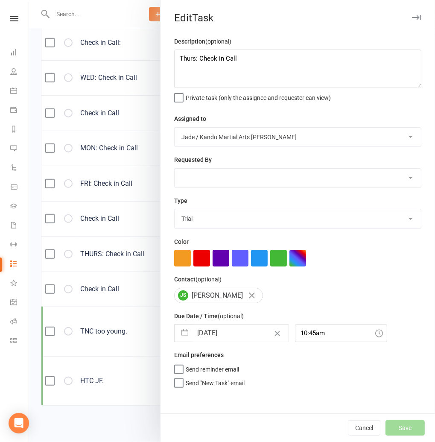
select select "waiting"
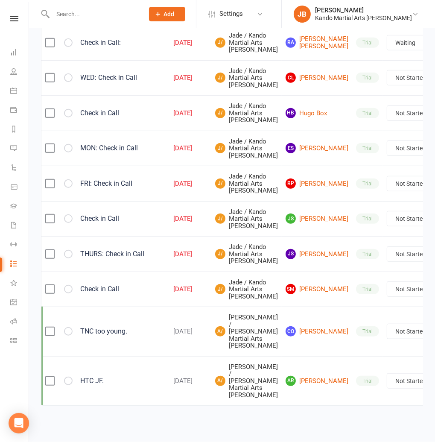
select select "waiting"
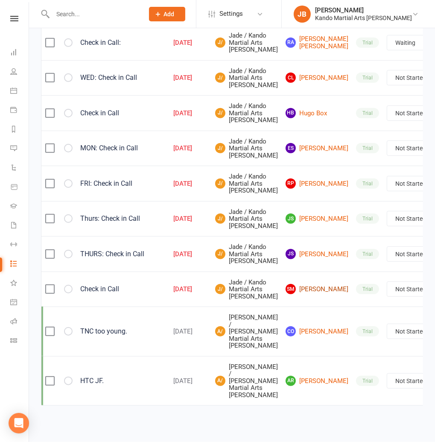
click at [286, 294] on link "SM [PERSON_NAME]" at bounding box center [317, 289] width 63 height 10
drag, startPoint x: 18, startPoint y: 21, endPoint x: 12, endPoint y: 21, distance: 6.8
click at [18, 21] on link at bounding box center [14, 19] width 30 height 6
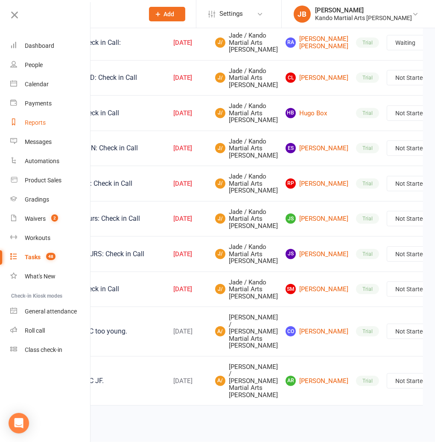
click at [39, 121] on div "Reports" at bounding box center [35, 122] width 21 height 7
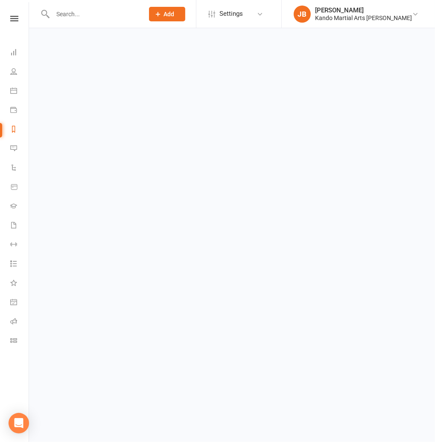
select select "100"
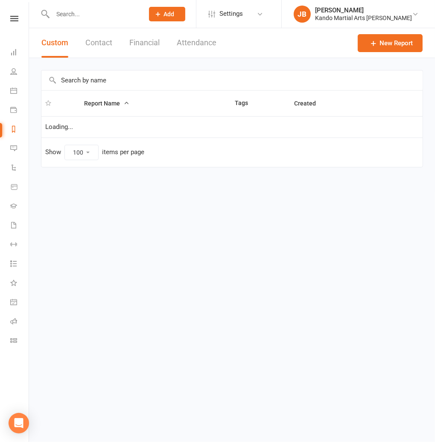
click at [84, 85] on input "text" at bounding box center [231, 80] width 381 height 20
type input "failed"
click at [82, 128] on link "Failed Payments Report" at bounding box center [100, 129] width 67 height 8
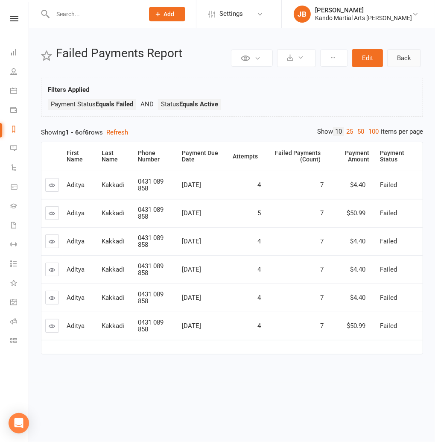
click at [414, 62] on link "Back" at bounding box center [404, 58] width 34 height 18
select select "100"
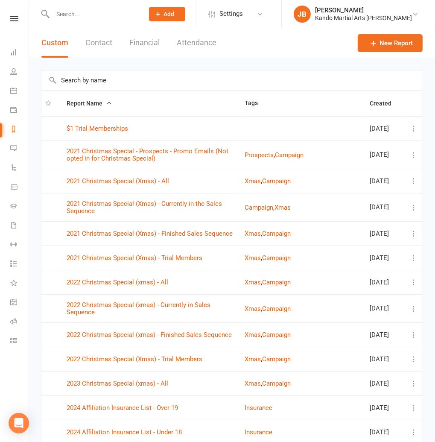
click at [73, 9] on input "text" at bounding box center [94, 14] width 88 height 12
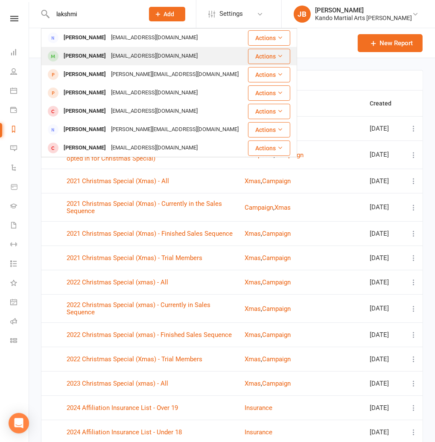
type input "lakshmi"
click at [66, 55] on div "[PERSON_NAME]" at bounding box center [84, 56] width 47 height 12
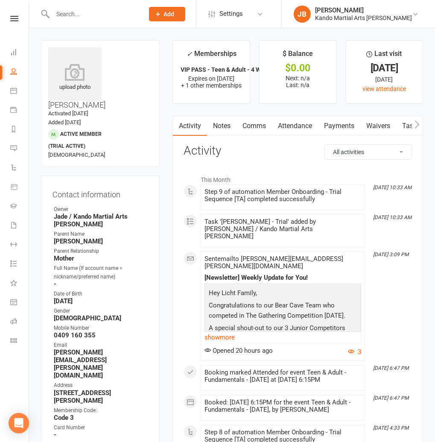
click at [293, 124] on link "Attendance" at bounding box center [295, 126] width 46 height 20
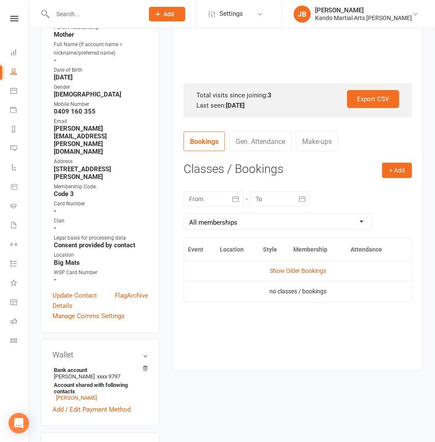
scroll to position [224, 0]
click at [289, 269] on link "Show Older Bookings" at bounding box center [298, 270] width 56 height 7
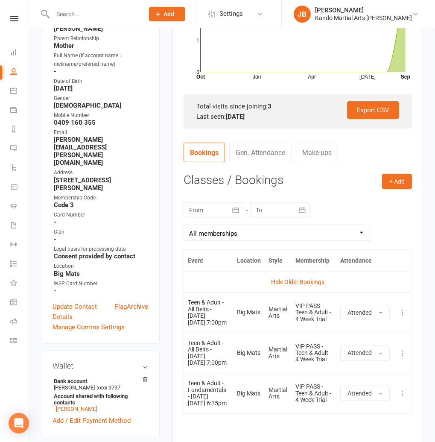
scroll to position [0, 0]
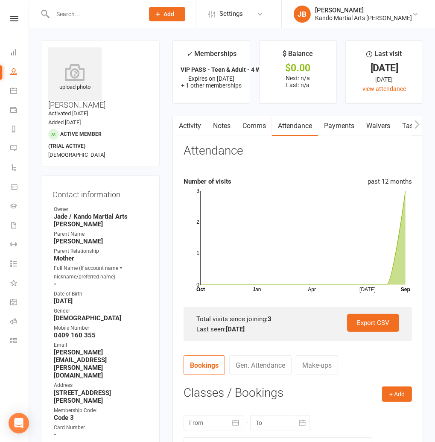
click at [401, 127] on link "Tasks" at bounding box center [411, 126] width 30 height 20
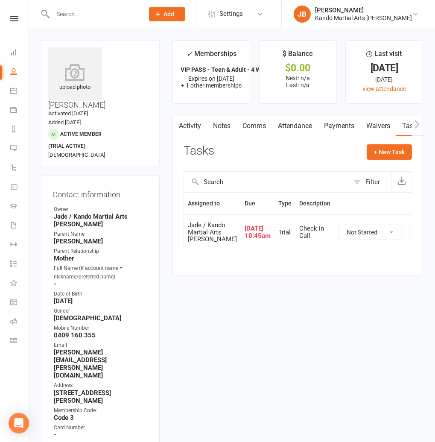
click at [413, 236] on icon "button" at bounding box center [417, 233] width 8 height 8
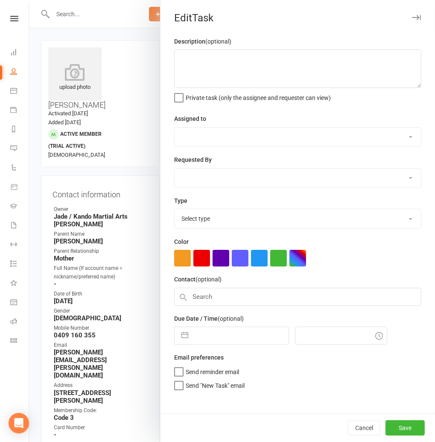
type textarea "Check in Call"
select select "33331"
type input "[DATE]"
type input "10:45am"
select select "23766"
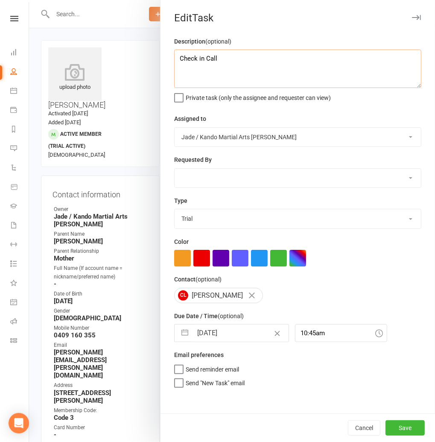
click at [177, 58] on textarea "Check in Call" at bounding box center [297, 69] width 247 height 38
type textarea "WED: Check in Call"
click at [408, 425] on button "Save" at bounding box center [405, 427] width 39 height 15
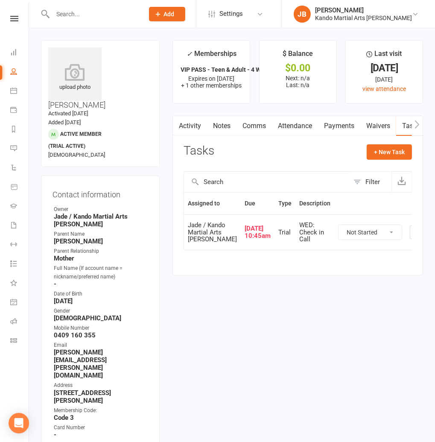
click at [160, 61] on div "upload photo [PERSON_NAME] Activated [DATE] Added [DATE] Active member (trial a…" at bounding box center [100, 103] width 119 height 127
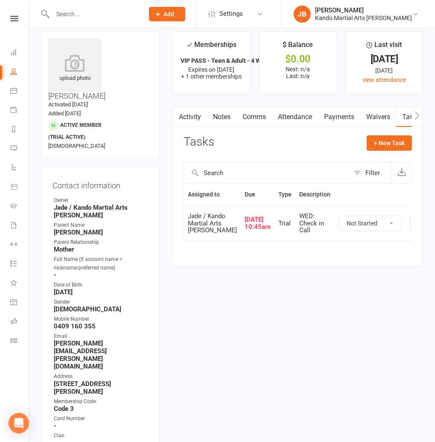
scroll to position [14, 0]
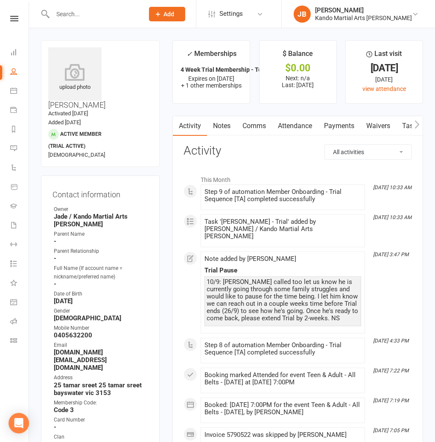
click at [294, 123] on link "Attendance" at bounding box center [295, 126] width 46 height 20
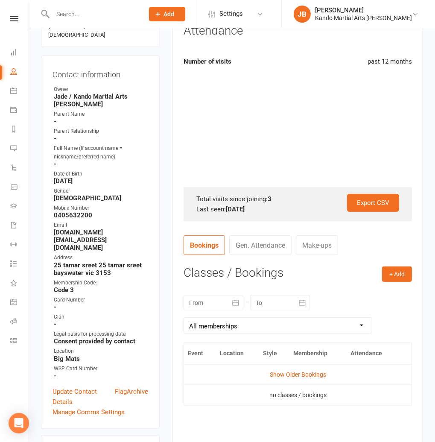
scroll to position [124, 0]
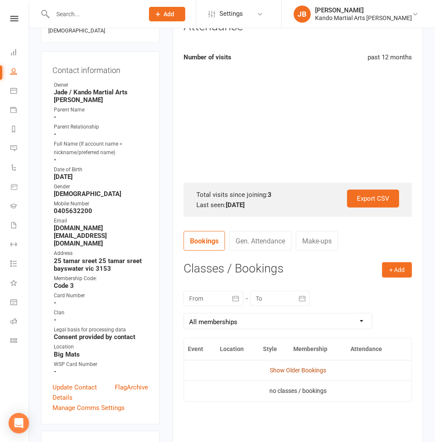
click at [290, 367] on link "Show Older Bookings" at bounding box center [298, 370] width 56 height 7
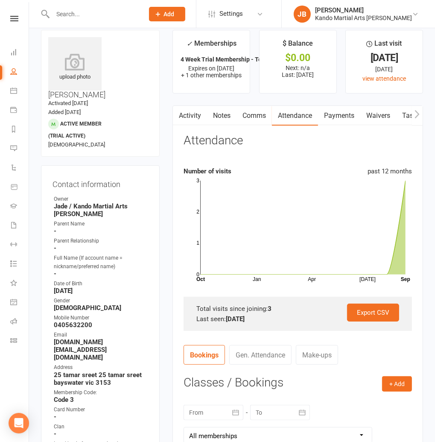
scroll to position [0, 0]
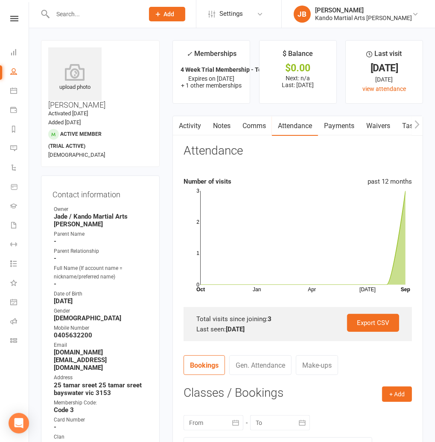
click at [401, 126] on link "Tasks" at bounding box center [411, 126] width 30 height 20
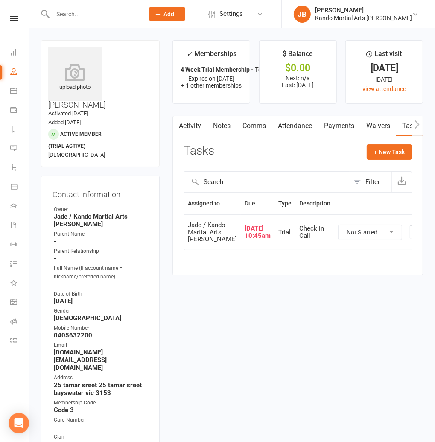
click at [413, 236] on icon "button" at bounding box center [417, 233] width 8 height 8
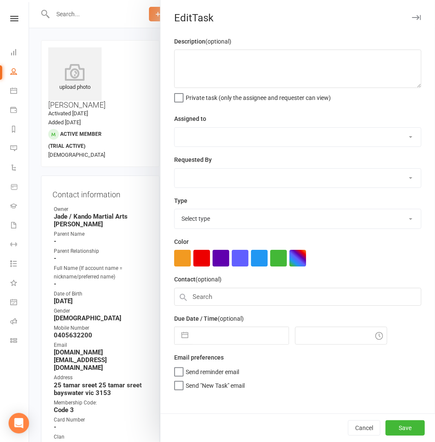
type textarea "Check in Call"
select select "33331"
type input "[DATE]"
type input "10:45am"
select select "23766"
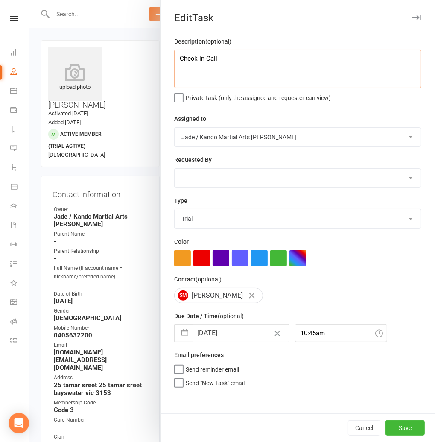
click at [175, 60] on textarea "Check in Call" at bounding box center [297, 69] width 247 height 38
type textarea "WED: Check in Call"
click at [384, 424] on div "Cancel Save" at bounding box center [298, 427] width 275 height 29
click at [391, 424] on button "Save" at bounding box center [405, 427] width 39 height 15
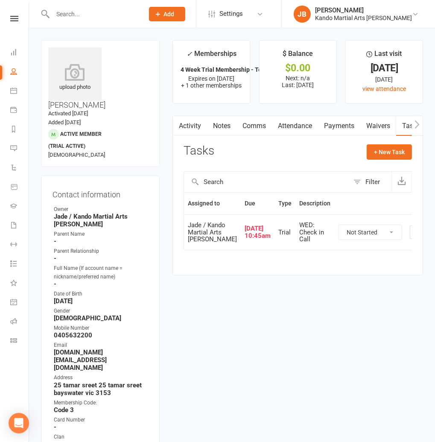
click at [62, 16] on input "text" at bounding box center [94, 14] width 88 height 12
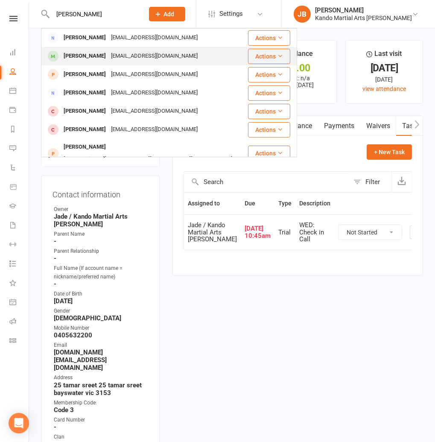
type input "[PERSON_NAME]"
click at [78, 56] on div "[PERSON_NAME]" at bounding box center [84, 56] width 47 height 12
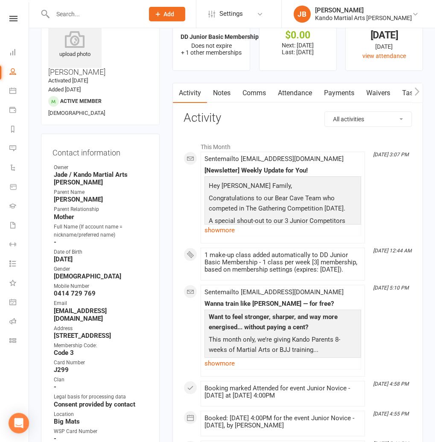
scroll to position [31, 0]
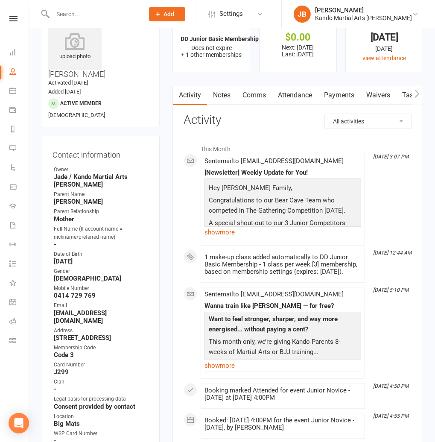
click at [333, 95] on link "Payments" at bounding box center [339, 95] width 42 height 20
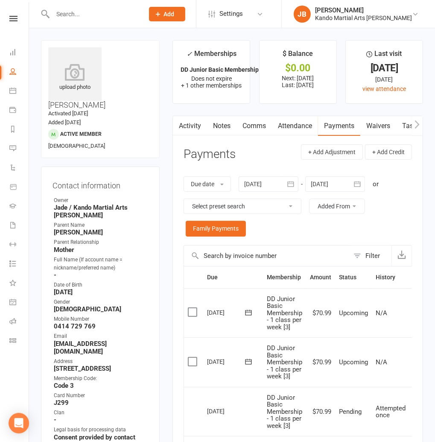
click at [68, 9] on input "text" at bounding box center [94, 14] width 88 height 12
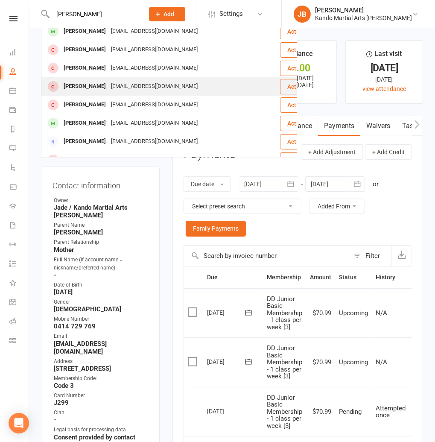
scroll to position [33, 0]
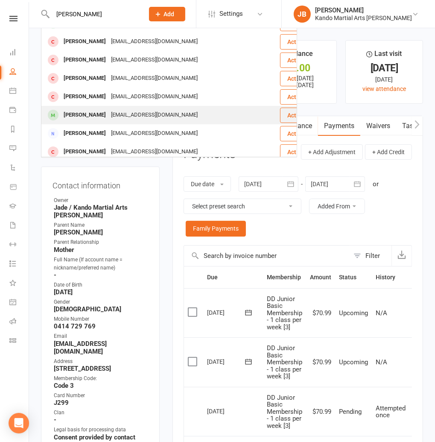
type input "[PERSON_NAME]"
click at [93, 114] on div "[PERSON_NAME]" at bounding box center [84, 115] width 47 height 12
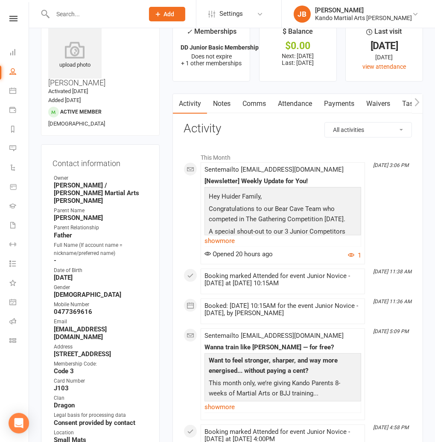
scroll to position [22, 0]
click at [330, 104] on link "Payments" at bounding box center [339, 104] width 42 height 20
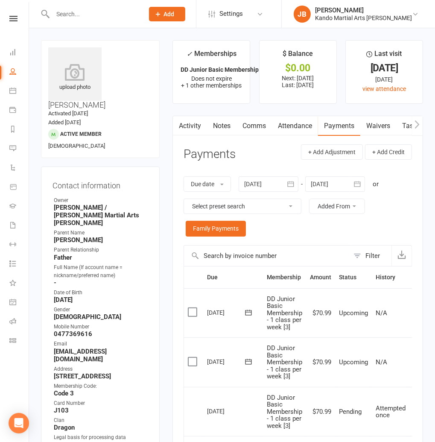
click at [69, 16] on input "text" at bounding box center [94, 14] width 88 height 12
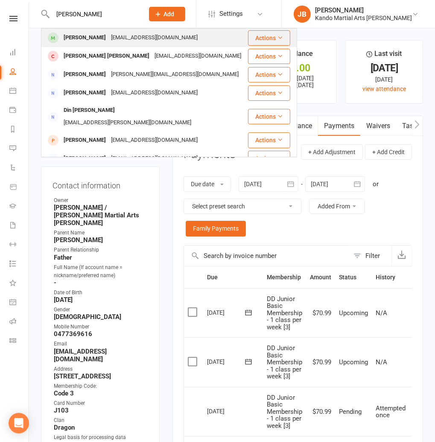
type input "[PERSON_NAME]"
click at [70, 33] on div "[PERSON_NAME]" at bounding box center [84, 38] width 47 height 12
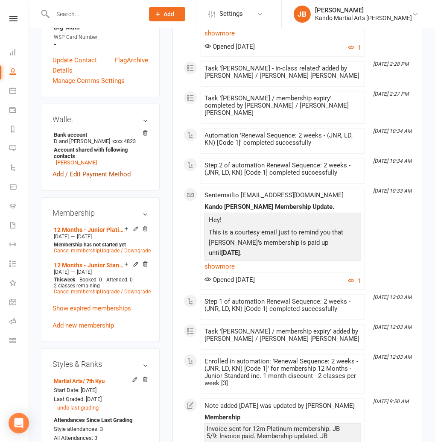
scroll to position [444, 0]
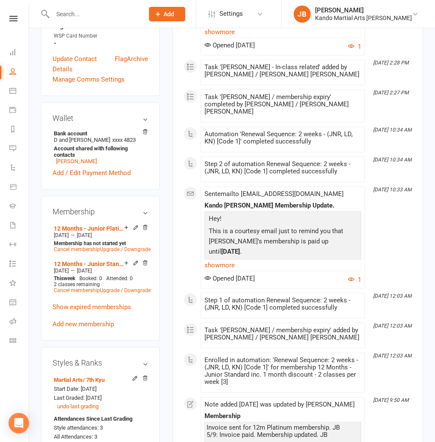
click at [62, 10] on input "text" at bounding box center [94, 14] width 88 height 12
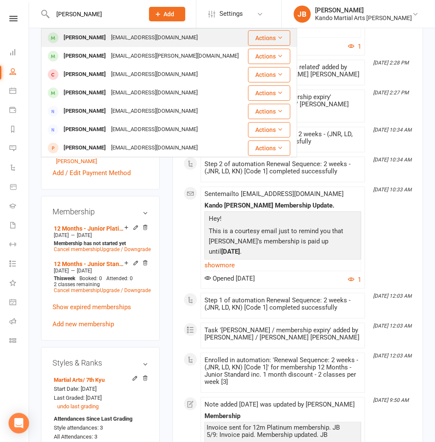
type input "[PERSON_NAME]"
click at [79, 38] on div "[PERSON_NAME]" at bounding box center [84, 38] width 47 height 12
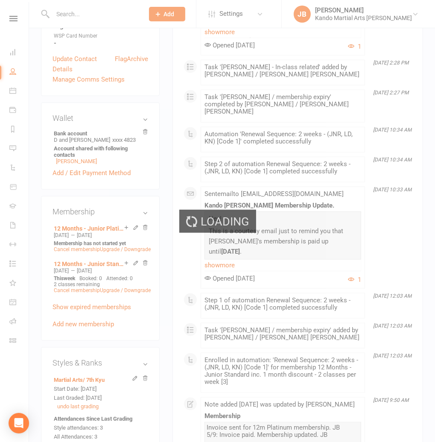
scroll to position [444, 0]
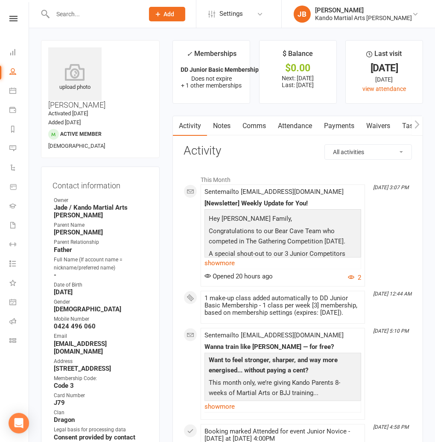
click at [332, 125] on link "Payments" at bounding box center [339, 126] width 42 height 20
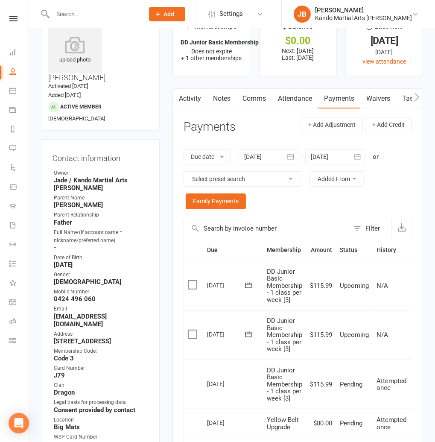
scroll to position [26, 0]
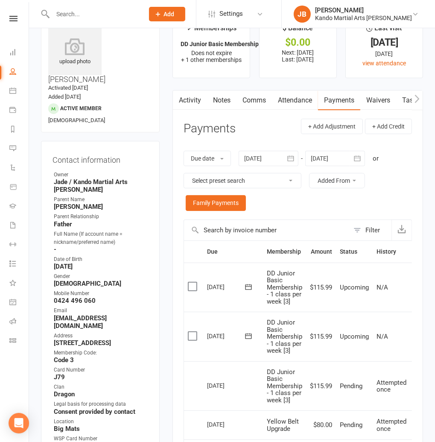
click at [72, 16] on input "text" at bounding box center [94, 14] width 88 height 12
type input "[PERSON_NAME]"
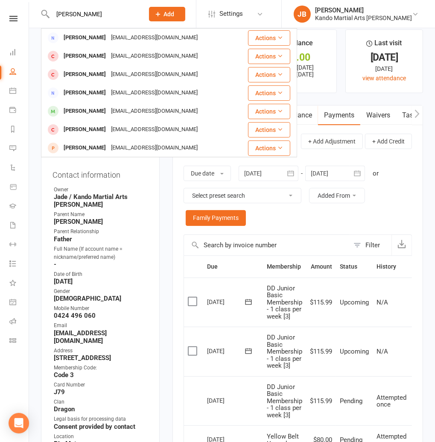
scroll to position [0, 0]
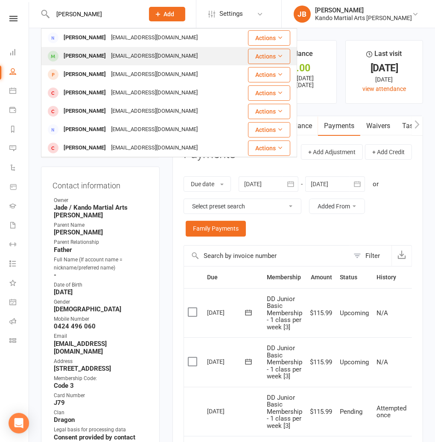
click at [85, 52] on div "[PERSON_NAME]" at bounding box center [84, 56] width 47 height 12
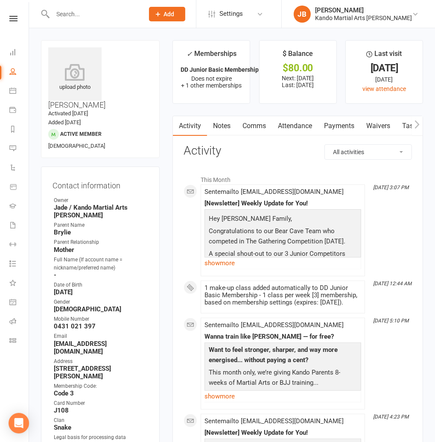
click at [346, 121] on link "Payments" at bounding box center [339, 126] width 42 height 20
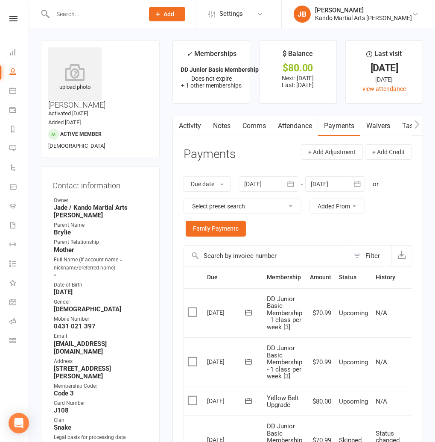
click at [91, 9] on input "text" at bounding box center [94, 14] width 88 height 12
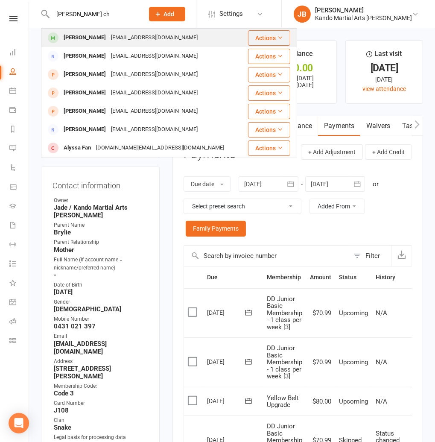
type input "[PERSON_NAME] ch"
click at [85, 37] on div "[PERSON_NAME]" at bounding box center [84, 38] width 47 height 12
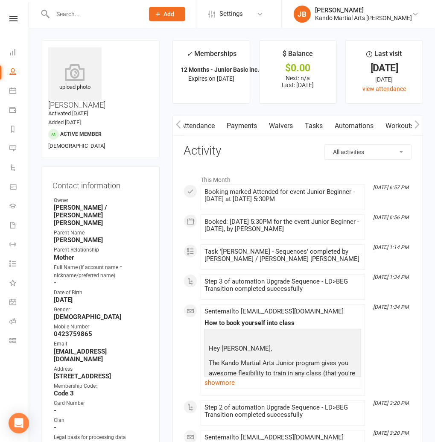
scroll to position [0, 99]
click at [336, 129] on link "Automations" at bounding box center [352, 126] width 51 height 20
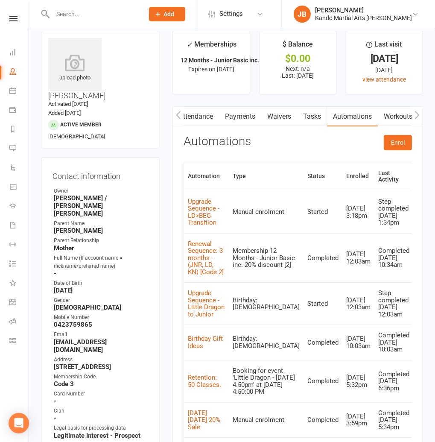
scroll to position [11, 0]
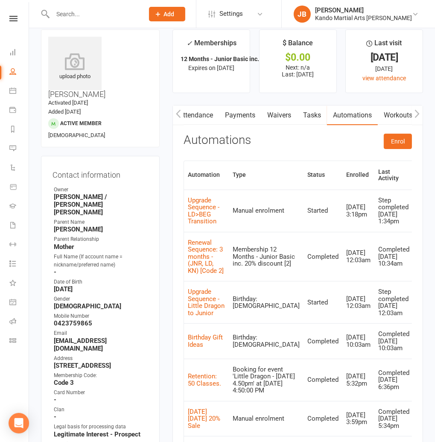
click at [69, 10] on input "text" at bounding box center [94, 14] width 88 height 12
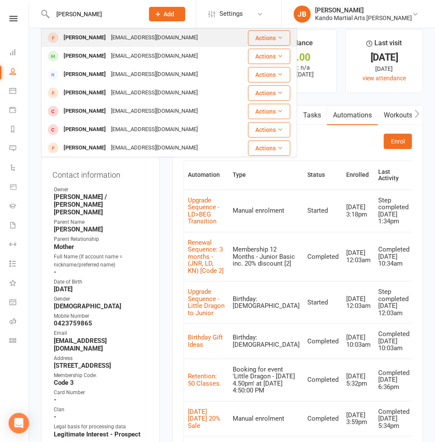
scroll to position [10, 0]
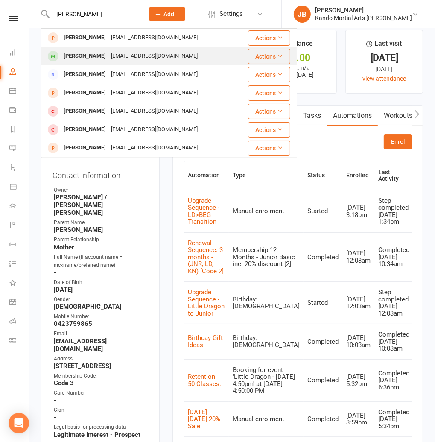
type input "[PERSON_NAME]"
click at [121, 54] on div "[EMAIL_ADDRESS][DOMAIN_NAME]" at bounding box center [154, 56] width 92 height 12
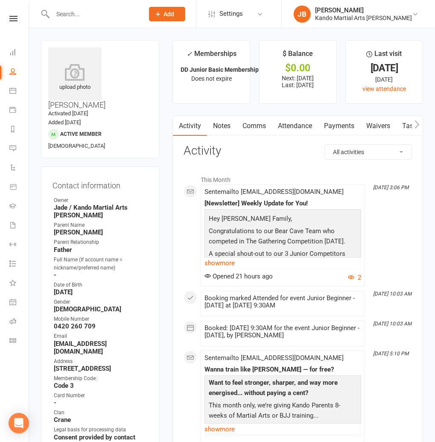
drag, startPoint x: 296, startPoint y: 120, endPoint x: 286, endPoint y: 131, distance: 14.2
click at [295, 120] on link "Attendance" at bounding box center [295, 126] width 46 height 20
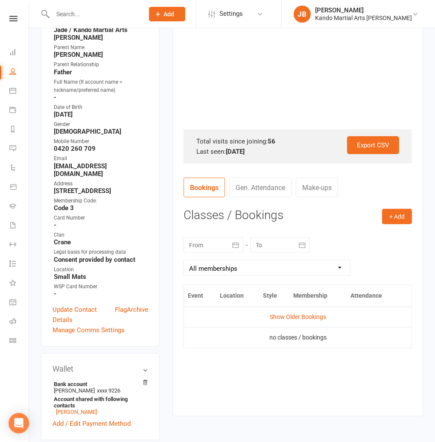
scroll to position [180, 0]
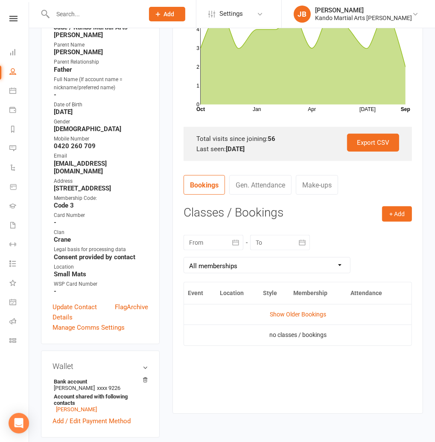
click at [215, 247] on div at bounding box center [214, 242] width 60 height 15
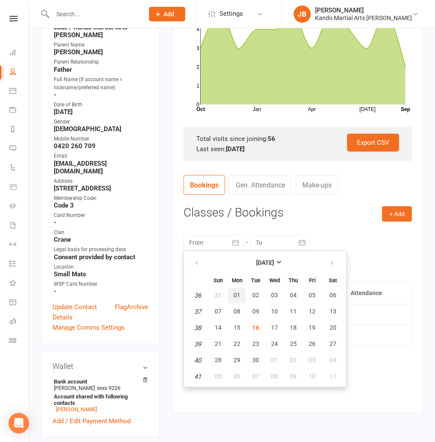
click at [240, 290] on button "01" at bounding box center [237, 295] width 18 height 15
type input "[DATE]"
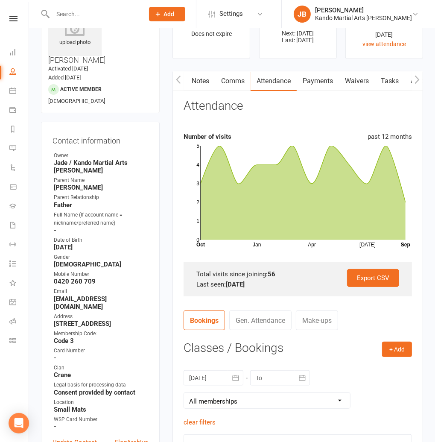
scroll to position [0, 38]
click at [404, 78] on link "Automations" at bounding box center [413, 81] width 51 height 20
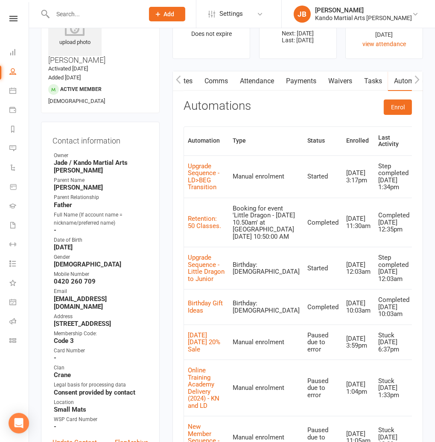
click at [68, 18] on input "text" at bounding box center [94, 14] width 88 height 12
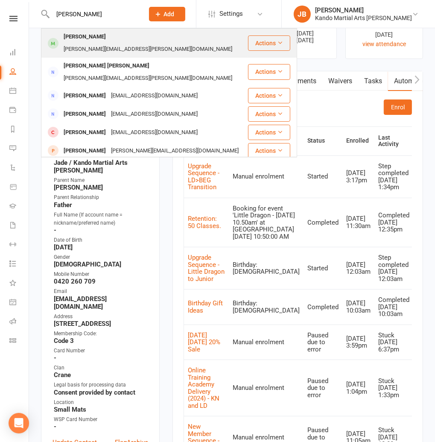
type input "[PERSON_NAME]"
click at [67, 41] on div "[PERSON_NAME]" at bounding box center [84, 37] width 47 height 12
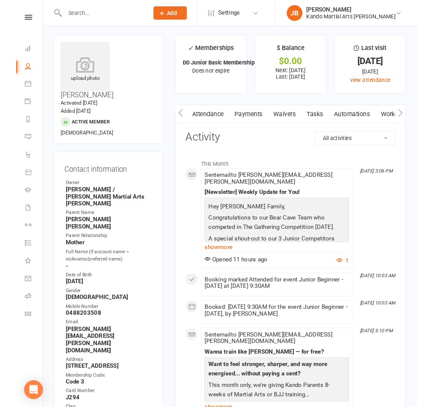
scroll to position [0, 92]
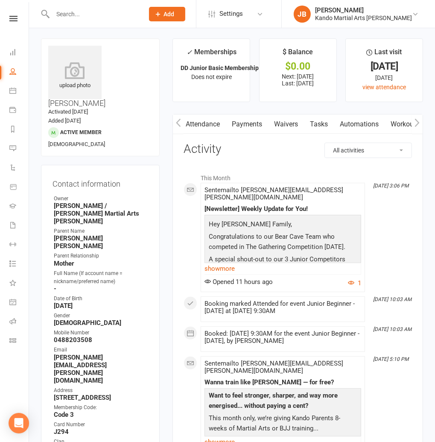
click at [345, 123] on link "Automations" at bounding box center [359, 124] width 51 height 20
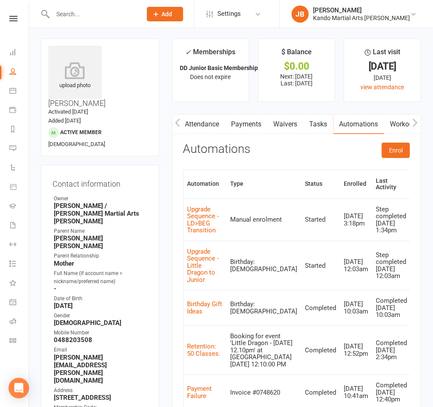
click at [60, 6] on div at bounding box center [88, 14] width 95 height 28
click at [63, 10] on input "text" at bounding box center [93, 14] width 86 height 12
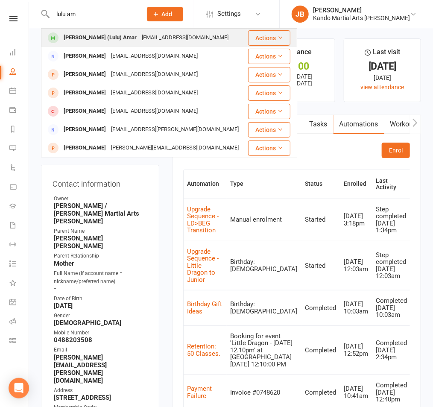
type input "lulu am"
click at [73, 43] on div "[PERSON_NAME] (Lulu) Amar" at bounding box center [100, 38] width 78 height 12
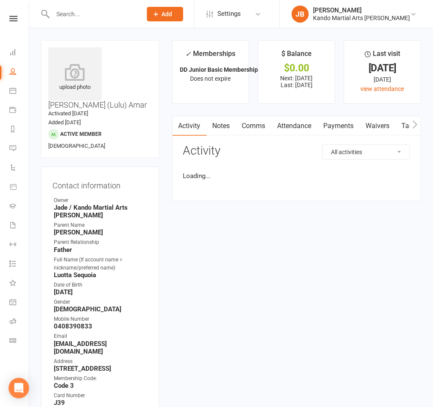
click at [289, 128] on link "Attendance" at bounding box center [295, 126] width 46 height 20
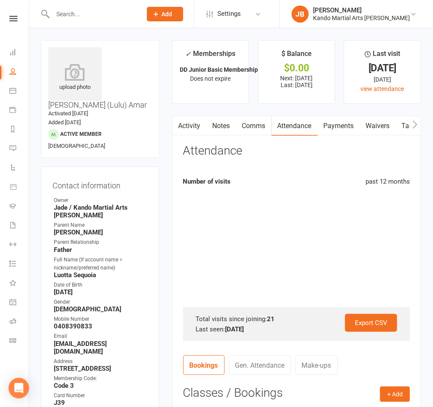
scroll to position [1, 0]
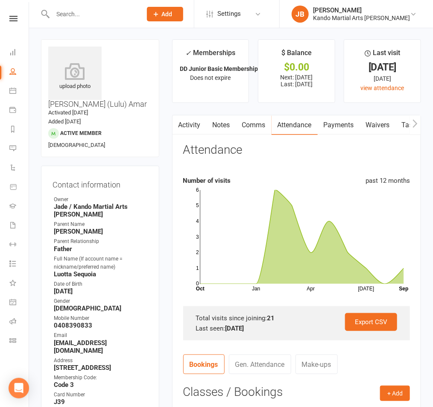
click at [63, 16] on input "text" at bounding box center [93, 14] width 86 height 12
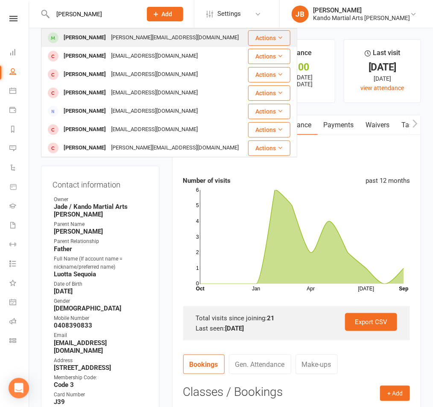
type input "[PERSON_NAME]"
click at [71, 38] on div "[PERSON_NAME]" at bounding box center [84, 38] width 47 height 12
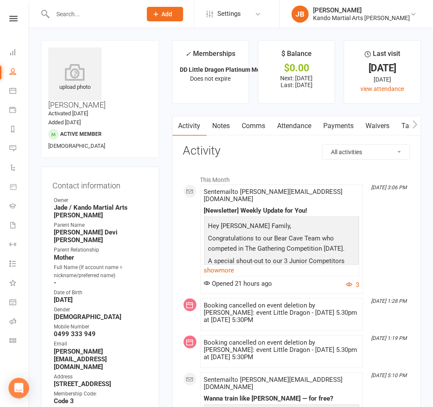
click at [287, 131] on link "Attendance" at bounding box center [295, 126] width 46 height 20
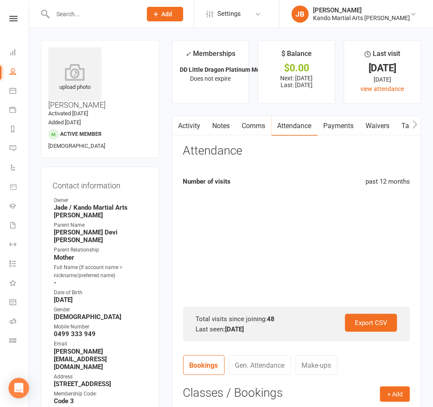
click at [212, 128] on link "Notes" at bounding box center [221, 126] width 29 height 20
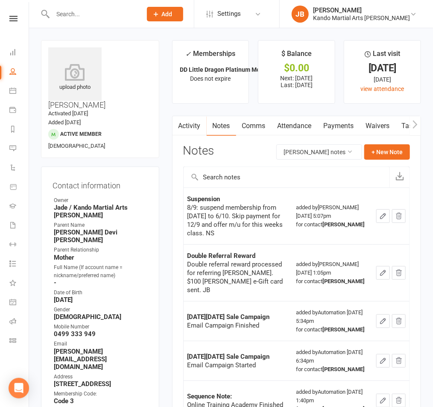
click at [99, 14] on input "text" at bounding box center [93, 14] width 86 height 12
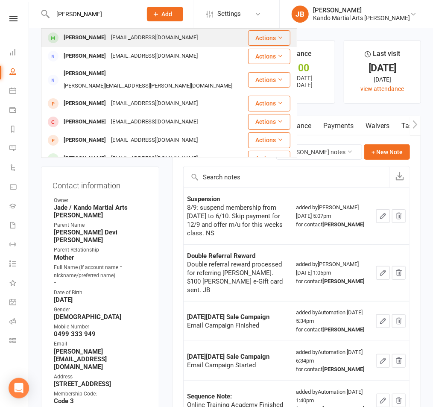
type input "[PERSON_NAME]"
click at [108, 34] on div "[EMAIL_ADDRESS][DOMAIN_NAME]" at bounding box center [154, 38] width 92 height 12
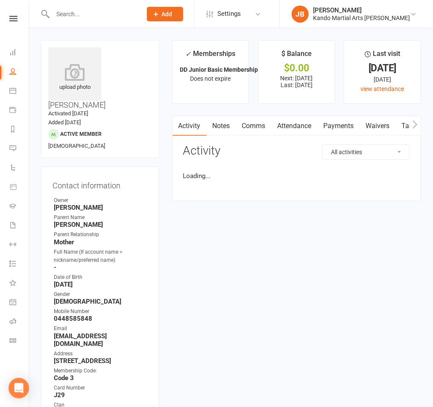
click at [293, 129] on link "Attendance" at bounding box center [295, 126] width 46 height 20
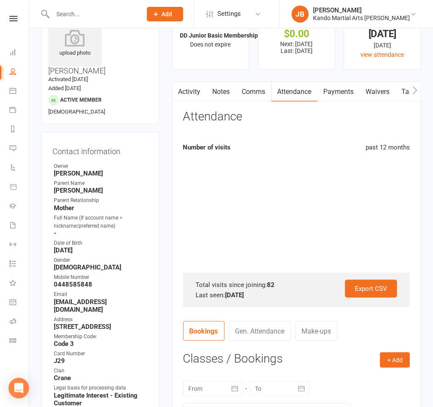
scroll to position [35, 0]
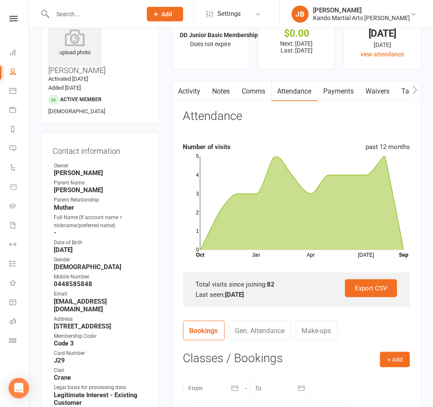
click at [214, 97] on link "Notes" at bounding box center [221, 92] width 29 height 20
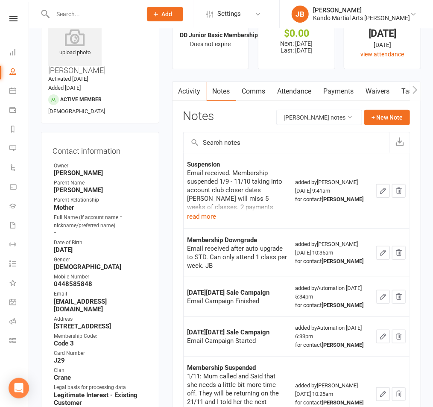
click at [76, 12] on input "text" at bounding box center [93, 14] width 86 height 12
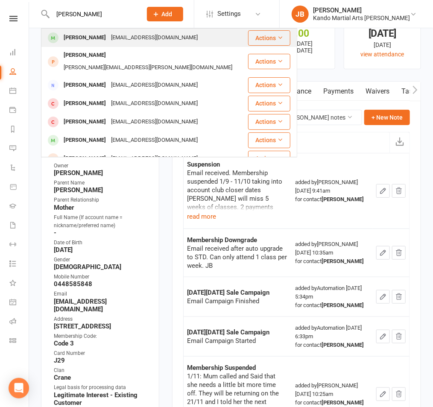
type input "[PERSON_NAME]"
click at [88, 35] on div "[PERSON_NAME]" at bounding box center [84, 38] width 47 height 12
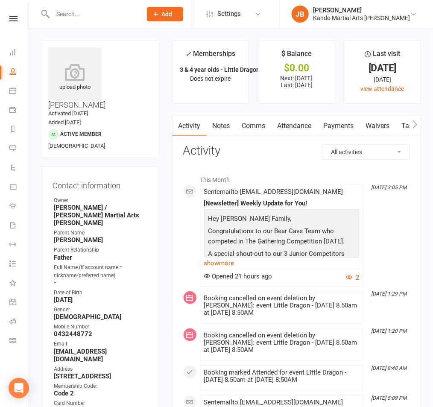
click at [301, 129] on link "Attendance" at bounding box center [295, 126] width 46 height 20
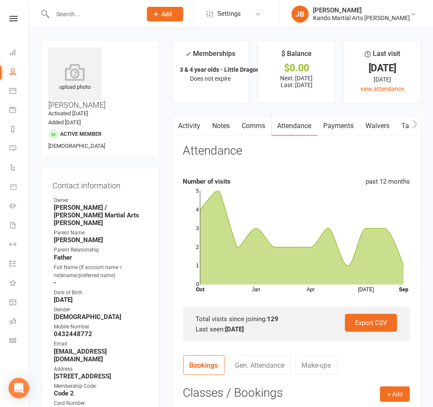
click at [76, 15] on input "text" at bounding box center [93, 14] width 86 height 12
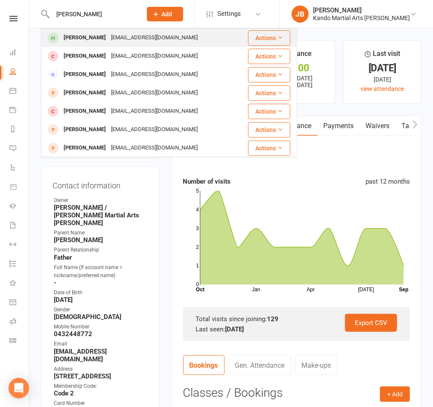
type input "[PERSON_NAME]"
click at [97, 40] on div "[PERSON_NAME]" at bounding box center [84, 38] width 47 height 12
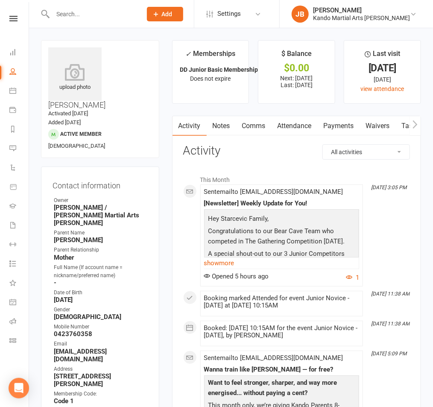
click at [290, 132] on link "Attendance" at bounding box center [295, 126] width 46 height 20
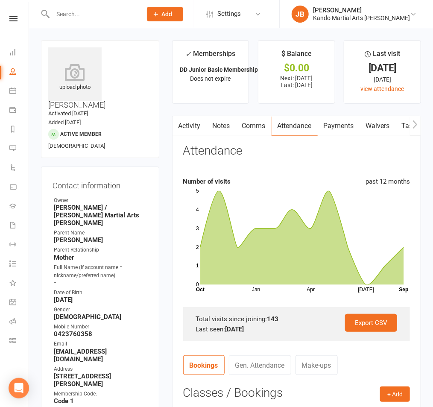
click at [71, 18] on input "text" at bounding box center [93, 14] width 86 height 12
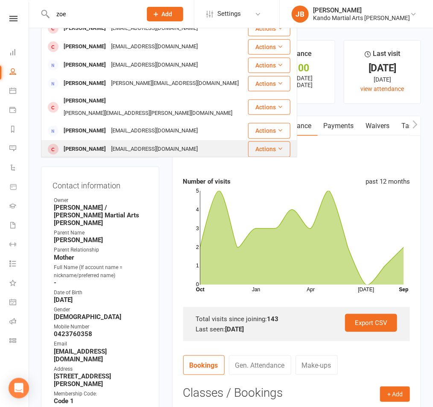
scroll to position [239, 0]
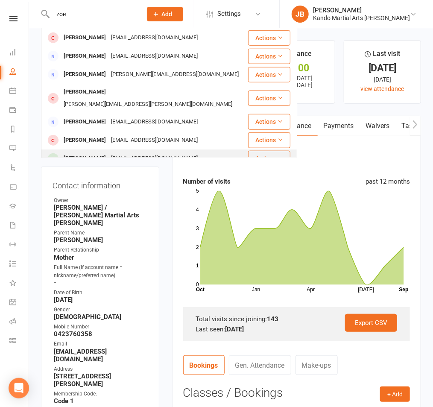
type input "zoe"
click at [122, 152] on div "[EMAIL_ADDRESS][DOMAIN_NAME]" at bounding box center [154, 158] width 92 height 12
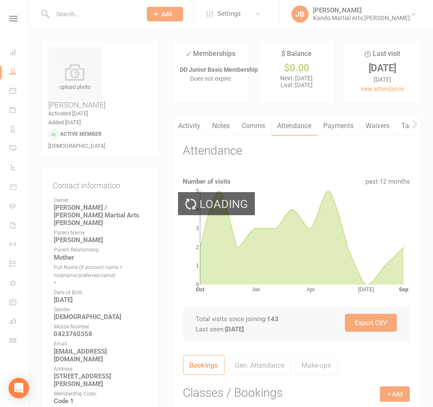
scroll to position [2, 0]
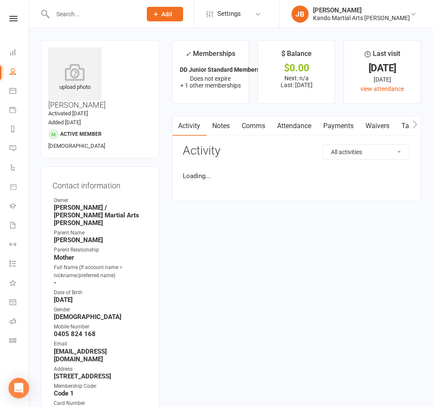
click at [287, 127] on link "Attendance" at bounding box center [295, 126] width 46 height 20
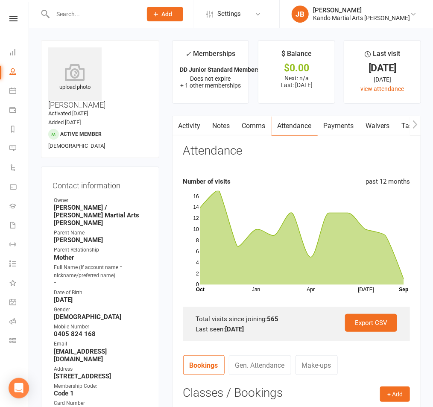
click at [70, 14] on input "text" at bounding box center [93, 14] width 86 height 12
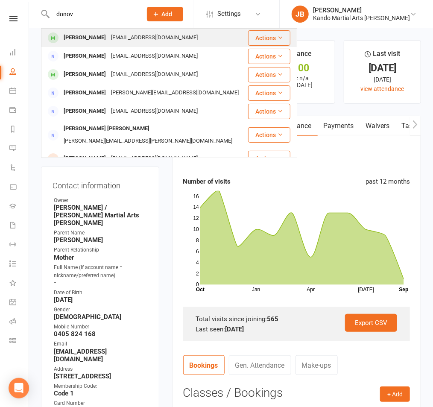
type input "donov"
click at [85, 43] on div "[PERSON_NAME]" at bounding box center [84, 38] width 47 height 12
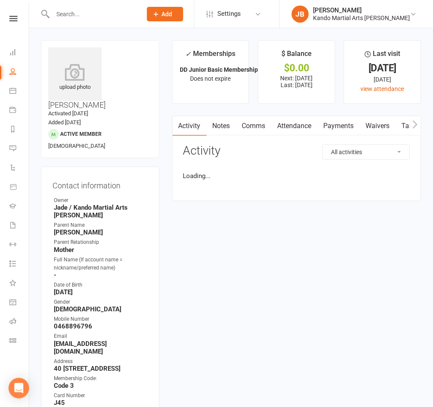
click at [228, 129] on link "Notes" at bounding box center [221, 126] width 29 height 20
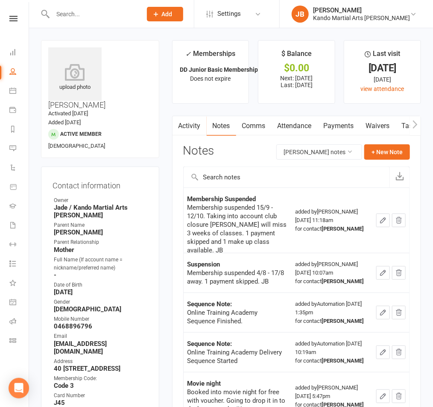
drag, startPoint x: 168, startPoint y: 166, endPoint x: 172, endPoint y: 170, distance: 5.4
click at [168, 166] on main "✓ Memberships DD Junior Basic Membership - 1 class per w... Does not expire $ B…" at bounding box center [297, 271] width 262 height 463
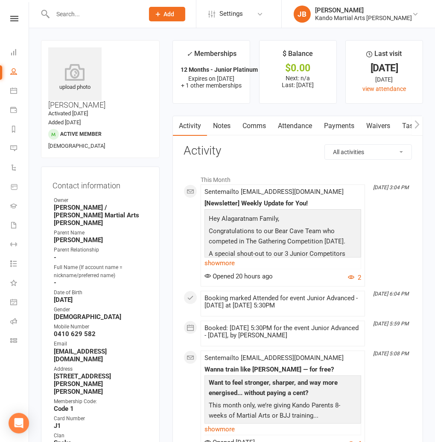
click at [20, 21] on div "Clubworx" at bounding box center [14, 30] width 29 height 28
click at [17, 21] on icon at bounding box center [14, 19] width 8 height 6
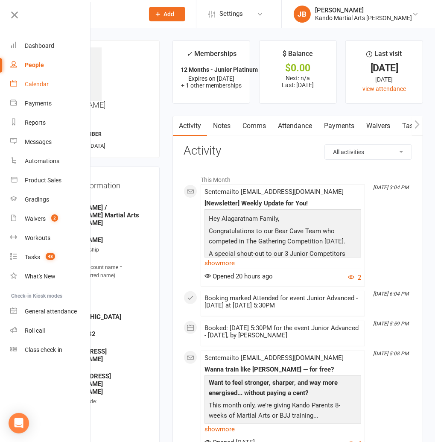
click at [44, 86] on div "Calendar" at bounding box center [37, 84] width 24 height 7
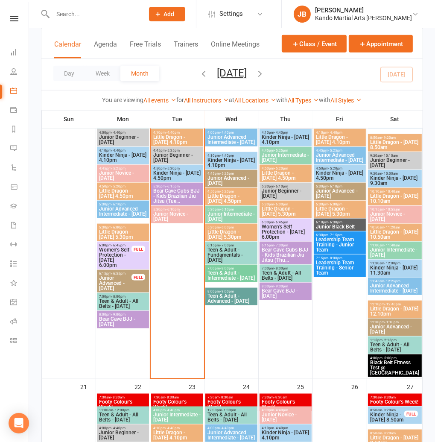
scroll to position [639, 0]
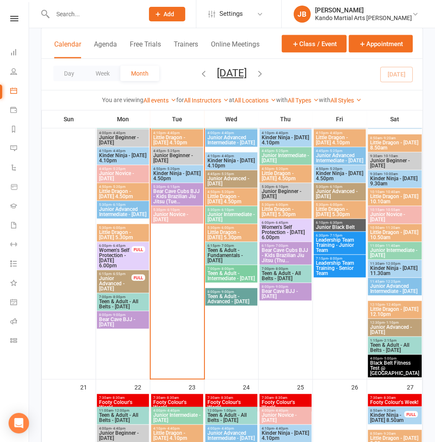
click at [15, 23] on div "Clubworx" at bounding box center [14, 30] width 29 height 28
click at [15, 21] on div "Clubworx" at bounding box center [14, 30] width 29 height 28
click at [17, 16] on icon at bounding box center [14, 19] width 8 height 6
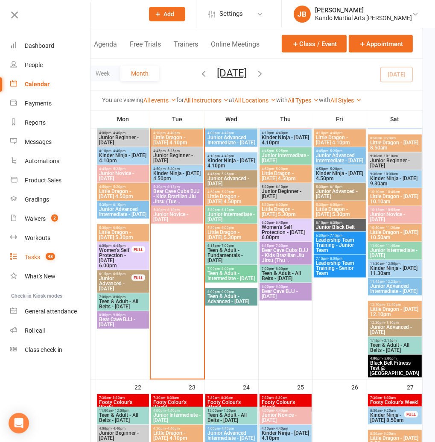
click at [33, 256] on div "Tasks" at bounding box center [32, 257] width 15 height 7
select select "incomplete"
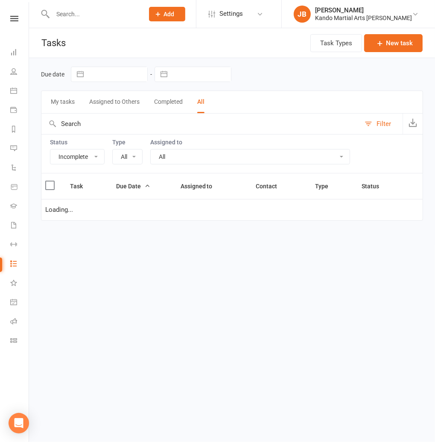
select select "23766"
select select "waiting"
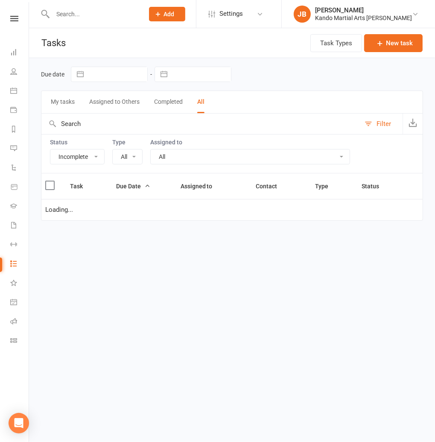
select select "waiting"
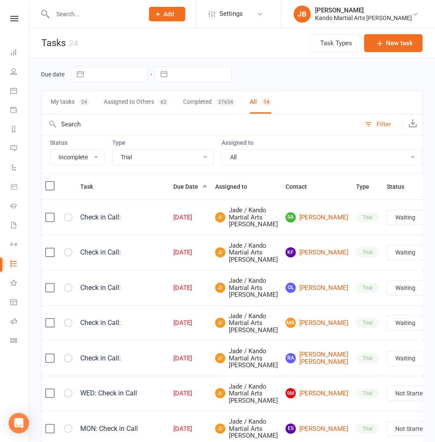
click at [124, 161] on select "All Admin Bbpc - black belt prep course Cancellation Enquiry Follow-up In-class…" at bounding box center [163, 157] width 101 height 15
select select "15046"
click at [113, 150] on select "All Admin Bbpc - black belt prep course Cancellation Enquiry Follow-up In-class…" at bounding box center [163, 157] width 101 height 15
select select "waiting"
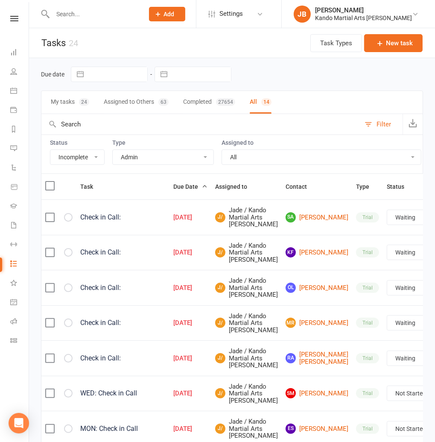
select select "waiting"
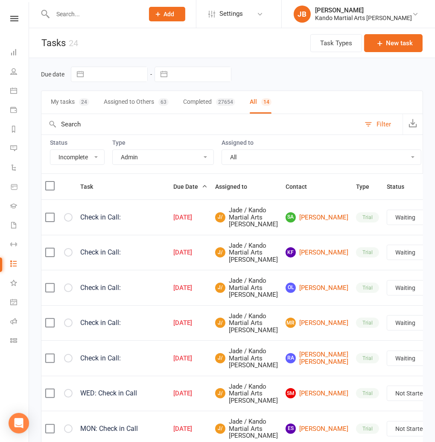
select select "waiting"
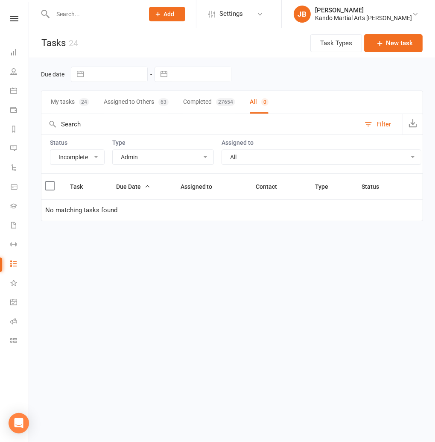
click at [164, 160] on select "All Admin Bbpc - black belt prep course Cancellation Enquiry Follow-up In-class…" at bounding box center [163, 157] width 101 height 15
click at [113, 150] on select "All Admin Bbpc - black belt prep course Cancellation Enquiry Follow-up In-class…" at bounding box center [163, 157] width 101 height 15
click at [141, 162] on select "All Admin Bbpc - black belt prep course Cancellation Enquiry Follow-up In-class…" at bounding box center [163, 157] width 101 height 15
select select "16410"
click at [113, 150] on select "All Admin Bbpc - black belt prep course Cancellation Enquiry Follow-up In-class…" at bounding box center [163, 157] width 101 height 15
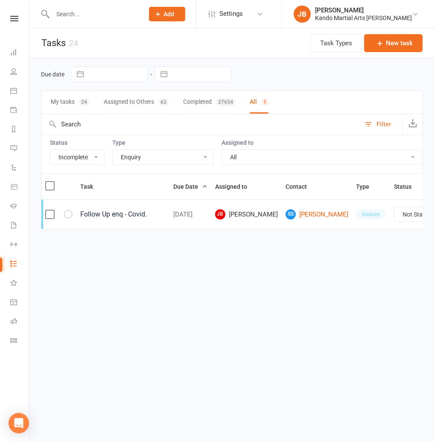
click at [18, 18] on link at bounding box center [14, 19] width 30 height 6
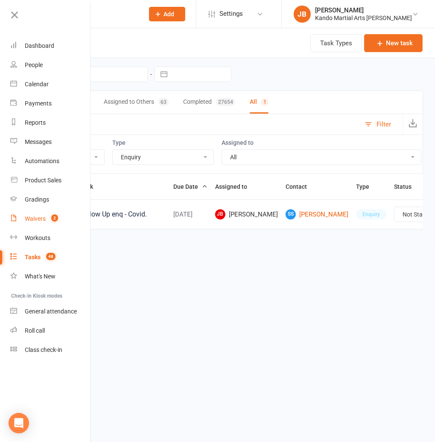
click at [40, 217] on div "Waivers" at bounding box center [35, 218] width 21 height 7
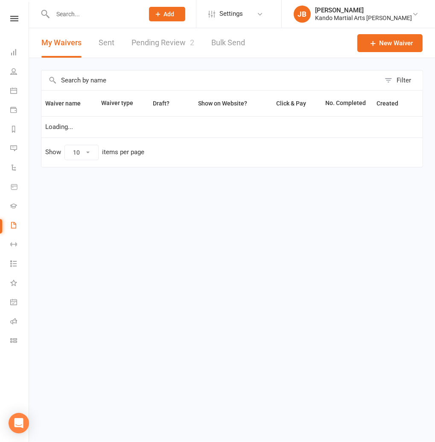
select select "100"
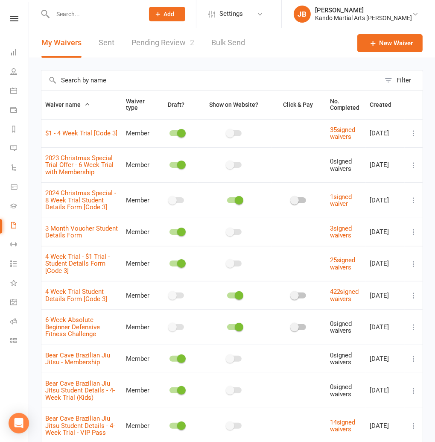
click at [74, 80] on input "text" at bounding box center [210, 80] width 339 height 20
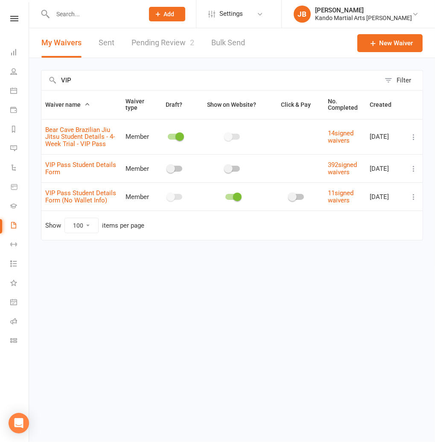
type input "VIP"
click at [88, 131] on link "Bear Cave Brazilian Jiu Jitsu Student Details - 4-Week Trial - VIP Pass" at bounding box center [80, 137] width 70 height 22
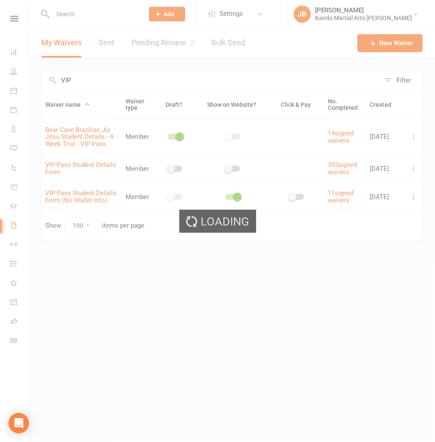
select select "applies_to_all_signees"
select select "copy_answers_for_all_signees"
select select "select"
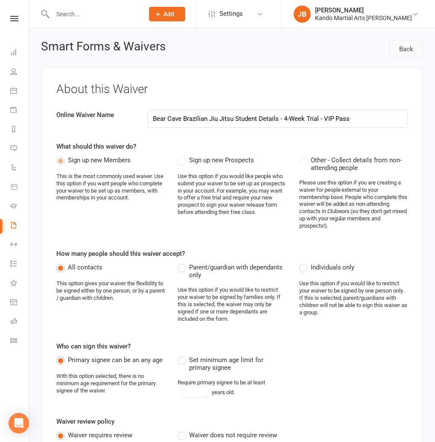
click at [410, 56] on link "Back" at bounding box center [407, 49] width 34 height 18
select select "100"
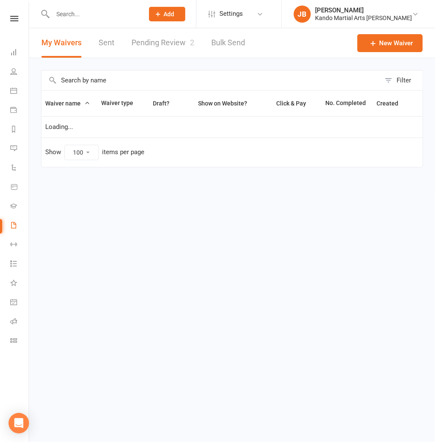
click at [75, 73] on input "text" at bounding box center [210, 80] width 339 height 20
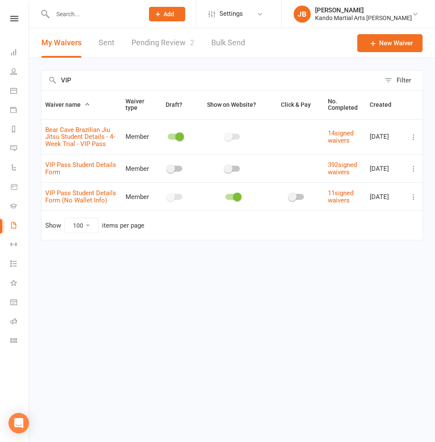
type input "VIP"
click at [414, 169] on icon at bounding box center [414, 168] width 9 height 9
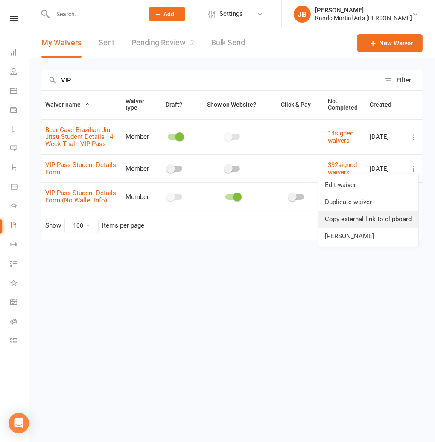
click at [361, 220] on link "Copy external link to clipboard" at bounding box center [368, 219] width 100 height 17
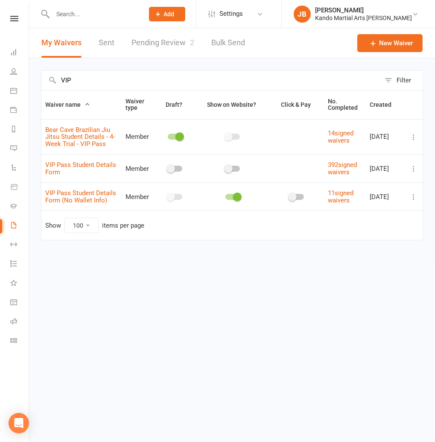
click at [170, 41] on link "Pending Review 2" at bounding box center [163, 42] width 63 height 29
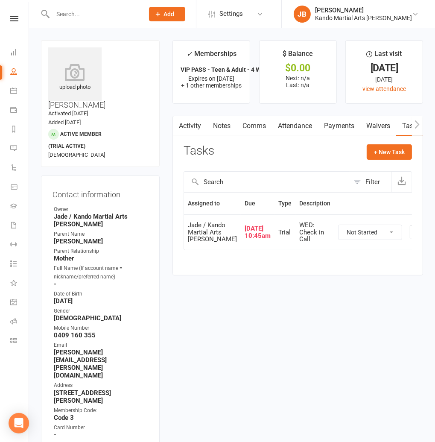
click at [64, 11] on input "text" at bounding box center [94, 14] width 88 height 12
click at [67, 12] on input "text" at bounding box center [94, 14] width 88 height 12
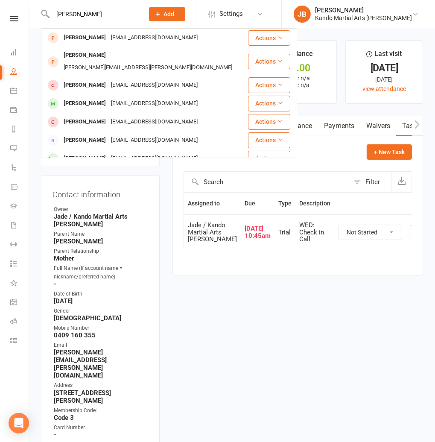
type input "[PERSON_NAME]"
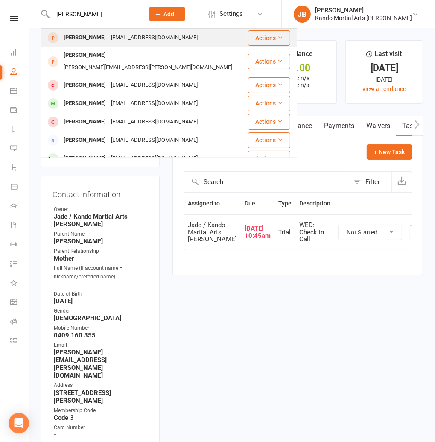
click at [88, 39] on div "[PERSON_NAME]" at bounding box center [84, 38] width 47 height 12
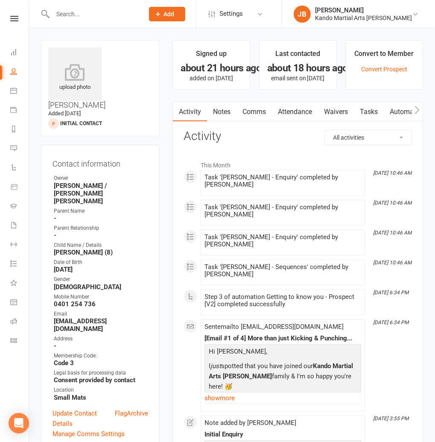
click at [255, 111] on link "Comms" at bounding box center [254, 112] width 35 height 20
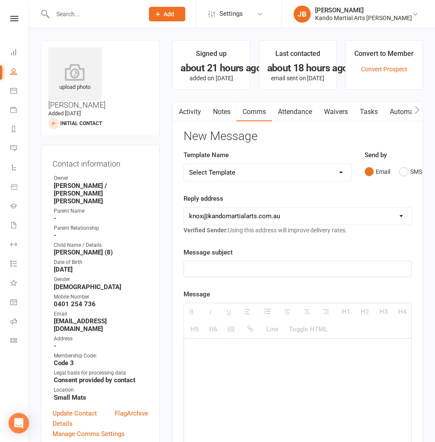
click at [214, 174] on select "Select Template [Email] 5 Class Pass Renewal - Used 4/5 classes [Email] 5 Class…" at bounding box center [267, 172] width 167 height 17
select select "963"
click at [184, 164] on select "Select Template [Email] 5 Class Pass Renewal - Used 4/5 classes [Email] 5 Class…" at bounding box center [267, 172] width 167 height 17
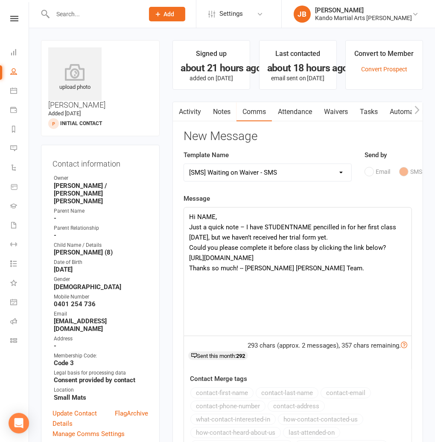
click at [203, 214] on div "Hi NAME, Just a quick note – I have STUDENTNAME pencilled in for her first clas…" at bounding box center [298, 272] width 228 height 128
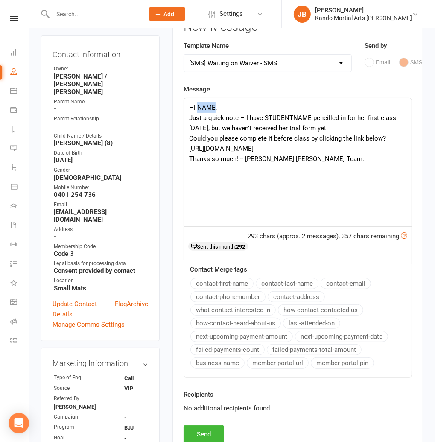
scroll to position [110, 0]
click at [282, 116] on div "Hi [PERSON_NAME], Just a quick note – I have STUDENTNAME pencilled in for her f…" at bounding box center [298, 162] width 228 height 128
click at [364, 117] on div "Hi [PERSON_NAME], Just a quick note – I have STUDENTNAME pencilled in for her f…" at bounding box center [298, 162] width 228 height 128
click at [286, 116] on div "Hi [PERSON_NAME], Just a quick note – I have STUDENTNAME pencilled in for his f…" at bounding box center [298, 162] width 228 height 128
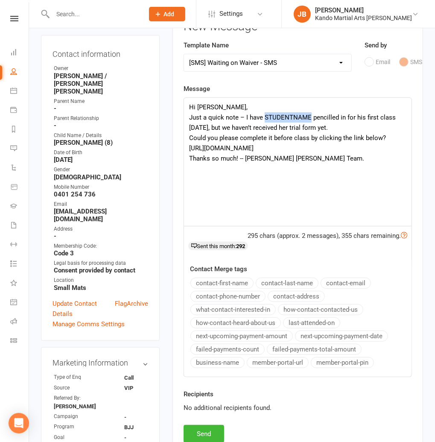
click at [286, 116] on div "Hi [PERSON_NAME], Just a quick note – I have STUDENTNAME pencilled in for his f…" at bounding box center [298, 162] width 228 height 128
drag, startPoint x: 278, startPoint y: 149, endPoint x: 189, endPoint y: 151, distance: 88.9
click at [189, 151] on div "Hi [PERSON_NAME], Just a quick note – I have [PERSON_NAME] pencilled in for his…" at bounding box center [298, 162] width 228 height 128
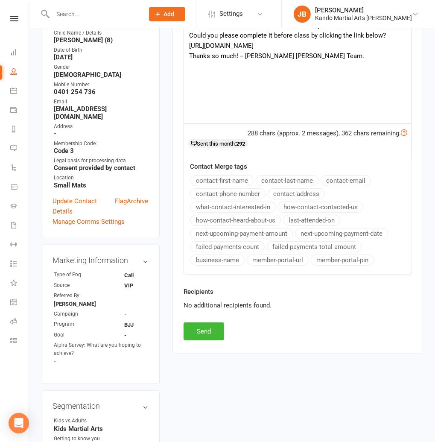
scroll to position [213, 0]
click at [202, 329] on button "Send" at bounding box center [204, 331] width 41 height 18
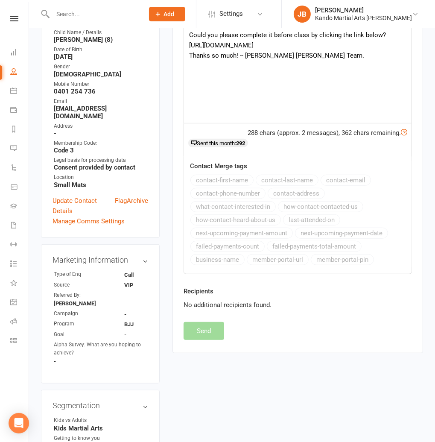
select select
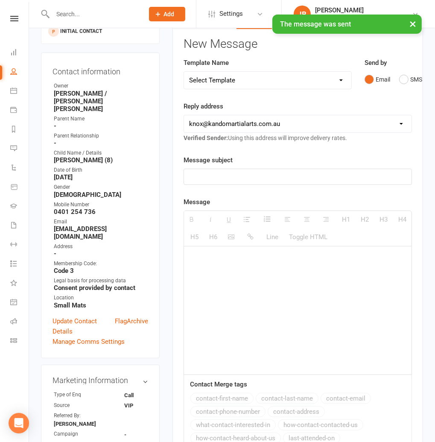
scroll to position [0, 0]
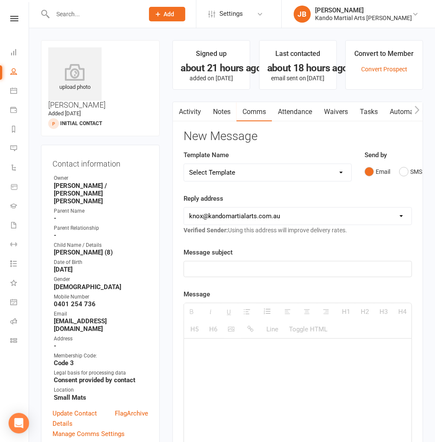
click at [58, 11] on input "text" at bounding box center [94, 14] width 88 height 12
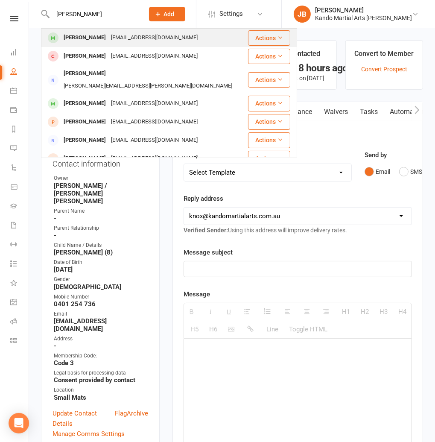
type input "[PERSON_NAME]"
click at [108, 36] on div "[EMAIL_ADDRESS][DOMAIN_NAME]" at bounding box center [154, 38] width 92 height 12
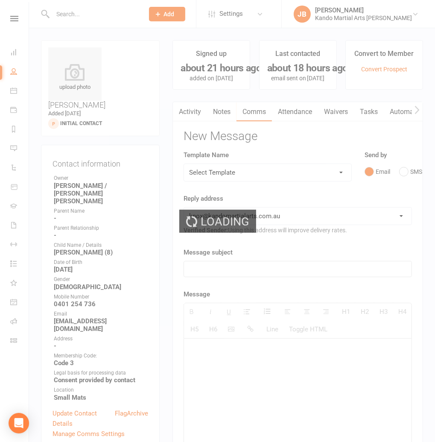
scroll to position [4, 0]
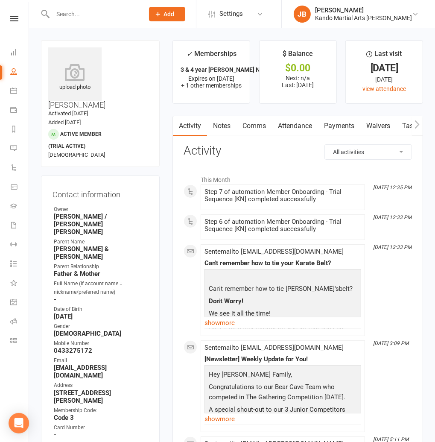
click at [296, 127] on link "Attendance" at bounding box center [295, 126] width 46 height 20
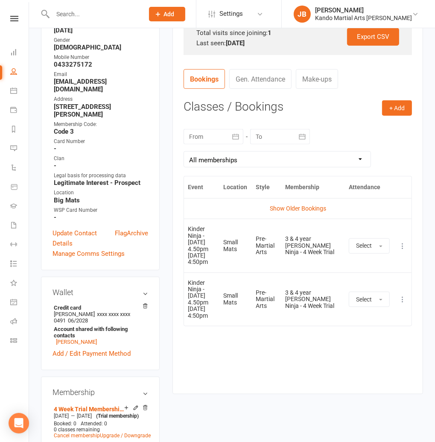
scroll to position [287, 0]
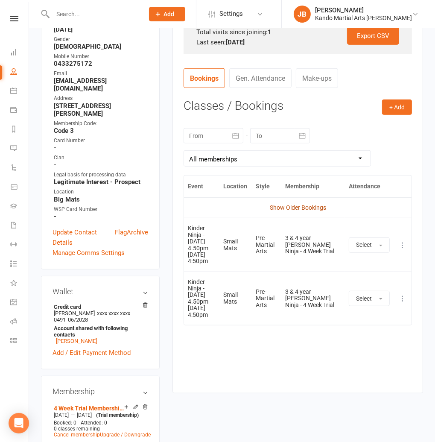
click at [284, 207] on link "Show Older Bookings" at bounding box center [298, 207] width 56 height 7
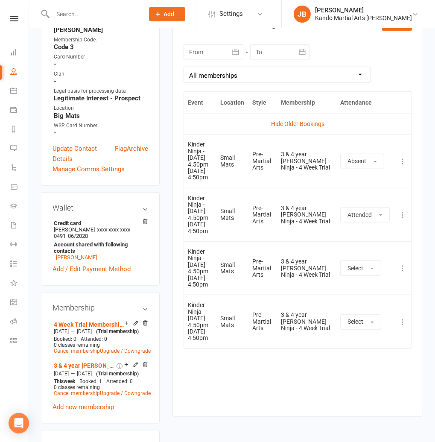
scroll to position [390, 0]
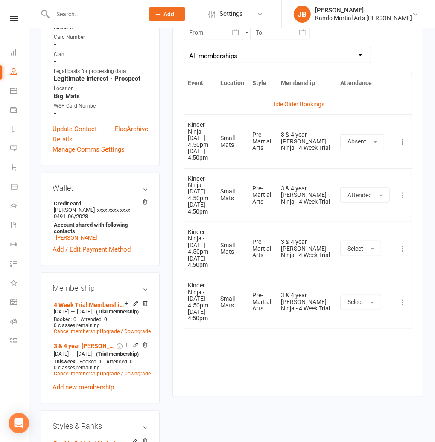
click at [401, 253] on icon at bounding box center [402, 248] width 9 height 9
click at [342, 308] on link "Remove booking" at bounding box center [365, 299] width 85 height 17
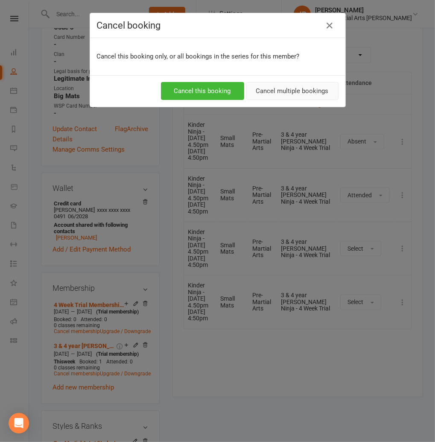
drag, startPoint x: 276, startPoint y: 88, endPoint x: 271, endPoint y: 90, distance: 5.9
click at [276, 88] on button "Cancel multiple bookings" at bounding box center [292, 91] width 92 height 18
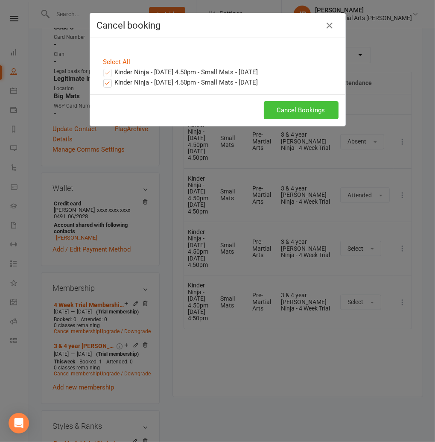
click at [295, 112] on button "Cancel Bookings" at bounding box center [301, 110] width 75 height 18
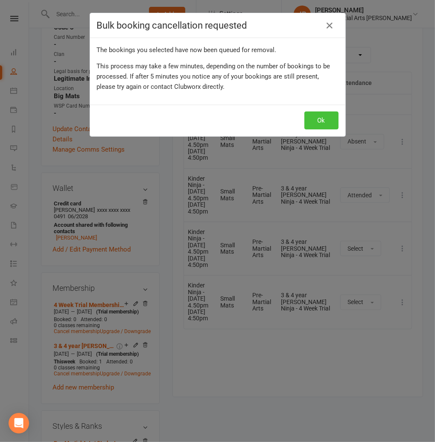
click at [328, 118] on button "Ok" at bounding box center [322, 120] width 34 height 18
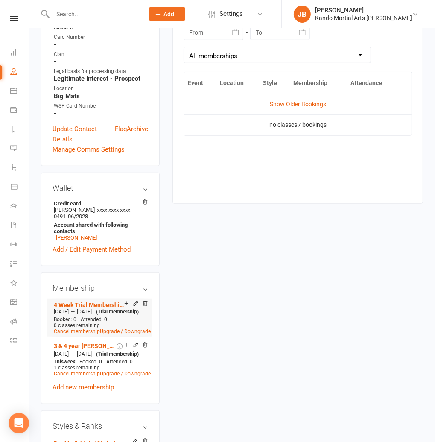
click at [134, 301] on icon at bounding box center [136, 304] width 6 height 6
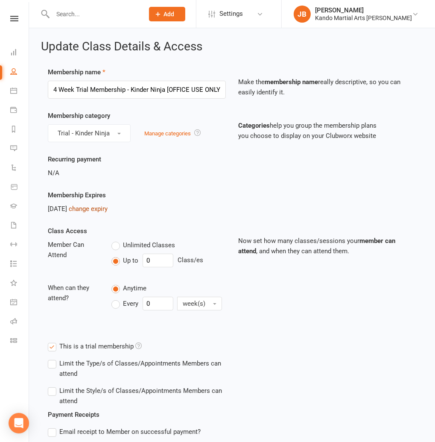
click at [98, 205] on link "change expiry" at bounding box center [88, 209] width 39 height 8
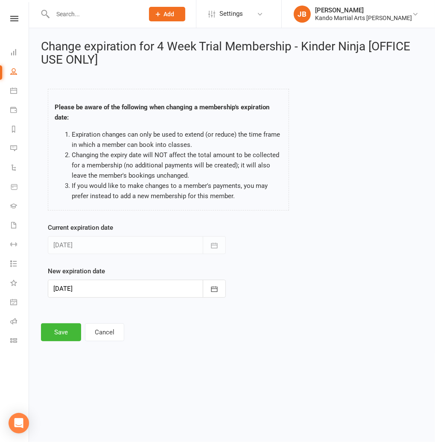
drag, startPoint x: 105, startPoint y: 287, endPoint x: 105, endPoint y: 281, distance: 5.2
click at [105, 285] on div at bounding box center [137, 289] width 178 height 18
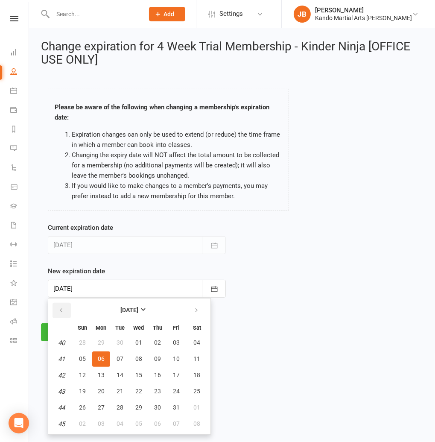
click at [58, 305] on button "button" at bounding box center [62, 310] width 18 height 15
click at [173, 421] on span "10" at bounding box center [176, 423] width 7 height 7
type input "[DATE]"
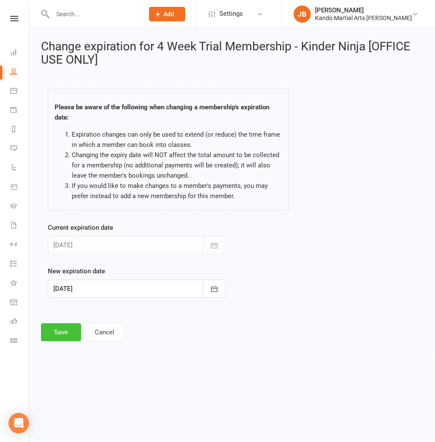
click at [55, 334] on button "Save" at bounding box center [61, 332] width 40 height 18
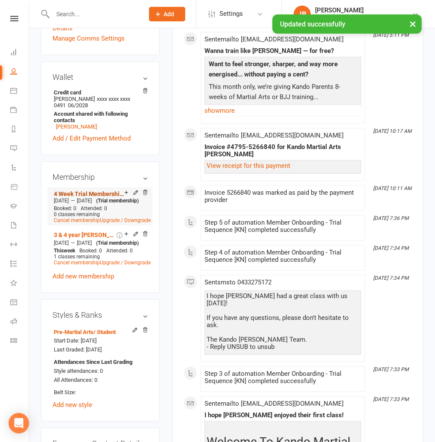
scroll to position [504, 0]
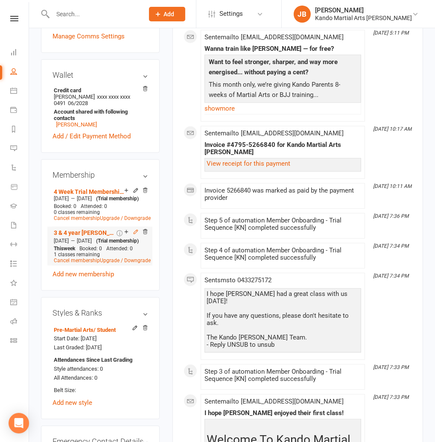
click at [135, 229] on icon at bounding box center [136, 232] width 6 height 6
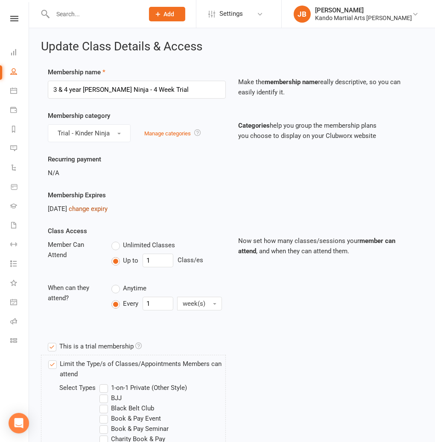
click at [103, 211] on link "change expiry" at bounding box center [88, 209] width 39 height 8
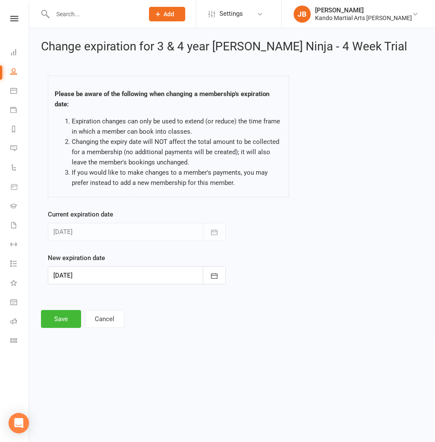
drag, startPoint x: 83, startPoint y: 279, endPoint x: 76, endPoint y: 279, distance: 6.8
click at [83, 279] on div at bounding box center [137, 276] width 178 height 18
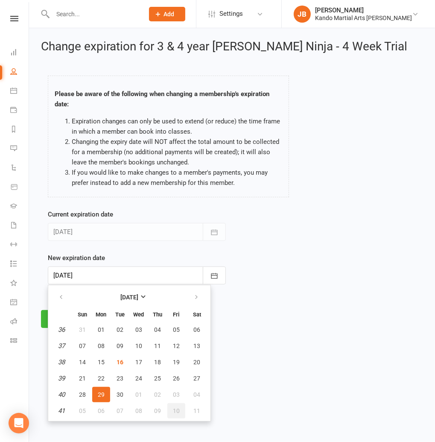
click at [177, 409] on span "10" at bounding box center [176, 410] width 7 height 7
type input "[DATE]"
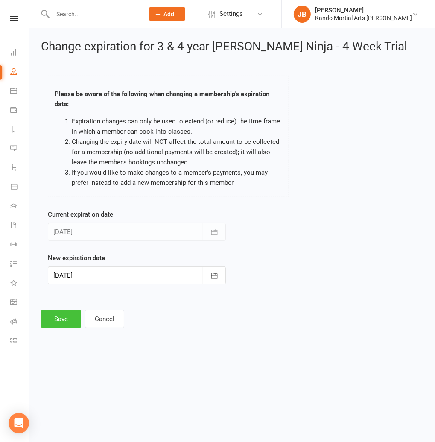
click at [75, 322] on button "Save" at bounding box center [61, 319] width 40 height 18
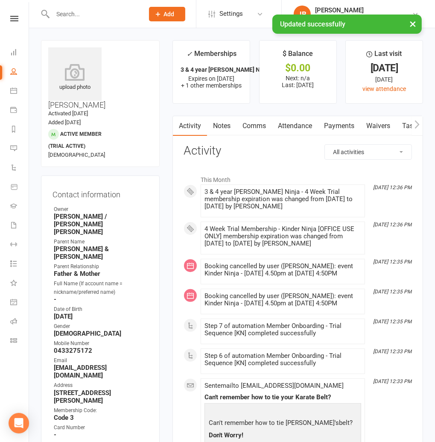
click at [290, 128] on link "Attendance" at bounding box center [295, 126] width 46 height 20
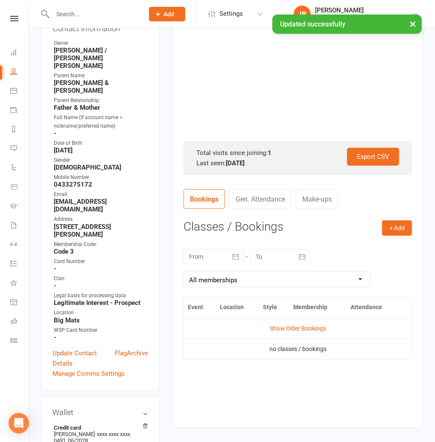
scroll to position [168, 0]
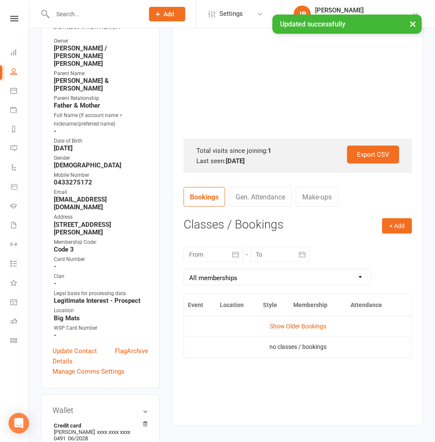
click at [401, 235] on div "+ Add Book Event Add Appointment Book a Friend Classes / Bookings [DATE] Sun Mo…" at bounding box center [298, 315] width 229 height 194
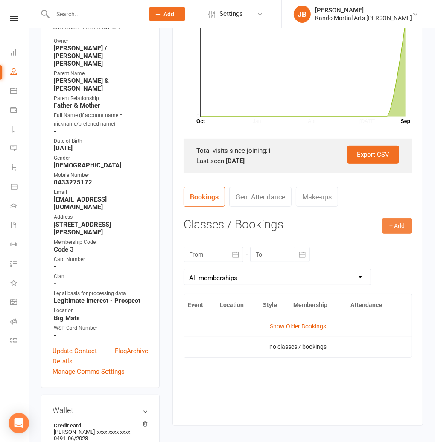
click at [400, 230] on button "+ Add" at bounding box center [397, 225] width 30 height 15
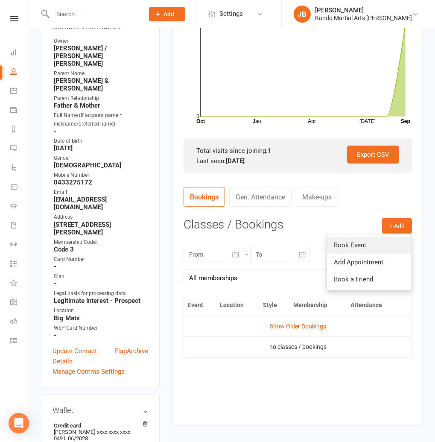
click at [387, 242] on link "Book Event" at bounding box center [369, 245] width 85 height 17
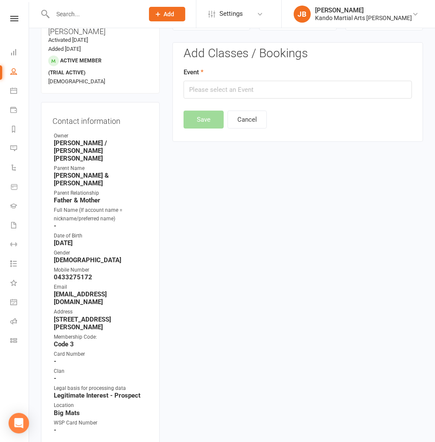
scroll to position [73, 0]
click at [192, 92] on input "text" at bounding box center [298, 90] width 229 height 18
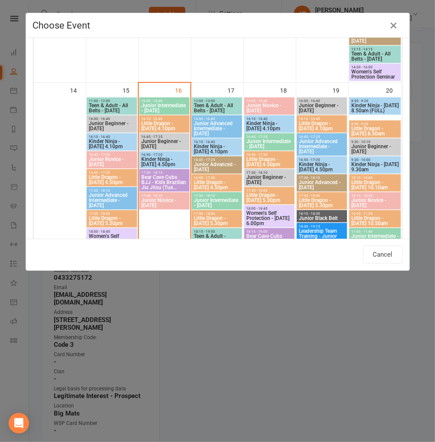
scroll to position [571, 0]
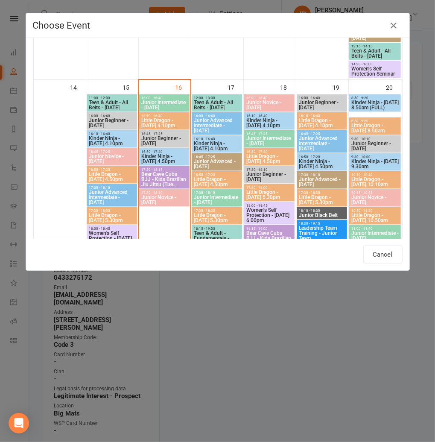
click at [320, 160] on span "Kinder Ninja - [DATE] 4.50pm" at bounding box center [322, 164] width 47 height 10
type input "Kinder Ninja - [DATE] 4.50pm - [DATE] 4:50:00 PM"
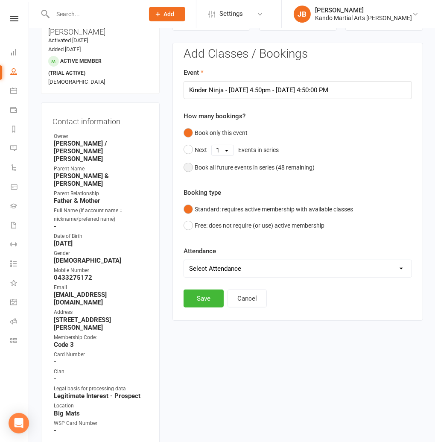
click at [229, 170] on div "Book all future events in series ( 48 remaining)" at bounding box center [255, 167] width 120 height 9
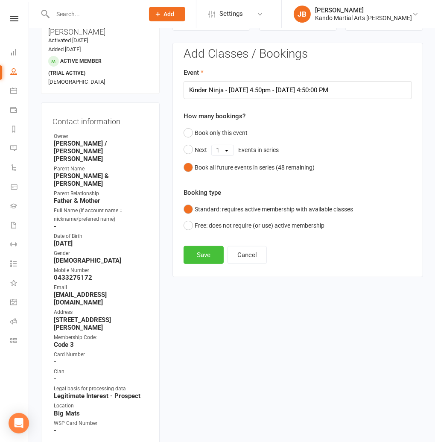
click at [209, 257] on button "Save" at bounding box center [204, 255] width 40 height 18
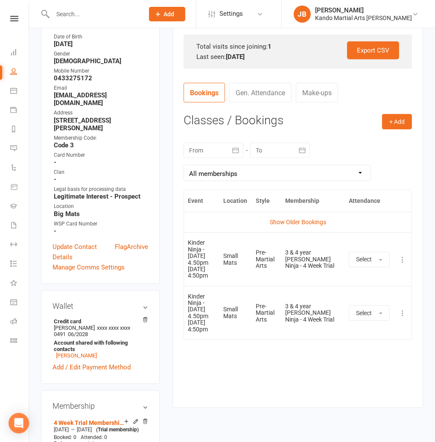
scroll to position [261, 0]
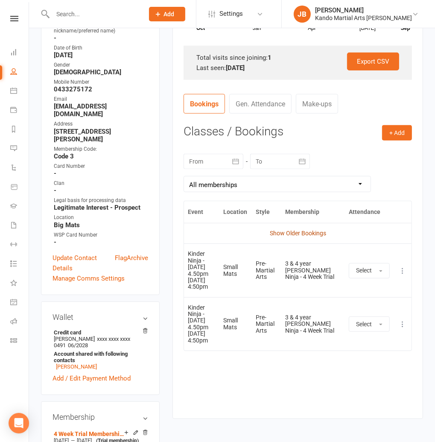
click at [298, 233] on link "Show Older Bookings" at bounding box center [298, 233] width 56 height 7
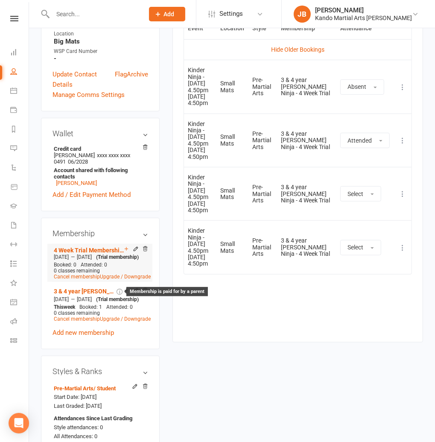
scroll to position [443, 0]
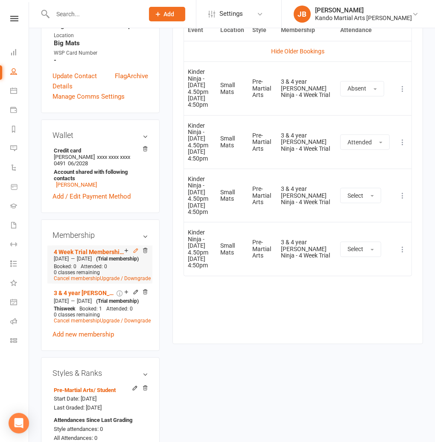
click at [135, 248] on icon at bounding box center [136, 251] width 6 height 6
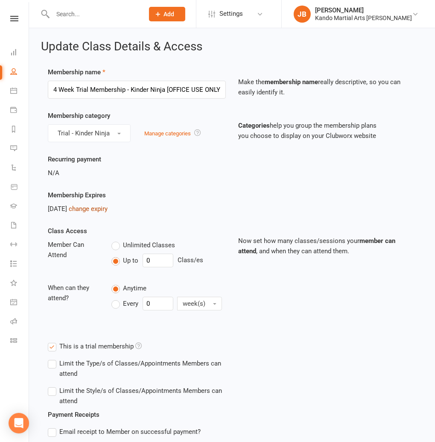
click at [108, 209] on link "change expiry" at bounding box center [88, 209] width 39 height 8
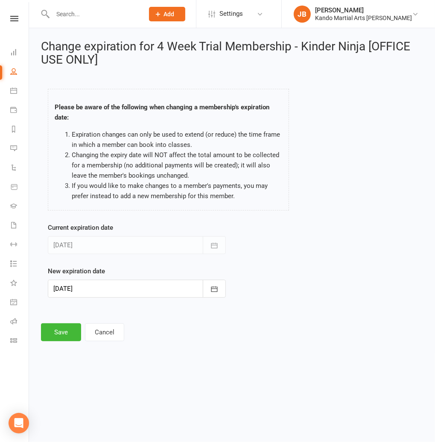
drag, startPoint x: 87, startPoint y: 290, endPoint x: 128, endPoint y: 324, distance: 53.7
click at [87, 290] on div at bounding box center [137, 289] width 178 height 18
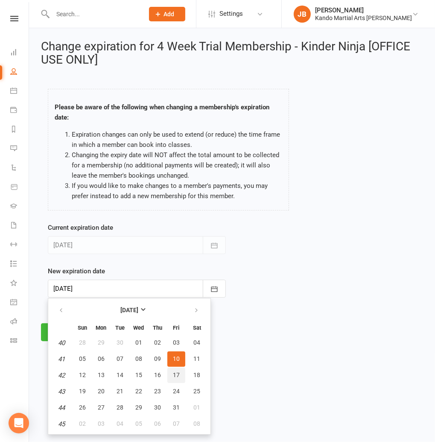
click at [179, 373] on span "17" at bounding box center [176, 375] width 7 height 7
type input "[DATE]"
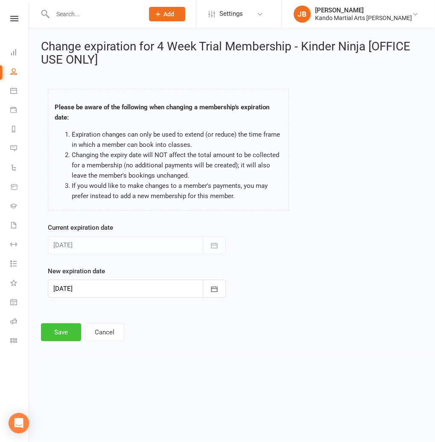
click at [75, 334] on button "Save" at bounding box center [61, 332] width 40 height 18
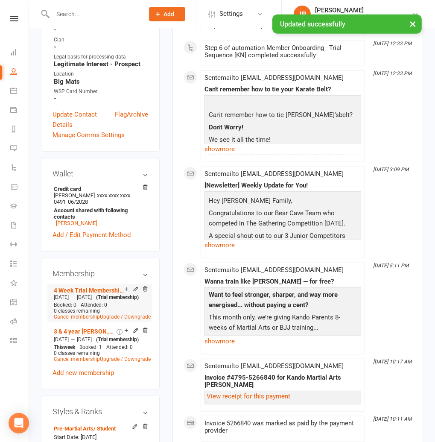
scroll to position [405, 0]
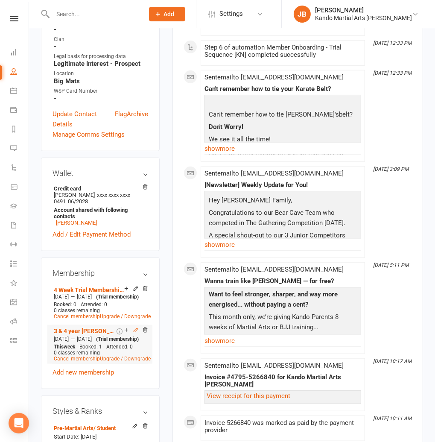
click at [133, 327] on icon at bounding box center [136, 330] width 6 height 6
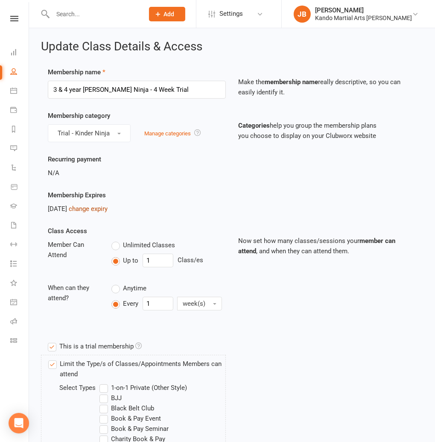
click at [105, 208] on link "change expiry" at bounding box center [88, 209] width 39 height 8
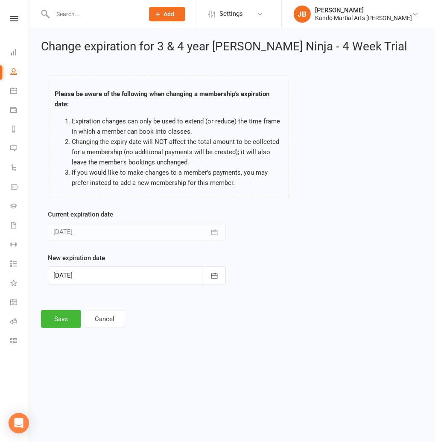
drag, startPoint x: 70, startPoint y: 278, endPoint x: 105, endPoint y: 308, distance: 46.7
click at [70, 278] on div at bounding box center [137, 276] width 178 height 18
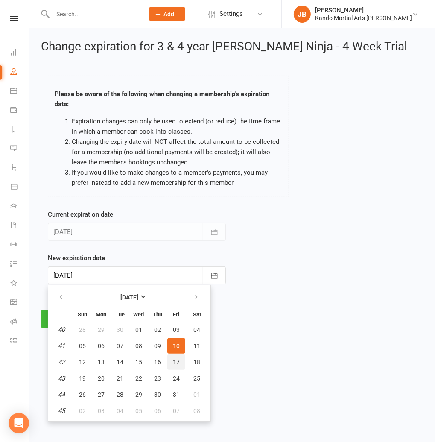
click at [172, 354] on button "17" at bounding box center [176, 361] width 18 height 15
type input "[DATE]"
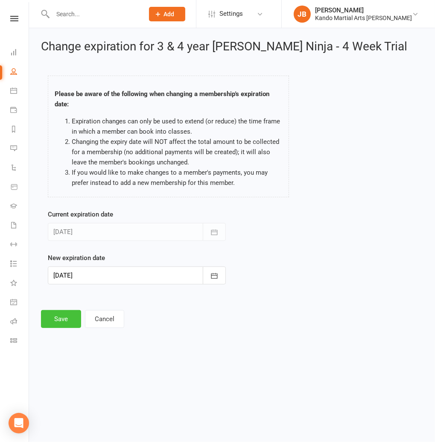
click at [70, 321] on button "Save" at bounding box center [61, 319] width 40 height 18
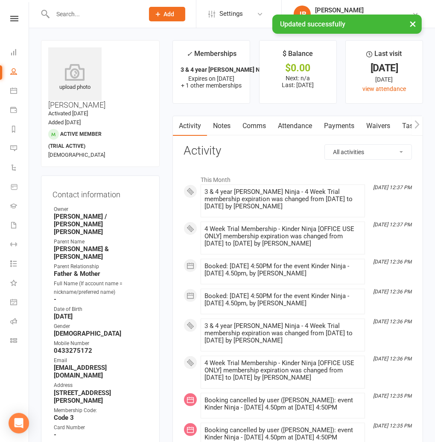
drag, startPoint x: 303, startPoint y: 126, endPoint x: 303, endPoint y: 141, distance: 14.5
click at [303, 126] on link "Attendance" at bounding box center [295, 126] width 46 height 20
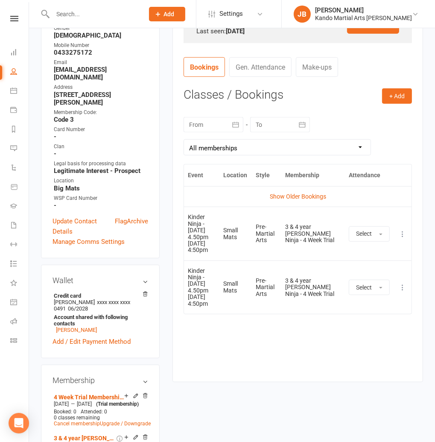
scroll to position [298, 0]
click at [396, 94] on button "+ Add" at bounding box center [397, 96] width 30 height 15
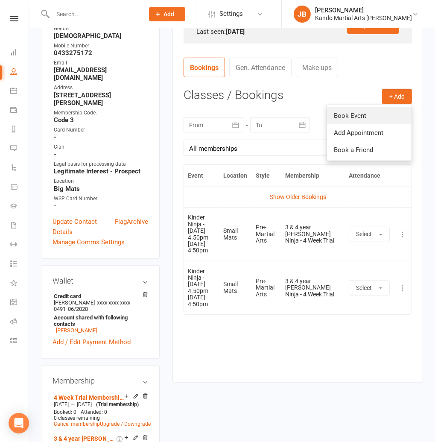
click at [366, 120] on link "Book Event" at bounding box center [369, 115] width 85 height 17
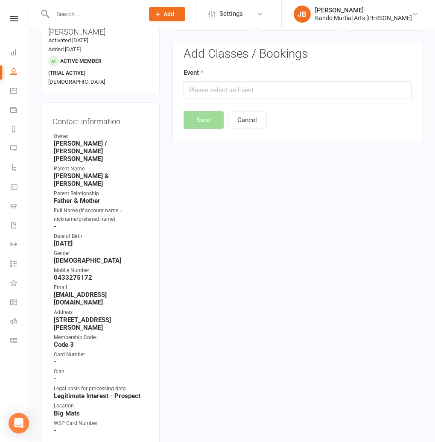
scroll to position [73, 0]
click at [243, 91] on input "text" at bounding box center [298, 91] width 229 height 18
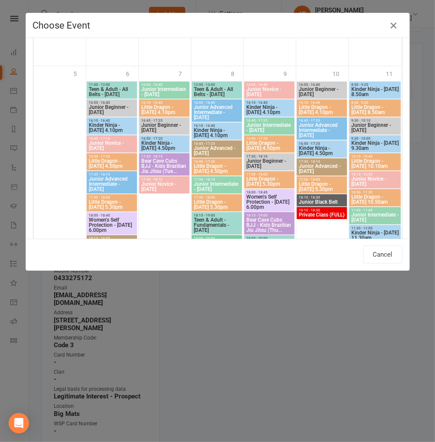
scroll to position [1187, 0]
click at [317, 148] on span "Kinder Ninja - [DATE] 4.50pm" at bounding box center [322, 150] width 47 height 10
type input "Kinder Ninja - [DATE] 4.50pm - [DATE] 4:50:00 PM"
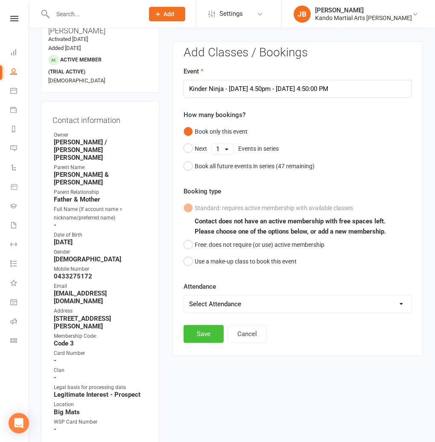
click at [199, 339] on button "Save" at bounding box center [204, 334] width 40 height 18
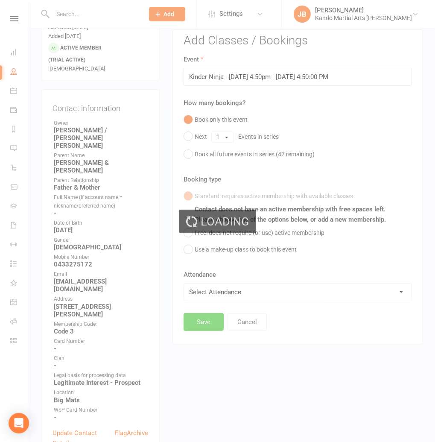
scroll to position [87, 0]
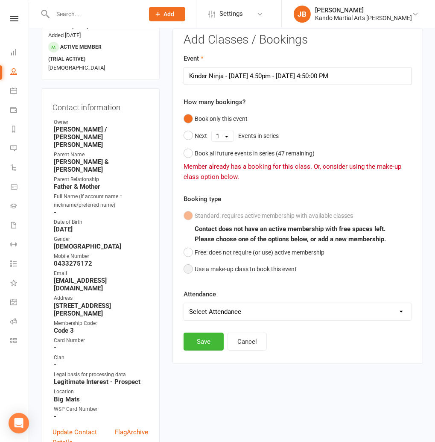
click at [206, 270] on button "Use a make-up class to book this event" at bounding box center [240, 269] width 113 height 16
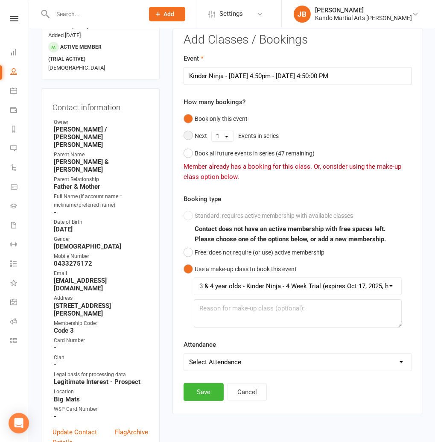
click at [199, 135] on div "Next" at bounding box center [201, 135] width 12 height 9
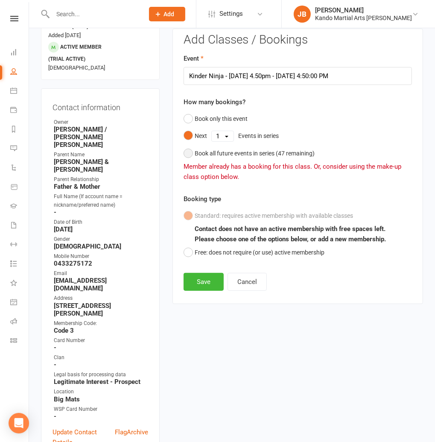
click at [197, 155] on div "Book all future events in series ( 47 remaining)" at bounding box center [255, 153] width 120 height 9
click at [211, 286] on button "Save" at bounding box center [204, 282] width 40 height 18
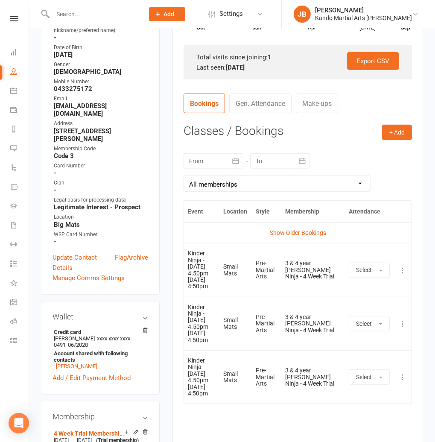
scroll to position [255, 0]
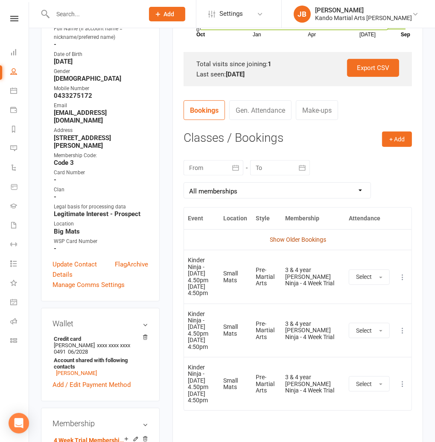
click at [296, 240] on link "Show Older Bookings" at bounding box center [298, 239] width 56 height 7
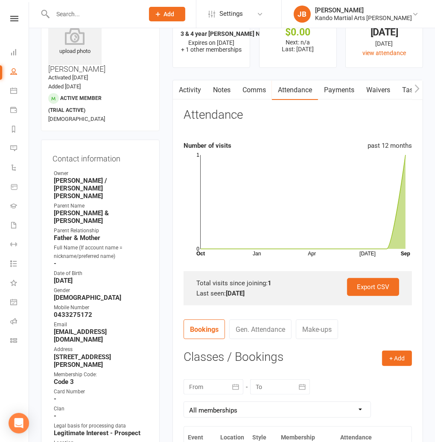
scroll to position [0, 0]
